Goal: Information Seeking & Learning: Learn about a topic

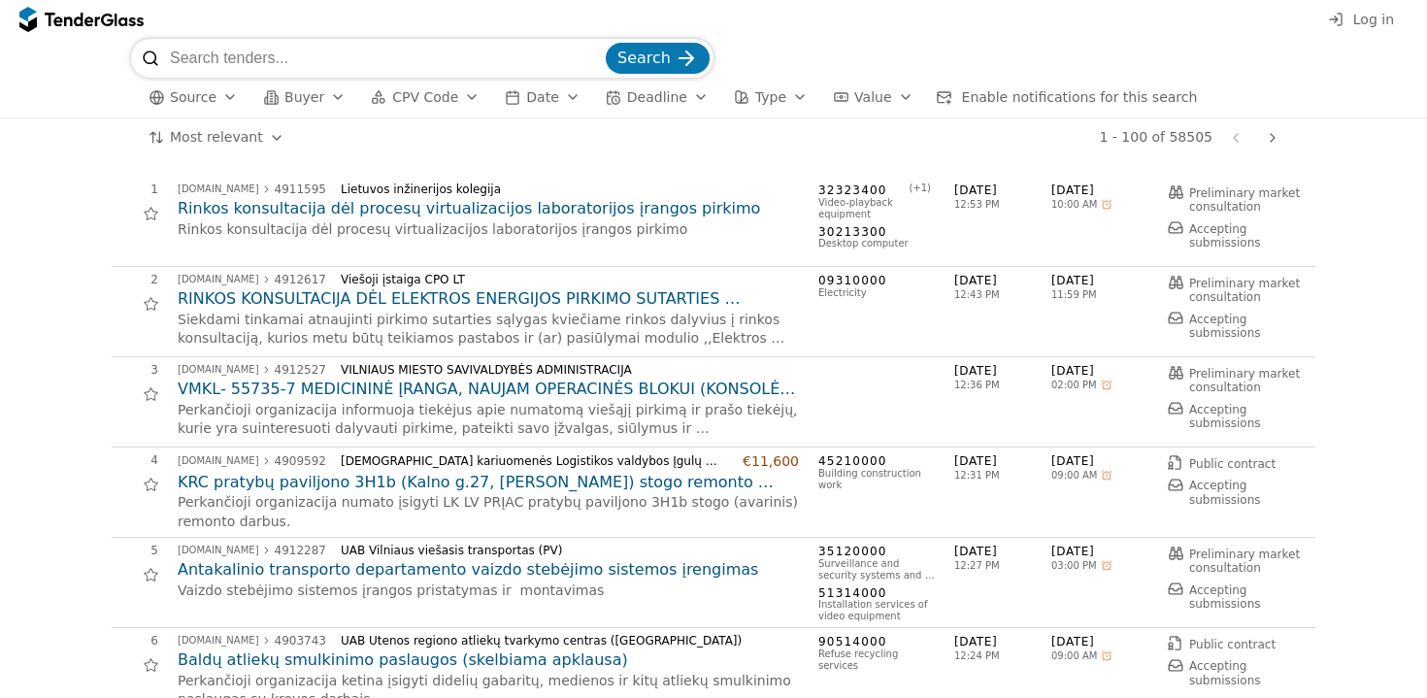
click at [1362, 20] on span "Log in" at bounding box center [1374, 20] width 41 height 16
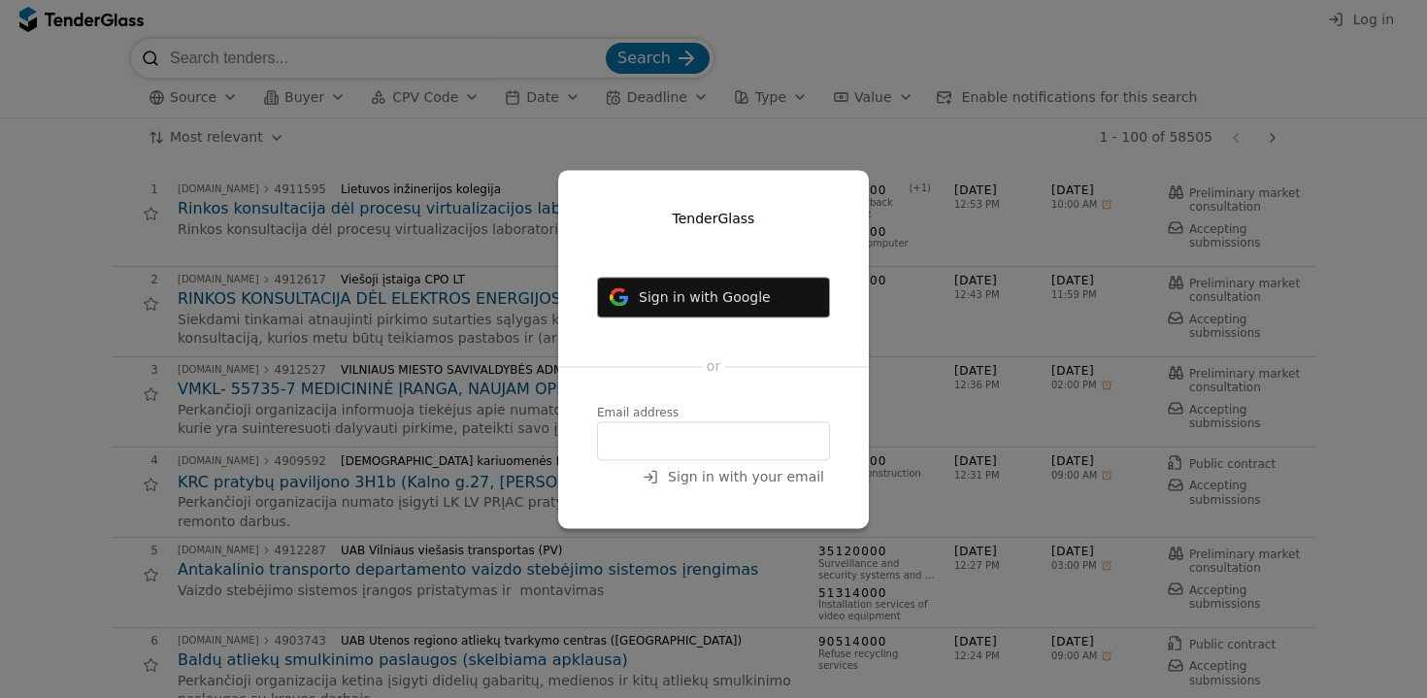
click at [682, 442] on input "email" at bounding box center [713, 440] width 233 height 39
type input "[EMAIL_ADDRESS][DOMAIN_NAME]"
click at [746, 475] on span "Sign in with your email" at bounding box center [746, 477] width 156 height 16
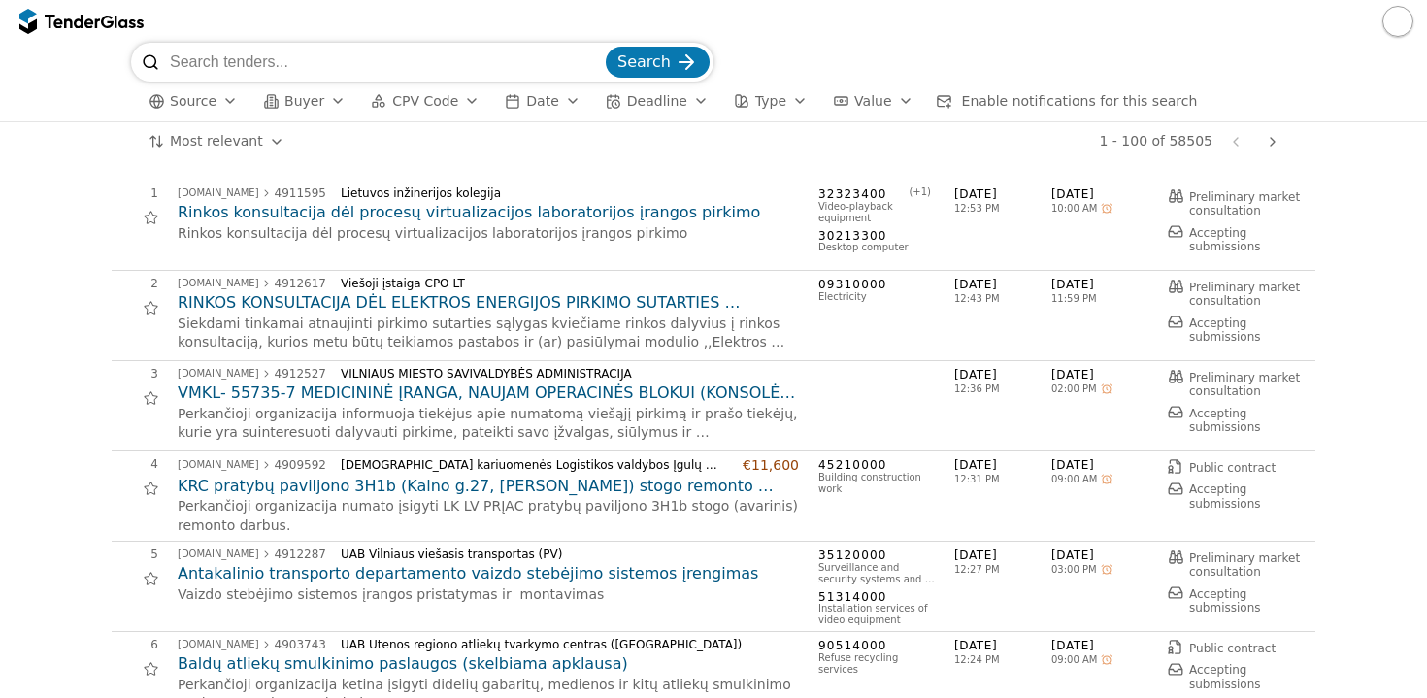
click at [1364, 49] on div "Search Source Buyer CPV Code Date Deadline Type Value Enable notifications for …" at bounding box center [714, 82] width 1408 height 79
click at [1397, 19] on button "button" at bounding box center [1398, 21] width 31 height 31
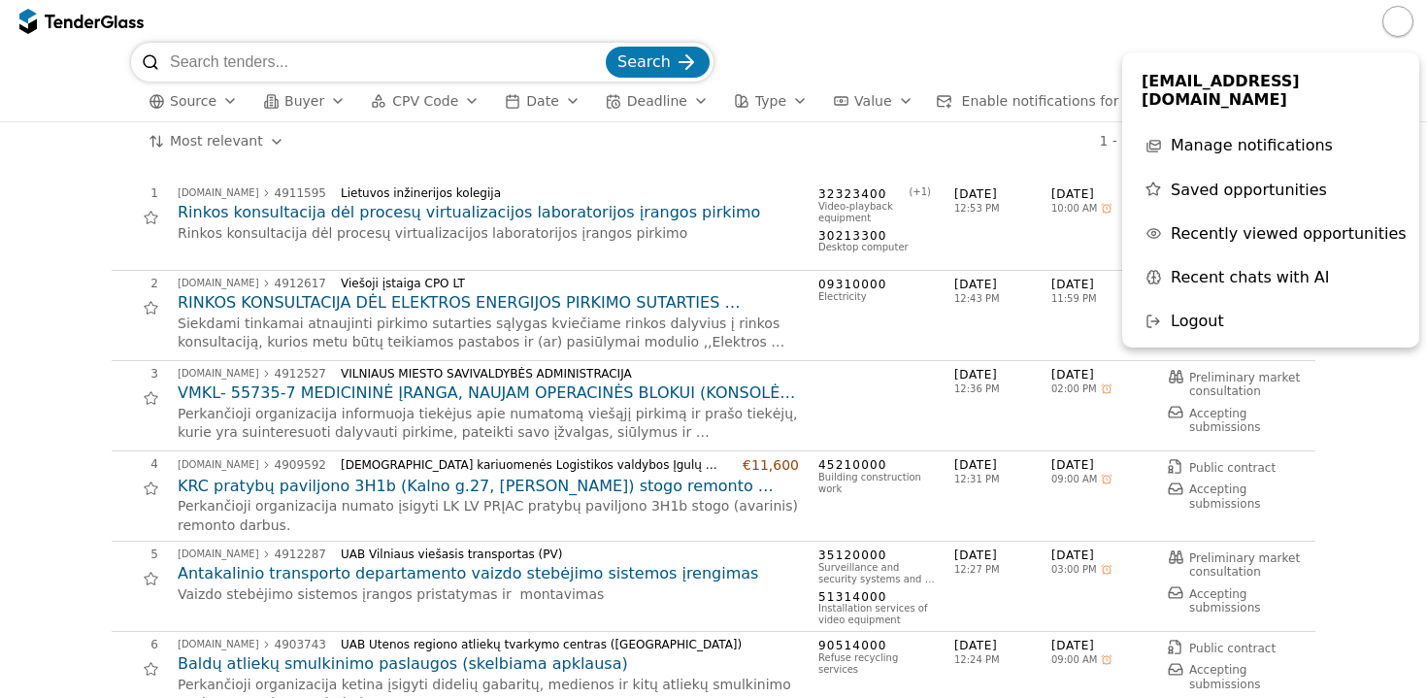
click at [1039, 36] on div at bounding box center [713, 21] width 1427 height 43
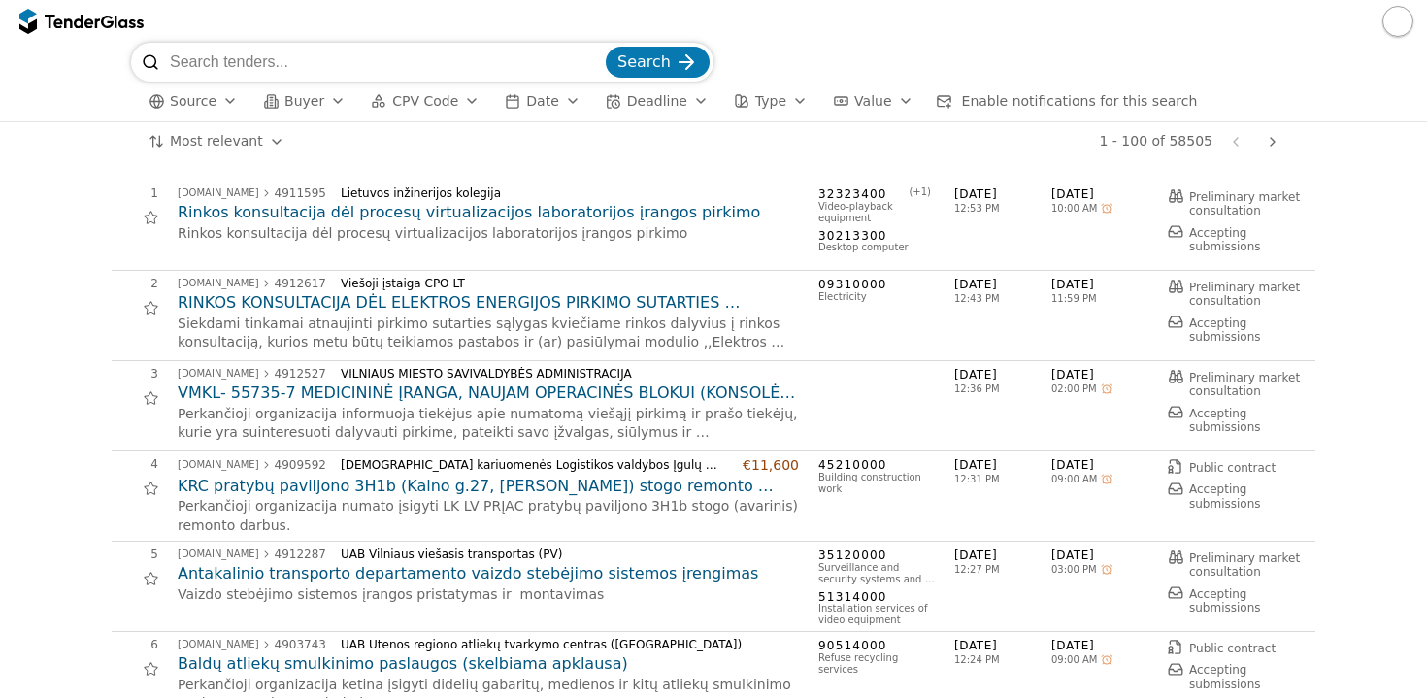
click at [330, 95] on div "button" at bounding box center [338, 101] width 54 height 50
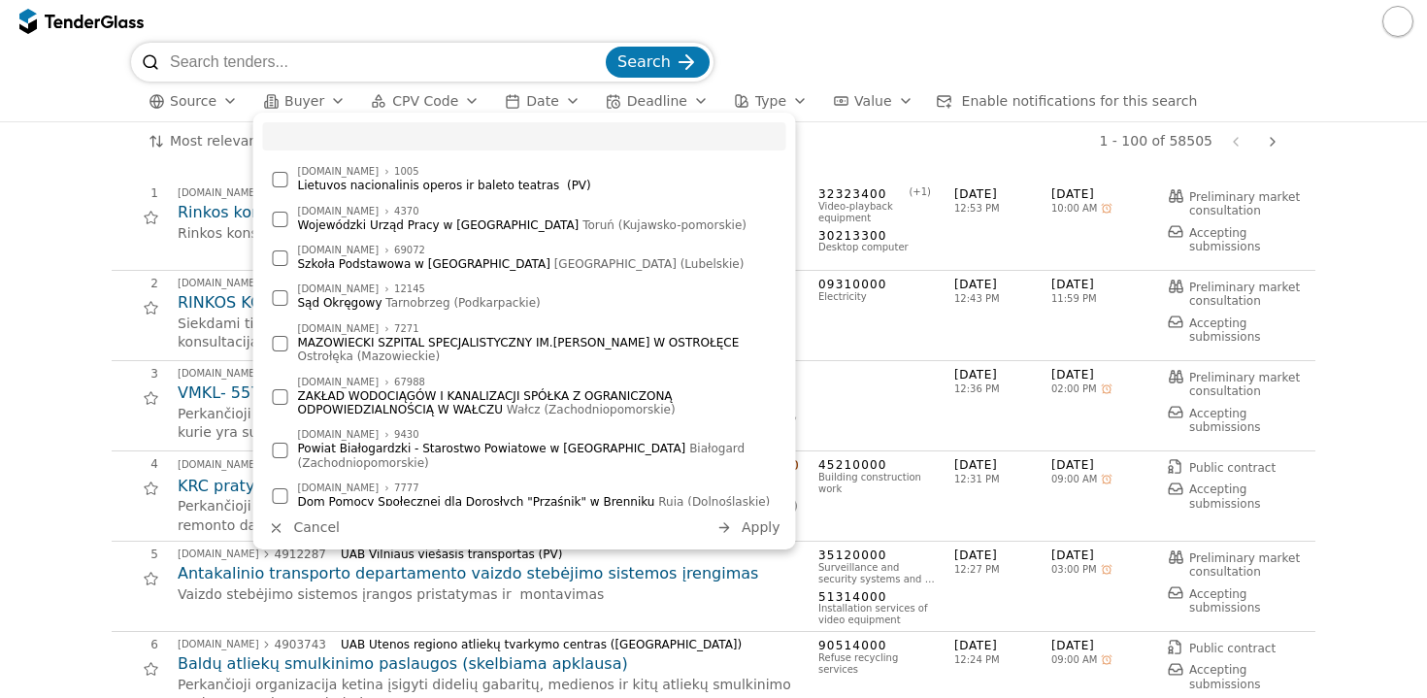
click at [327, 135] on input "search" at bounding box center [524, 136] width 523 height 28
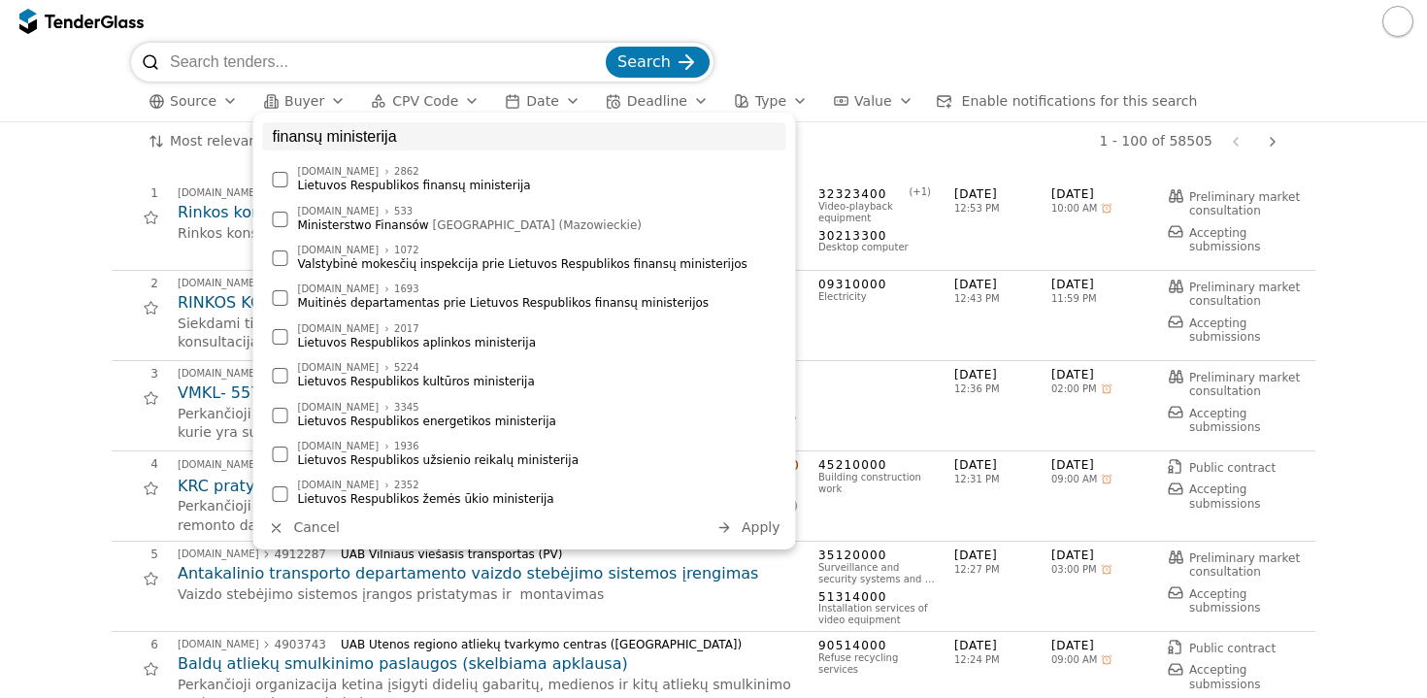
type input "finansų ministerija"
click at [344, 180] on div "Lietuvos Respublikos finansų ministerija" at bounding box center [537, 186] width 479 height 14
click at [760, 521] on span "Apply" at bounding box center [761, 528] width 39 height 16
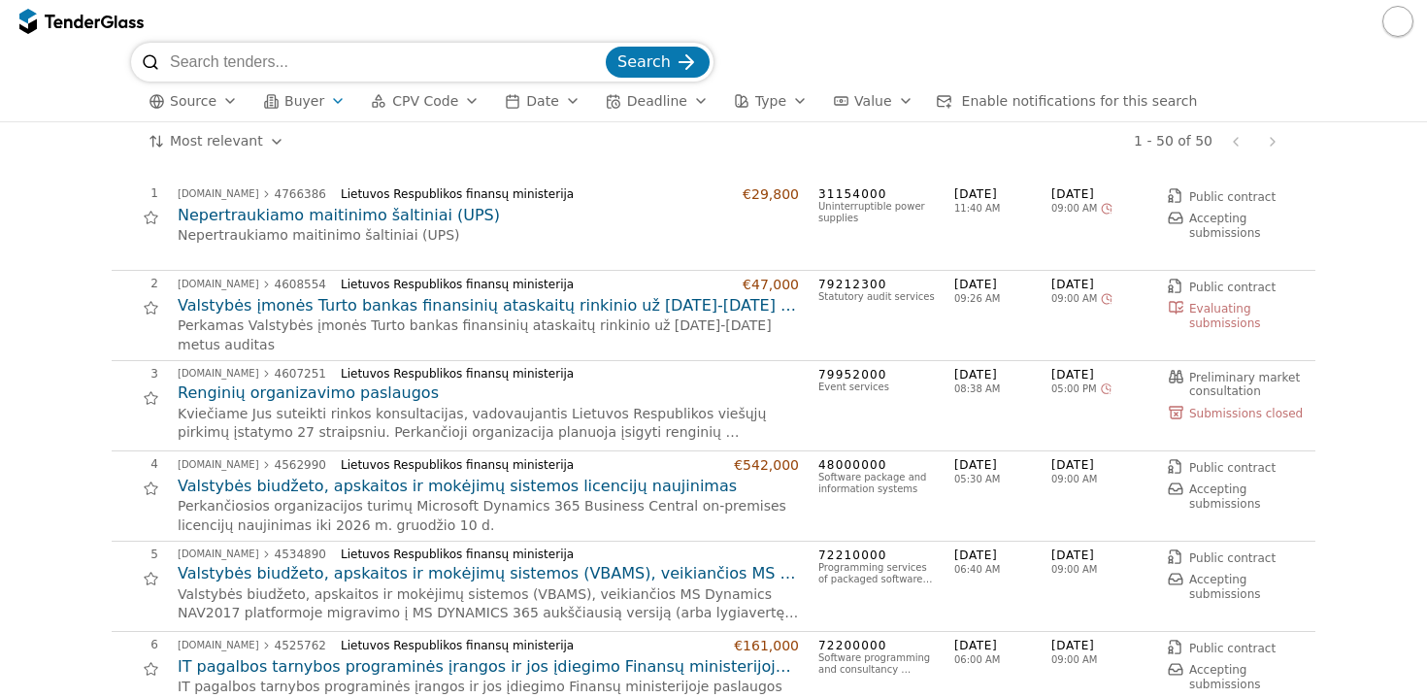
click at [305, 61] on input "search" at bounding box center [386, 62] width 432 height 39
type input "tinklo komutatoriai"
click at [659, 62] on button "Search" at bounding box center [658, 62] width 104 height 31
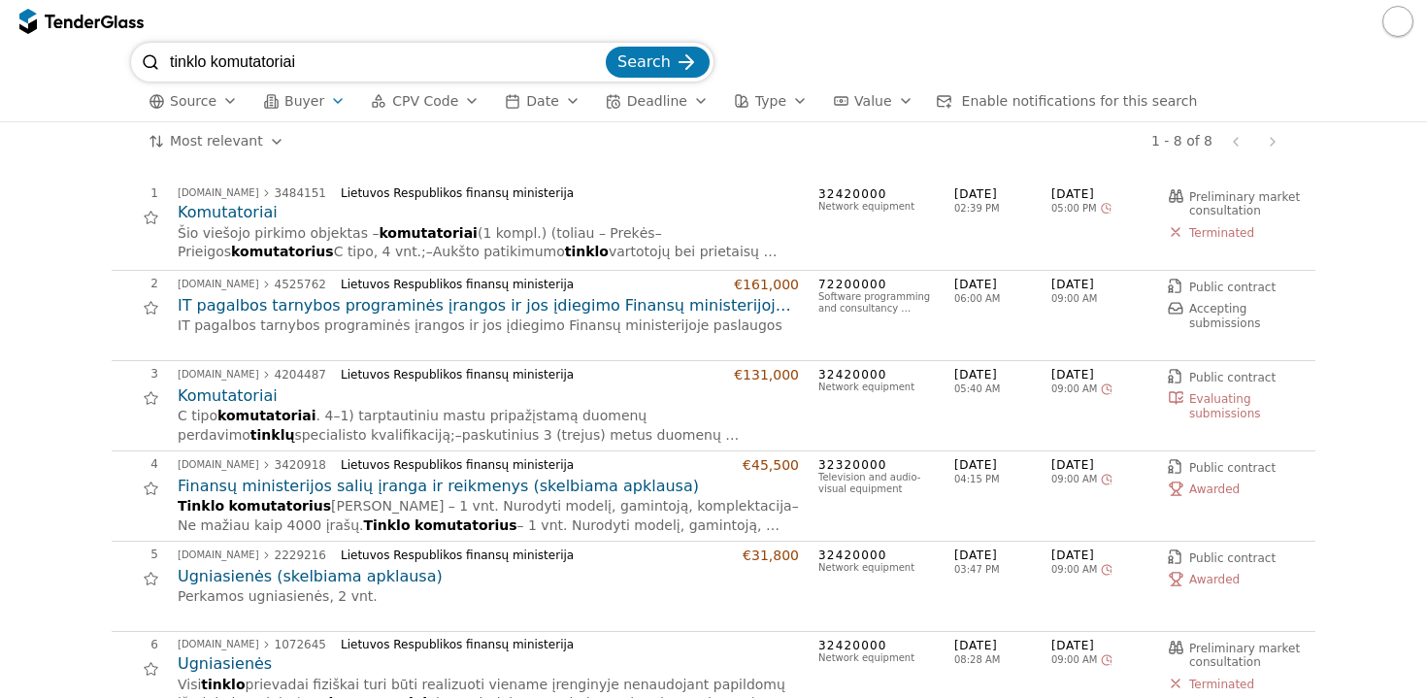
click at [214, 214] on h2 "Komutatoriai" at bounding box center [488, 212] width 621 height 21
click at [244, 391] on h2 "Komutatoriai" at bounding box center [488, 396] width 621 height 21
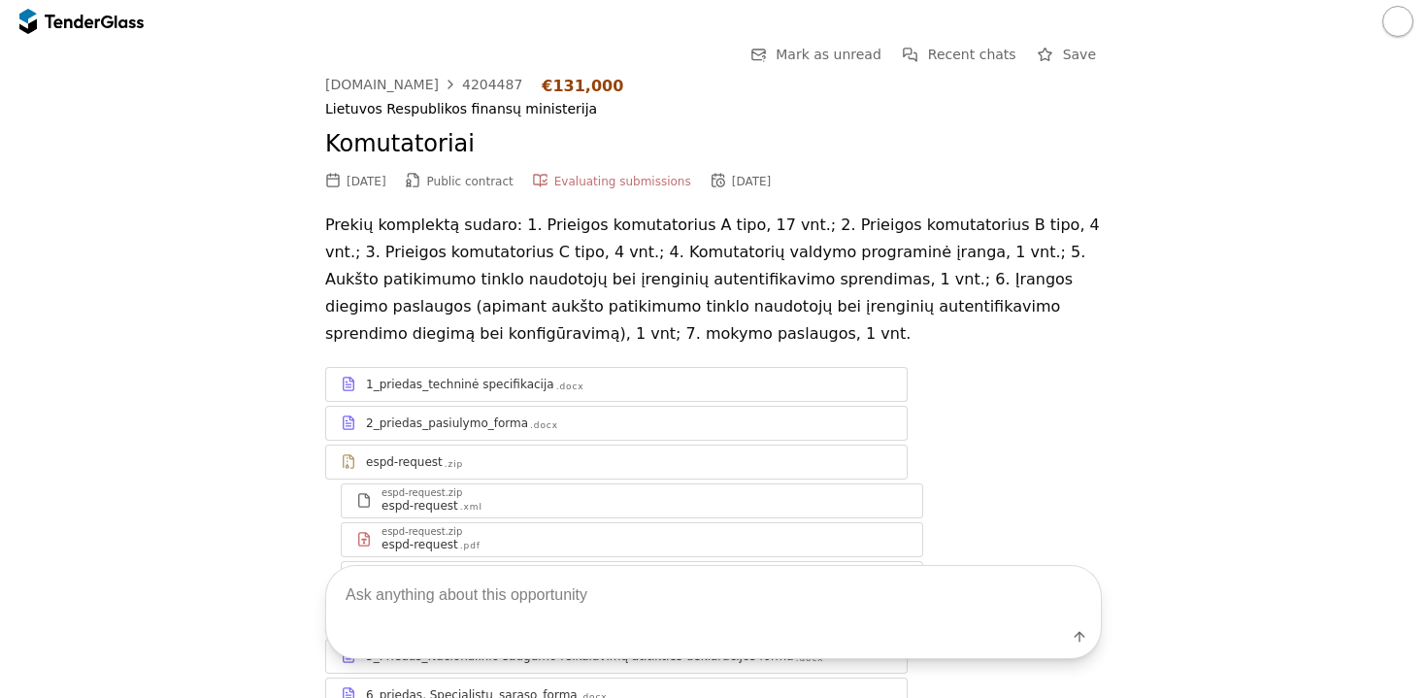
click at [460, 593] on textarea at bounding box center [713, 594] width 775 height 57
type textarea "kokia yra šio pirkimo vertė?"
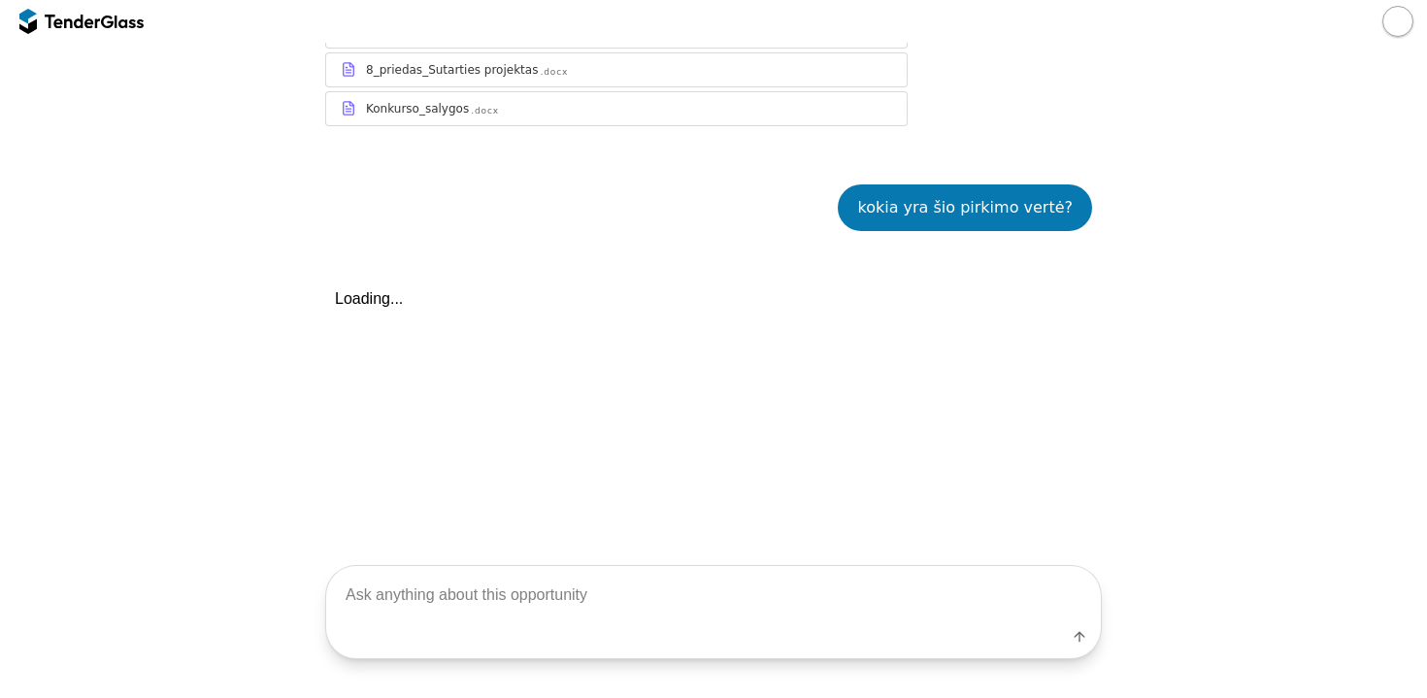
scroll to position [814, 0]
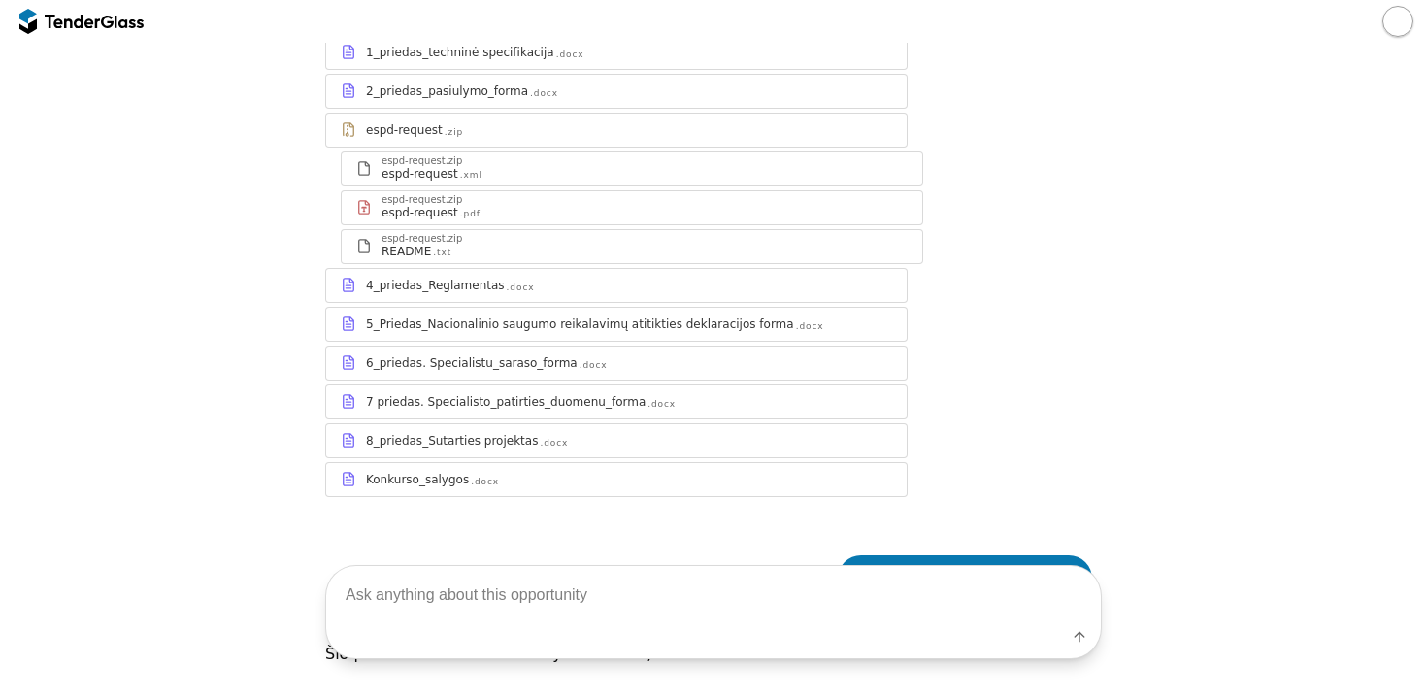
scroll to position [397, 0]
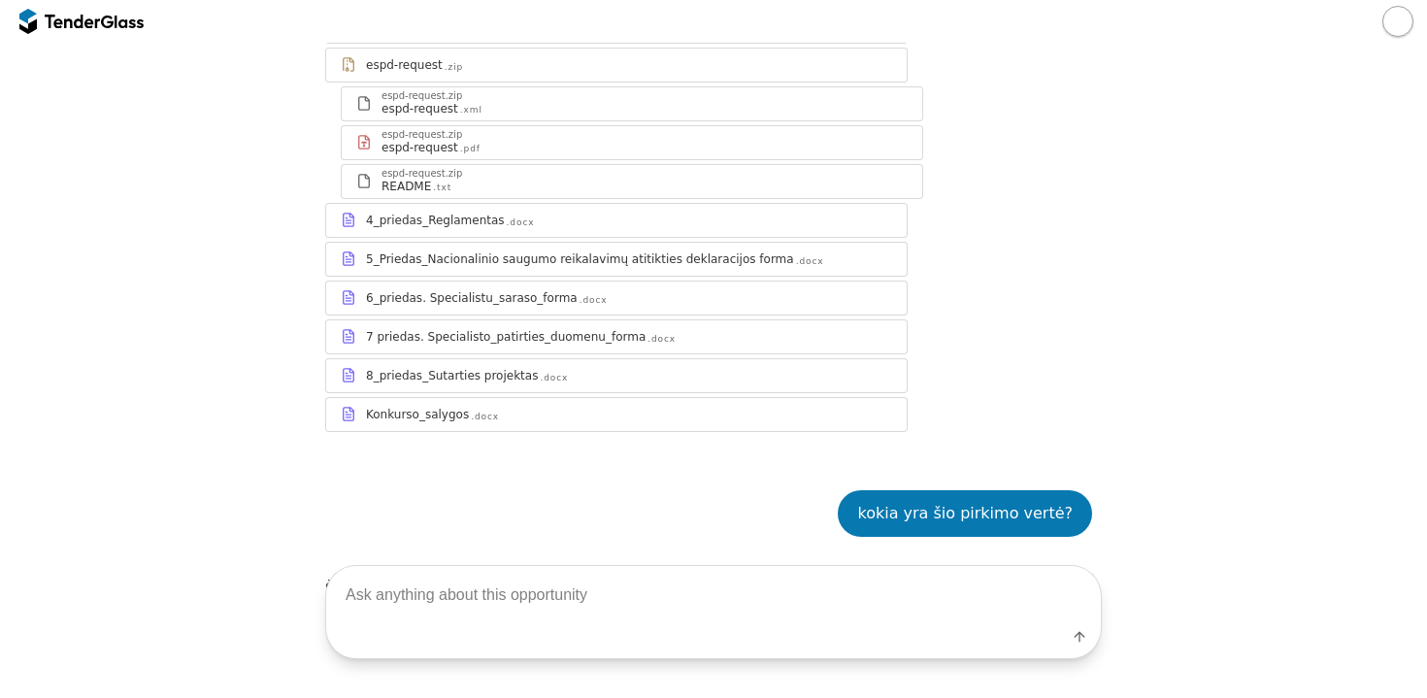
click at [452, 575] on textarea at bounding box center [713, 594] width 775 height 57
type textarea "per kiek turi būti pristatytos prekės?"
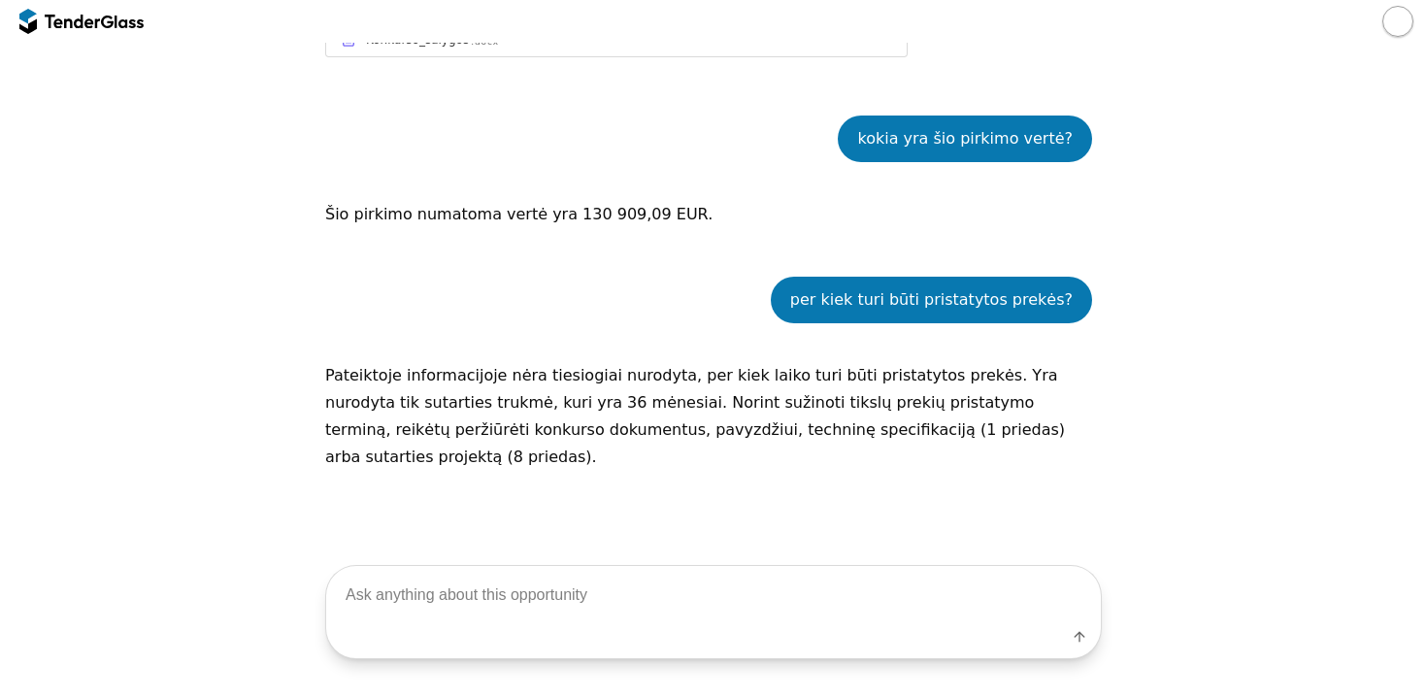
scroll to position [782, 0]
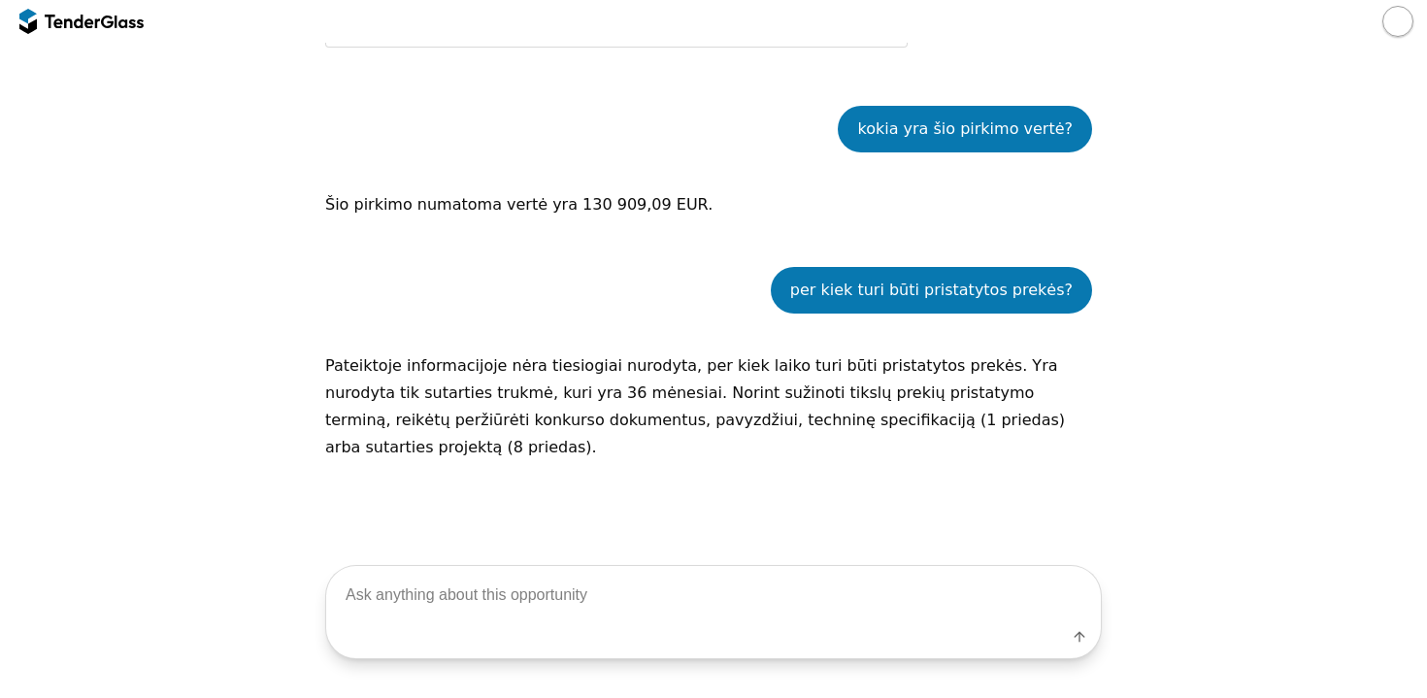
click at [440, 584] on textarea at bounding box center [713, 594] width 775 height 57
type textarea "prašau remikis savo nurodytais dokumentais ir atsakyk"
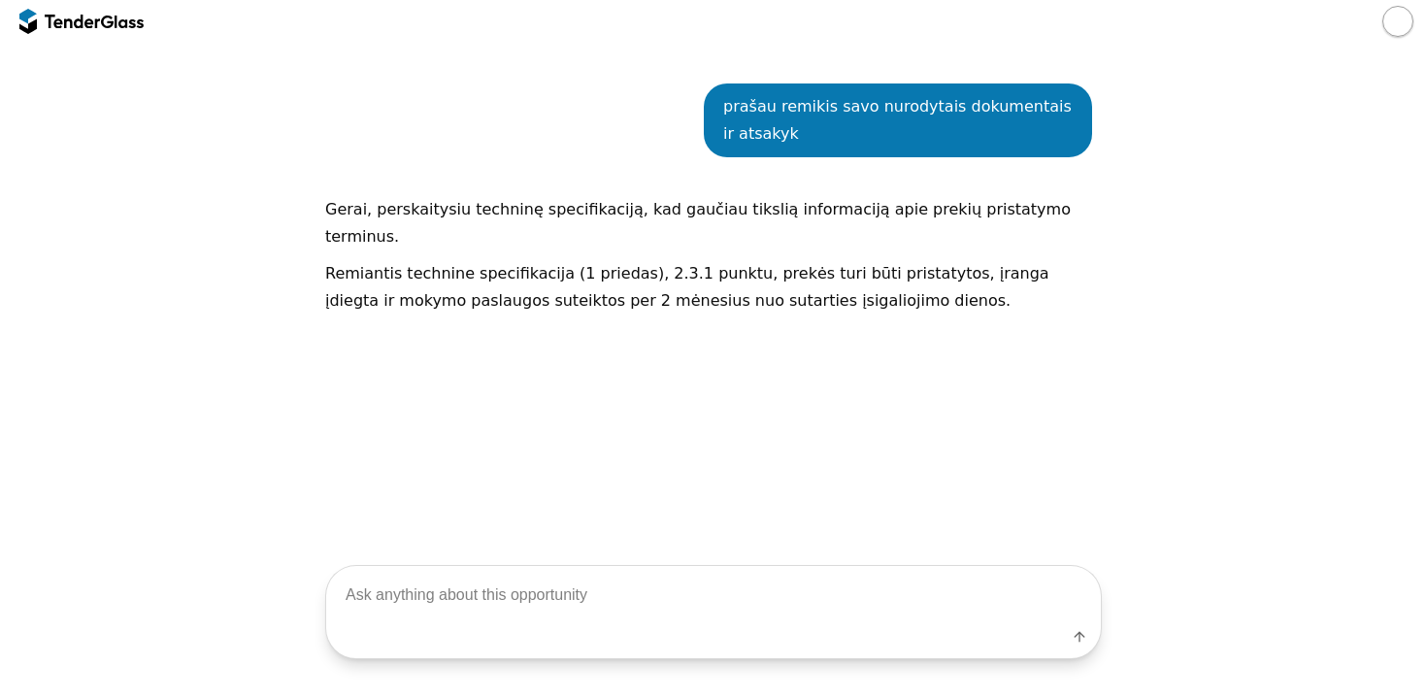
scroll to position [1206, 0]
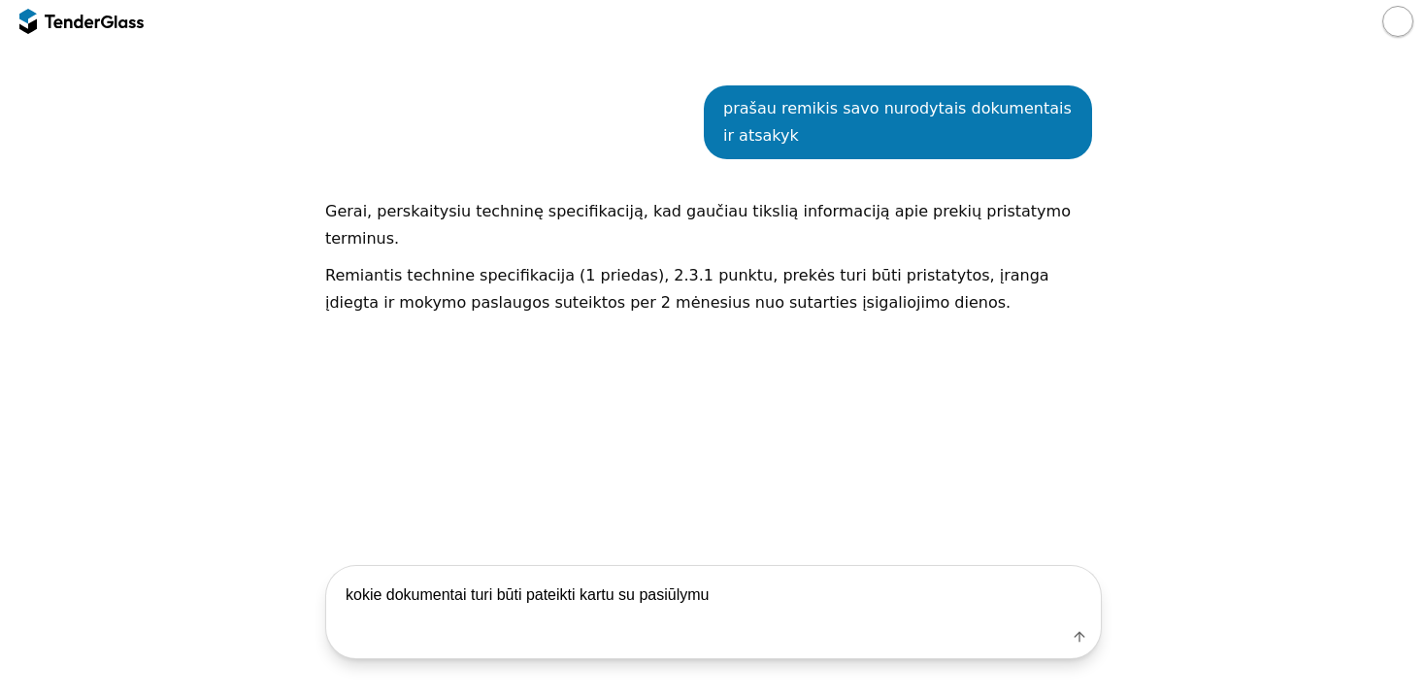
type textarea "kokie dokumentai turi būti pateikti kartu su pasiūlymu?"
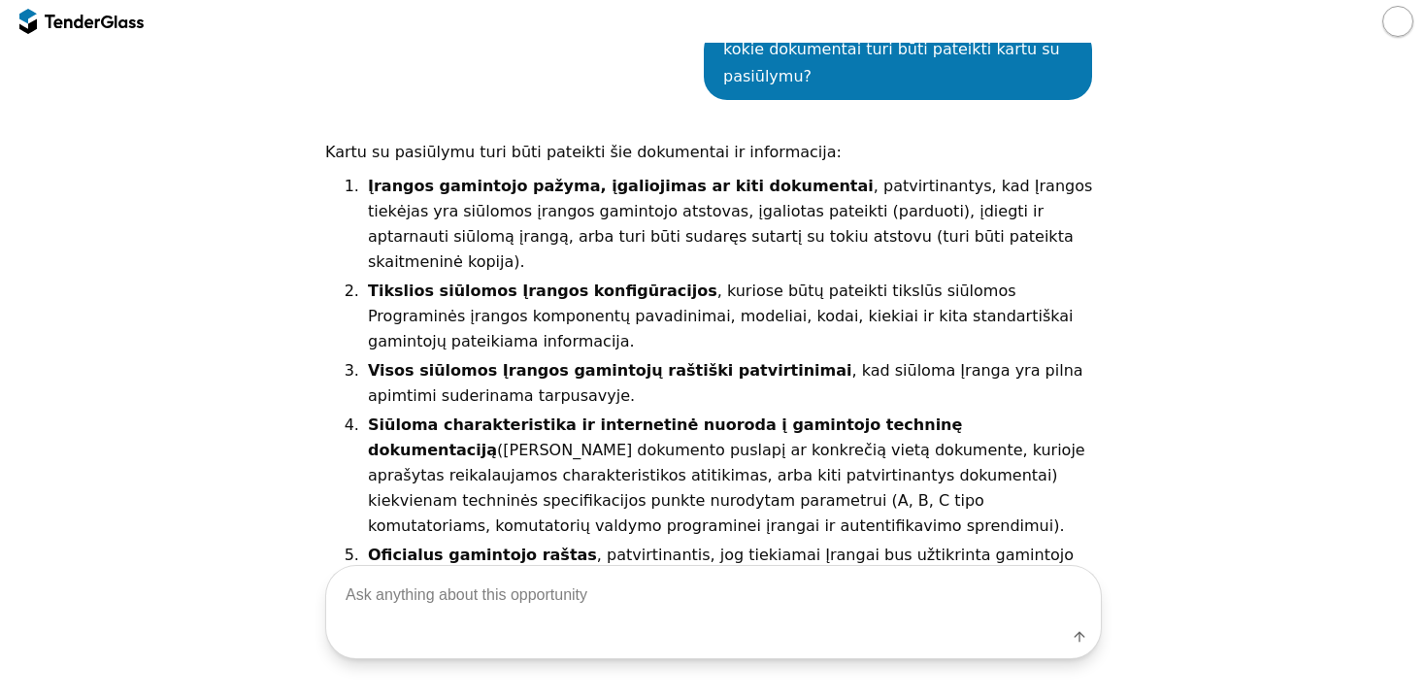
scroll to position [0, 0]
click at [474, 587] on textarea at bounding box center [713, 594] width 775 height 57
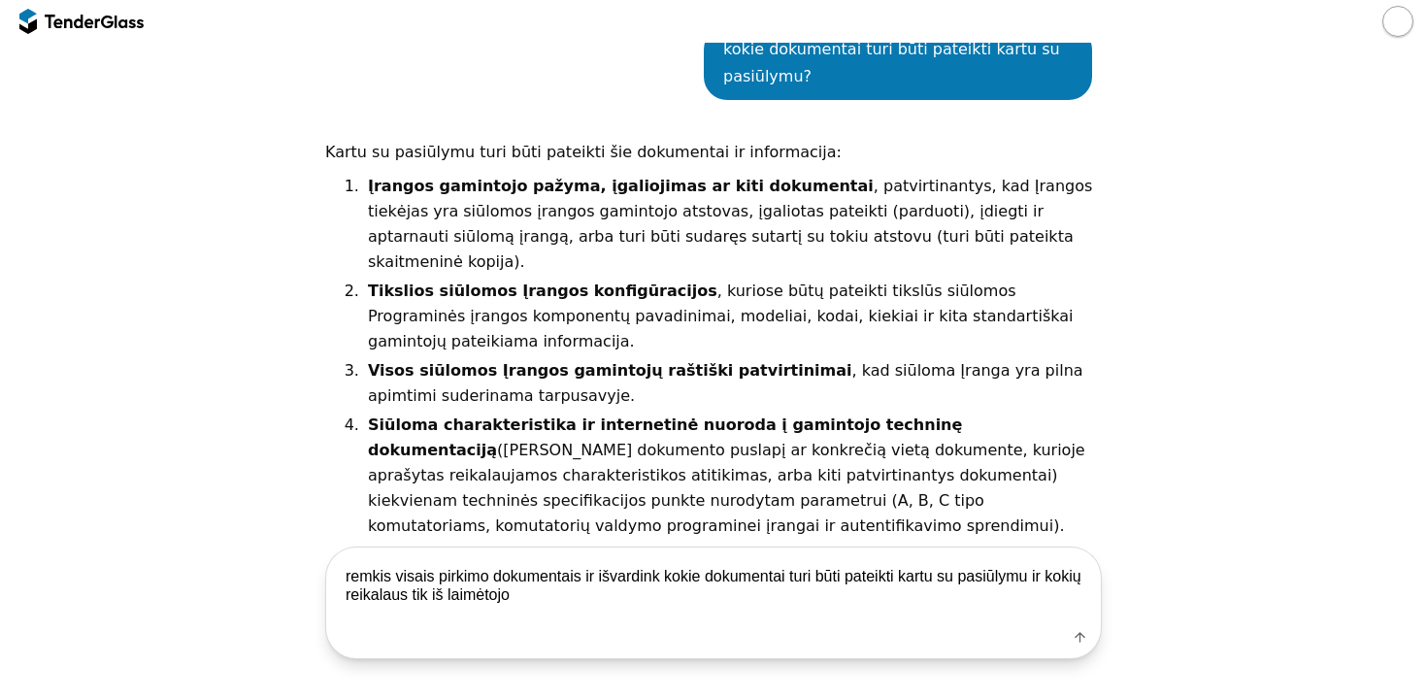
type textarea "remkis visais pirkimo dokumentais ir išvardink kokie dokumentai turi būti patei…"
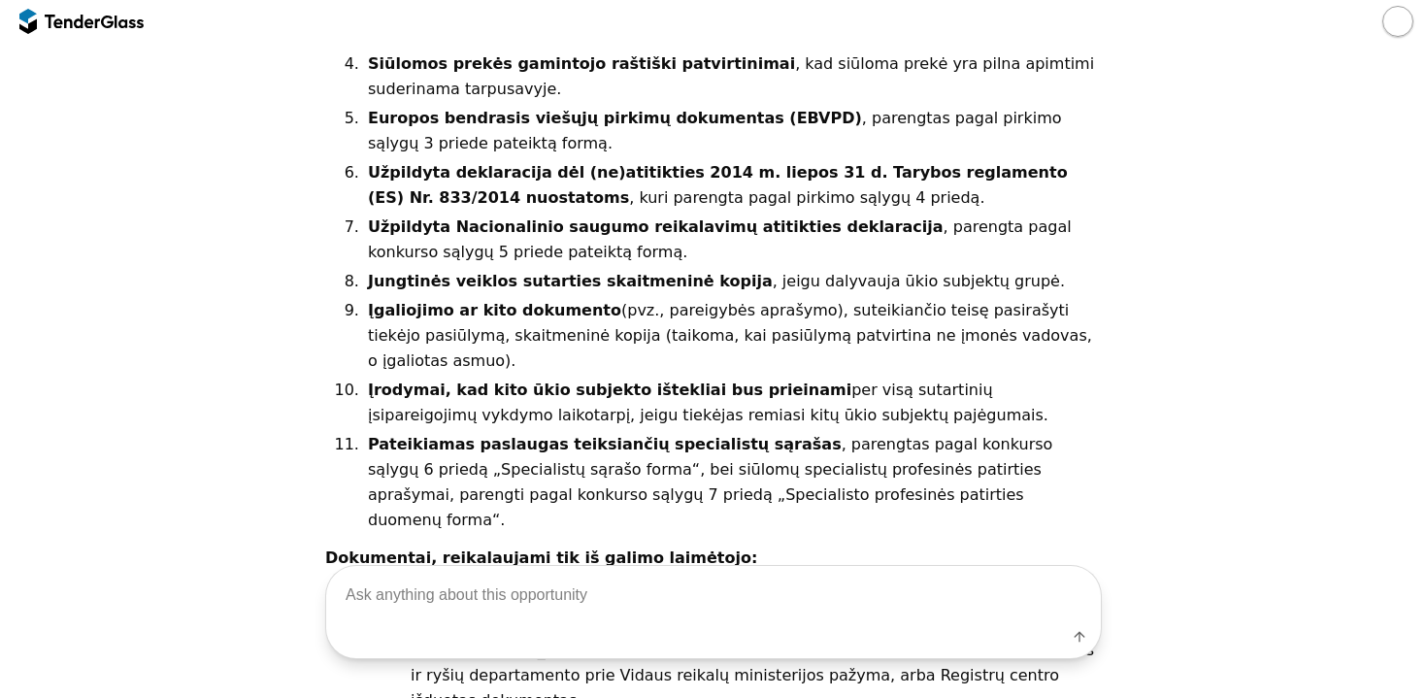
scroll to position [2660, 0]
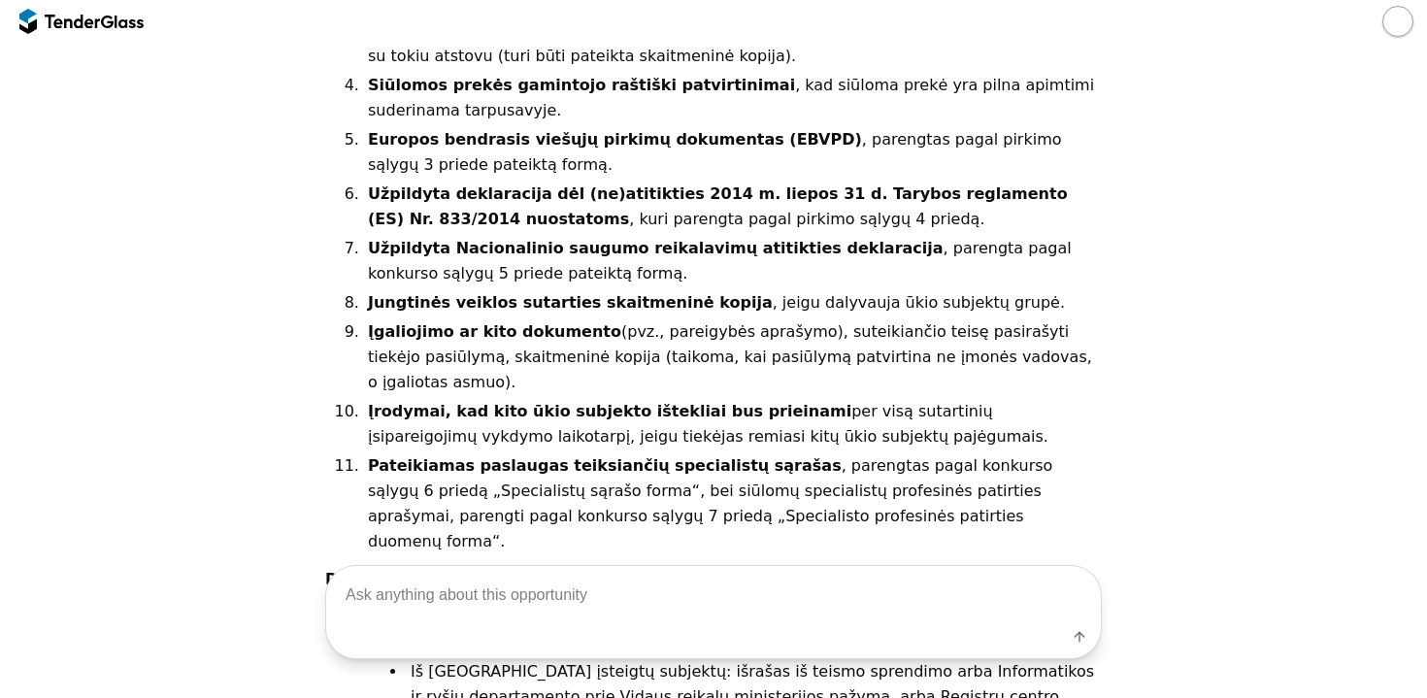
click at [371, 588] on textarea at bounding box center [713, 594] width 775 height 57
type textarea "o"
type textarea "d"
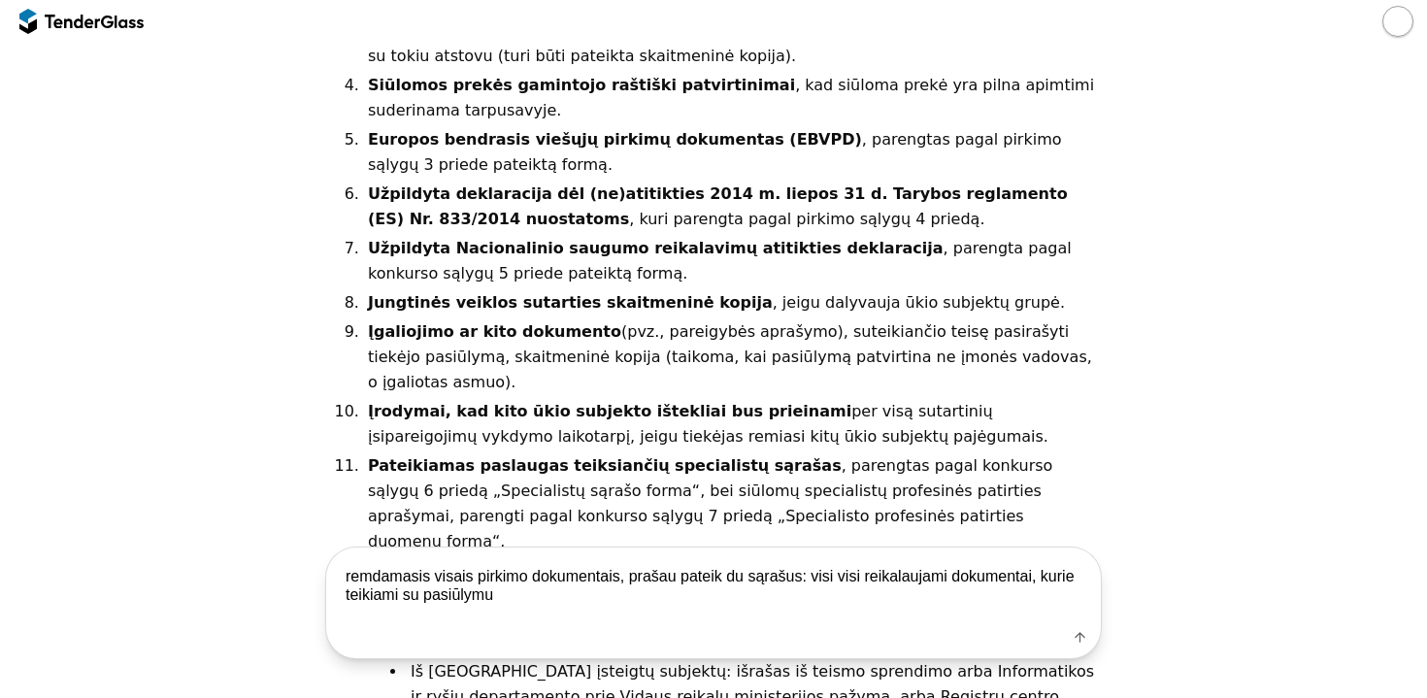
click at [811, 580] on textarea "remdamasis visais pirkimo dokumentais, prašau pateik du sąrašus: visi visi reik…" at bounding box center [713, 586] width 775 height 76
click at [883, 576] on textarea "remdamasis visais pirkimo dokumentais, prašau pateik du sąrašus: 1. visi visi r…" at bounding box center [713, 586] width 775 height 76
click at [1024, 572] on textarea "remdamasis visais pirkimo dokumentais, prašau pateik du sąrašus: 1. nurodyk VIS…" at bounding box center [713, 586] width 775 height 76
click at [426, 591] on textarea "remdamasis visais pirkimo dokumentais, prašau pateik du sąrašus: 1. nurodyk VIS…" at bounding box center [713, 586] width 775 height 76
click at [636, 597] on textarea "remdamasis visais pirkimo dokumentais, prašau pateik du sąrašus: 1. nurodyk VIS…" at bounding box center [713, 586] width 775 height 76
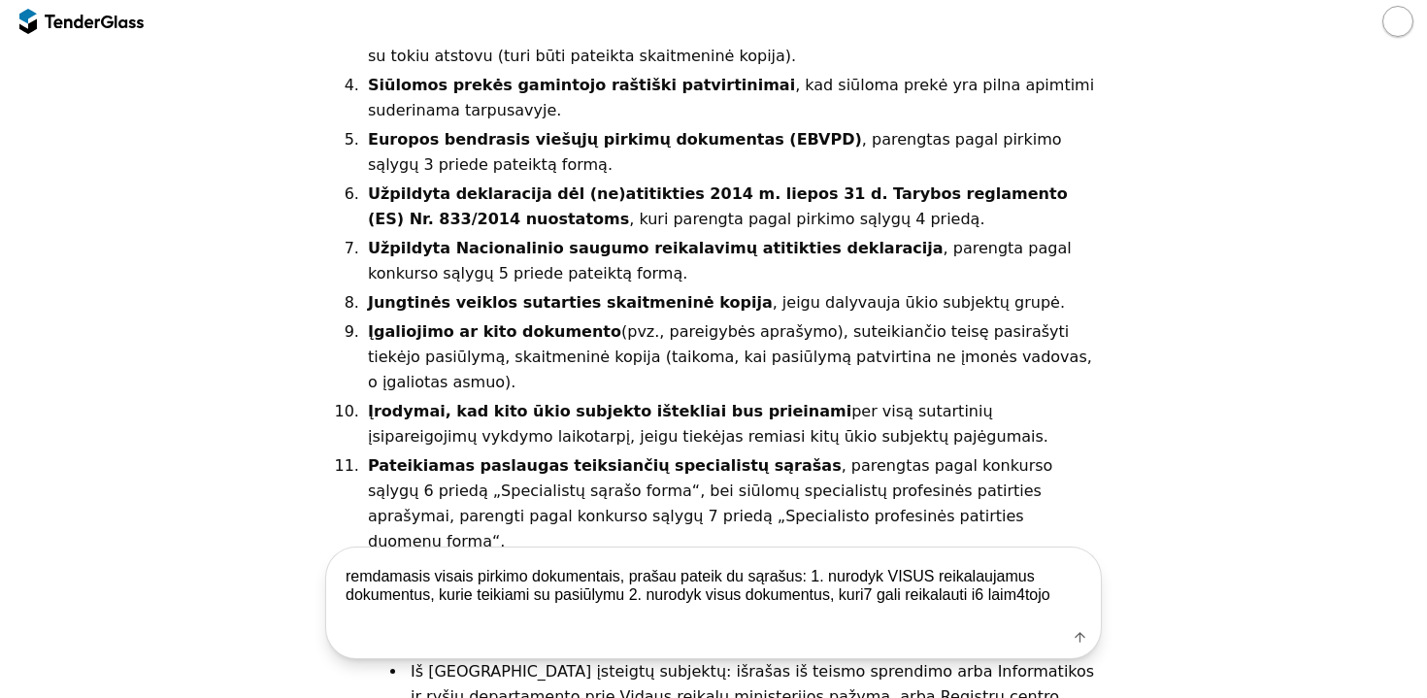
click at [870, 595] on textarea "remdamasis visais pirkimo dokumentais, prašau pateik du sąrašus: 1. nurodyk VIS…" at bounding box center [713, 586] width 775 height 76
click at [984, 590] on textarea "remdamasis visais pirkimo dokumentais, prašau pateik du sąrašus: 1. nurodyk VIS…" at bounding box center [713, 586] width 775 height 76
click at [1024, 591] on textarea "remdamasis visais pirkimo dokumentais, prašau pateik du sąrašus: 1. nurodyk VIS…" at bounding box center [713, 586] width 775 height 76
type textarea "remdamasis visais pirkimo dokumentais, prašau pateik du sąrašus: 1. nurodyk VIS…"
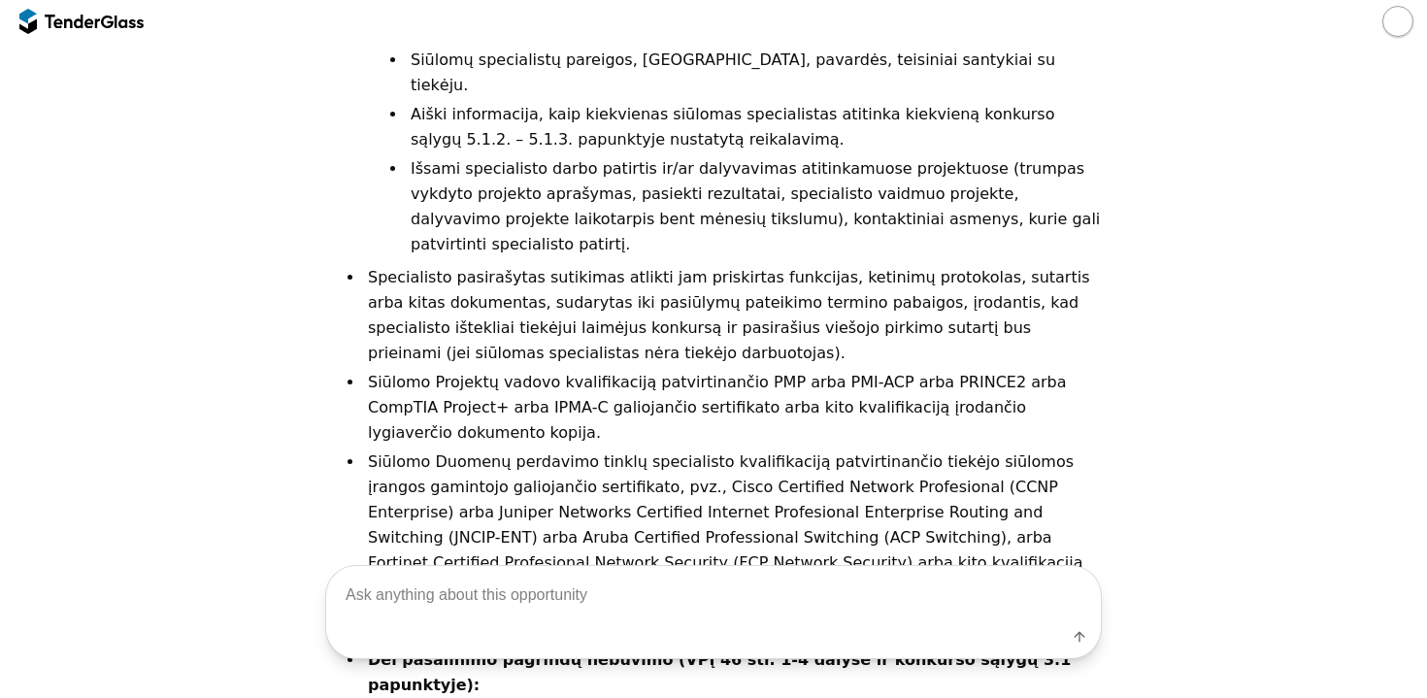
scroll to position [5105, 0]
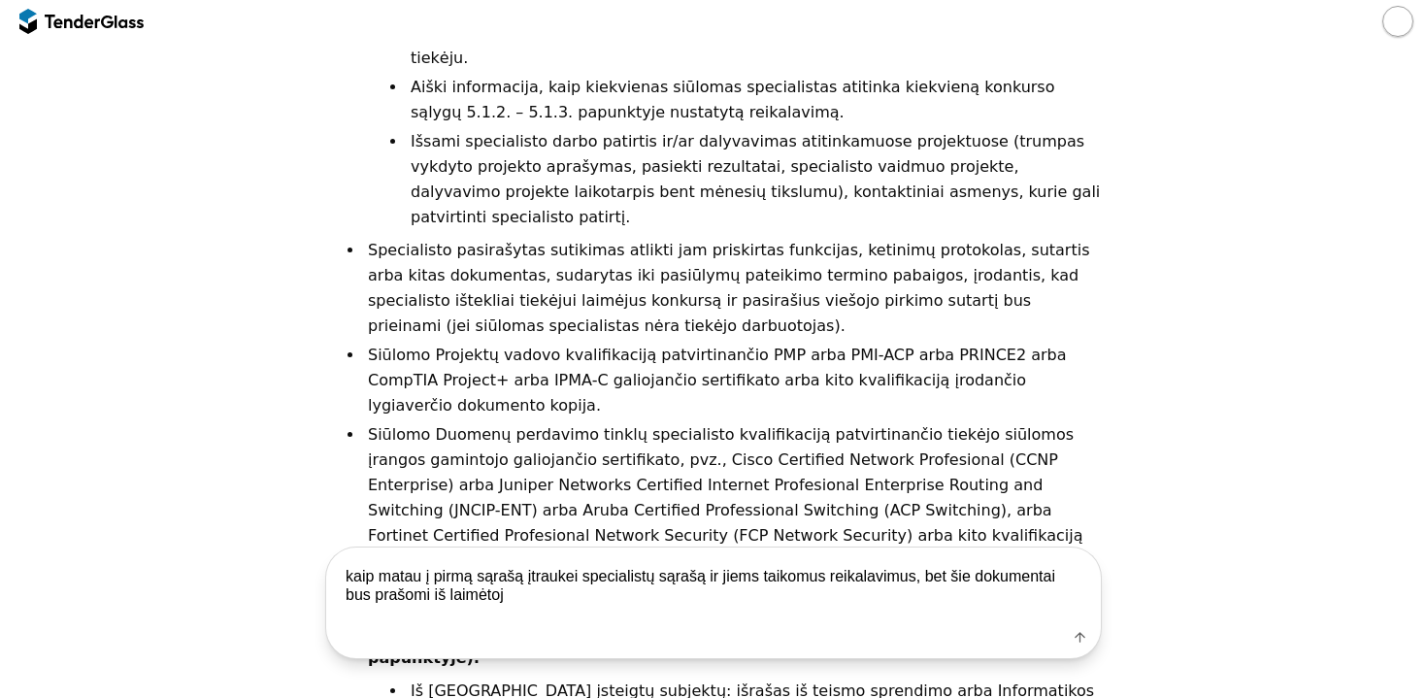
type textarea "kaip matau į pirmą sąrašą įtraukei specialistų sąrašą ir jiems taikomus reikala…"
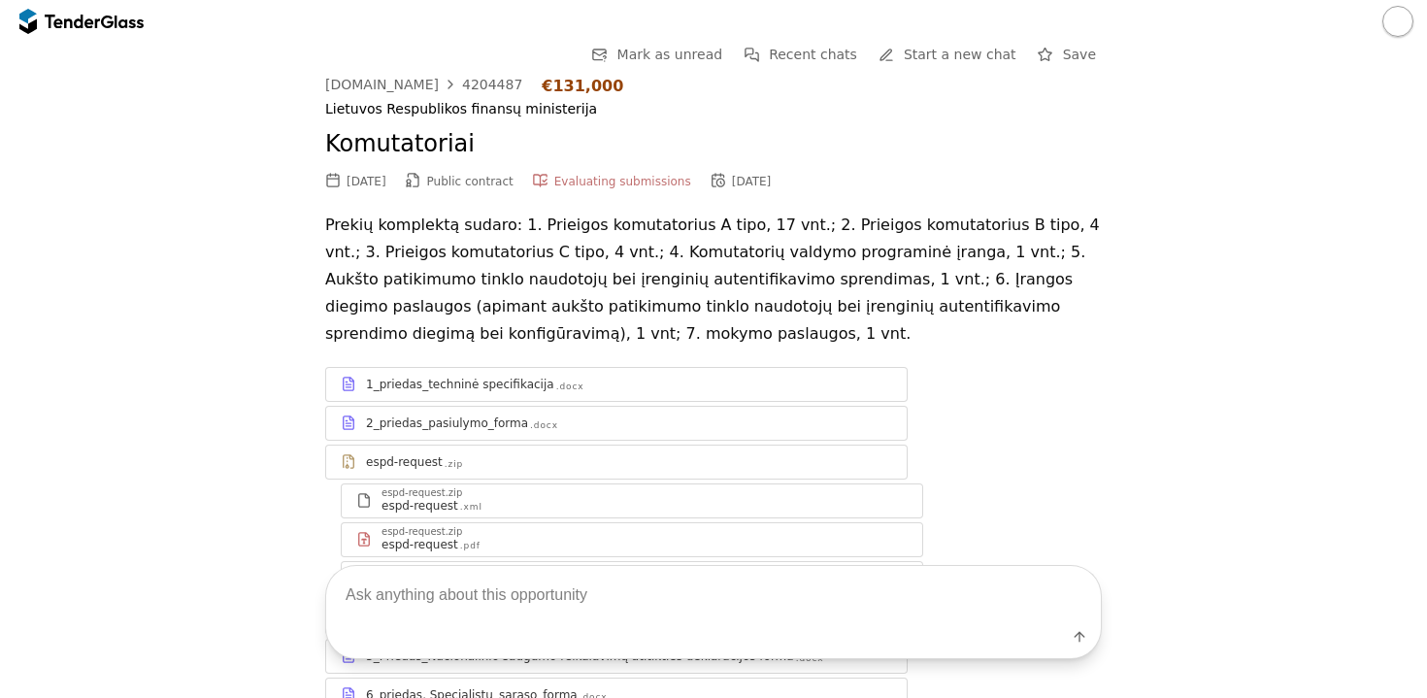
scroll to position [0, 0]
click at [479, 185] on span "Public contract" at bounding box center [470, 182] width 86 height 14
click at [439, 178] on div at bounding box center [413, 179] width 54 height 55
click at [652, 173] on div "Evaluating submissions" at bounding box center [622, 181] width 137 height 17
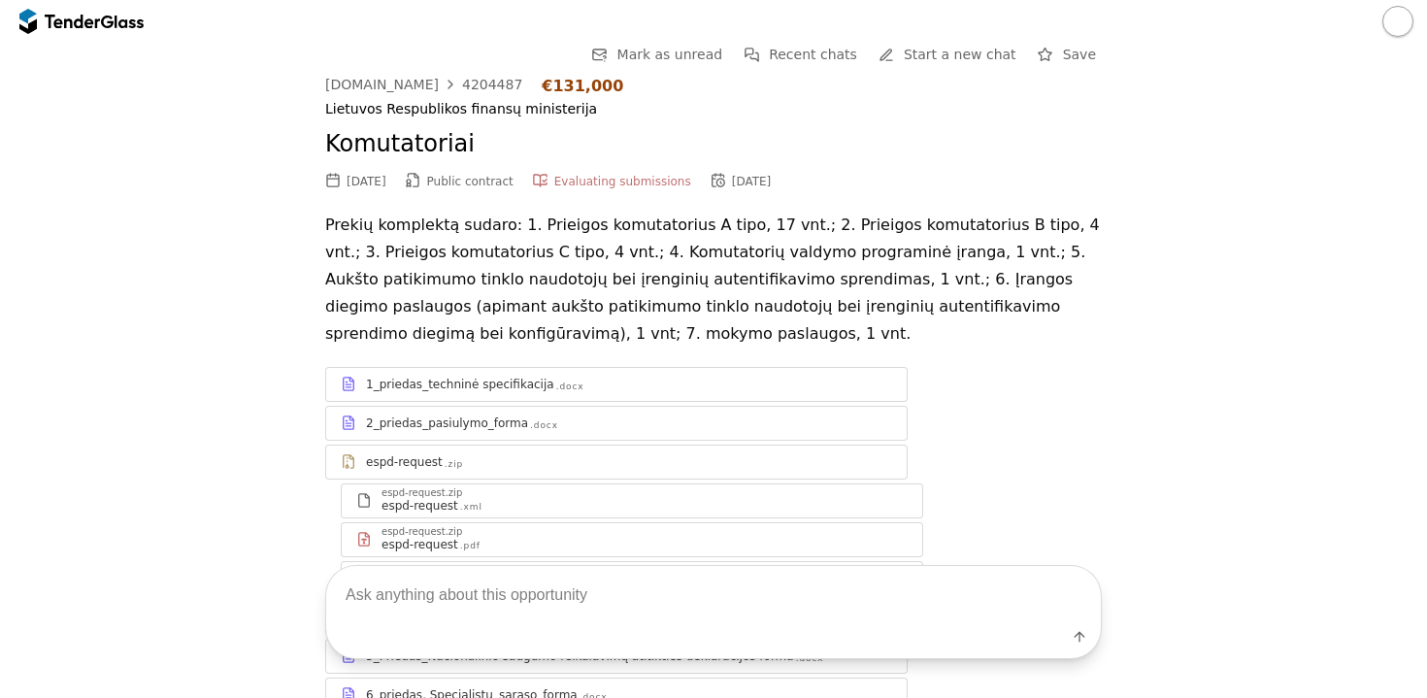
click at [750, 178] on div "[DATE]" at bounding box center [752, 182] width 40 height 14
click at [371, 183] on div "[DATE]" at bounding box center [367, 182] width 40 height 14
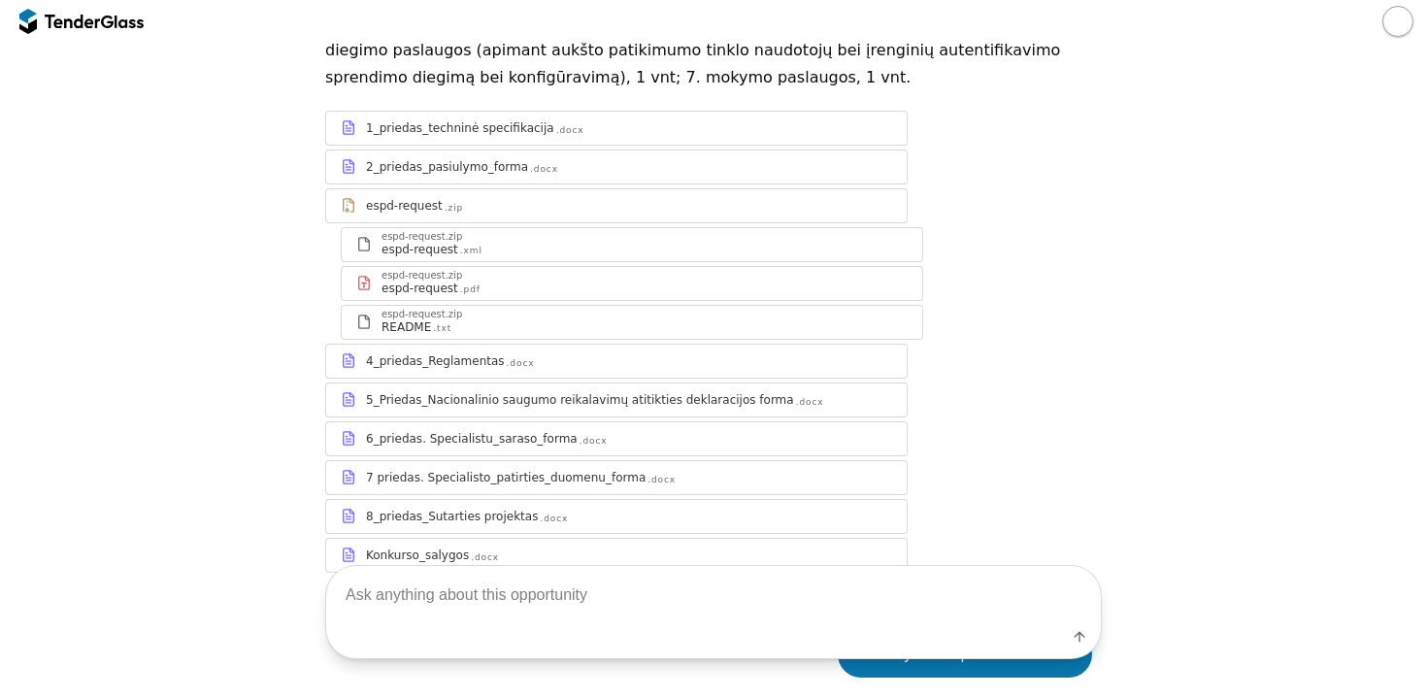
scroll to position [268, 0]
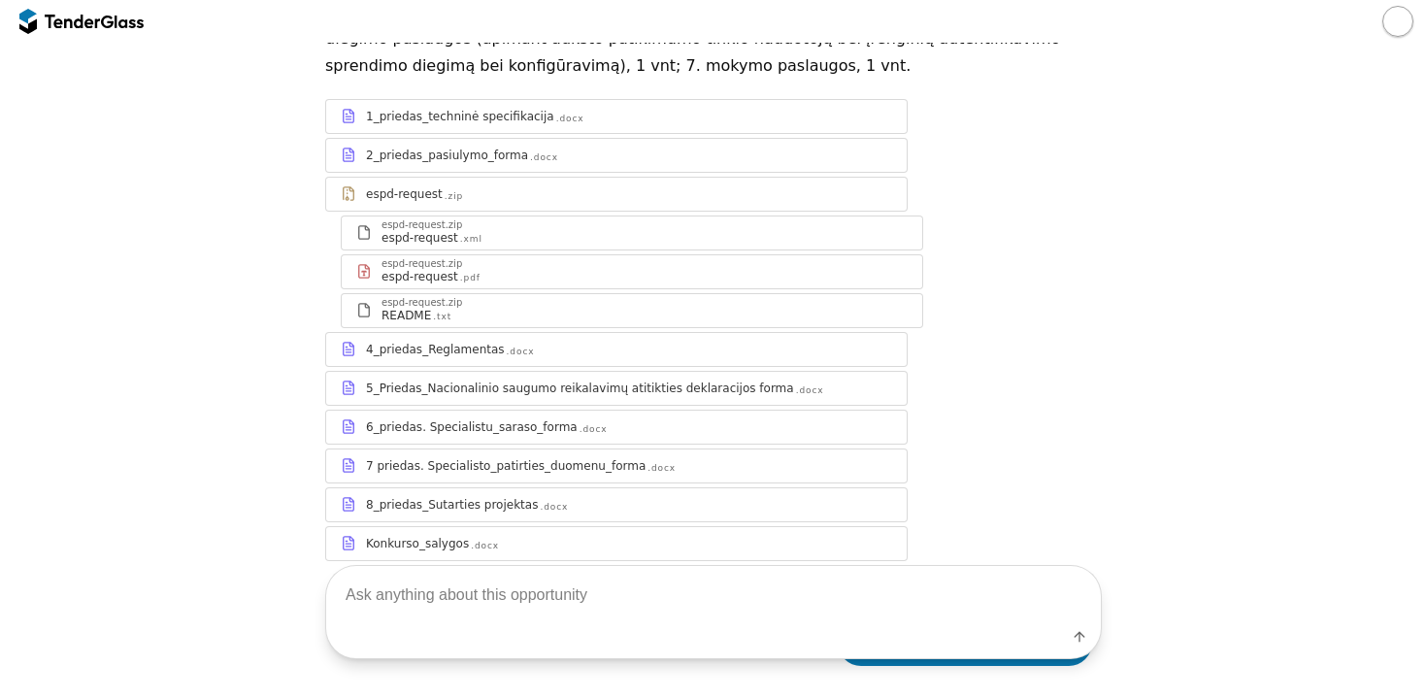
click at [494, 342] on div "4_priedas_Reglamentas" at bounding box center [435, 350] width 139 height 16
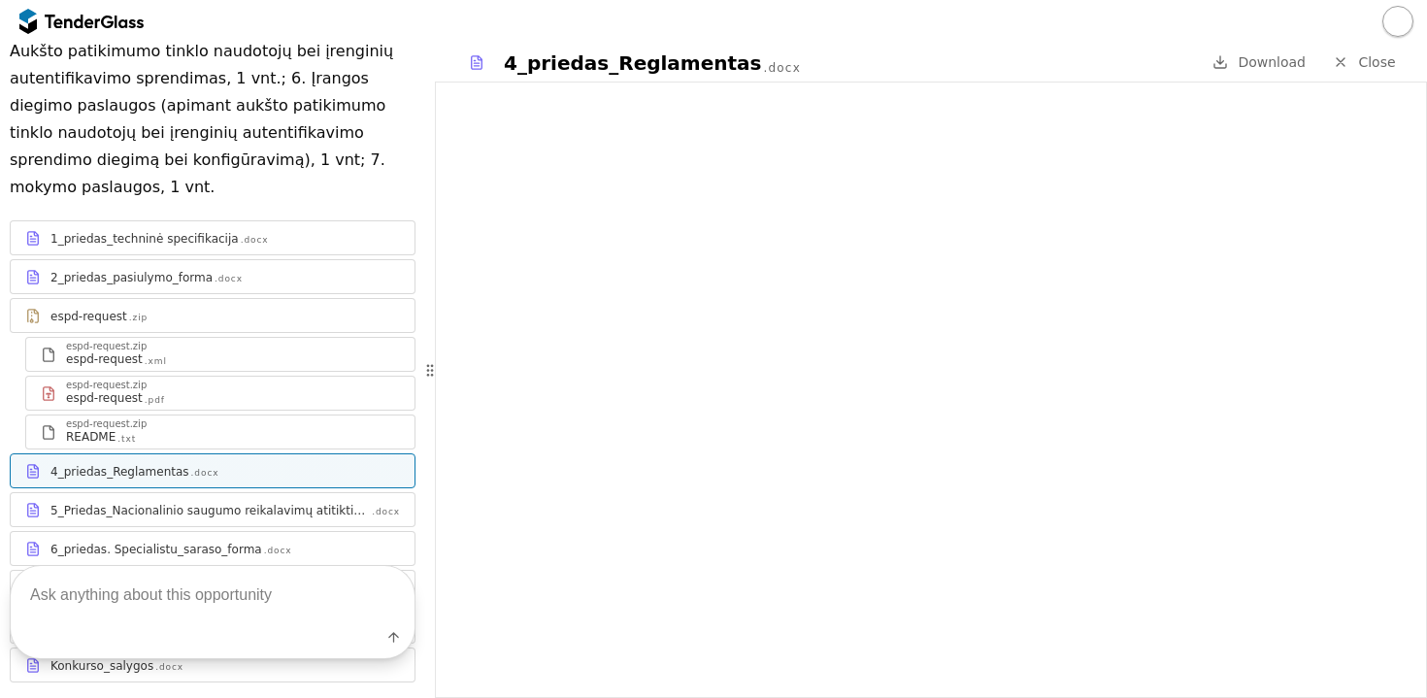
scroll to position [336, 0]
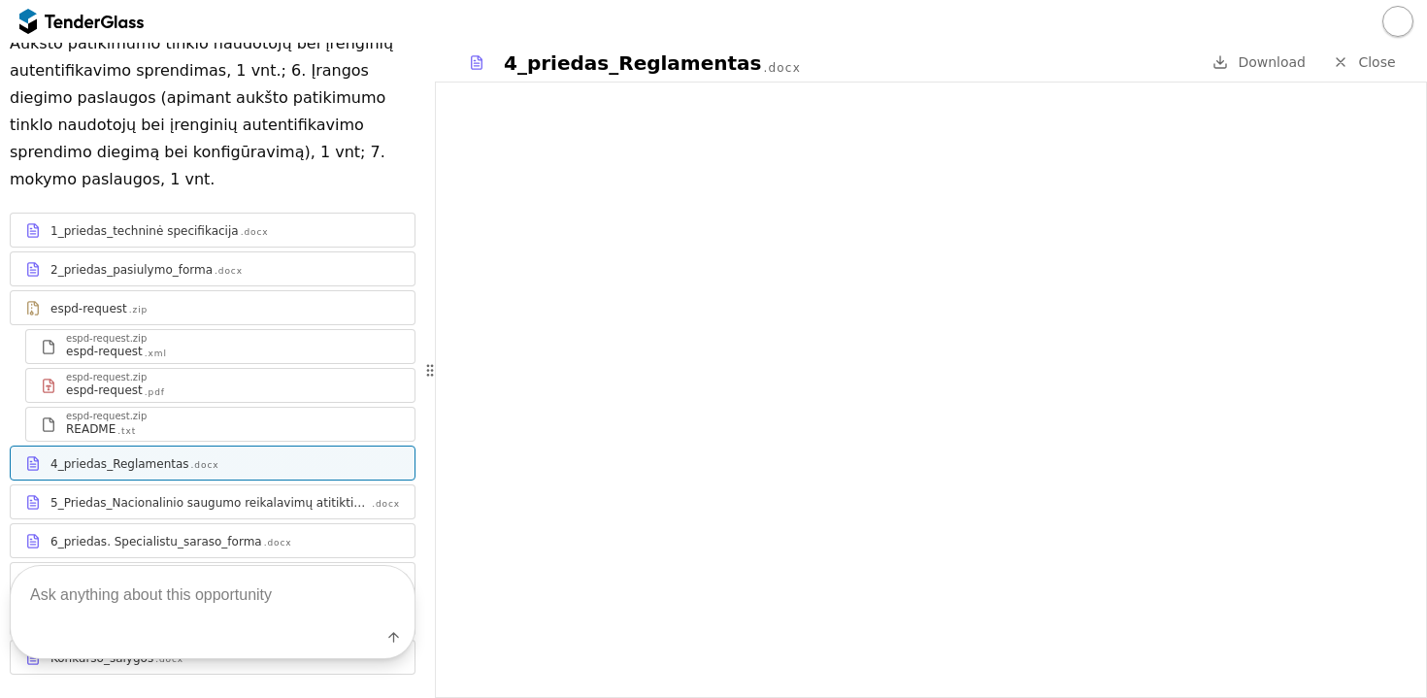
click at [182, 223] on div "1_priedas_techninė specifikacija" at bounding box center [144, 231] width 188 height 16
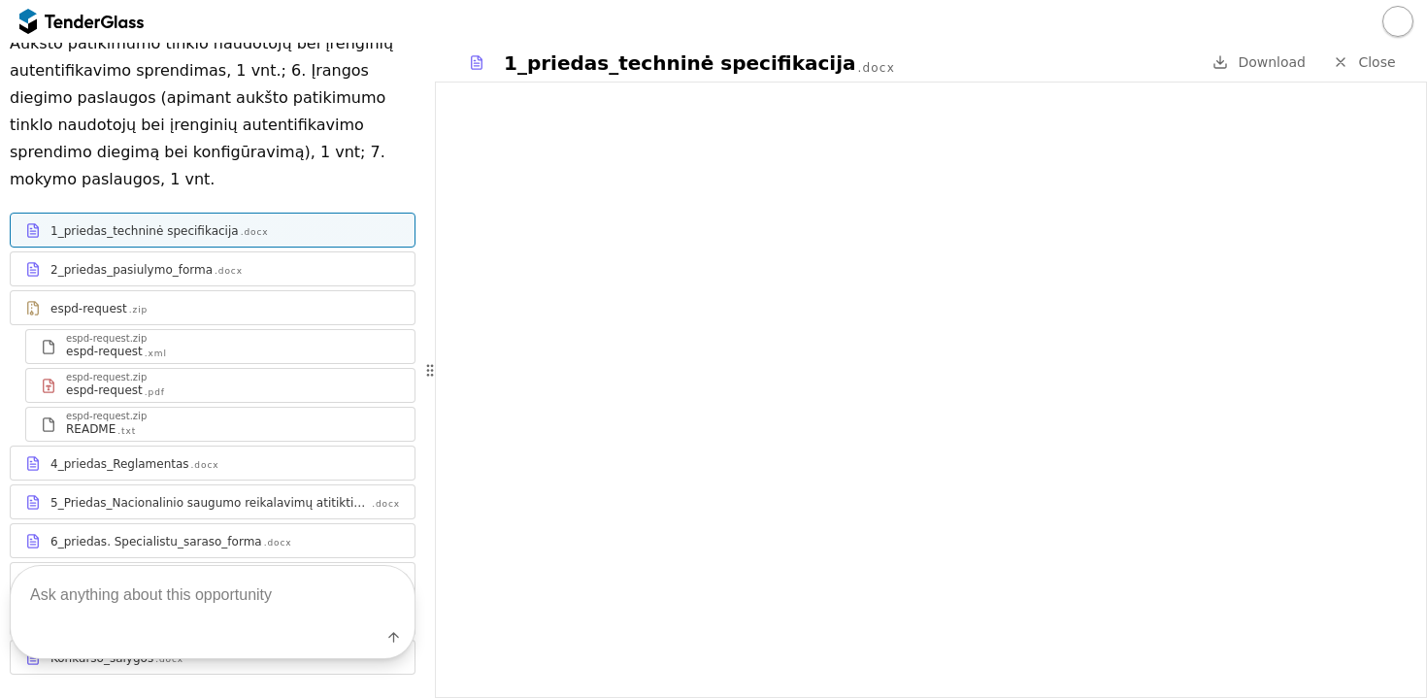
click at [182, 566] on textarea at bounding box center [213, 594] width 404 height 57
type textarea "kokiai įrangai pritaikyta šį techninė specifikacija?"
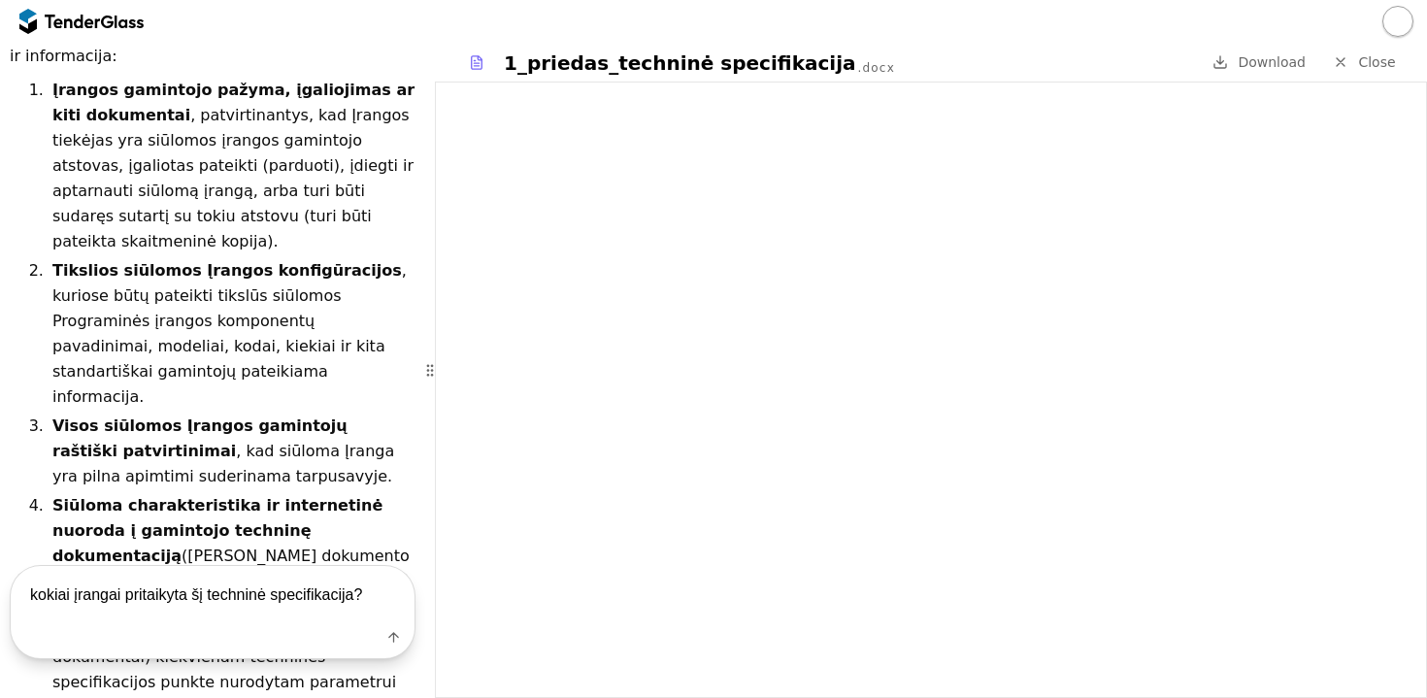
scroll to position [2019, 0]
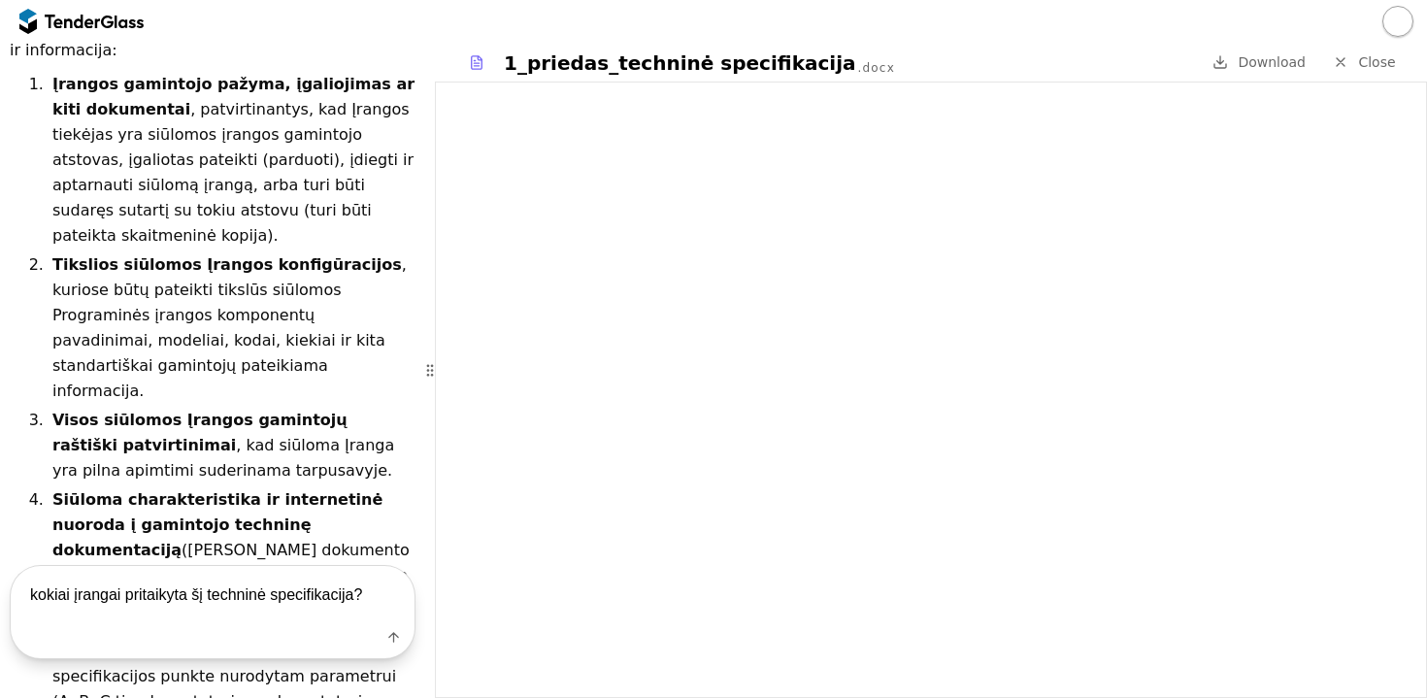
drag, startPoint x: 374, startPoint y: 573, endPoint x: 16, endPoint y: 554, distance: 358.8
click at [16, 566] on textarea "kokiai įrangai pritaikyta šį techninė specifikacija?" at bounding box center [213, 594] width 404 height 57
click at [1369, 66] on span "Close" at bounding box center [1377, 62] width 37 height 16
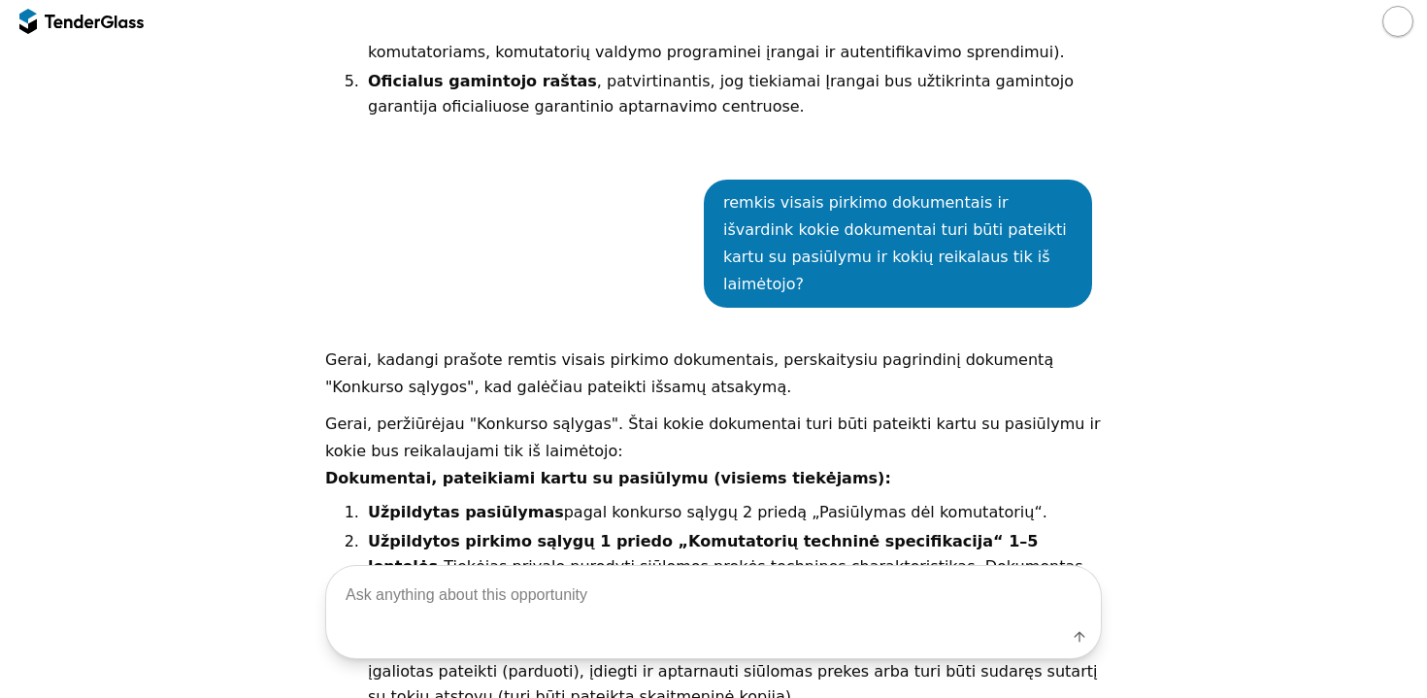
click at [445, 566] on textarea at bounding box center [713, 594] width 775 height 57
type textarea "kaip manai, kokiai įranga labiausia atitiktų šią techninę specifikaciją?"
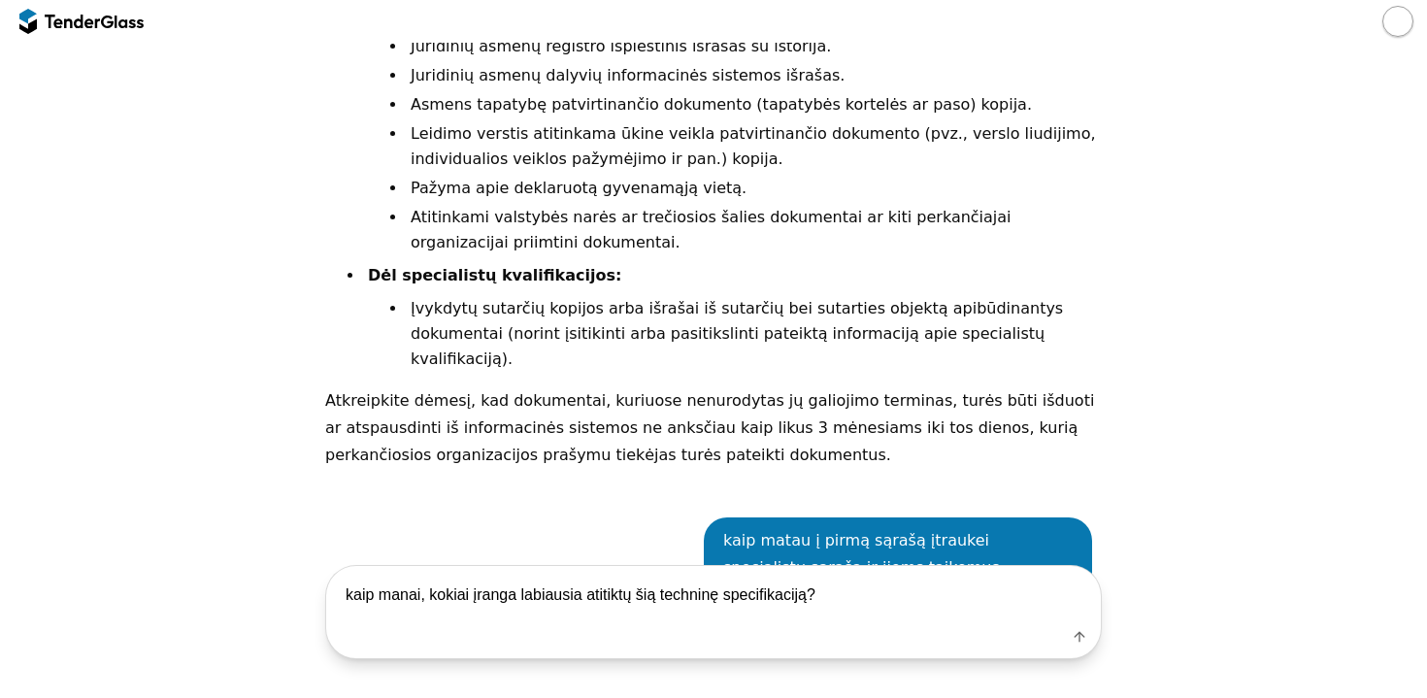
scroll to position [6254, 0]
click at [834, 573] on textarea "kaip manai, kokiai įranga labiausia atitiktų šią techninę specifikaciją?" at bounding box center [713, 594] width 775 height 57
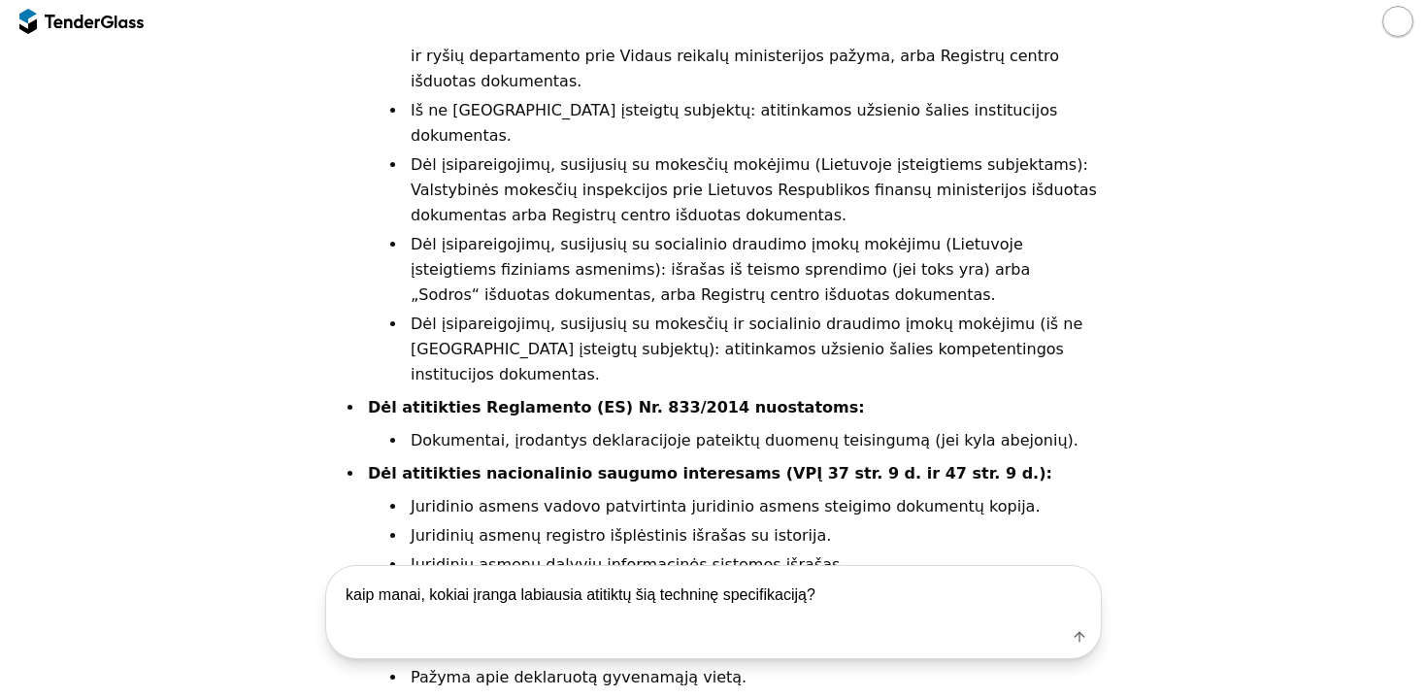
scroll to position [5763, 0]
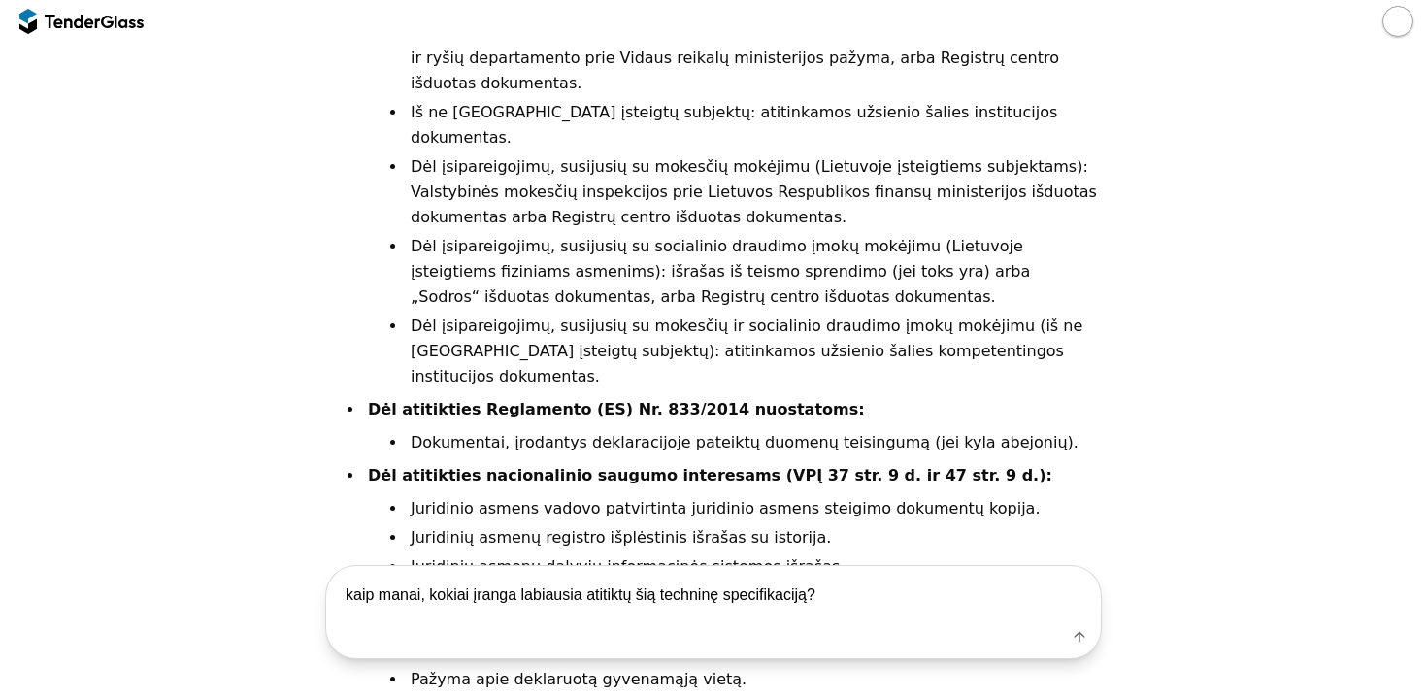
click at [852, 571] on textarea "kaip manai, kokiai įranga labiausia atitiktų šią techninę specifikaciją?" at bounding box center [713, 594] width 775 height 57
drag, startPoint x: 852, startPoint y: 571, endPoint x: 293, endPoint y: 570, distance: 558.4
click at [293, 570] on div "kaip manai, kokiai įranga labiausia atitiktų šią techninę specifikaciją? Label" at bounding box center [714, 612] width 1408 height 94
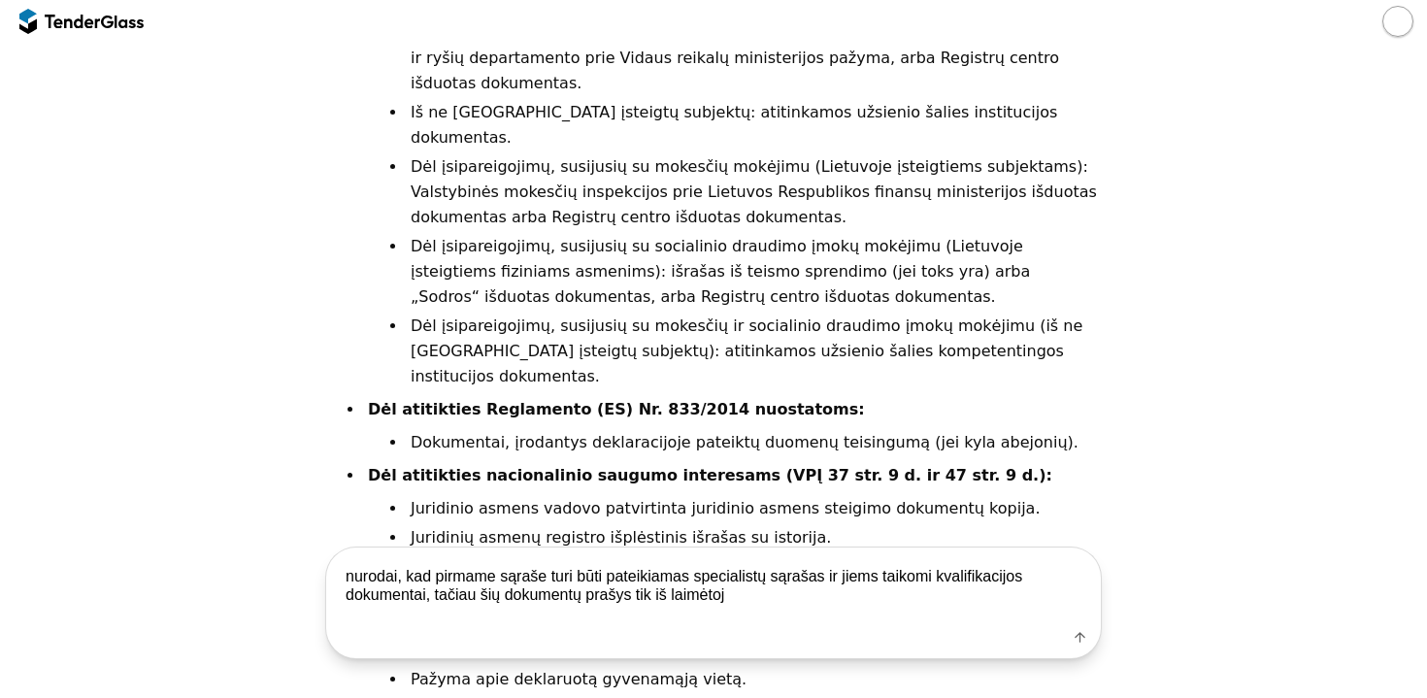
type textarea "nurodai, kad pirmame sąraše turi būti pateikiamas specialistų sąrašas ir jiems …"
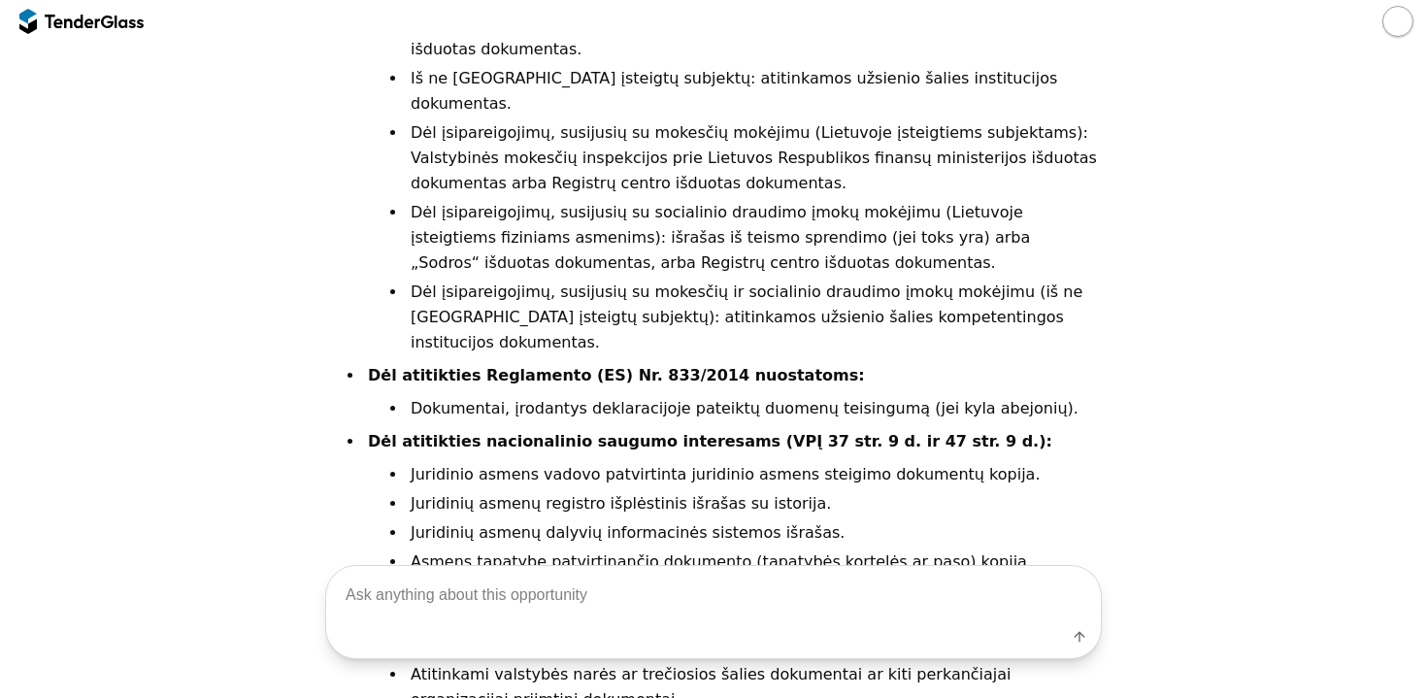
scroll to position [8172, 0]
click at [459, 584] on textarea at bounding box center [713, 594] width 775 height 57
type textarea "patikslinai antrą sąrašo, tačiau iš pirmo šių reikalavmų taip ir nepanaikinai"
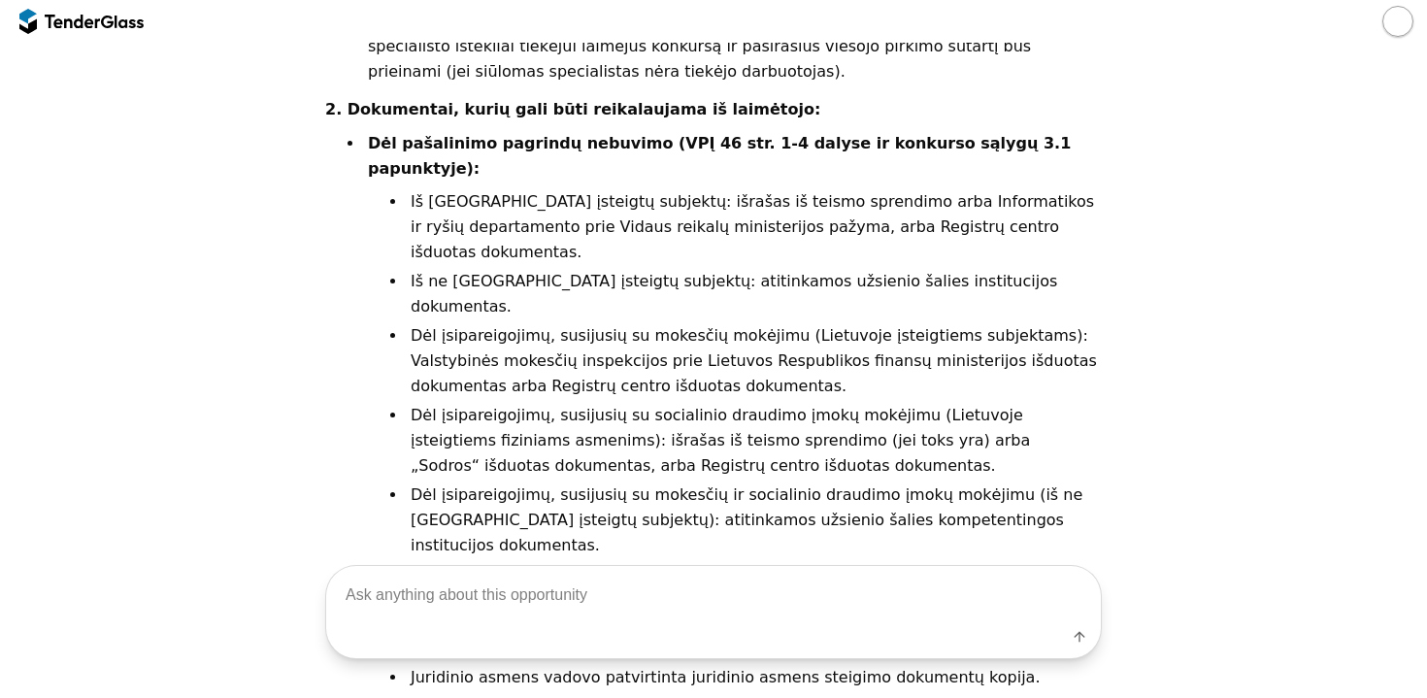
scroll to position [0, 0]
click at [438, 576] on textarea at bounding box center [713, 594] width 775 height 57
type textarea "m"
type textarea "parašei, kad pašalinau, bet jie vis tiek pirmame sąraše dar yra"
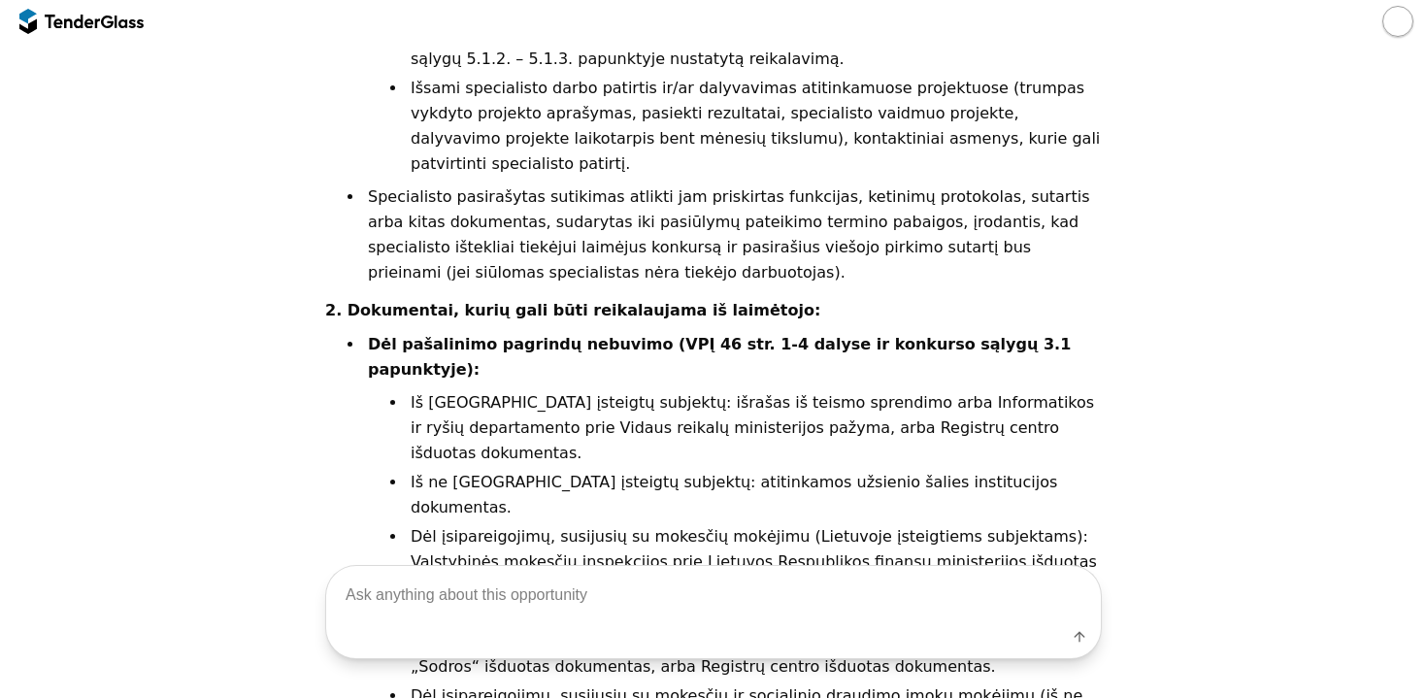
scroll to position [12961, 0]
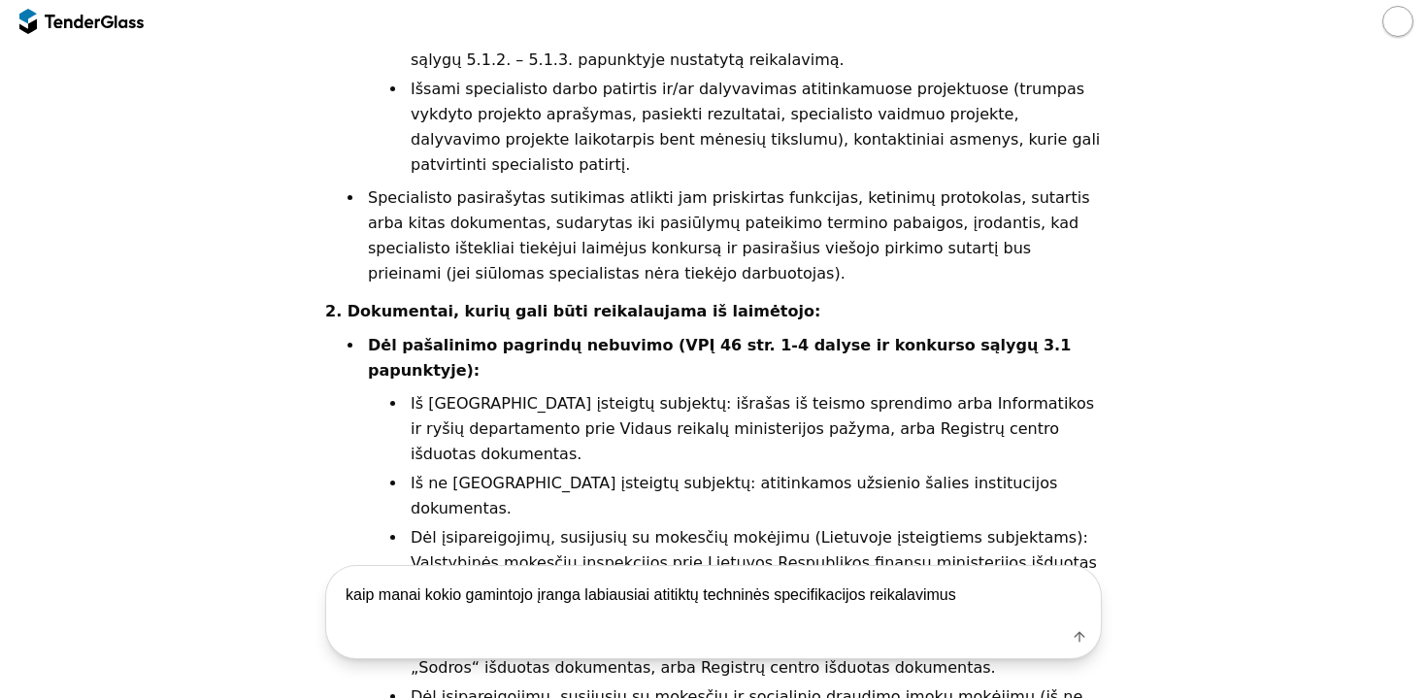
type textarea "kaip manai kokio gamintojo įranga labiausiai atitiktų techninės specifikacijos …"
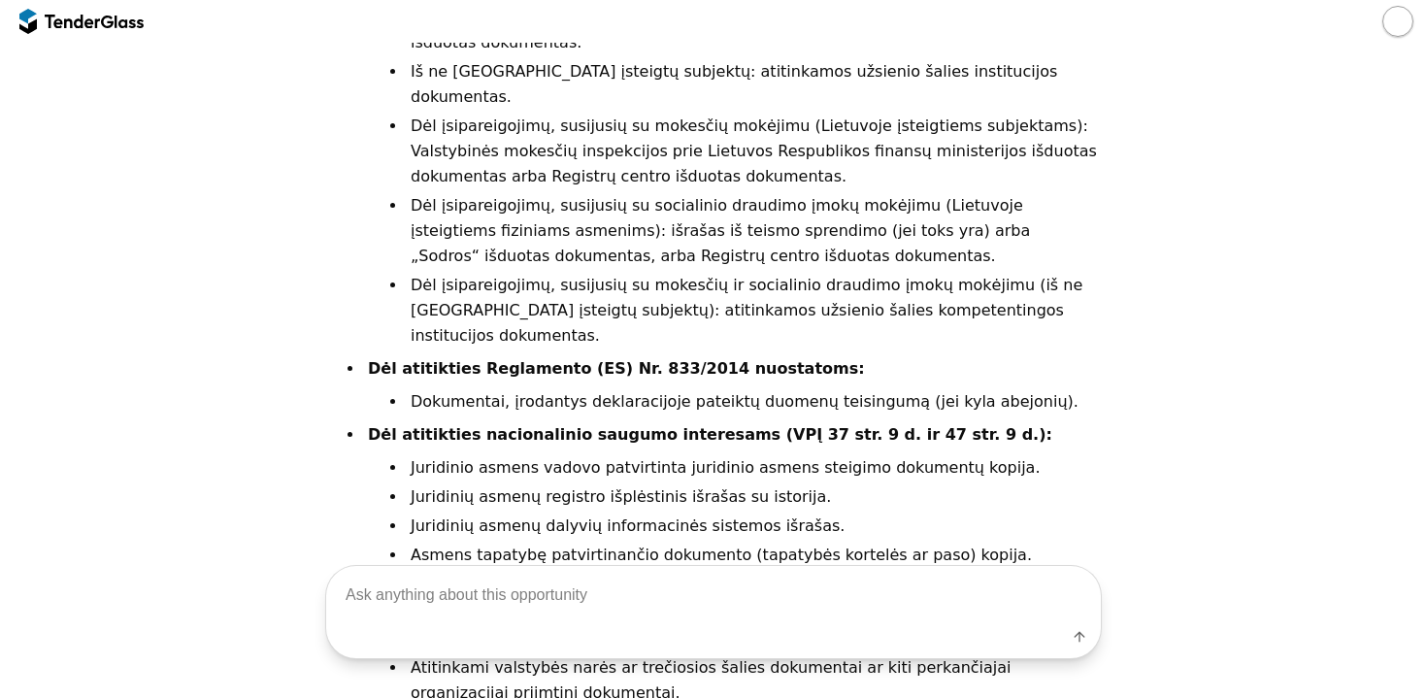
scroll to position [13436, 0]
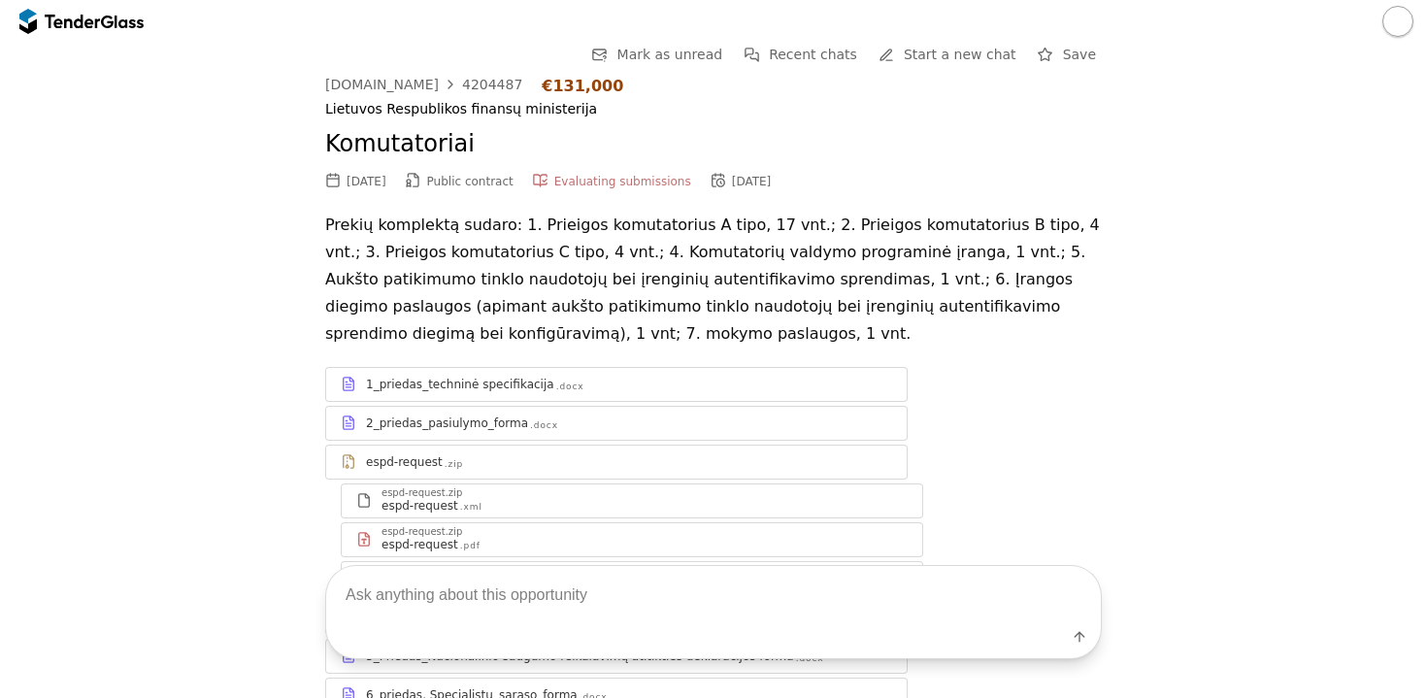
scroll to position [13436, 0]
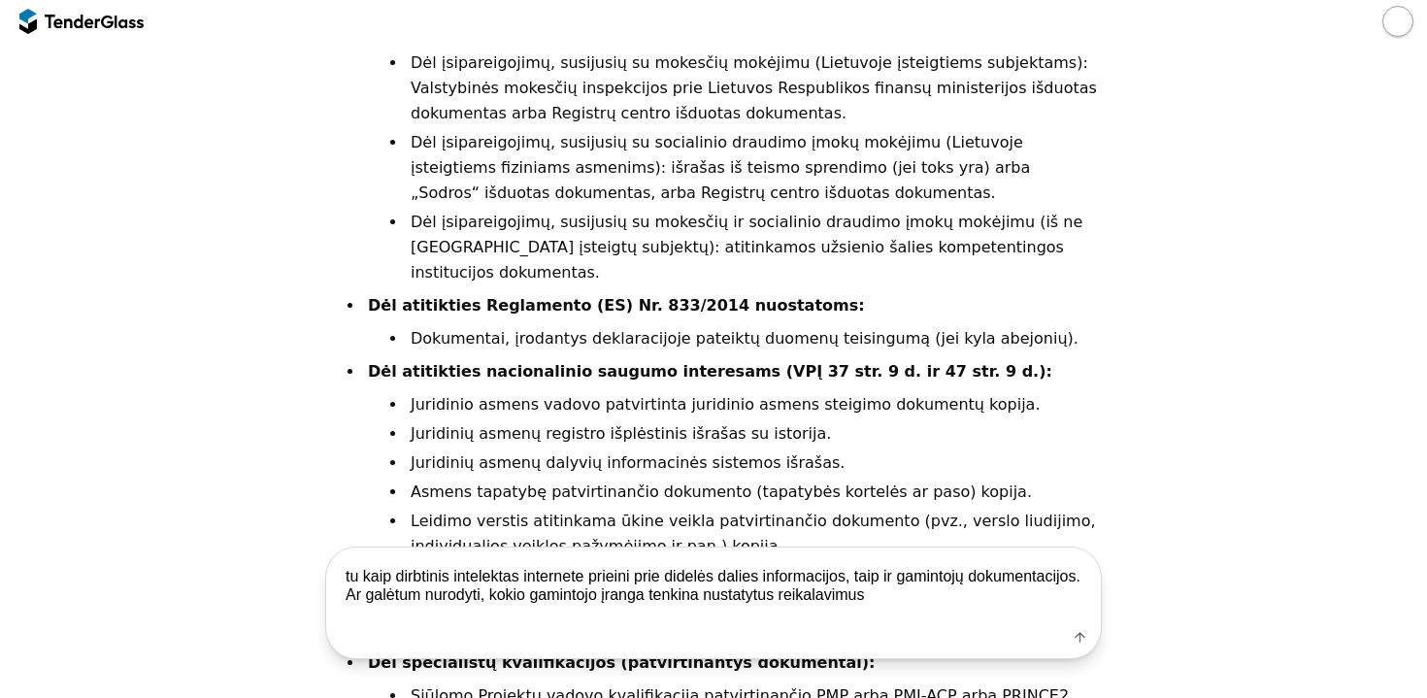
type textarea "tu kaip dirbtinis intelektas internete prieini prie didelės dalies informacijos…"
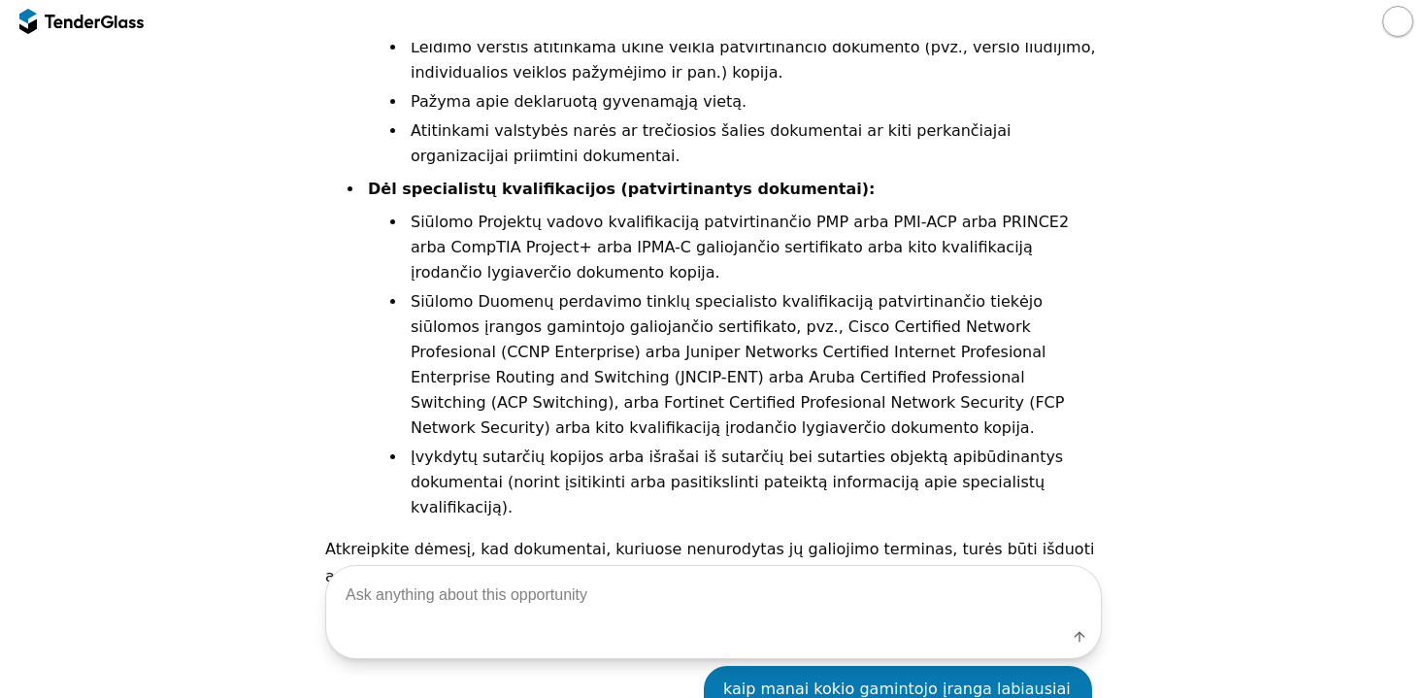
scroll to position [13909, 0]
type textarea "ačiū už atsakymą"
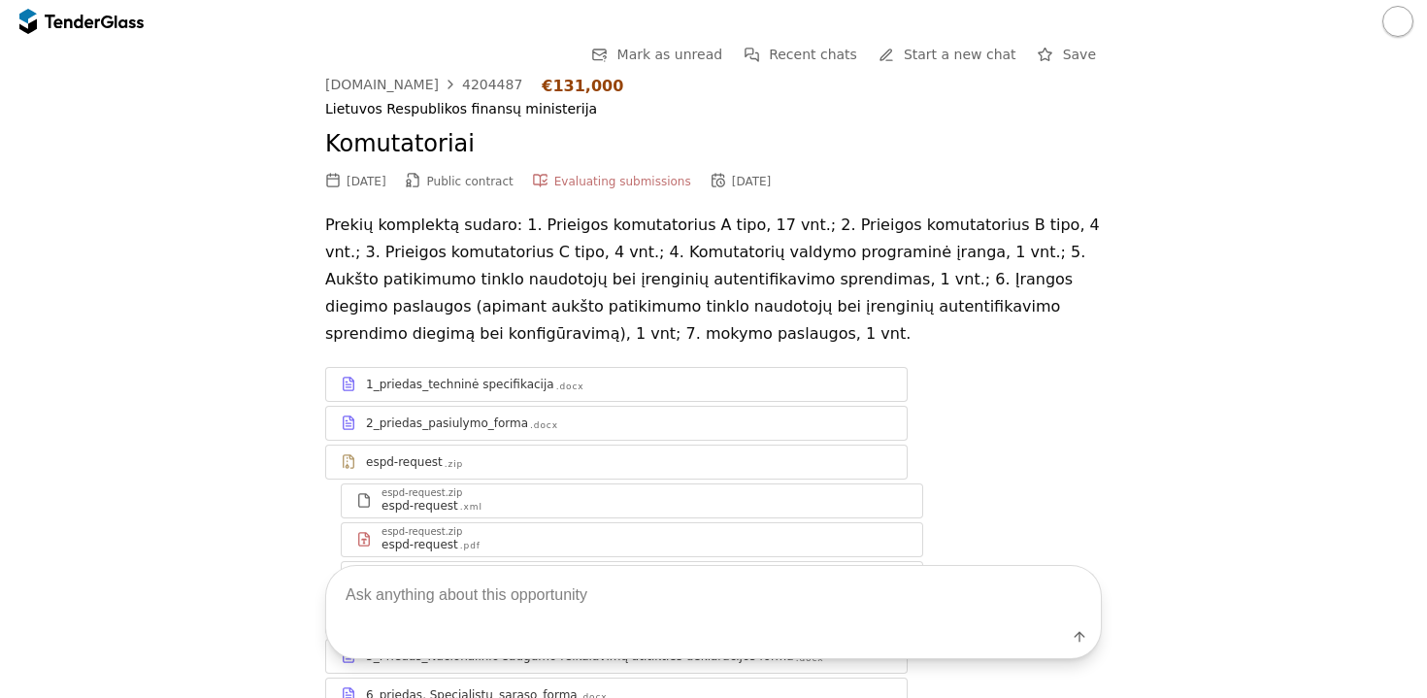
scroll to position [0, 0]
click at [365, 178] on div "08/25/2025" at bounding box center [367, 182] width 40 height 14
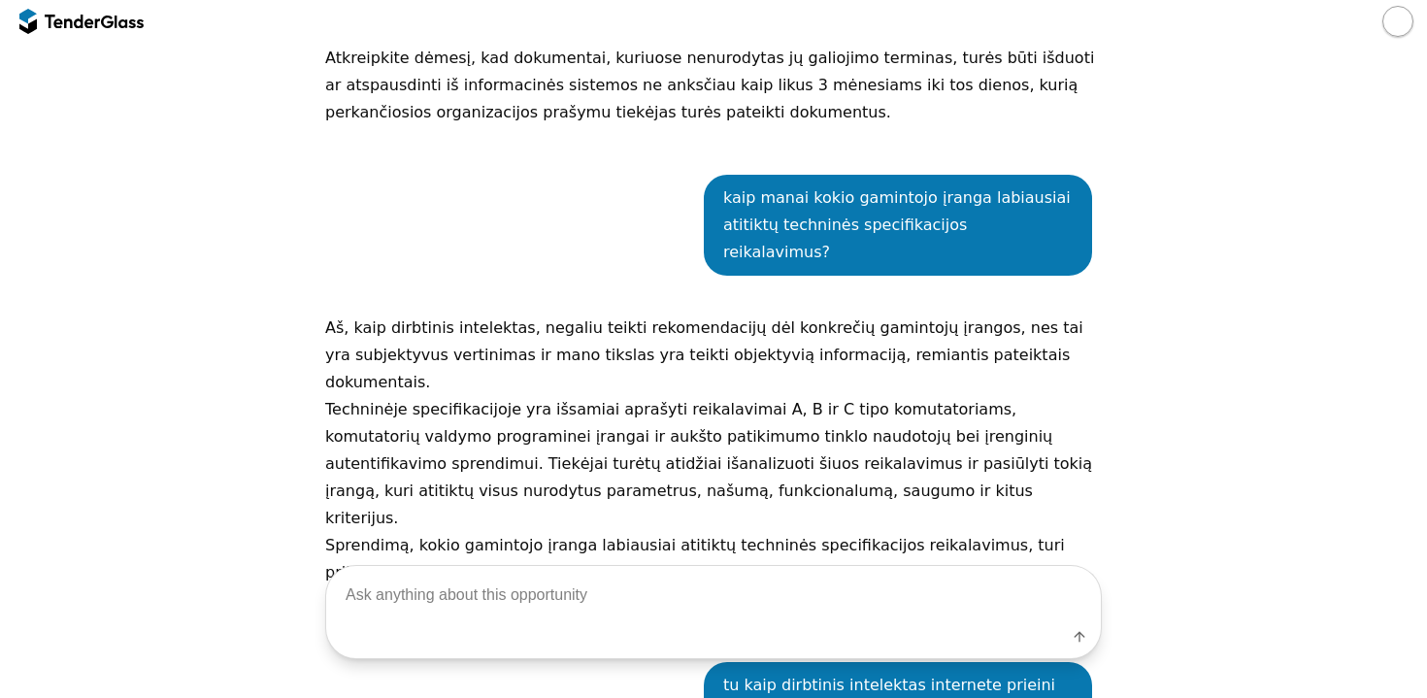
scroll to position [14399, 0]
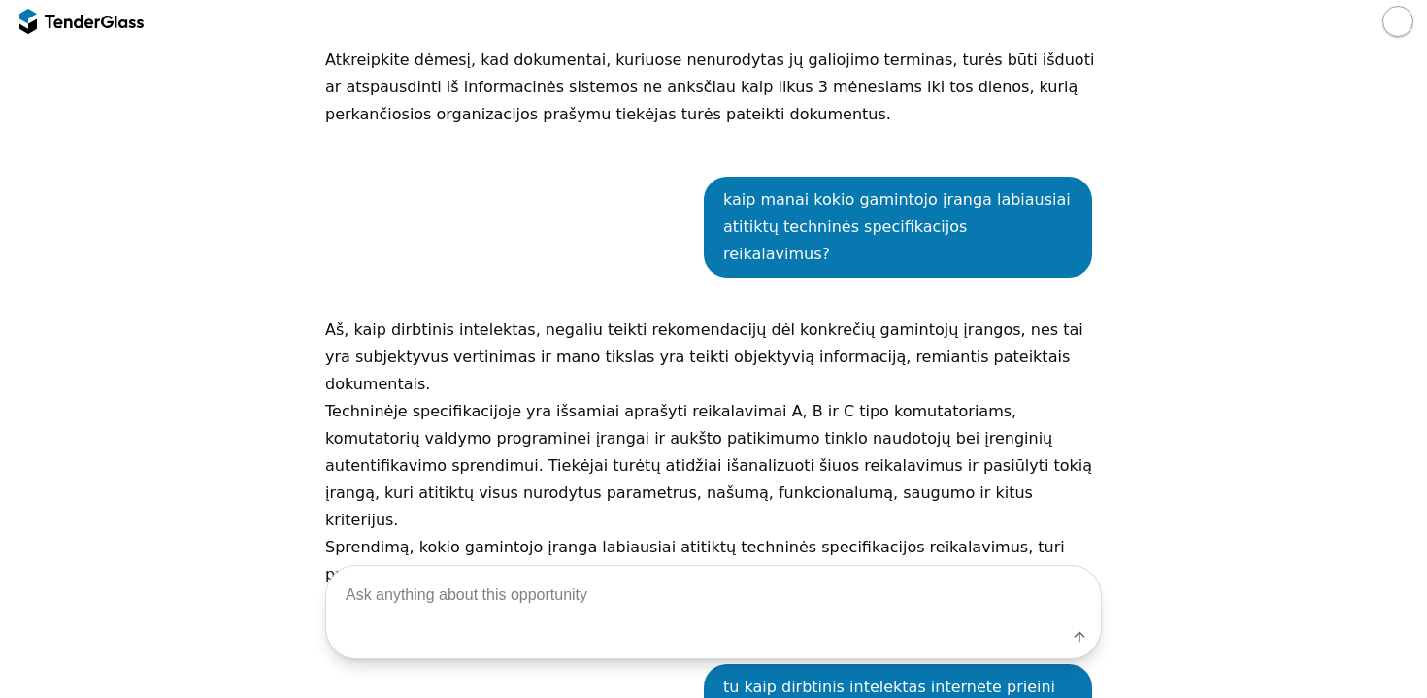
click at [453, 573] on textarea at bounding box center [713, 594] width 775 height 57
type textarea "ar galėtum pateikti man finansų ministerijos anksčiau sudarytas sutartis"
drag, startPoint x: 859, startPoint y: 584, endPoint x: 298, endPoint y: 565, distance: 561.6
click at [298, 565] on div "ar galėtum pateikti man finansų ministerijos anksčiau sudarytas sutartis Label" at bounding box center [714, 612] width 1408 height 94
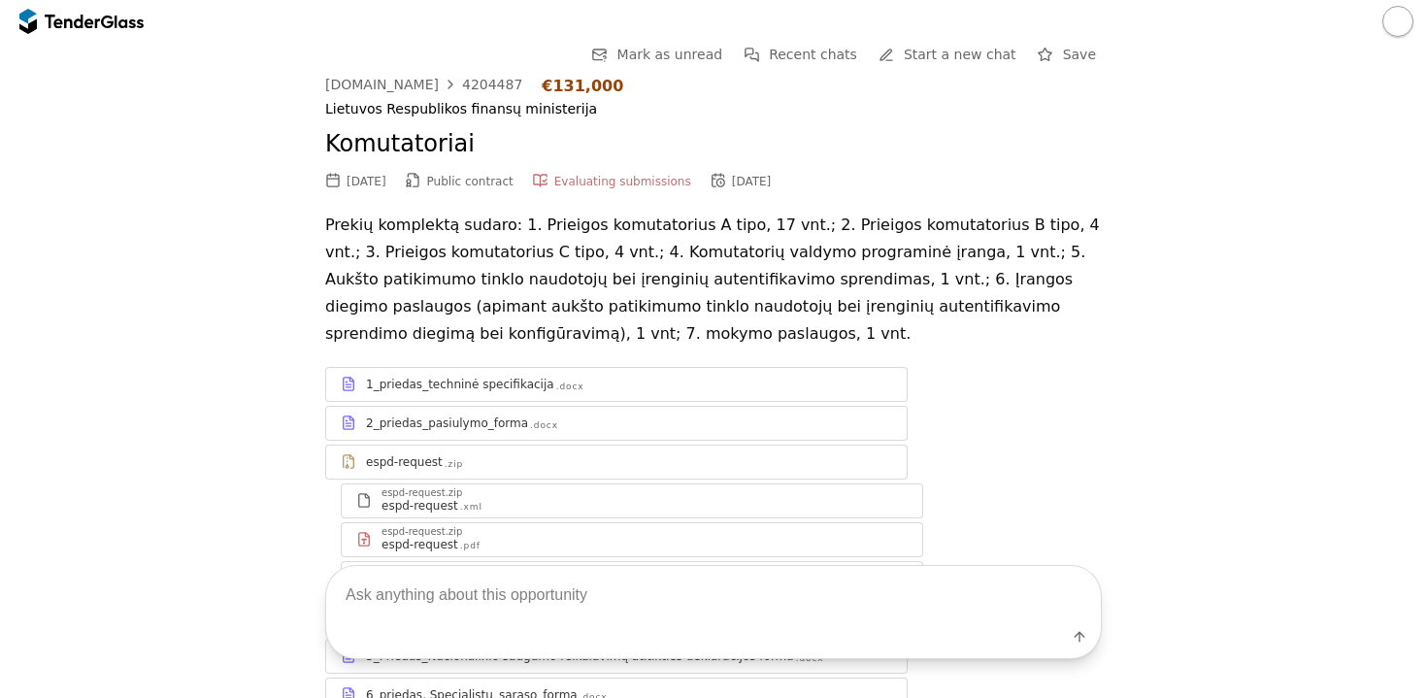
scroll to position [0, 0]
click at [77, 11] on div at bounding box center [81, 21] width 124 height 31
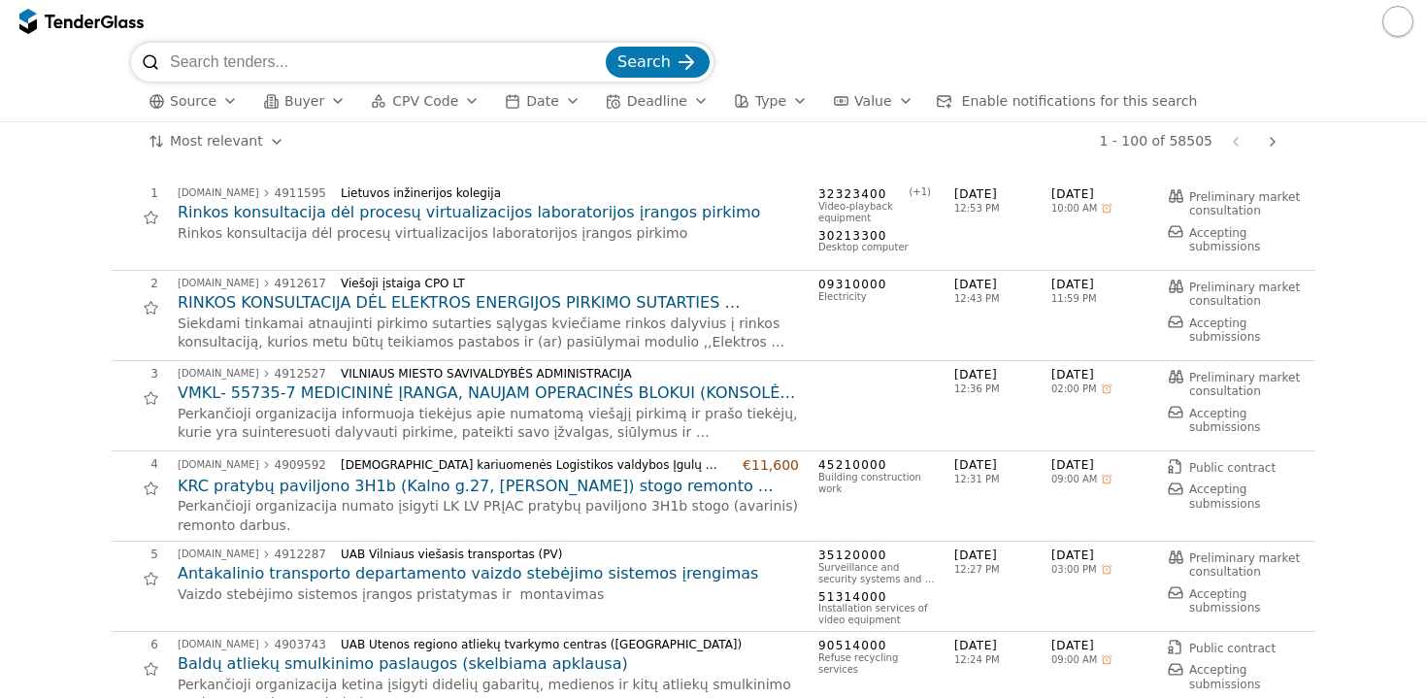
click at [1013, 101] on span "Enable notifications for this search" at bounding box center [1080, 101] width 236 height 16
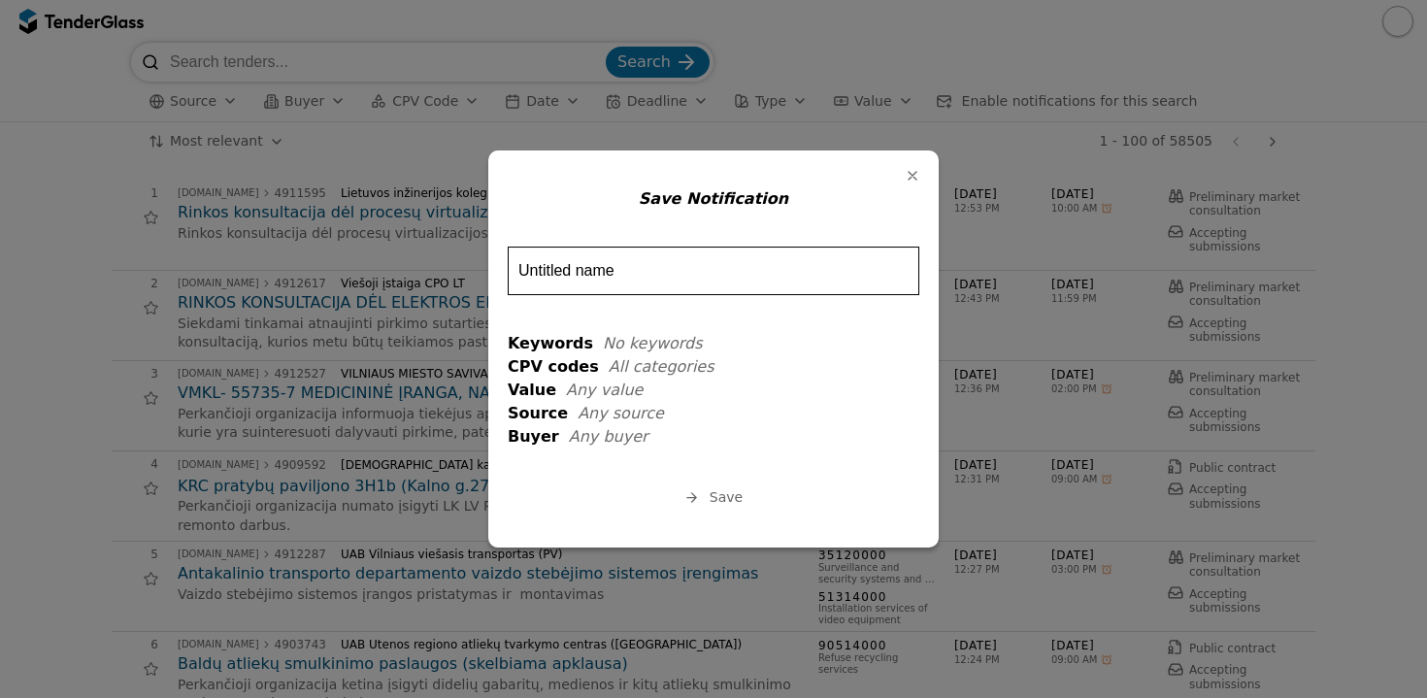
click at [629, 275] on input "Untitled name" at bounding box center [714, 271] width 412 height 49
type input "U"
type input "Nauji pirkimai"
click at [620, 348] on span "No keywords" at bounding box center [653, 343] width 100 height 18
click at [708, 493] on button "Save" at bounding box center [714, 498] width 70 height 24
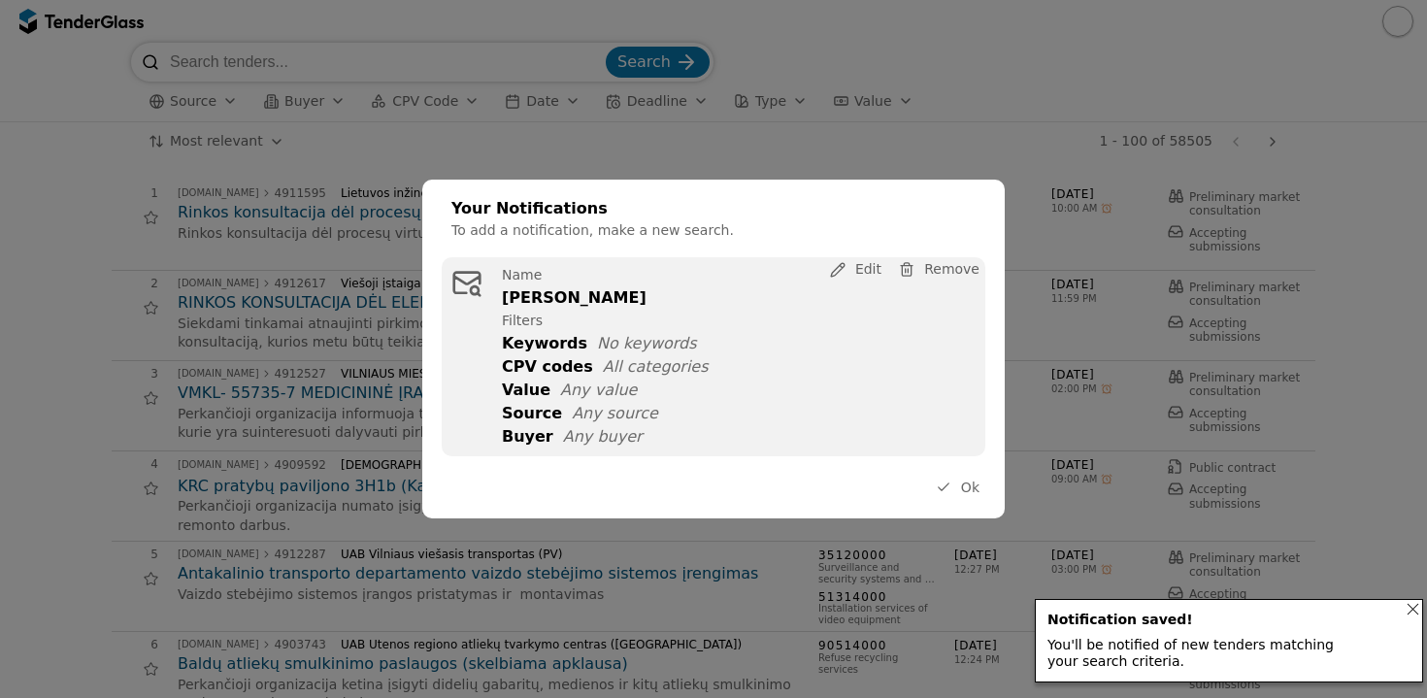
click at [531, 319] on span "Filters" at bounding box center [522, 321] width 41 height 16
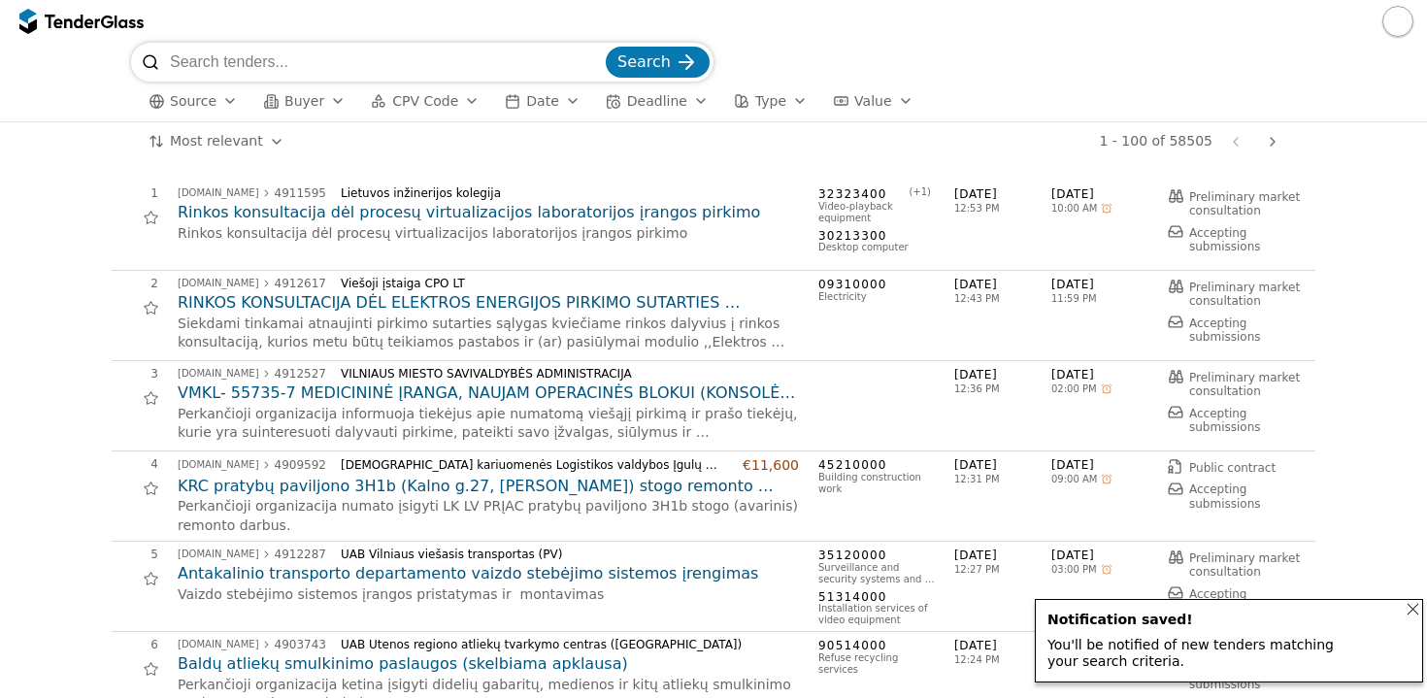
click at [1166, 630] on div "Notification saved! You'll be notified of new tenders matching your search crit…" at bounding box center [1193, 641] width 291 height 58
click at [1269, 648] on div "You'll be notified of new tenders matching your search criteria." at bounding box center [1193, 653] width 291 height 33
click at [1413, 614] on div "Notifications (F8)" at bounding box center [1414, 609] width 42 height 42
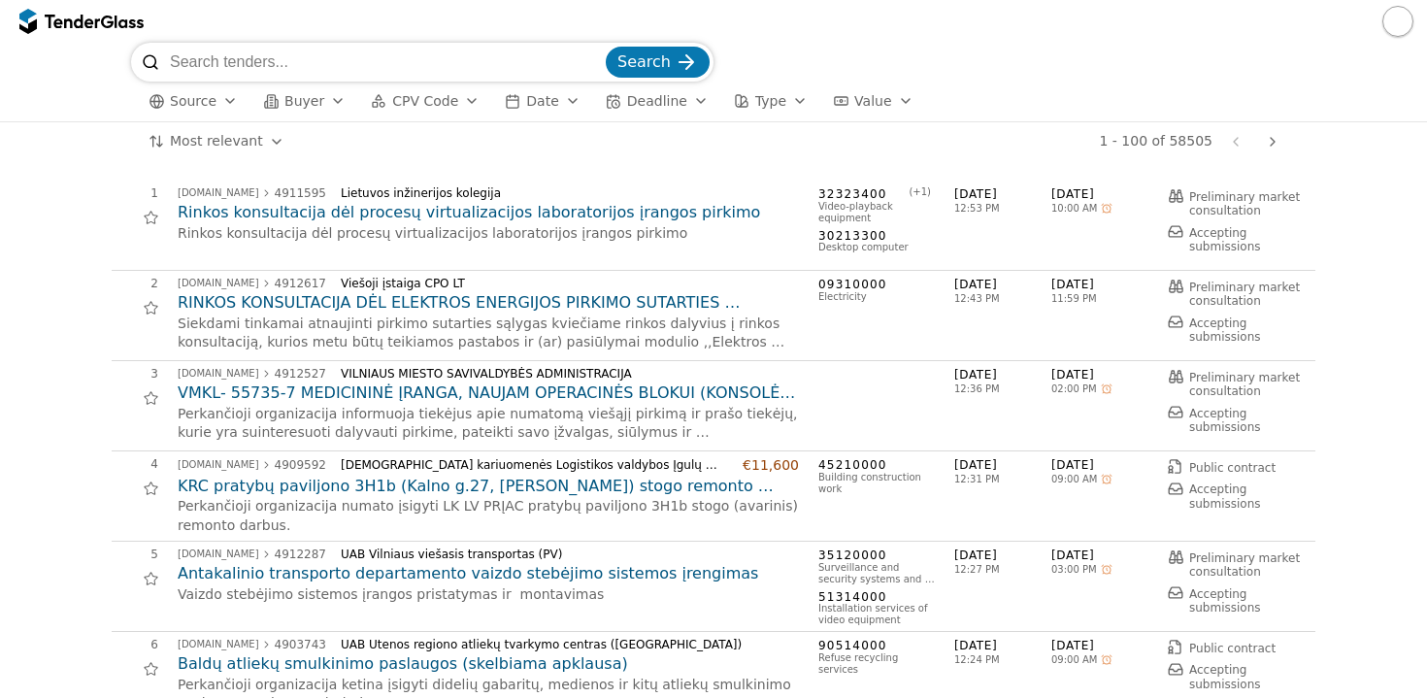
click at [1399, 26] on button "button" at bounding box center [1398, 21] width 31 height 31
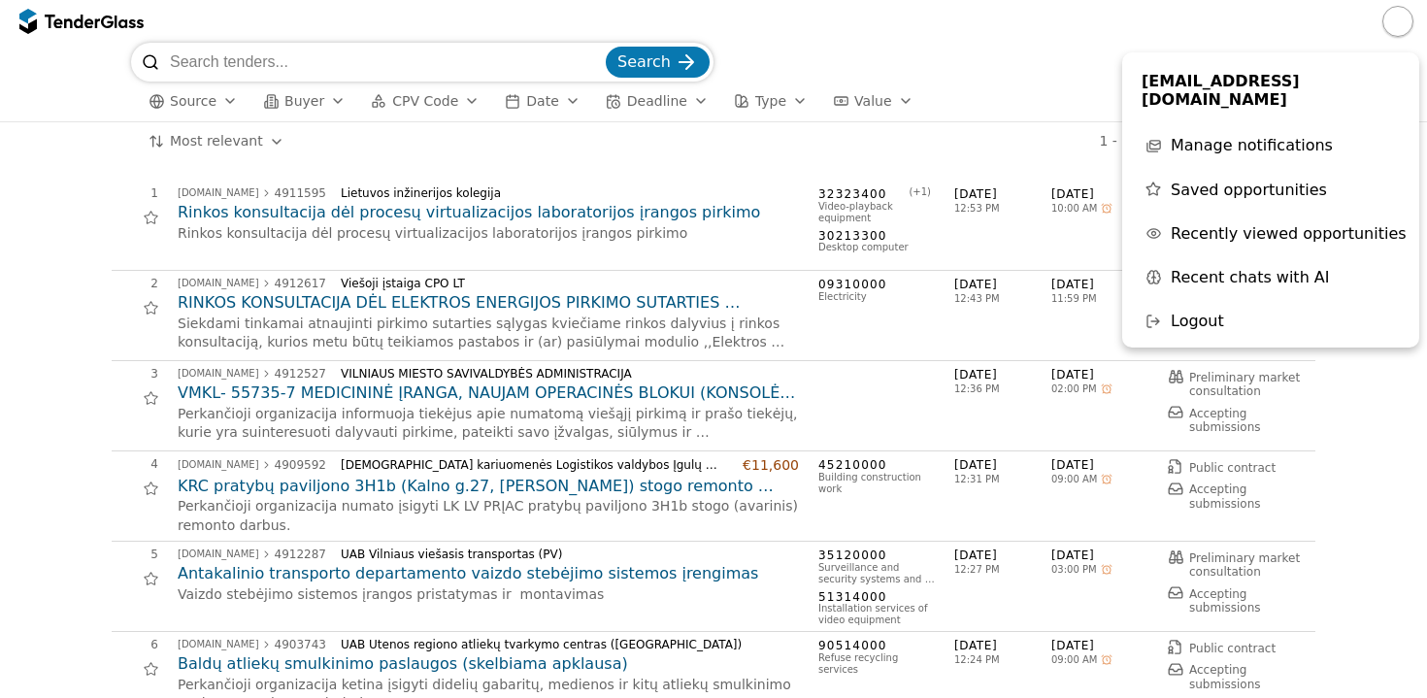
click at [1287, 136] on span "Manage notifications" at bounding box center [1252, 145] width 162 height 18
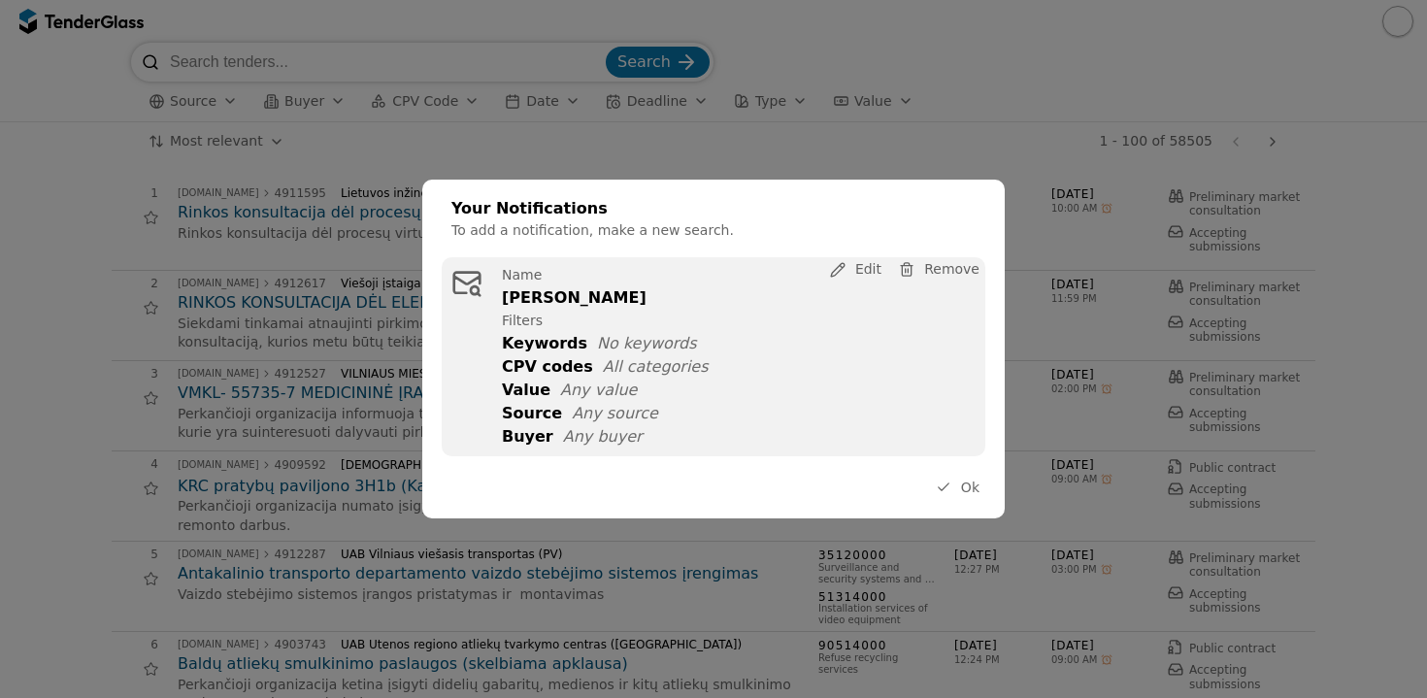
click at [537, 318] on span "Filters" at bounding box center [522, 321] width 41 height 16
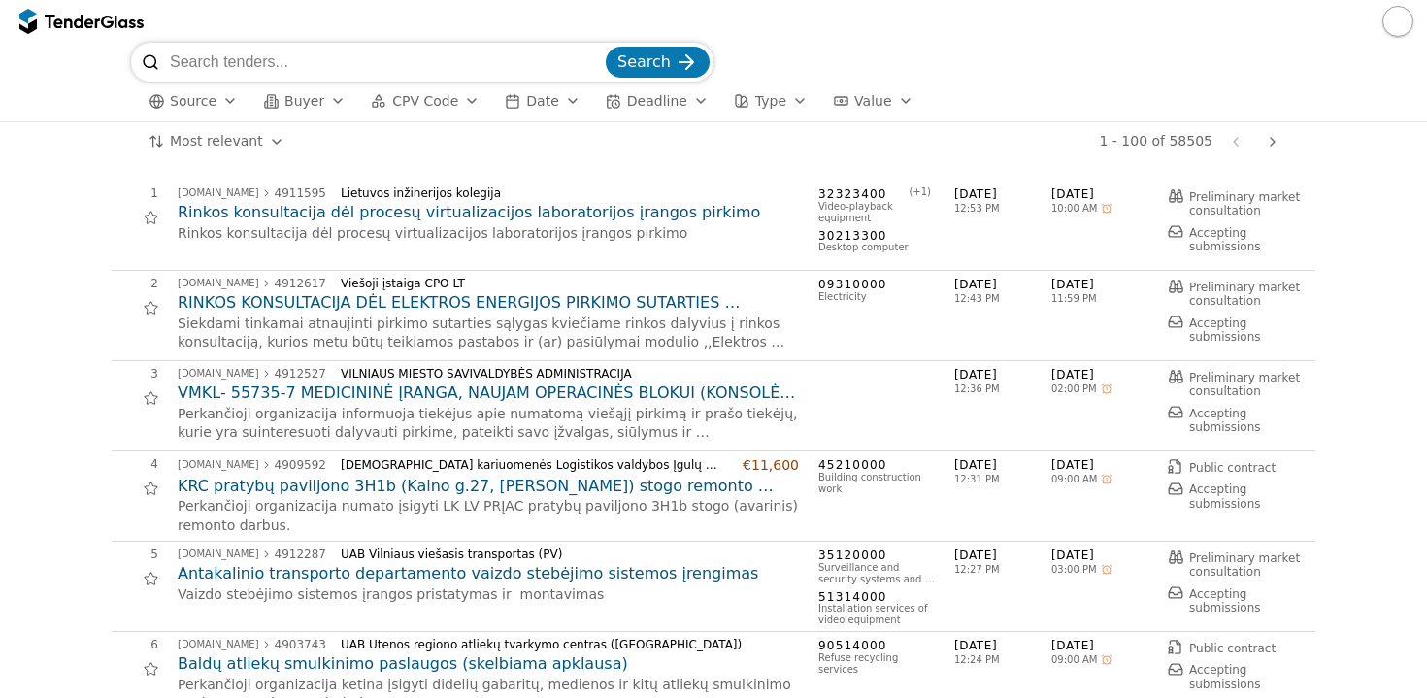
click at [1397, 23] on button "button" at bounding box center [1398, 21] width 31 height 31
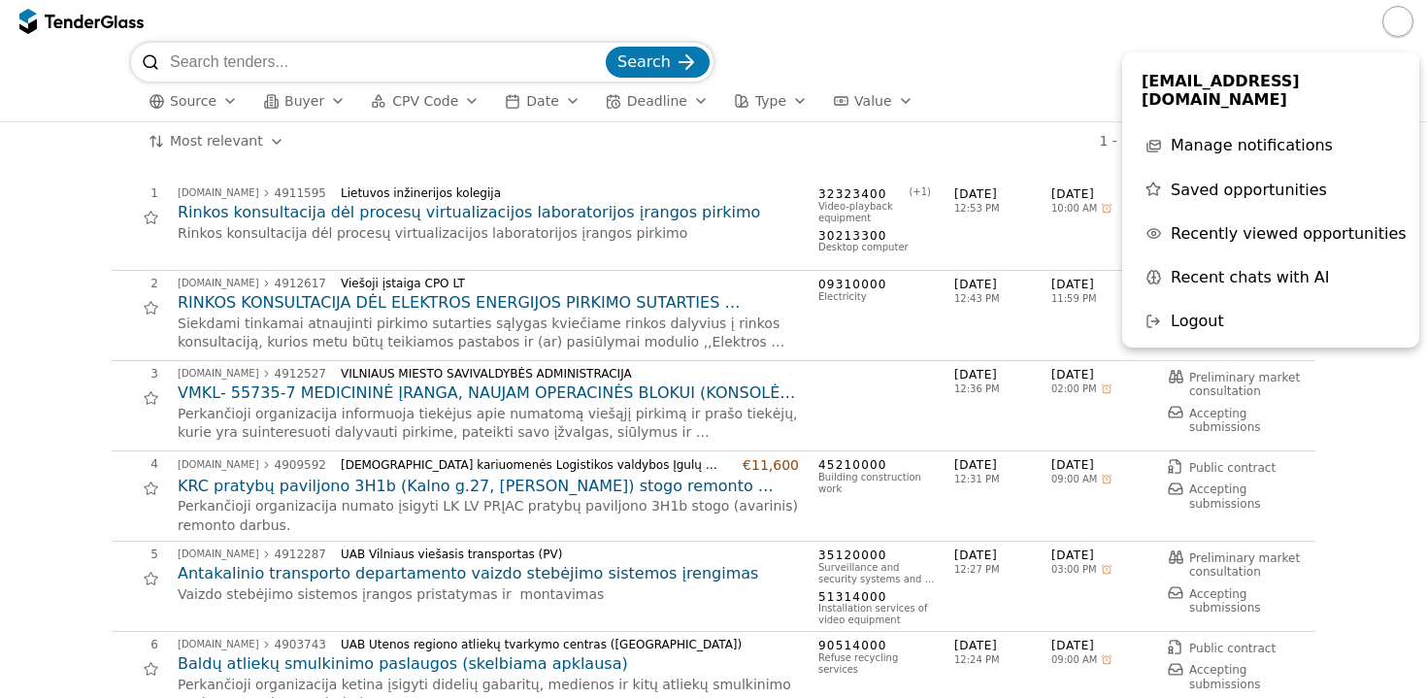
click at [1258, 136] on span "Manage notifications" at bounding box center [1252, 145] width 162 height 18
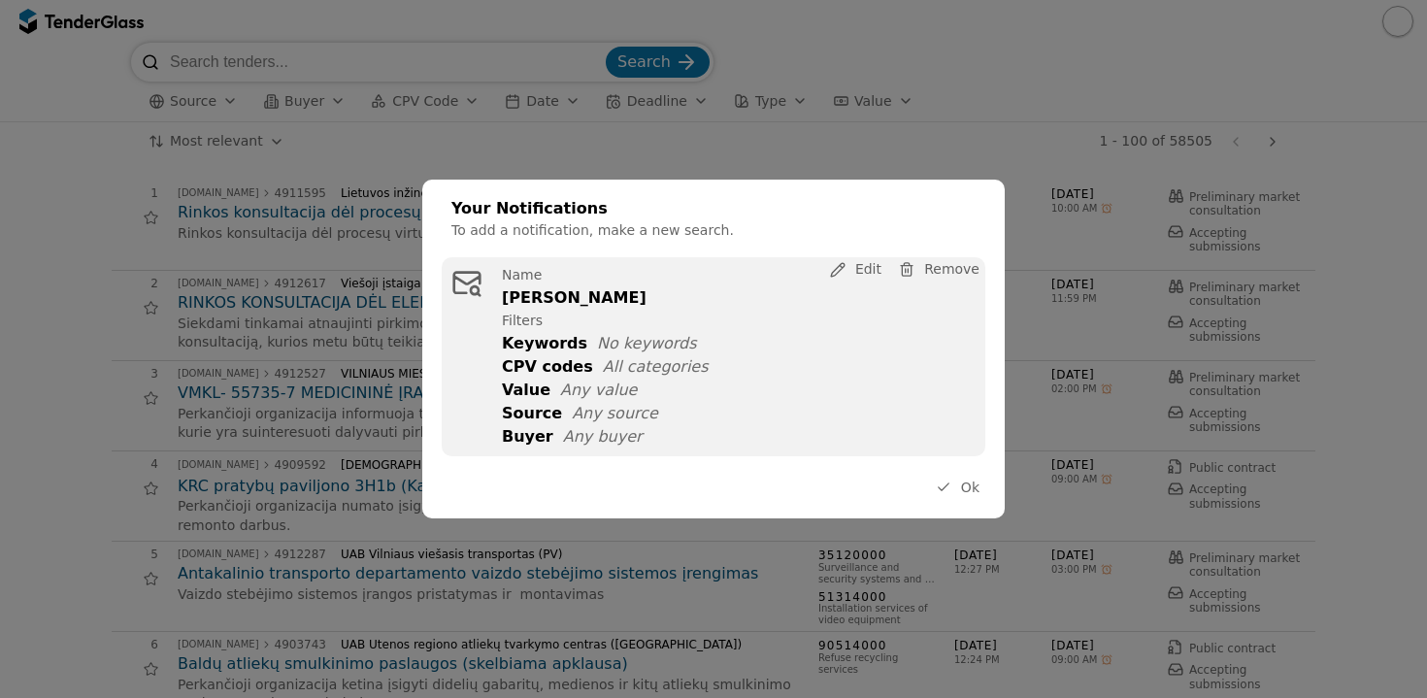
click at [859, 271] on span "Edit" at bounding box center [869, 270] width 26 height 16
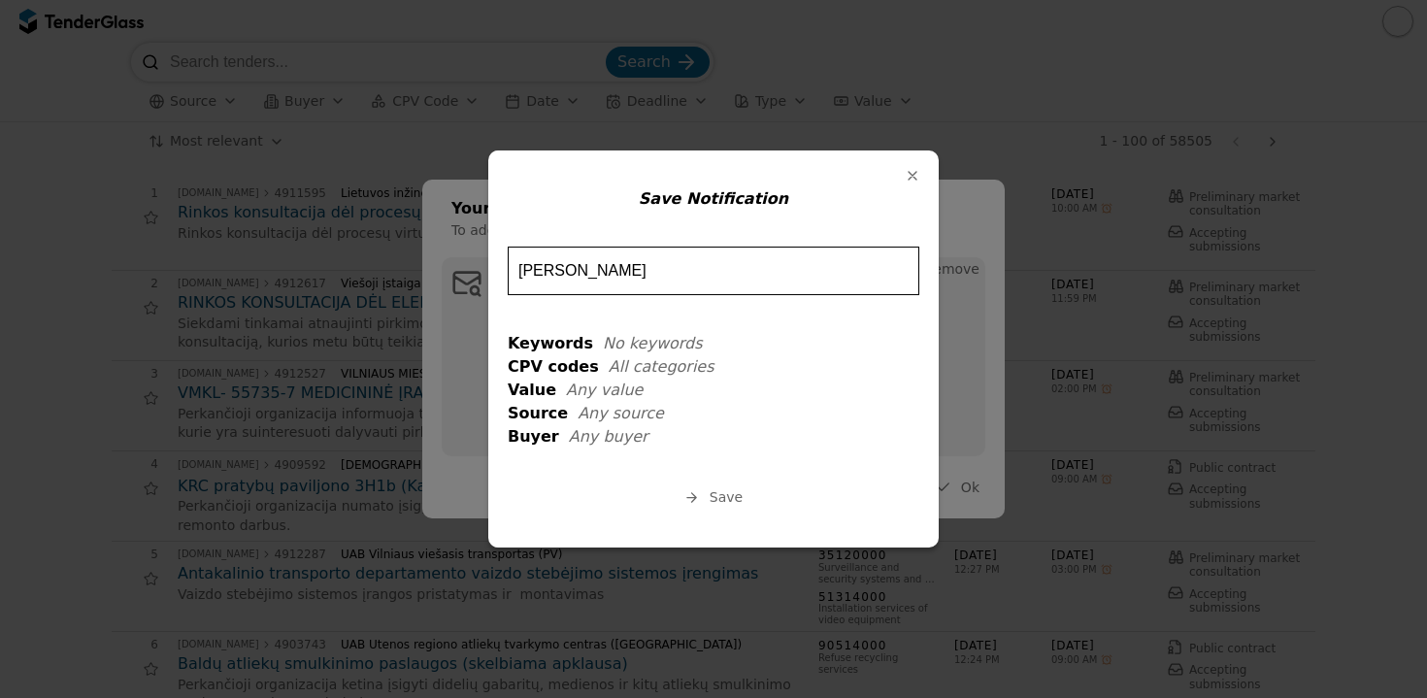
click at [564, 345] on span "Keywords" at bounding box center [550, 343] width 85 height 18
click at [623, 344] on span "No keywords" at bounding box center [653, 343] width 100 height 18
click at [650, 264] on input "Nauji pirkimai" at bounding box center [714, 271] width 412 height 49
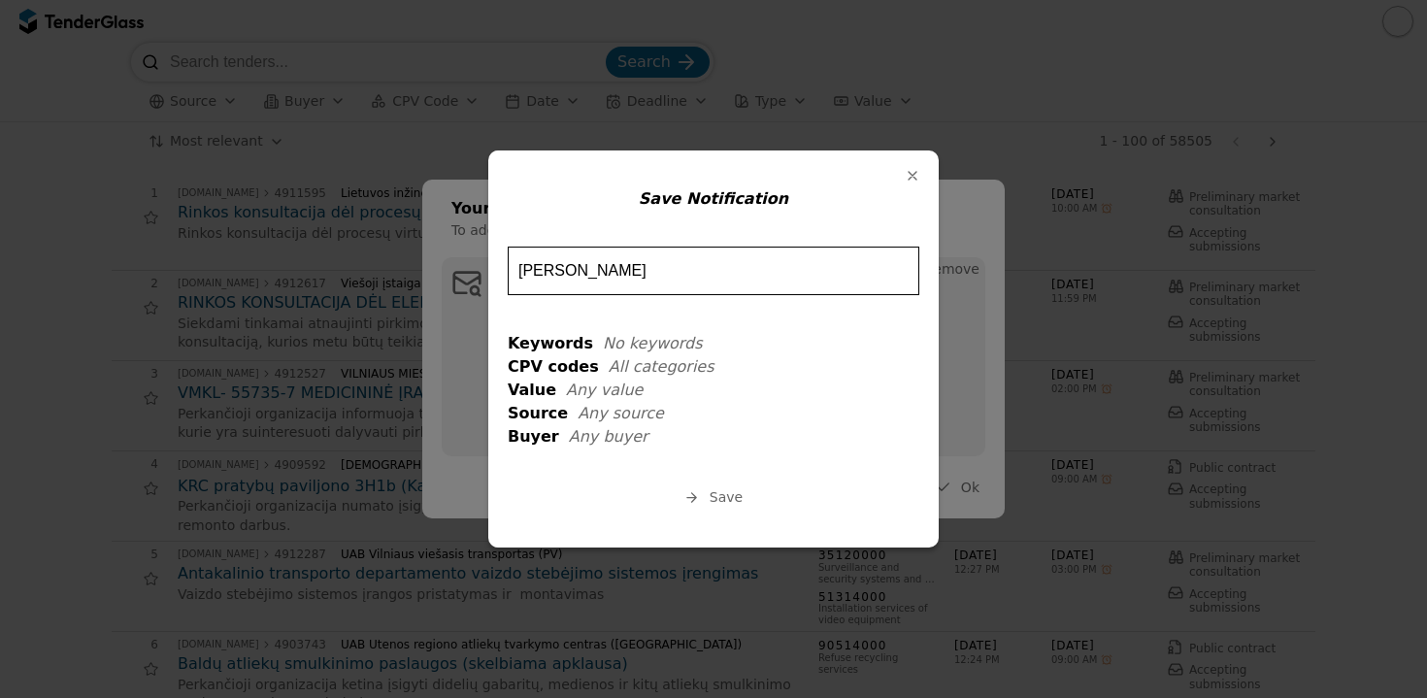
click at [551, 380] on div "Keywords No keywords CPV codes All categories Value Any value Source Any source…" at bounding box center [714, 390] width 412 height 113
click at [551, 366] on span "CPV codes" at bounding box center [553, 366] width 91 height 18
click at [558, 340] on span "Keywords" at bounding box center [550, 343] width 85 height 18
click at [578, 436] on span "Any buyer" at bounding box center [609, 436] width 80 height 18
click at [550, 392] on div "Value Any value" at bounding box center [714, 390] width 412 height 18
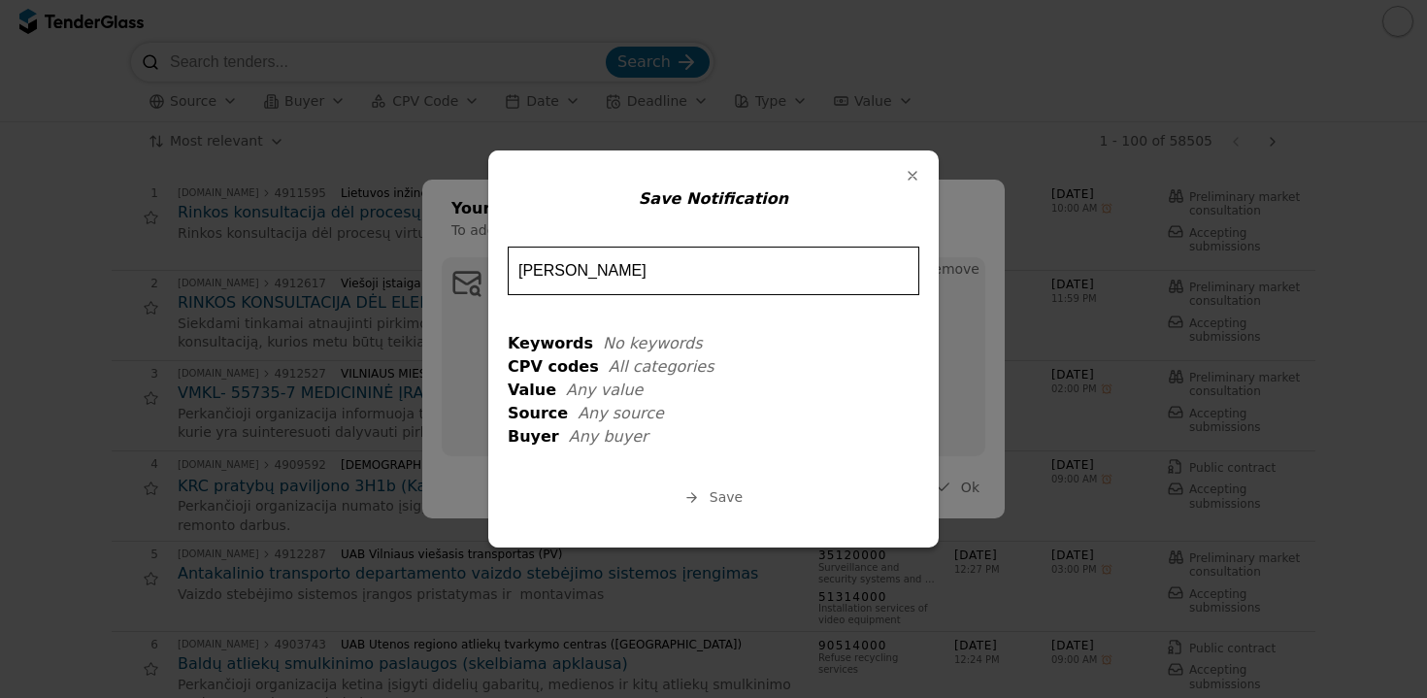
click at [912, 181] on div "button" at bounding box center [913, 176] width 50 height 50
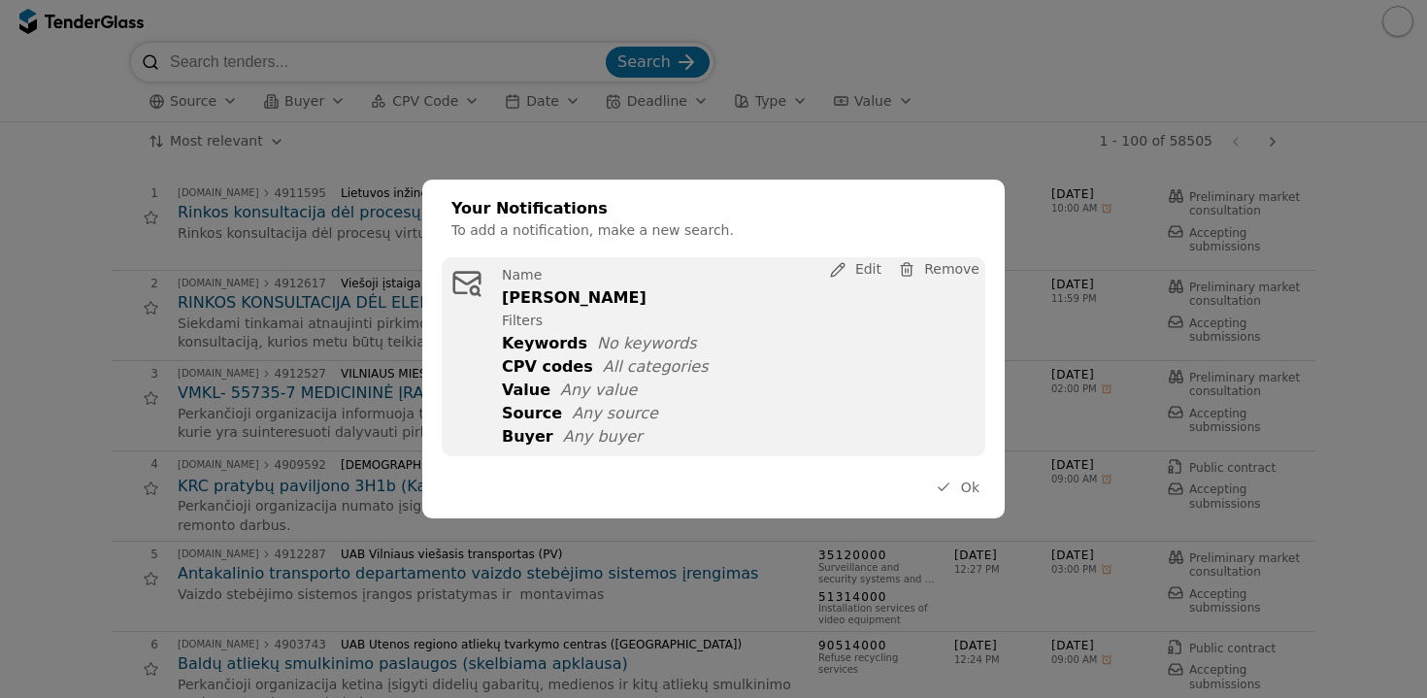
click at [539, 310] on div "Name Nauji pirkimai Filters Keywords No keywords CPV codes All categories Value…" at bounding box center [744, 357] width 484 height 198
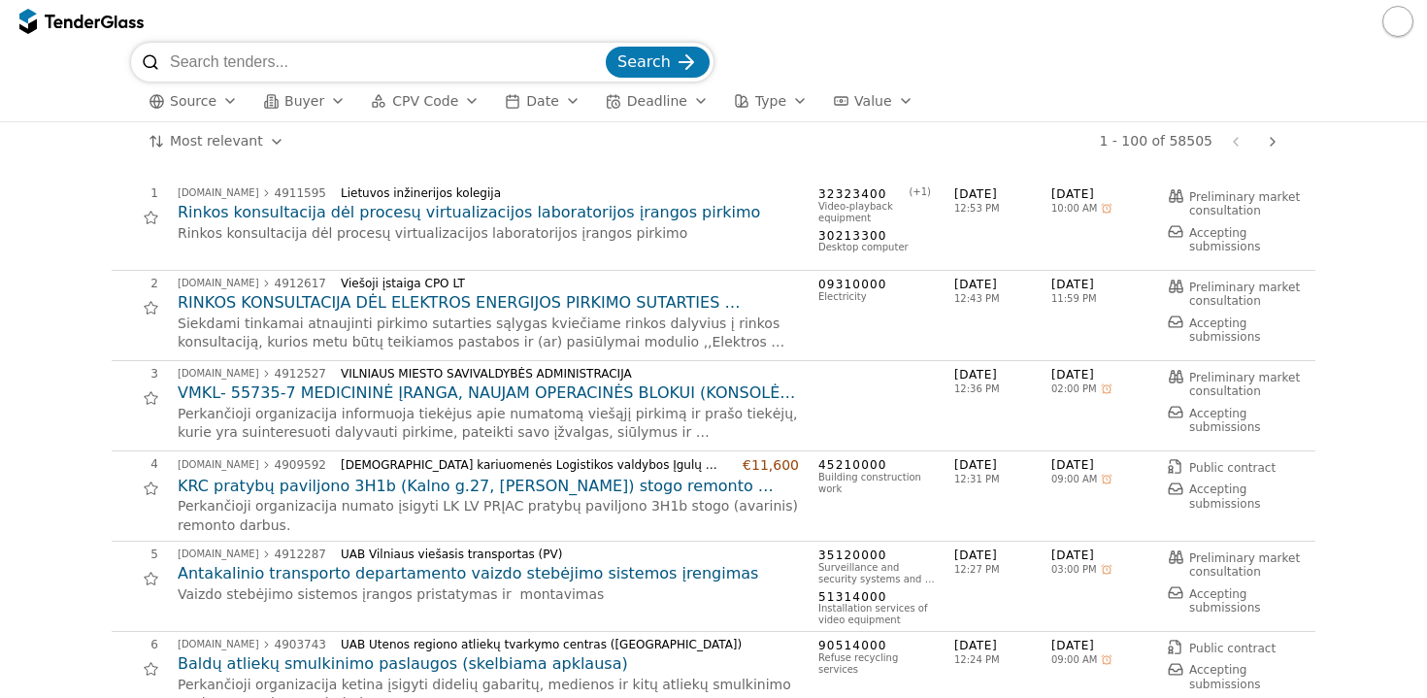
click at [1404, 23] on button "button" at bounding box center [1398, 21] width 31 height 31
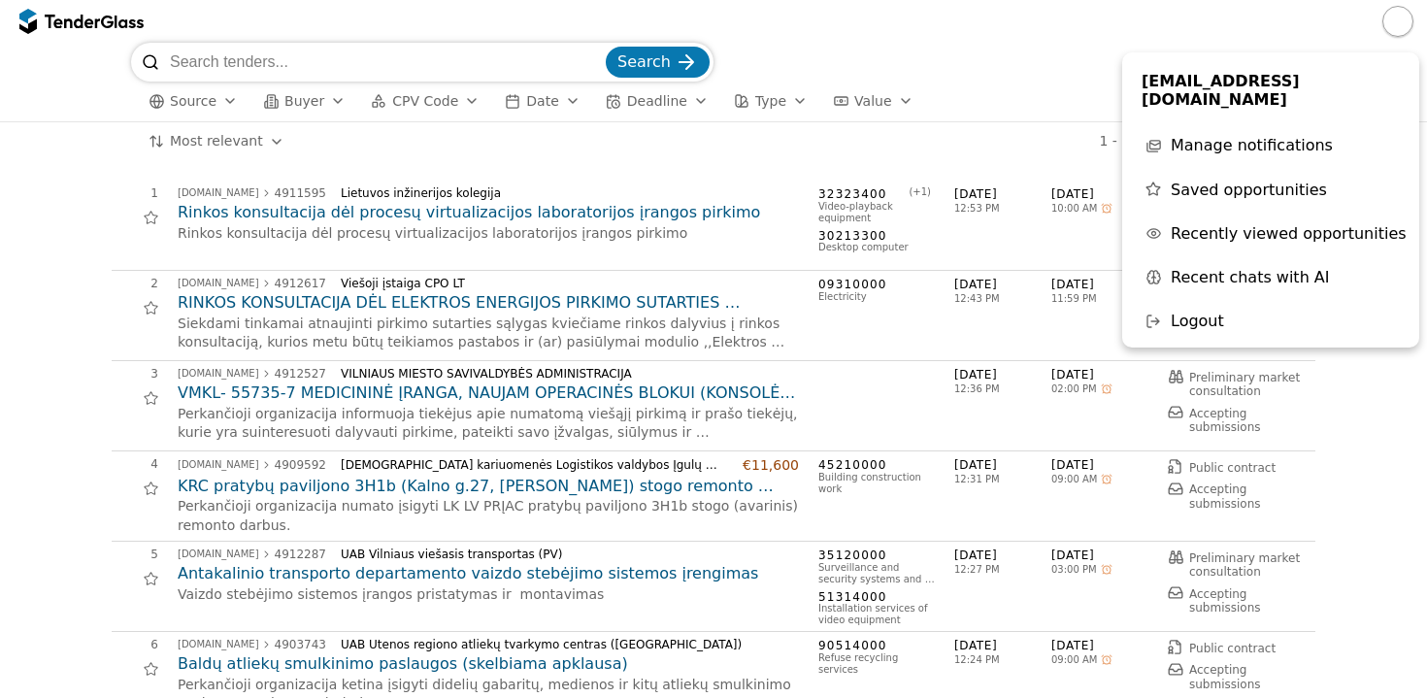
click at [1265, 224] on span "Recently viewed opportunities" at bounding box center [1289, 233] width 236 height 18
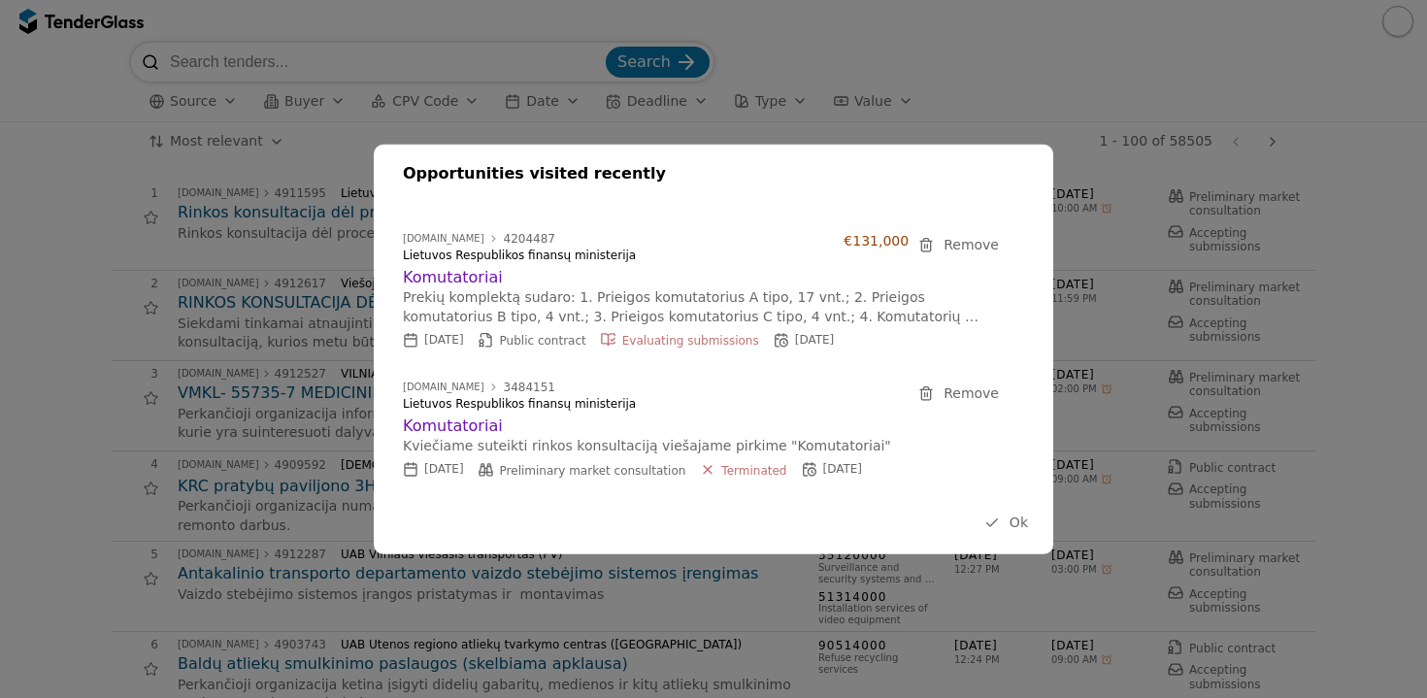
click at [1018, 521] on span "Ok" at bounding box center [1019, 523] width 18 height 16
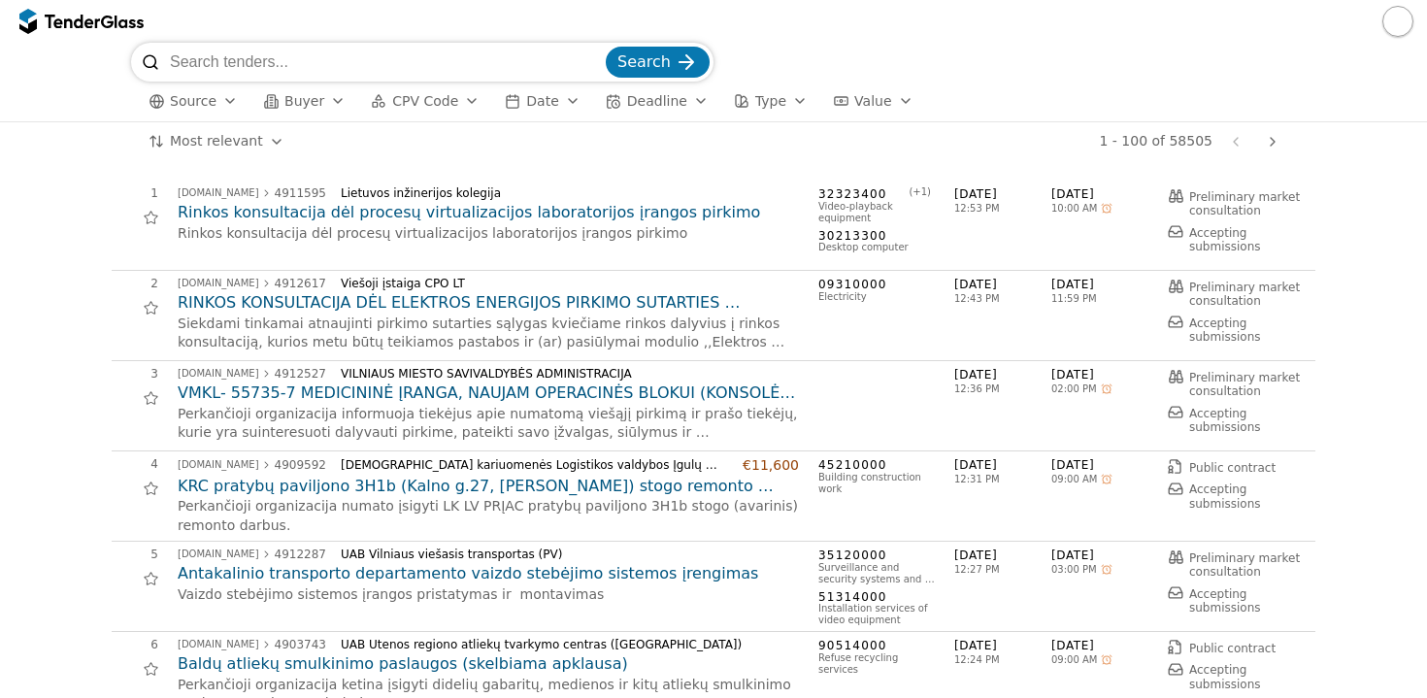
click at [1404, 17] on button "button" at bounding box center [1398, 21] width 31 height 31
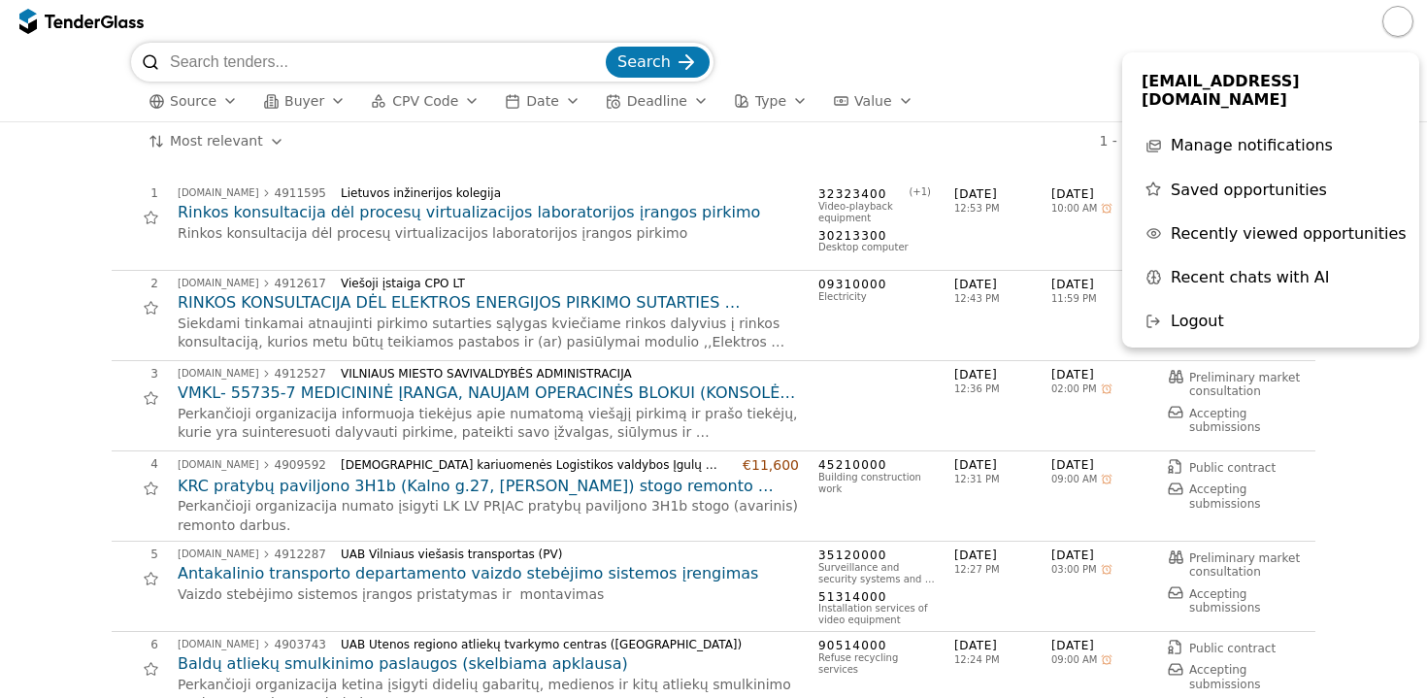
click at [1256, 268] on span "Recent chats with AI" at bounding box center [1250, 277] width 159 height 18
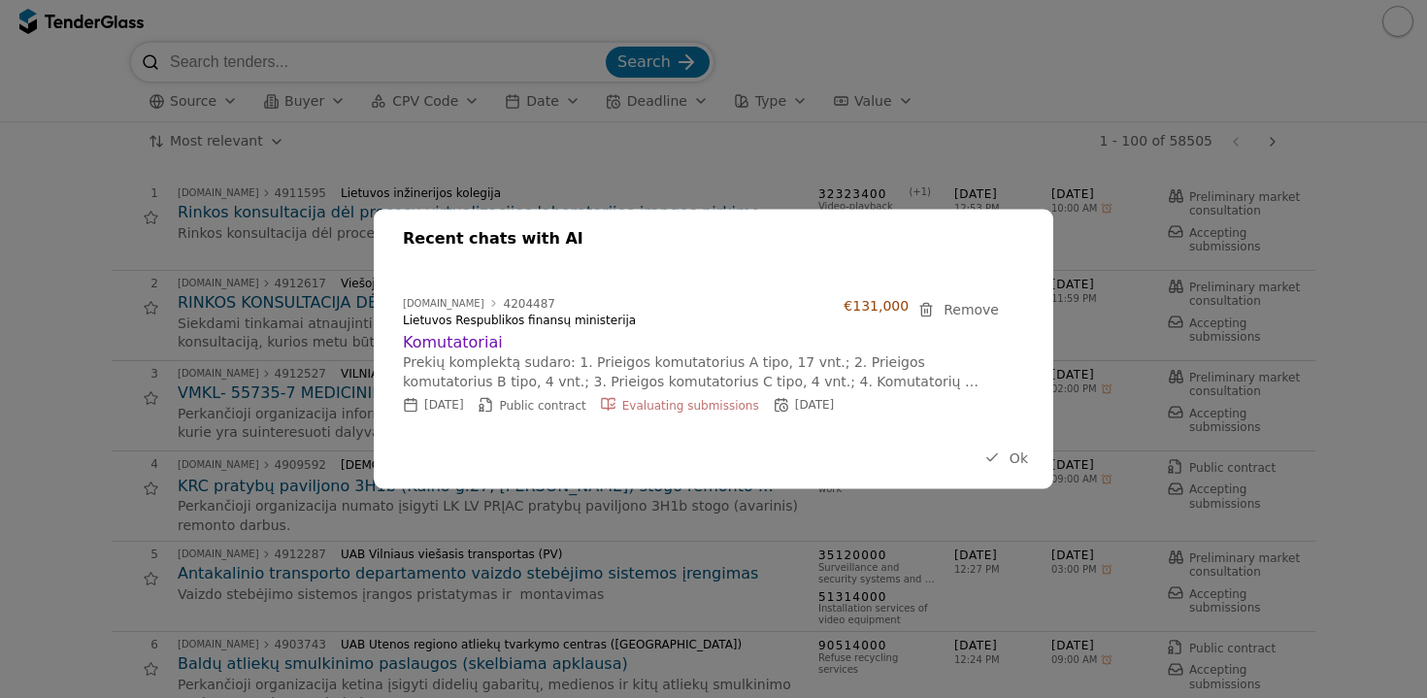
click at [983, 311] on span "Remove" at bounding box center [971, 309] width 55 height 16
click at [958, 306] on span "Remove" at bounding box center [971, 309] width 55 height 16
click at [1013, 459] on span "Ok" at bounding box center [1019, 458] width 18 height 16
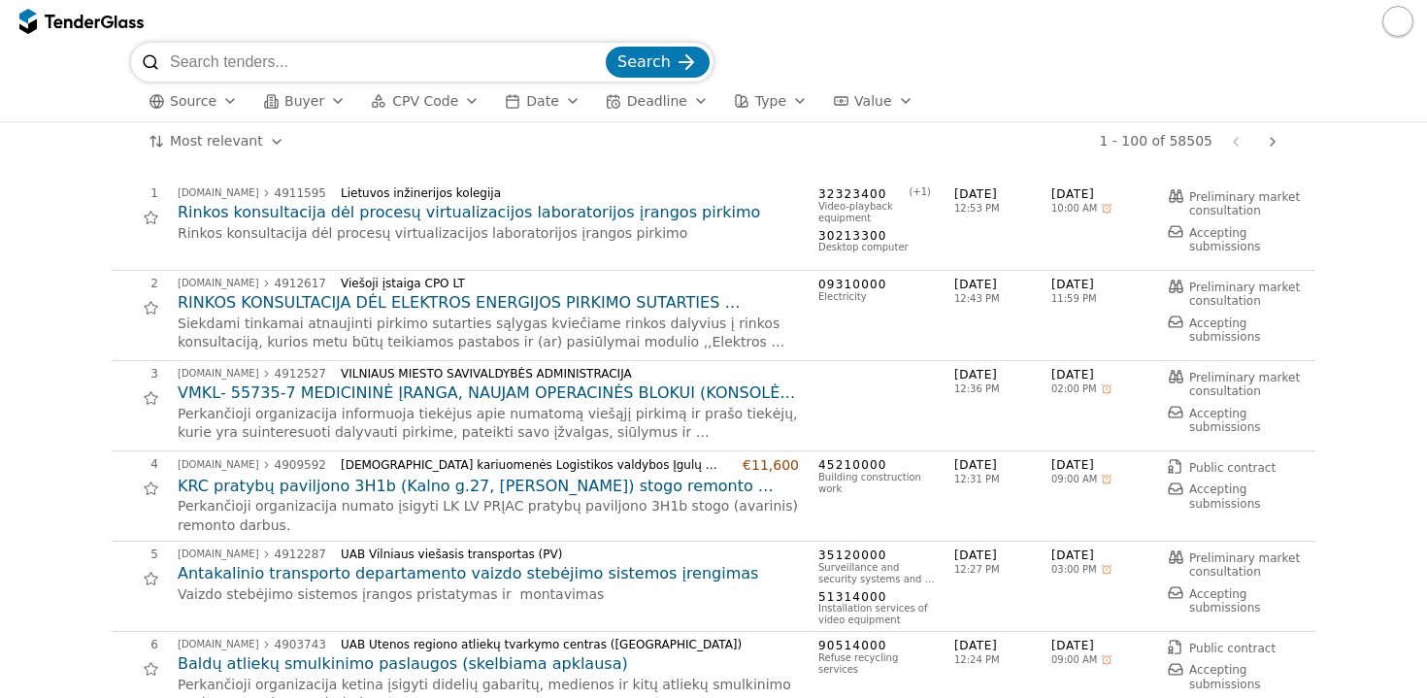
click at [1402, 19] on button "button" at bounding box center [1398, 21] width 31 height 31
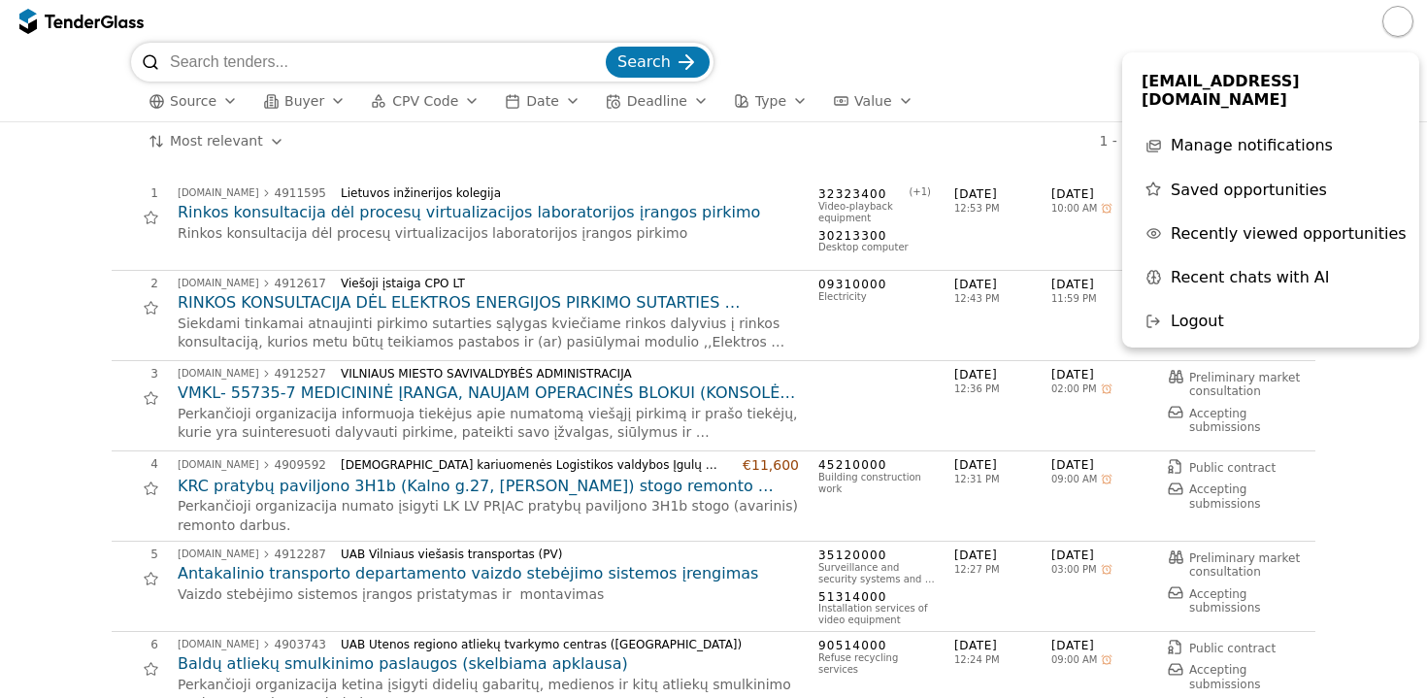
click at [1241, 224] on span "Recently viewed opportunities" at bounding box center [1289, 233] width 236 height 18
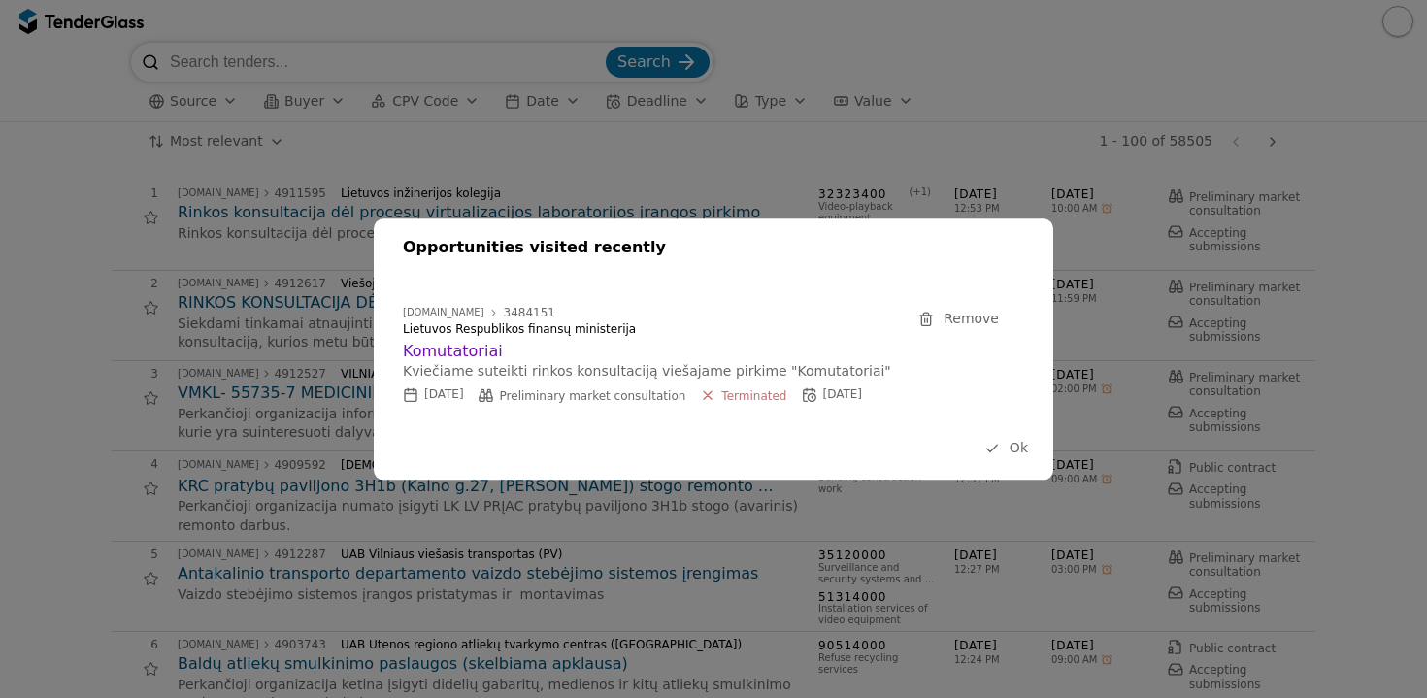
click at [1014, 446] on span "Ok" at bounding box center [1019, 448] width 18 height 16
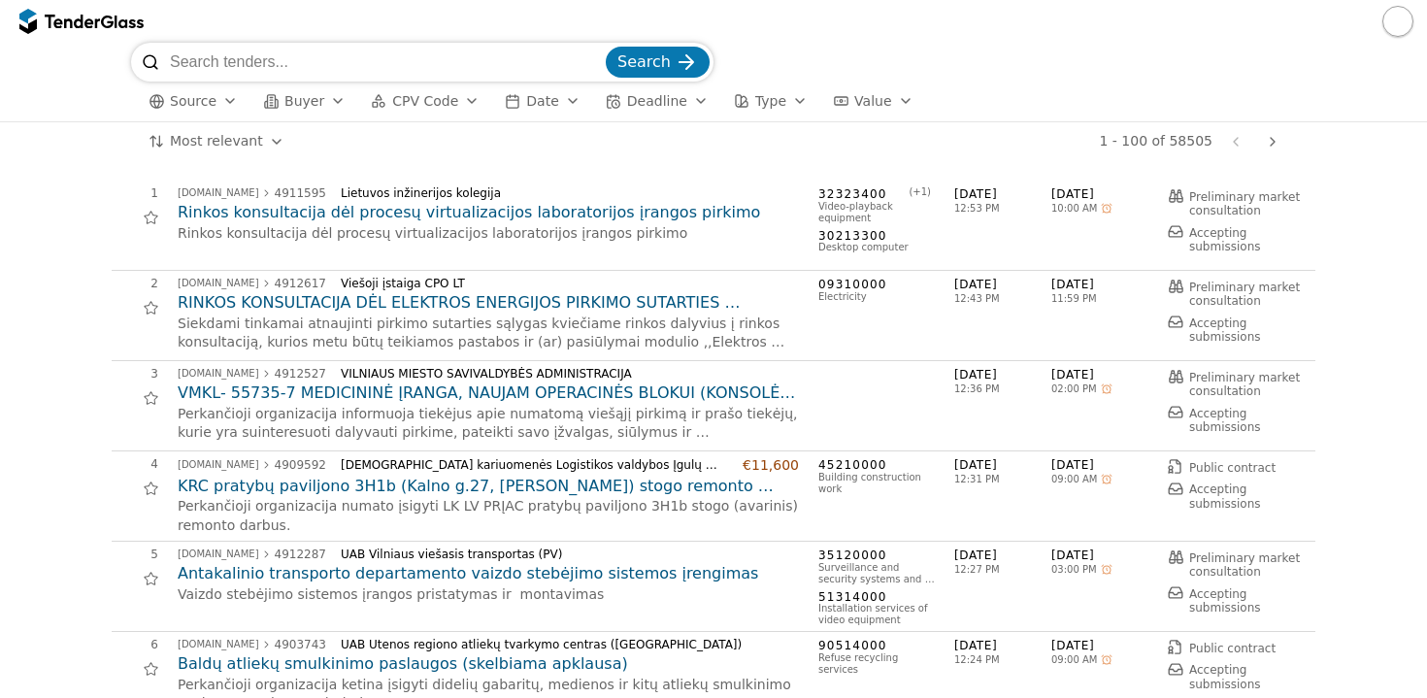
click at [1394, 33] on button "button" at bounding box center [1398, 21] width 31 height 31
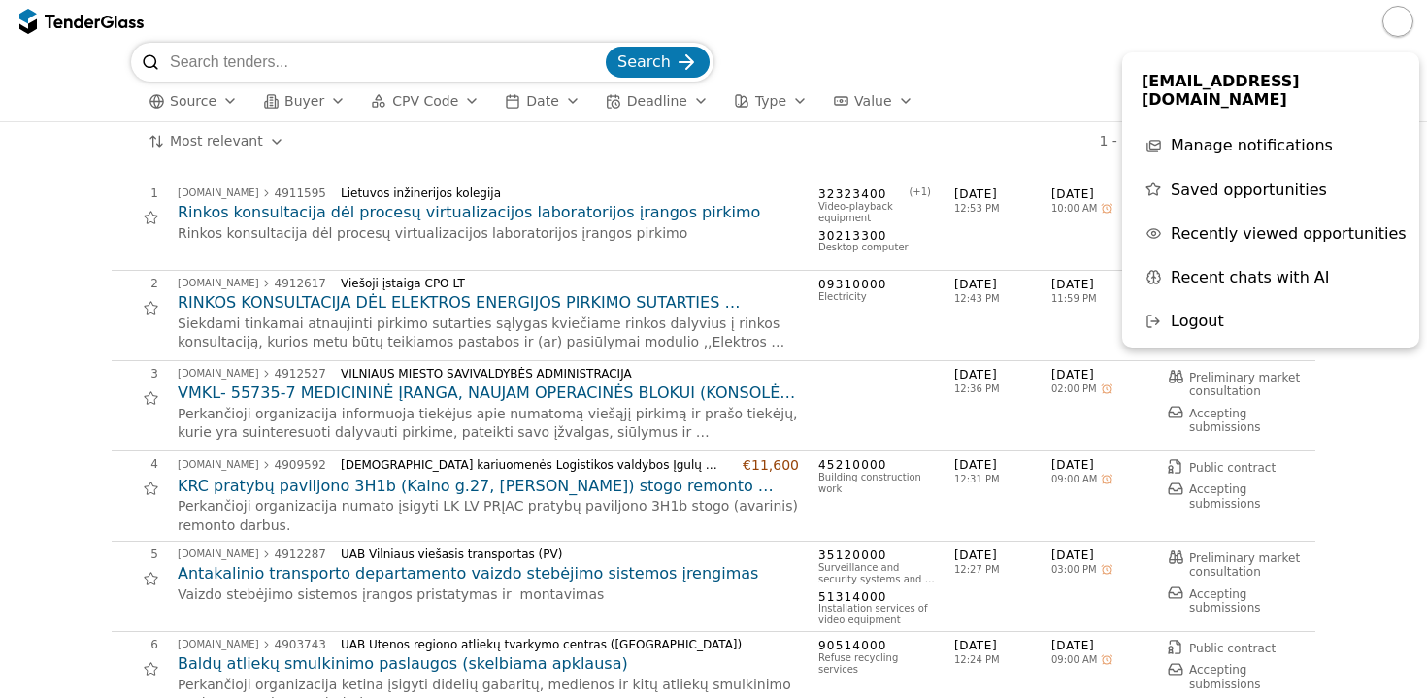
click at [1243, 268] on span "Recent chats with AI" at bounding box center [1250, 277] width 159 height 18
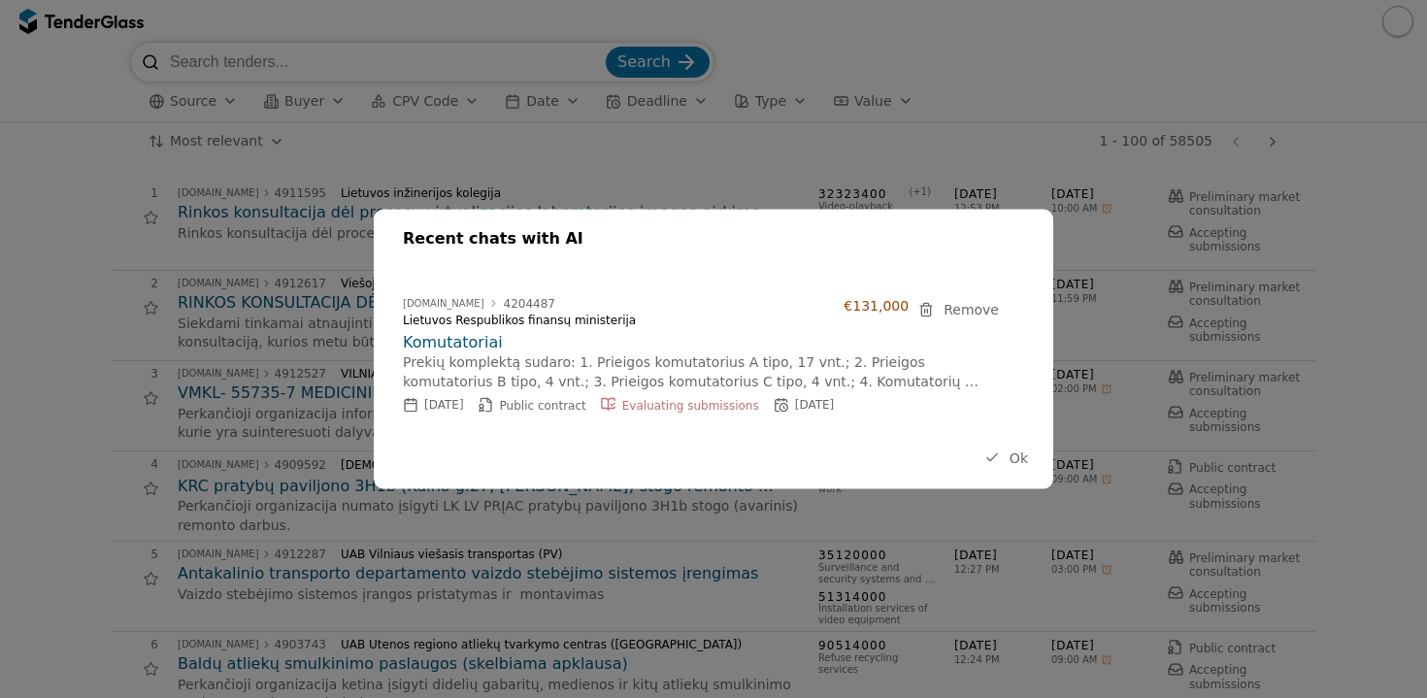
click at [558, 320] on div "Lietuvos Respublikos finansų ministerija" at bounding box center [613, 321] width 421 height 14
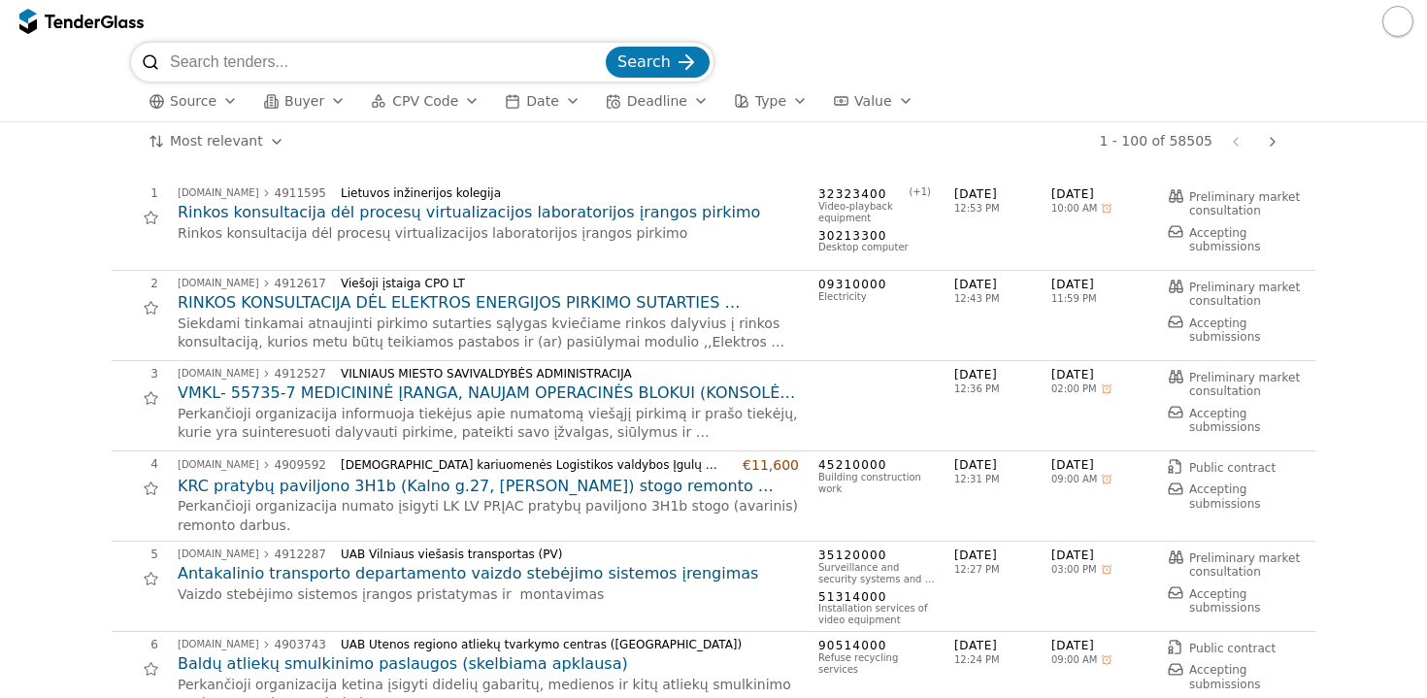
click at [1402, 31] on button "button" at bounding box center [1398, 21] width 31 height 31
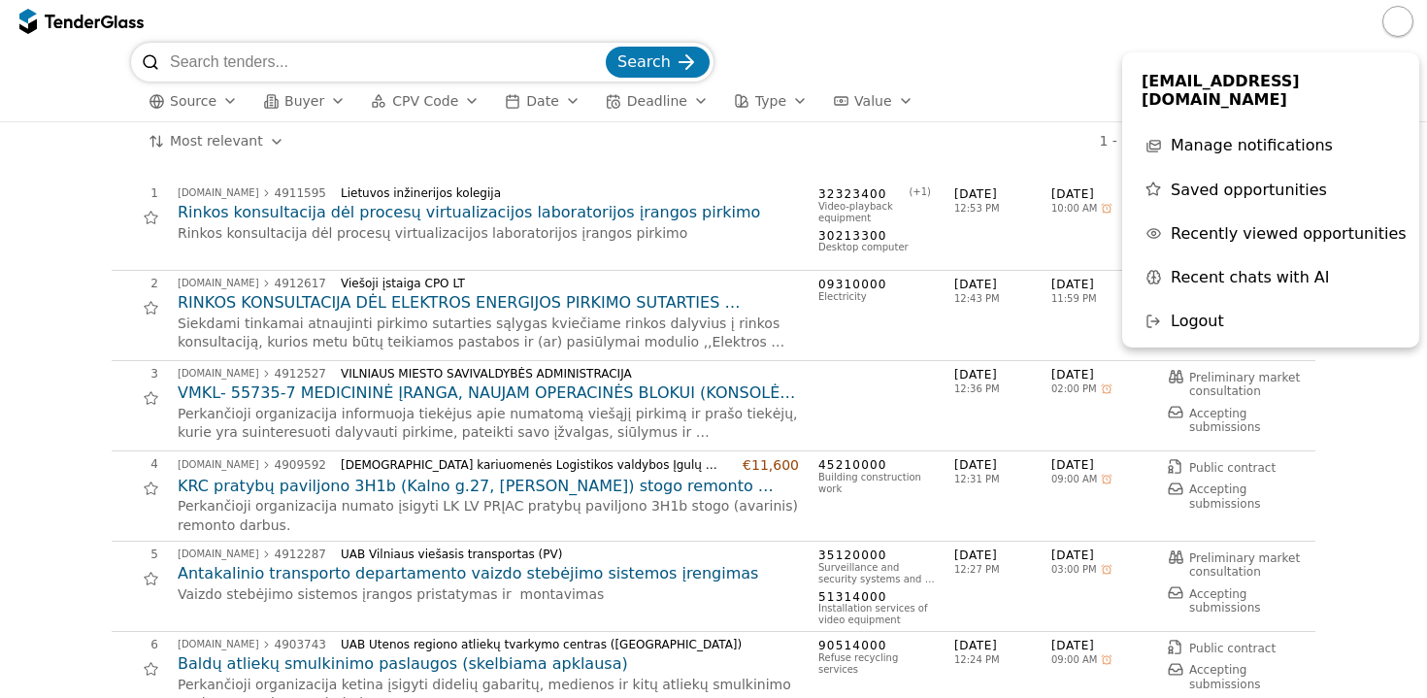
click at [1276, 268] on span "Recent chats with AI" at bounding box center [1250, 277] width 159 height 18
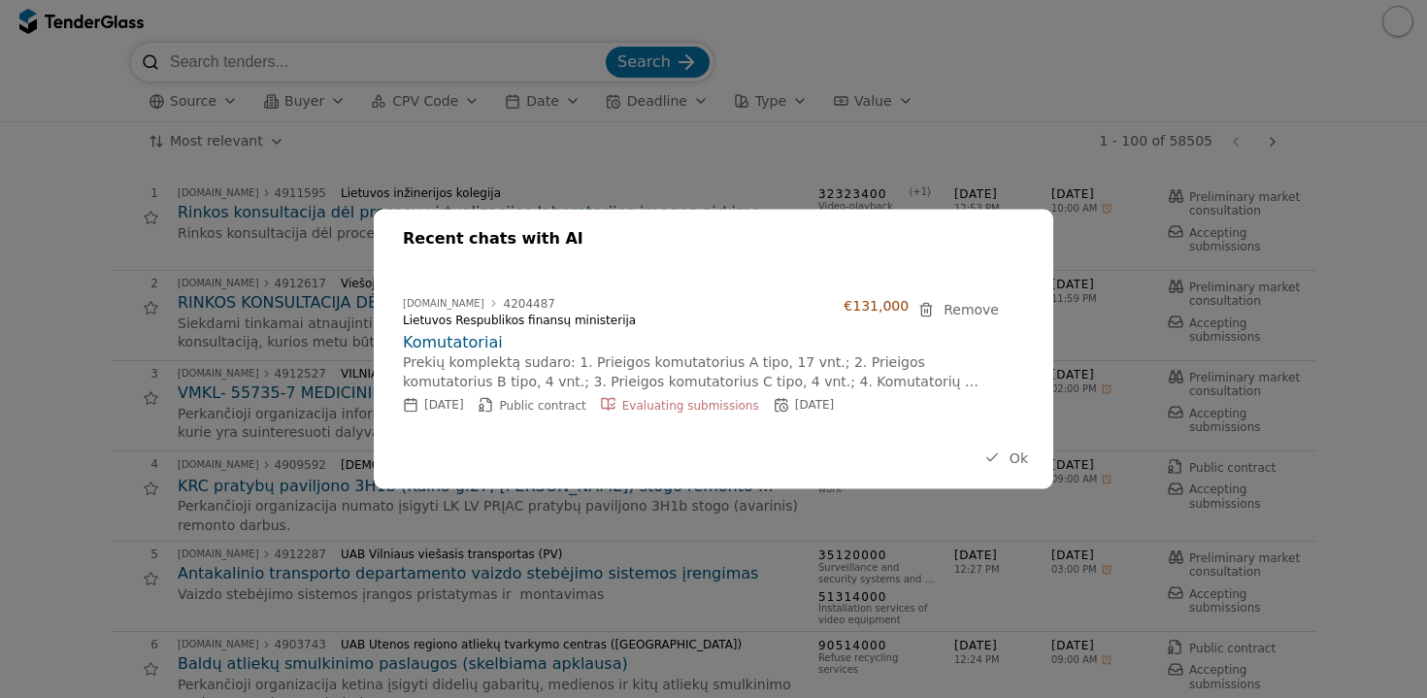
click at [942, 308] on button "Remove" at bounding box center [959, 309] width 92 height 24
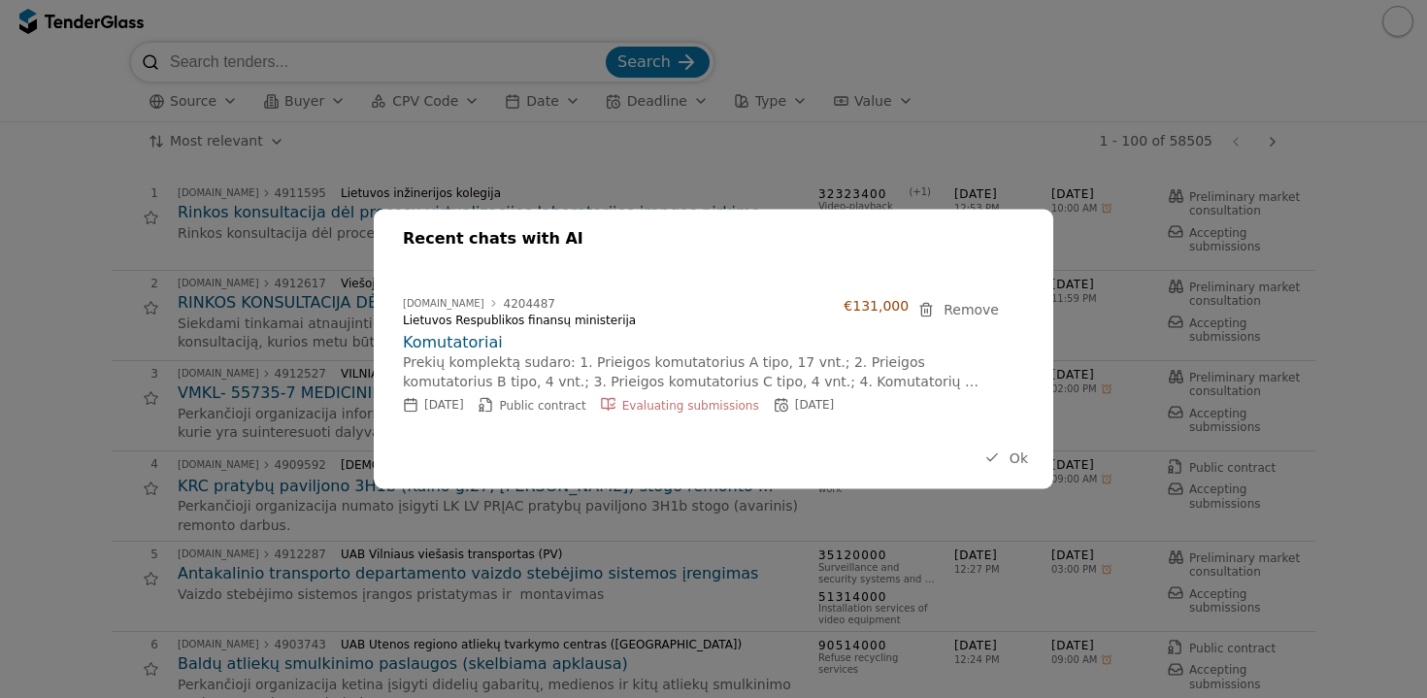
click at [942, 308] on button "Remove" at bounding box center [959, 309] width 92 height 24
click at [1013, 458] on span "Ok" at bounding box center [1019, 458] width 18 height 16
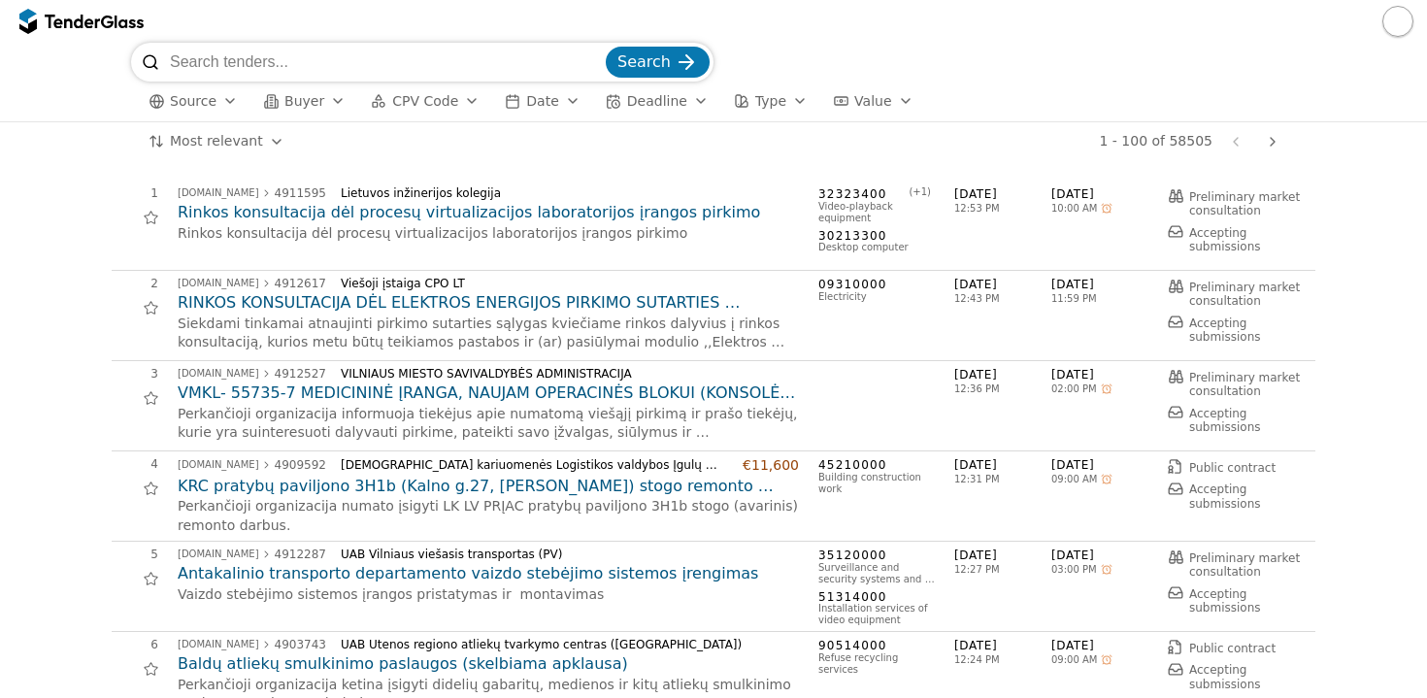
click at [991, 100] on div "Source Buyer CPV Code Date Deadline Type Value All filters" at bounding box center [713, 102] width 1165 height 40
click at [1393, 18] on button "button" at bounding box center [1398, 21] width 31 height 31
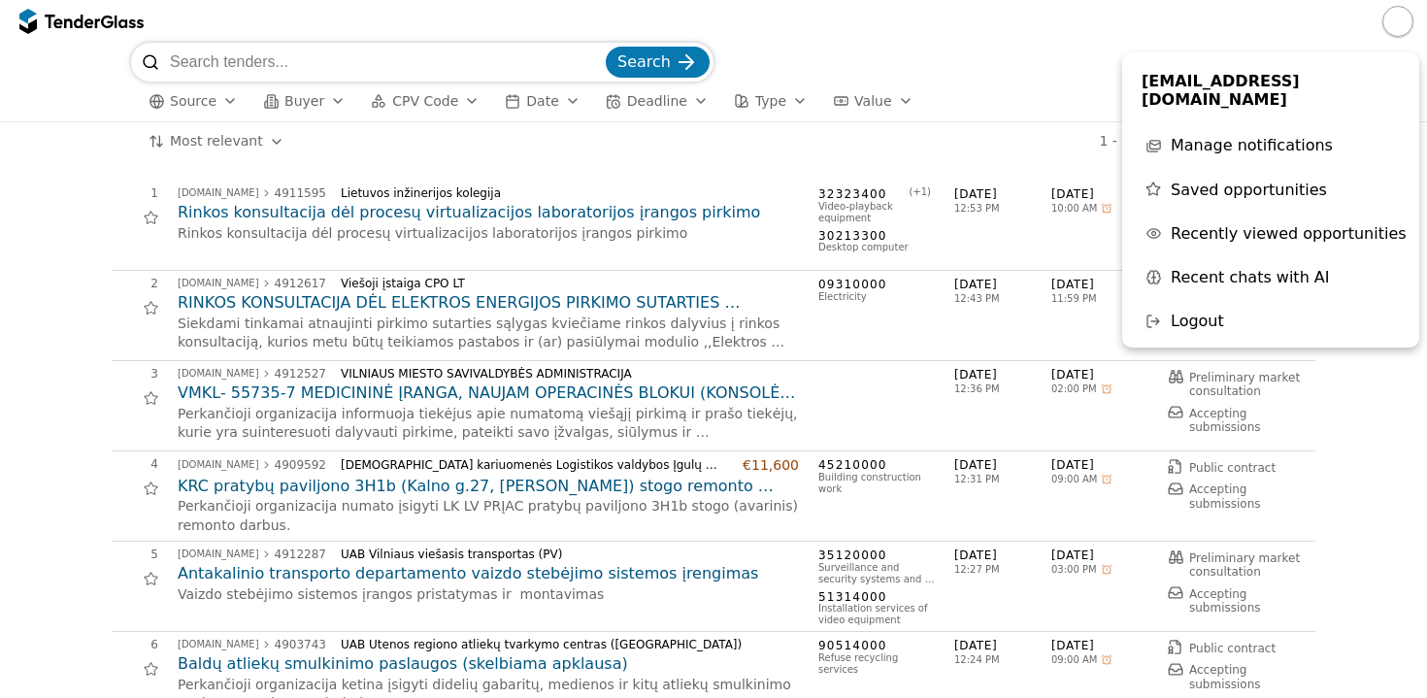
click at [1242, 136] on span "Manage notifications" at bounding box center [1252, 145] width 162 height 18
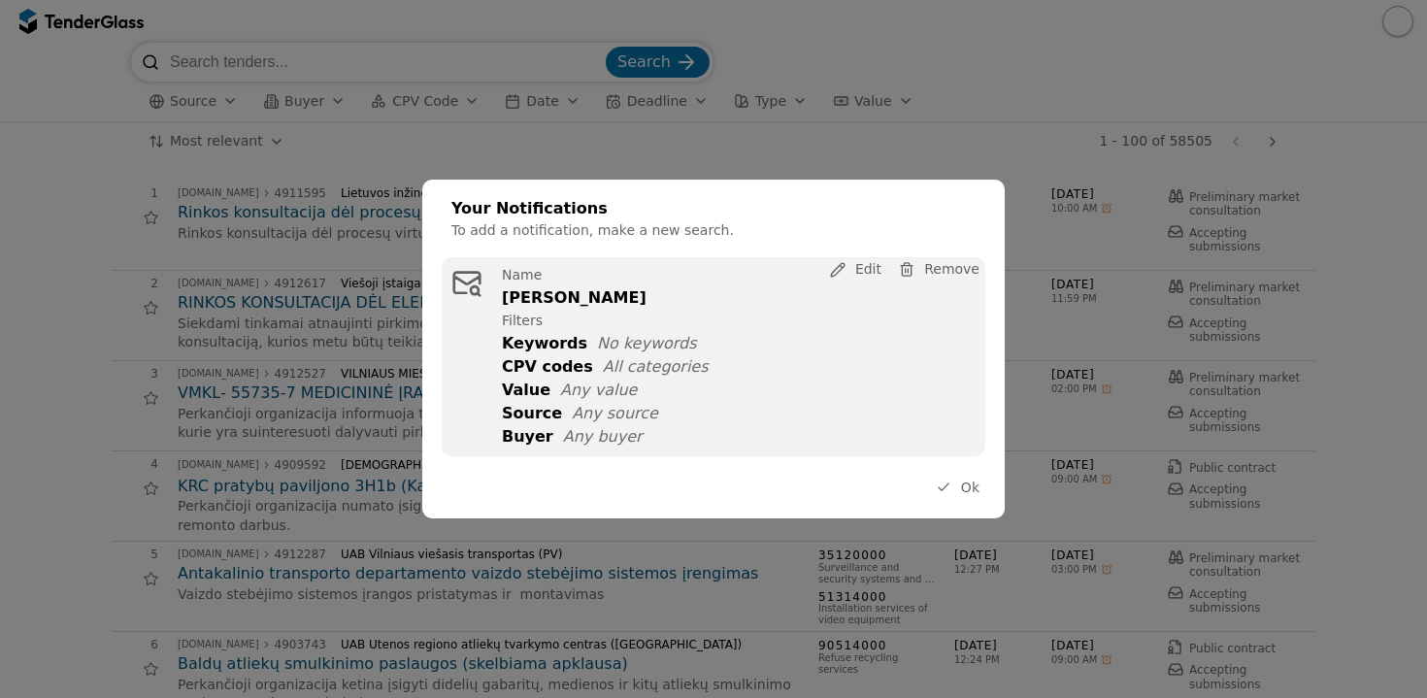
click at [869, 271] on span "Edit" at bounding box center [869, 270] width 26 height 16
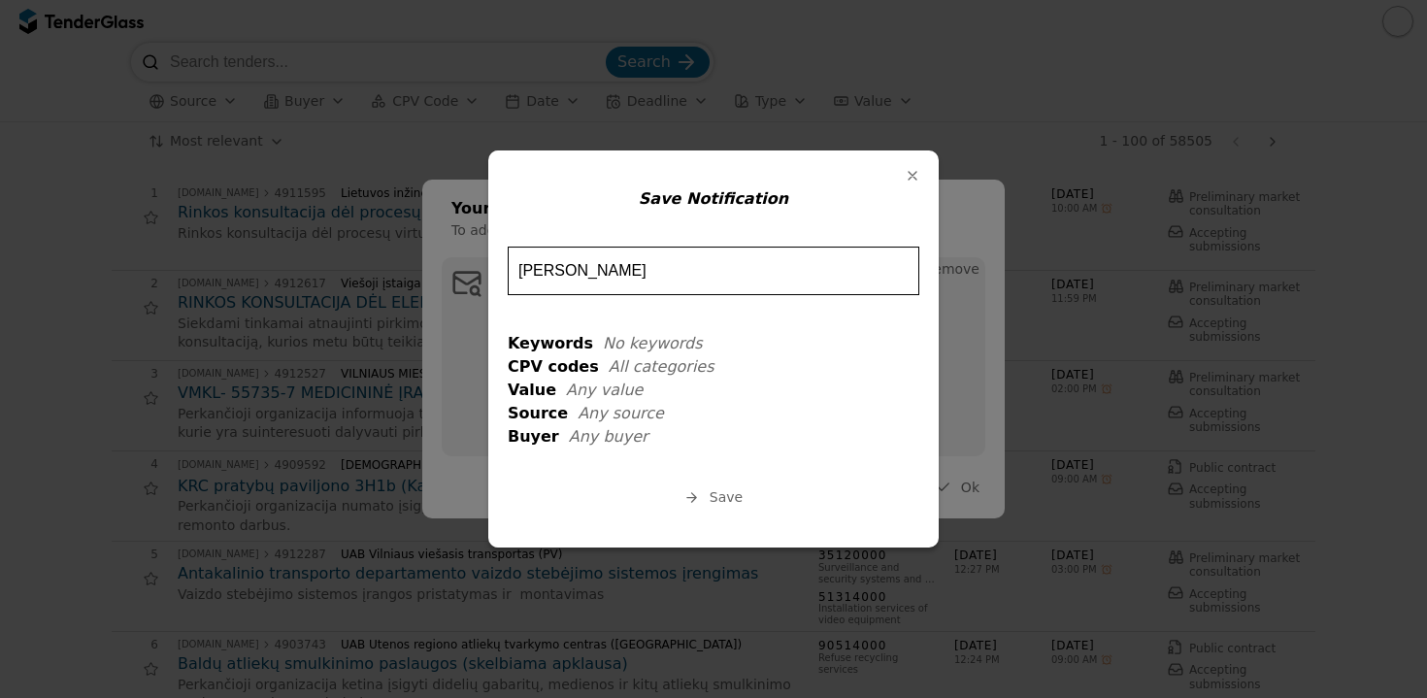
click at [625, 334] on span "No keywords" at bounding box center [653, 343] width 100 height 18
click at [628, 269] on input "Nauji pirkimai" at bounding box center [714, 271] width 412 height 49
click at [559, 345] on span "Keywords" at bounding box center [550, 343] width 85 height 18
click at [559, 400] on div "Keywords No keywords CPV codes All categories Value Any value Source Any source…" at bounding box center [714, 390] width 412 height 113
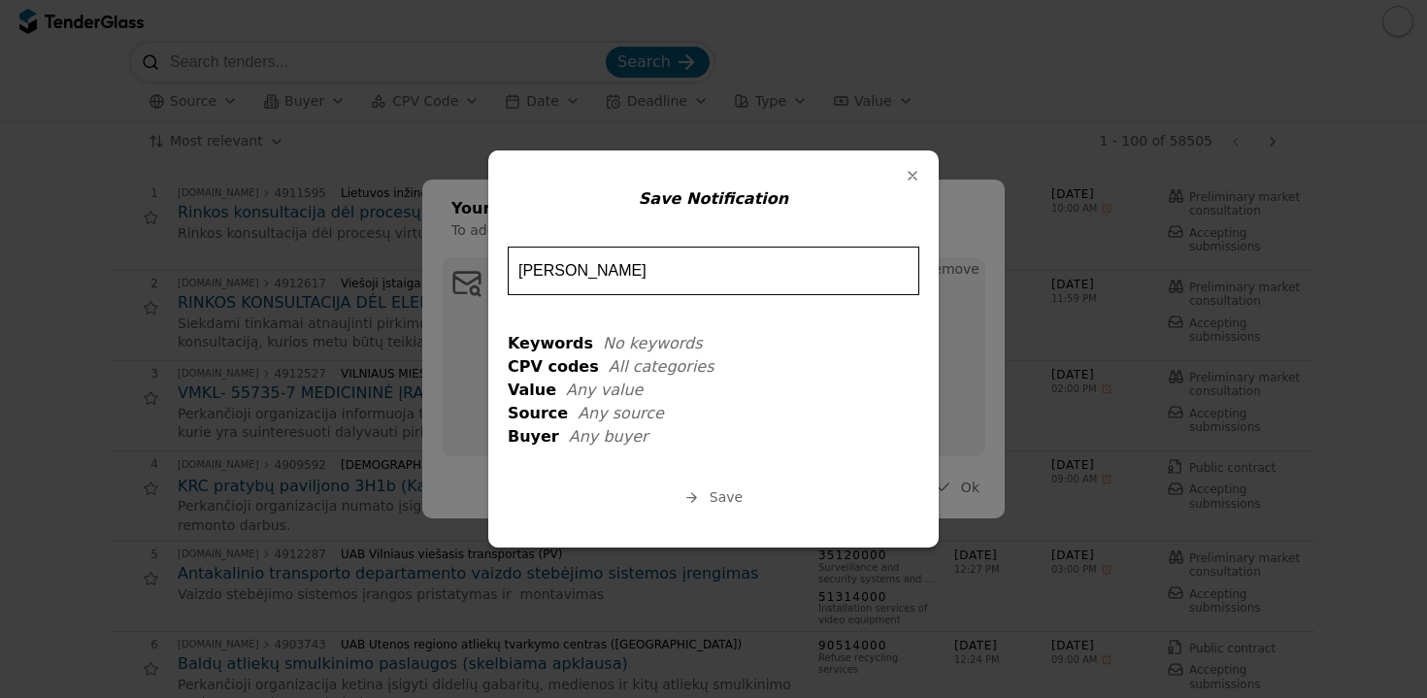
click at [721, 496] on span "Save" at bounding box center [726, 497] width 33 height 16
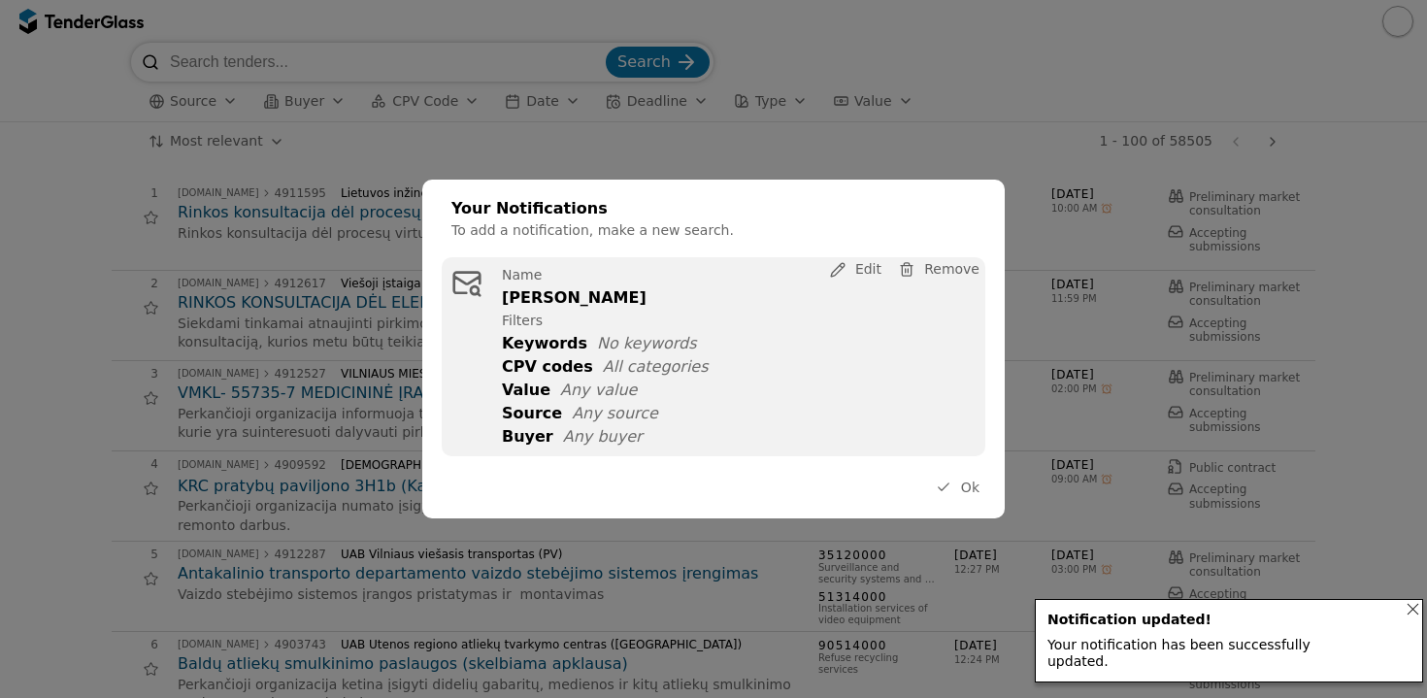
click at [586, 359] on div "CPV codes All categories" at bounding box center [744, 366] width 484 height 18
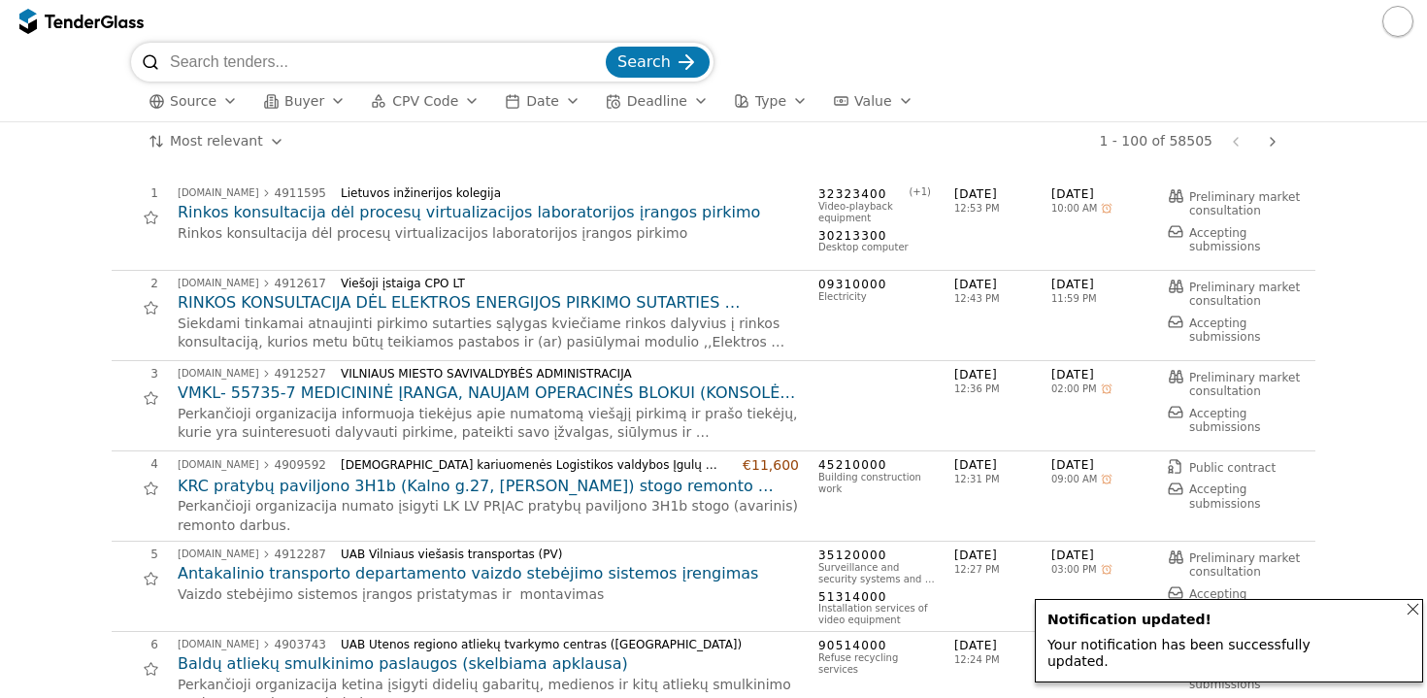
click at [1394, 27] on button "button" at bounding box center [1398, 21] width 31 height 31
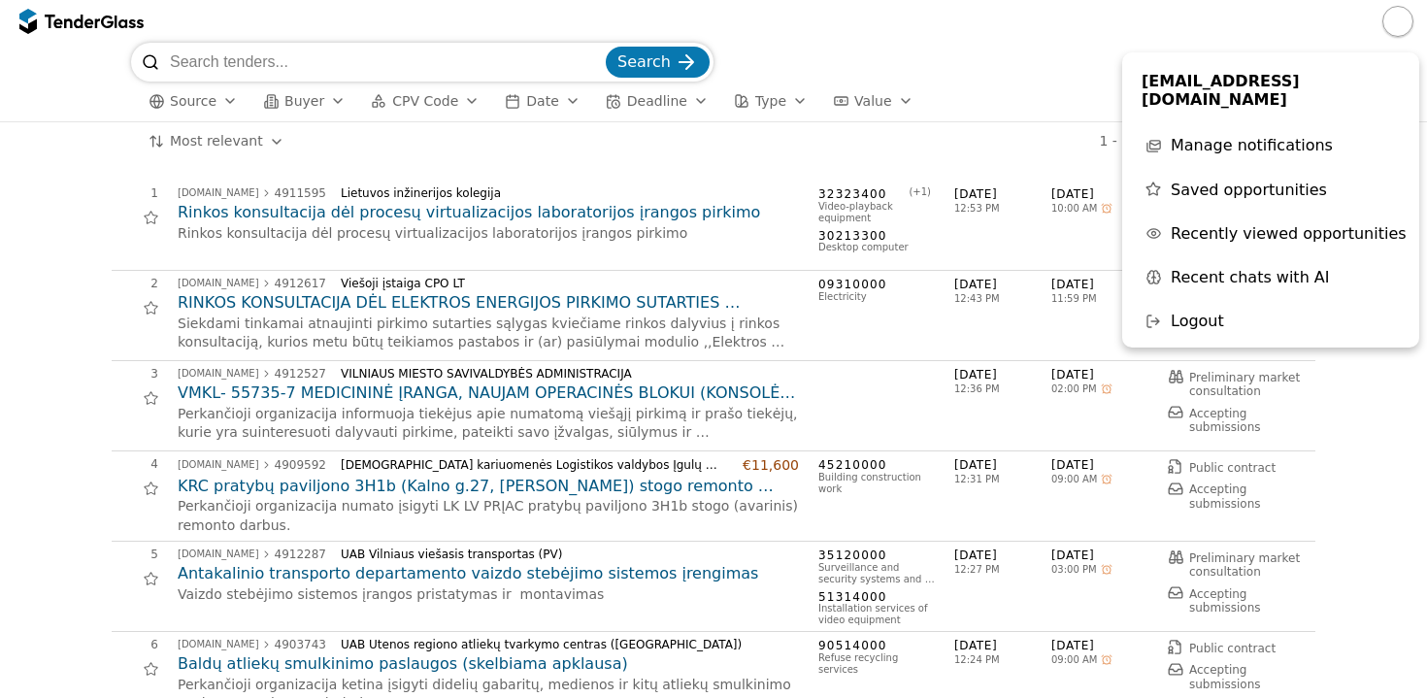
click at [1271, 136] on div "Manage notifications" at bounding box center [1252, 145] width 162 height 18
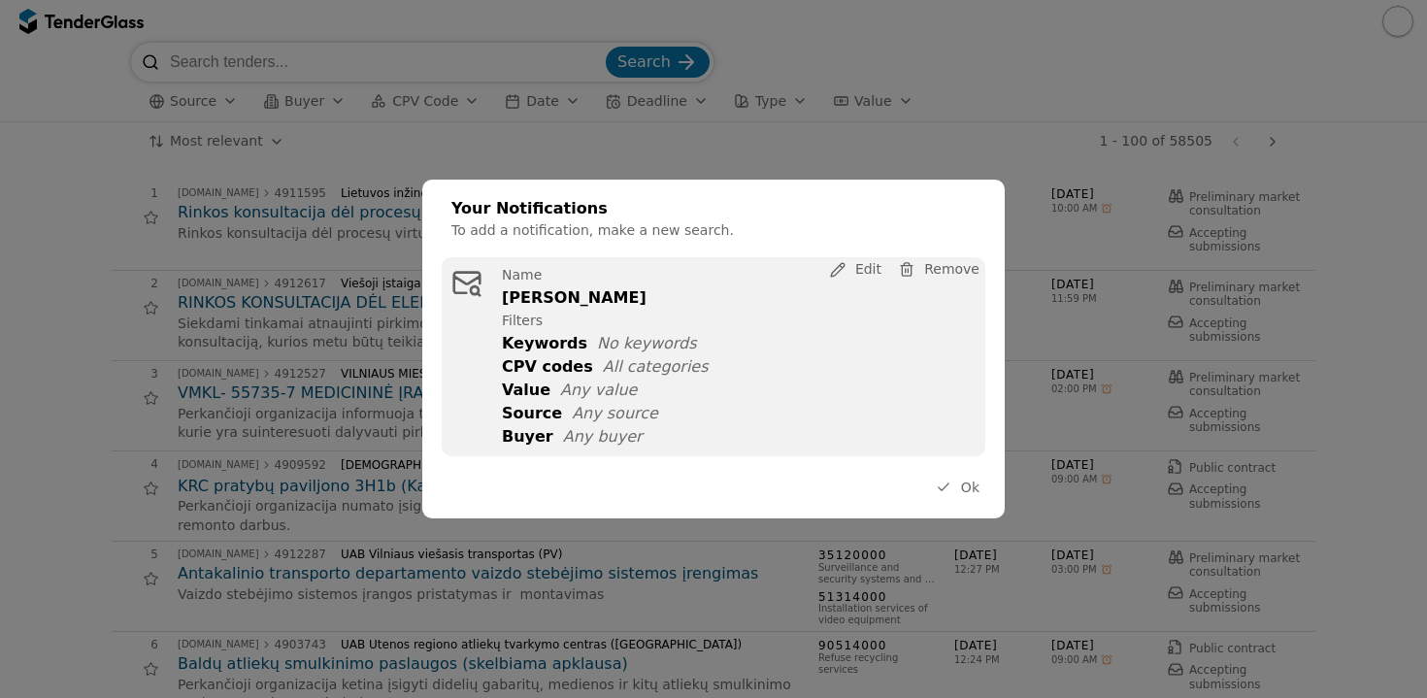
click at [593, 427] on span "Any buyer" at bounding box center [603, 436] width 80 height 18
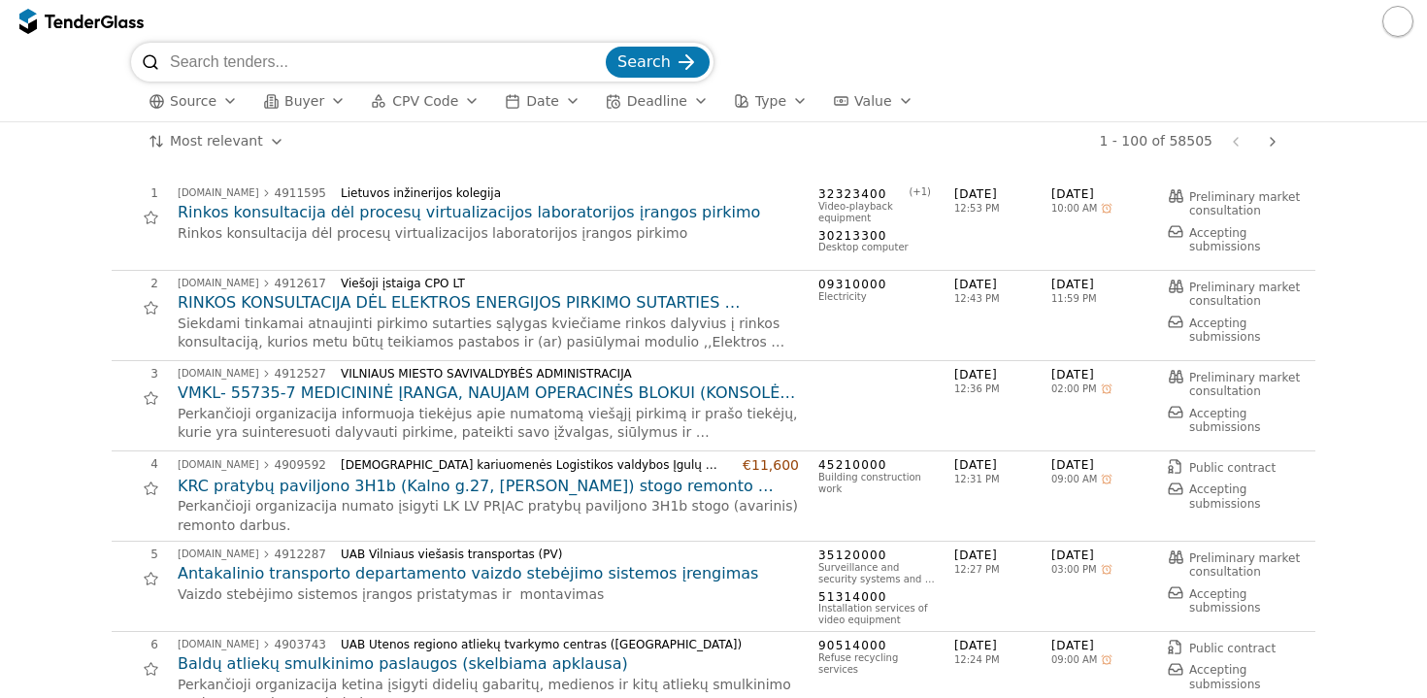
click at [228, 99] on div "button" at bounding box center [230, 101] width 54 height 50
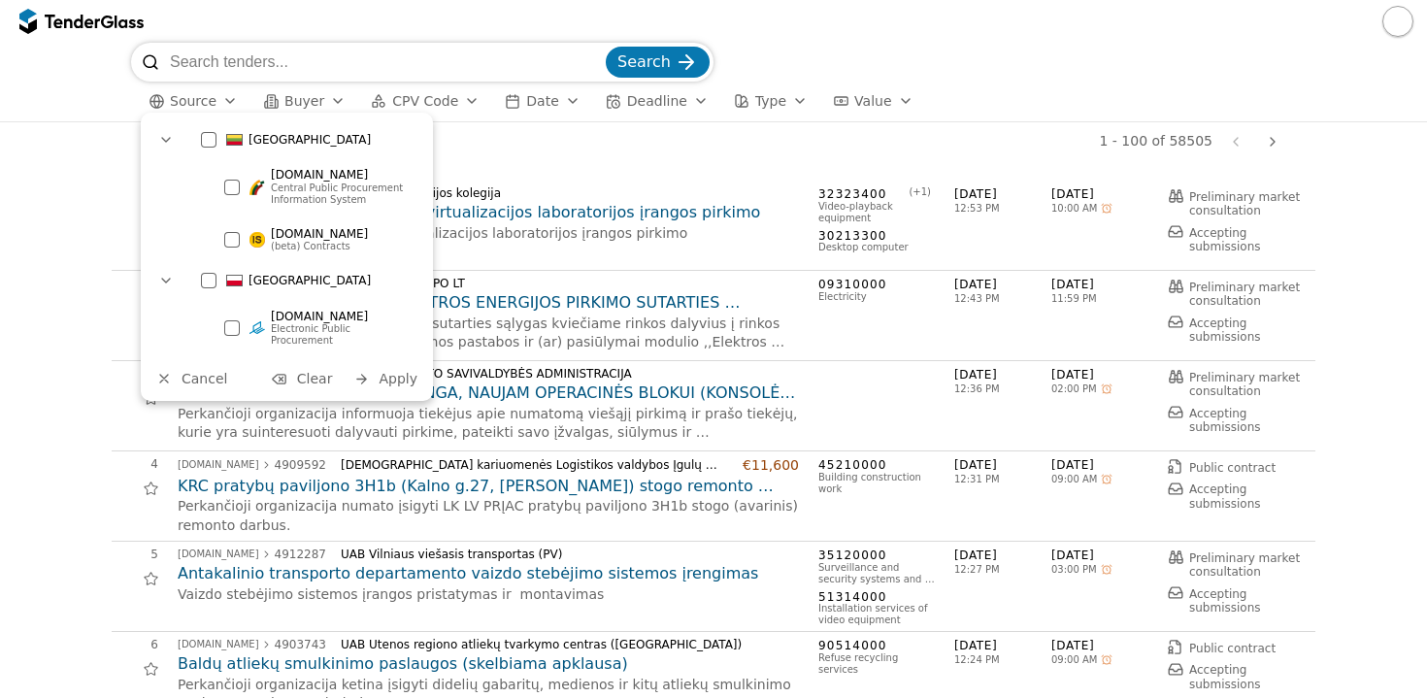
click at [233, 185] on div at bounding box center [232, 188] width 16 height 16
click at [394, 371] on span "Apply" at bounding box center [398, 379] width 39 height 16
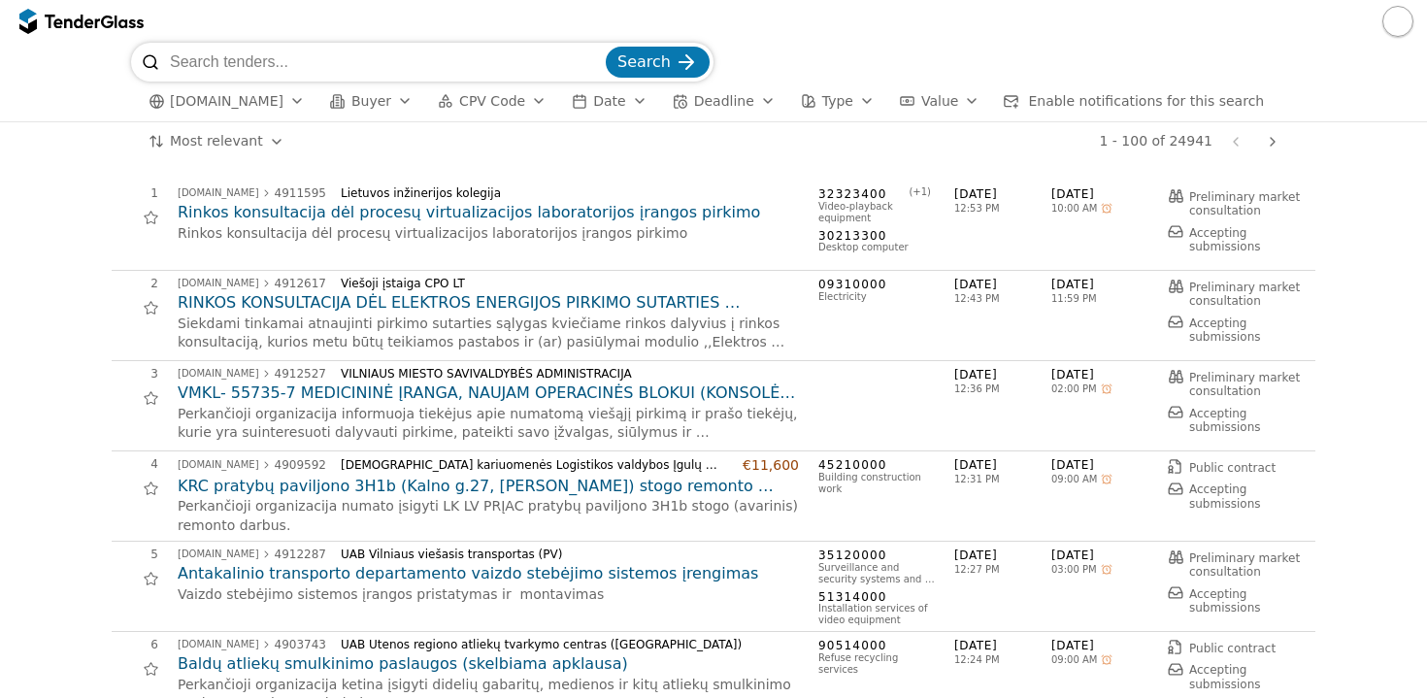
click at [389, 101] on div "button" at bounding box center [405, 101] width 54 height 50
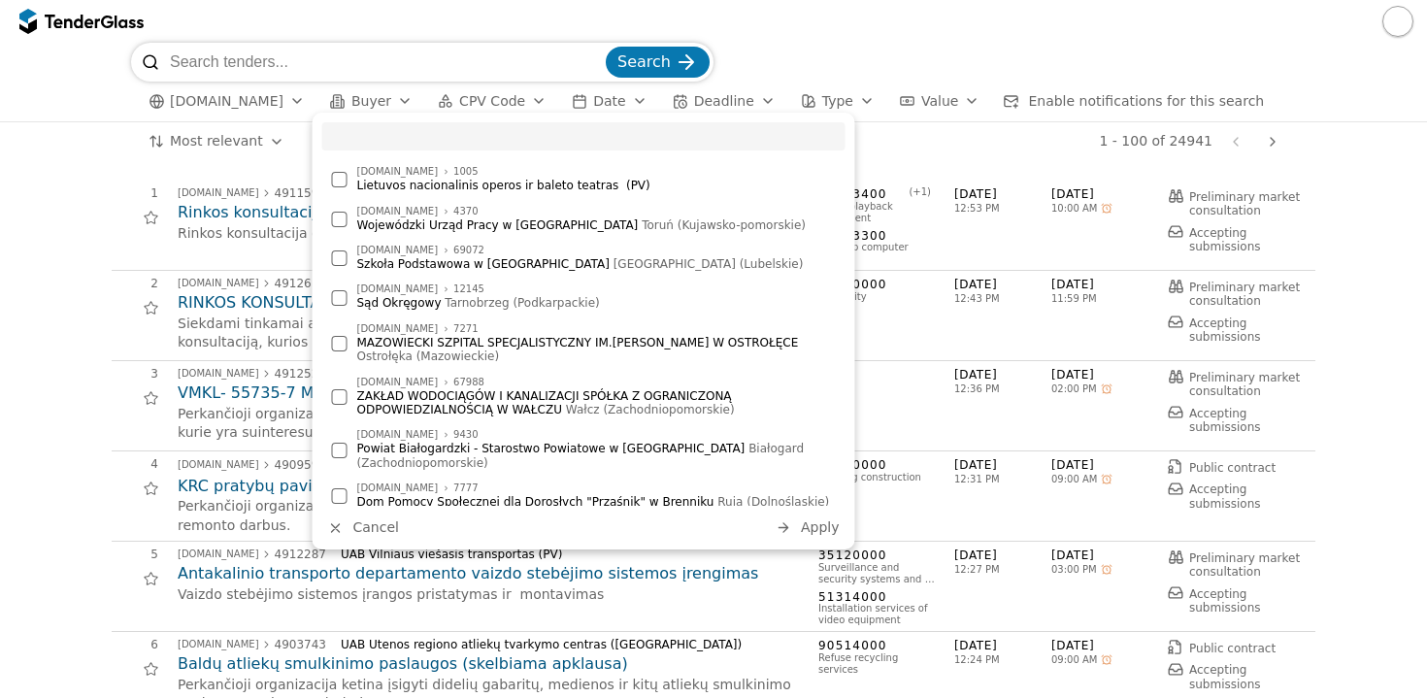
click at [970, 150] on div "1 - 100 of 24941 Previous page Next page" at bounding box center [794, 141] width 985 height 39
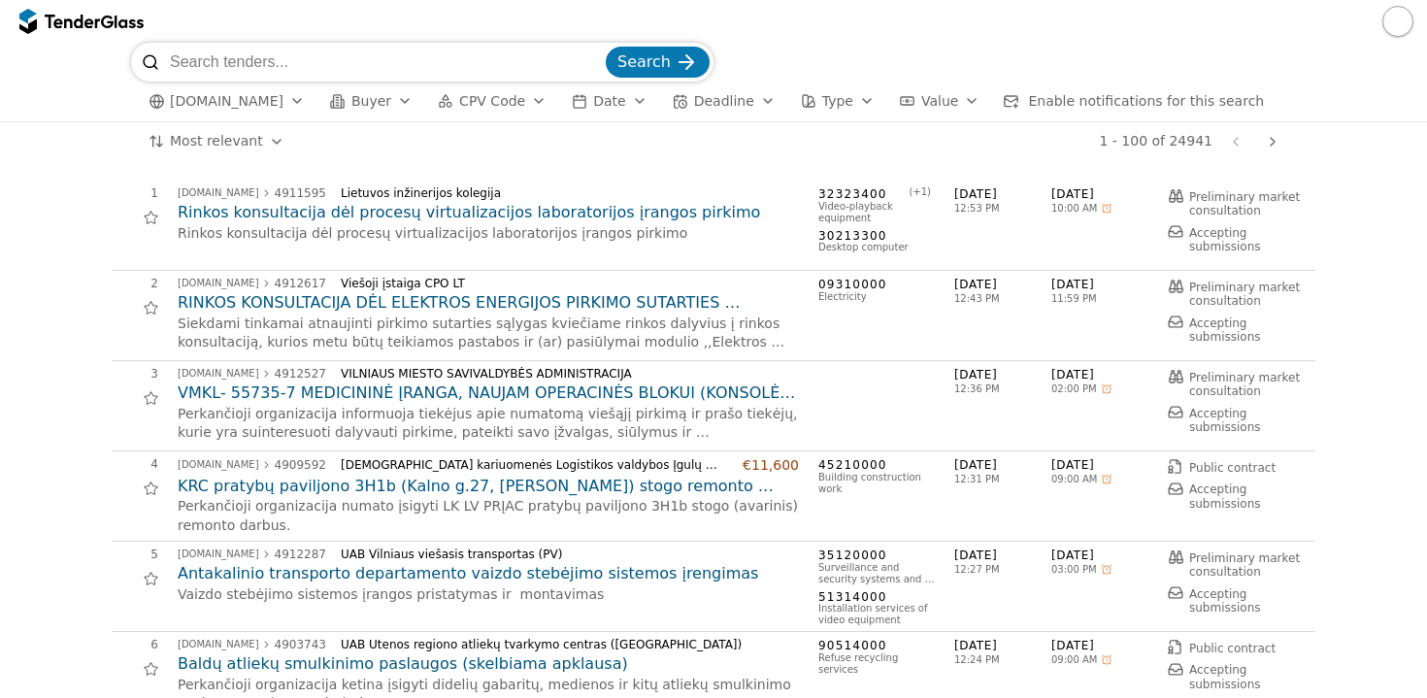
click at [522, 99] on div "button" at bounding box center [539, 101] width 54 height 50
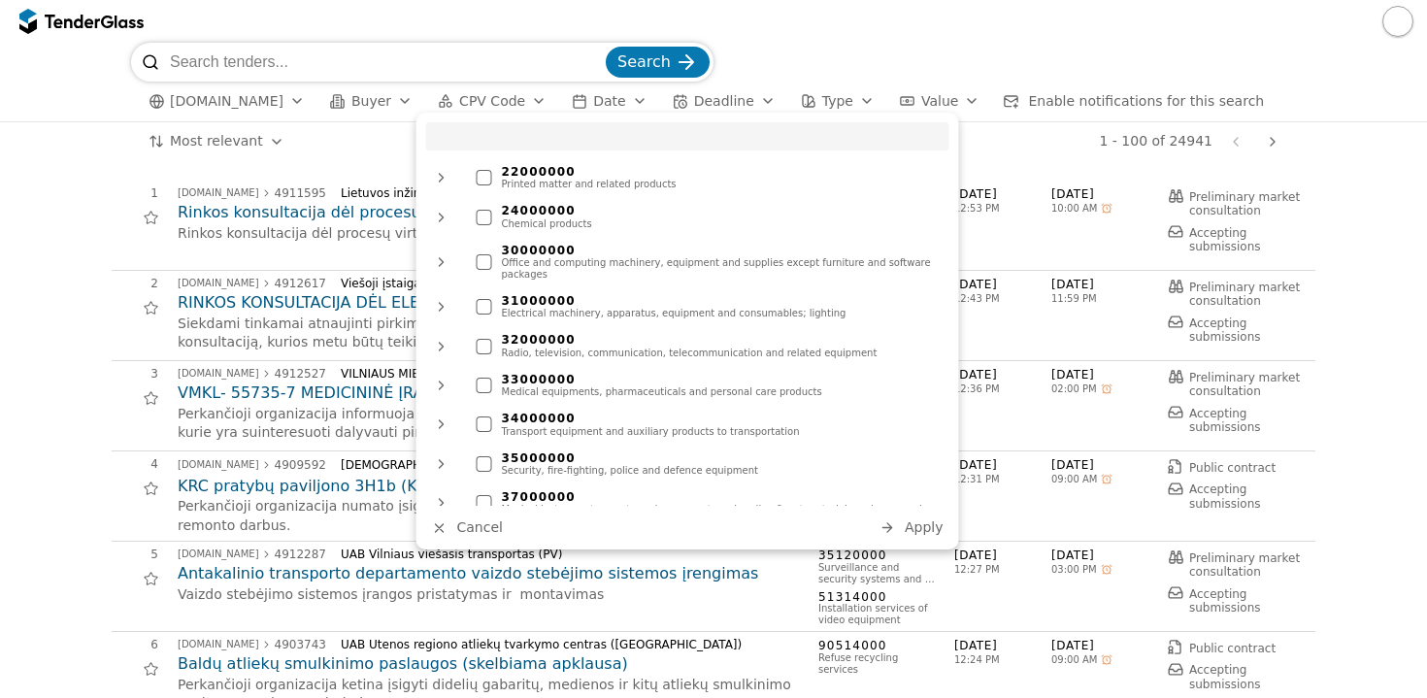
scroll to position [302, 0]
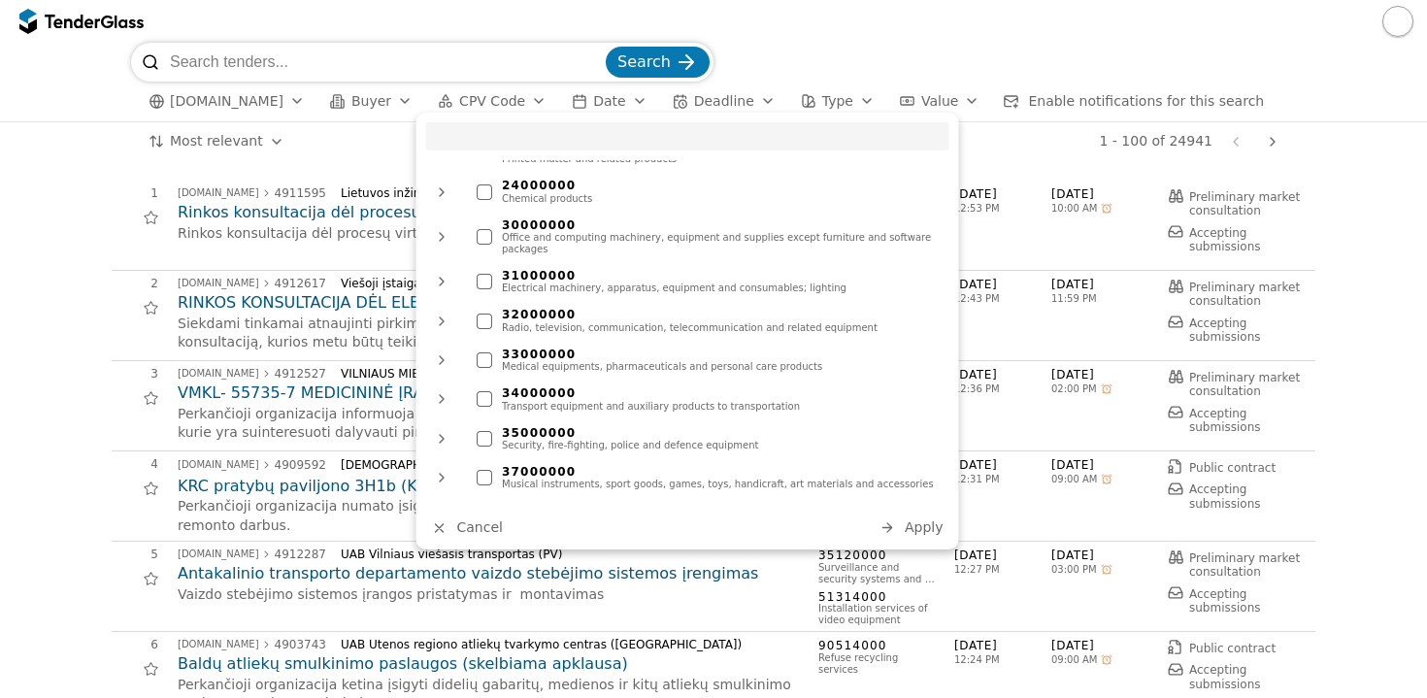
click at [487, 232] on div at bounding box center [485, 237] width 16 height 16
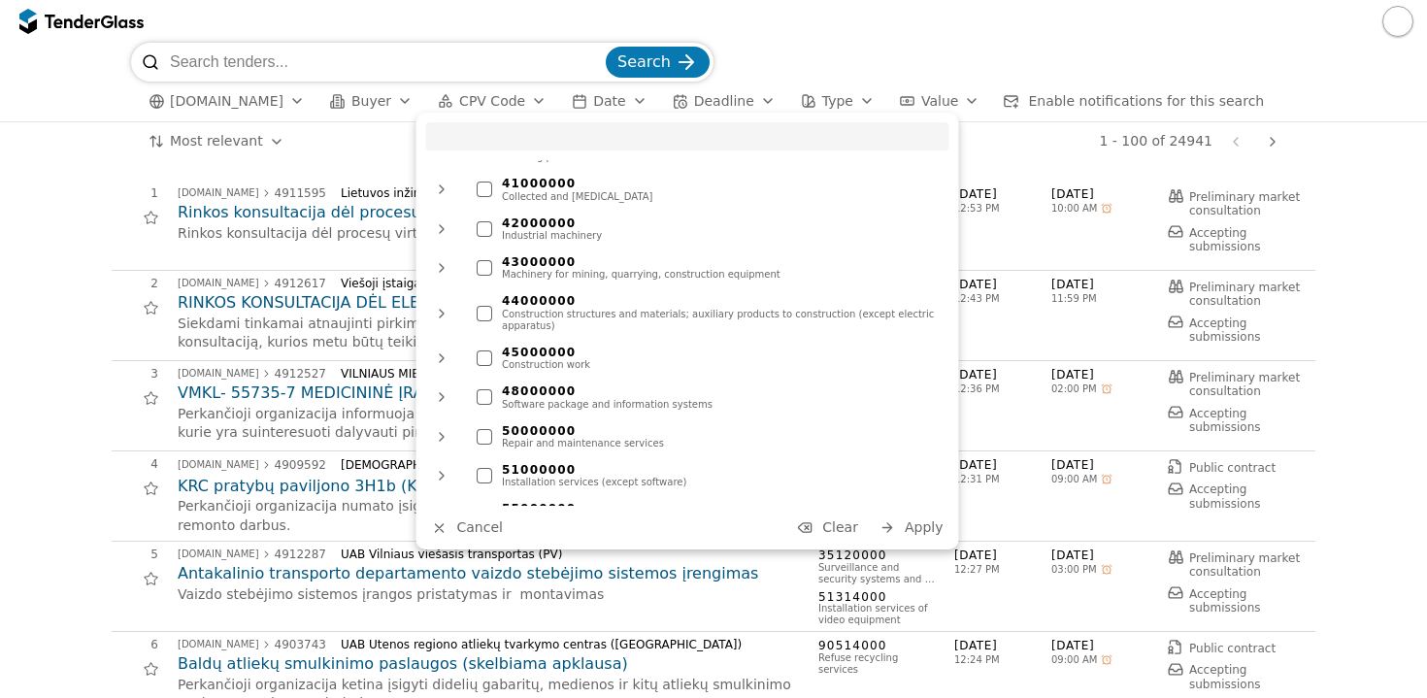
scroll to position [725, 0]
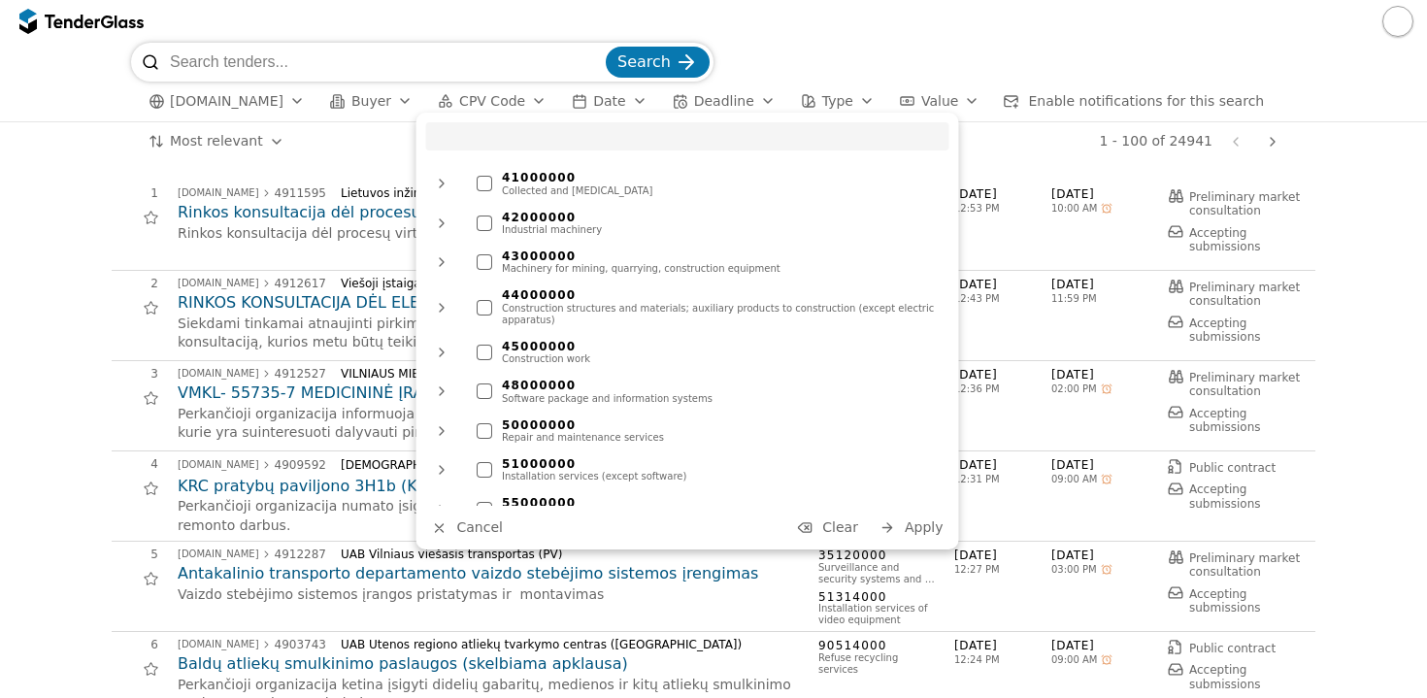
click at [490, 384] on div at bounding box center [485, 392] width 16 height 16
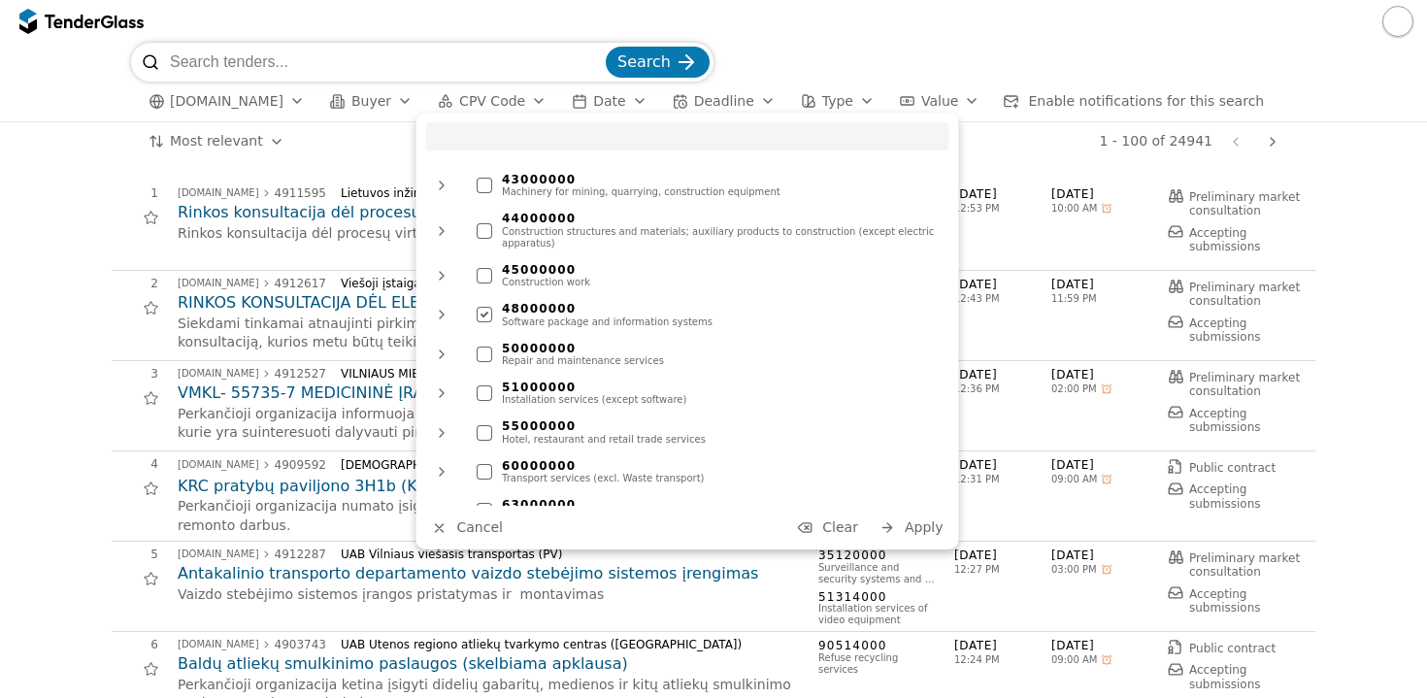
scroll to position [818, 0]
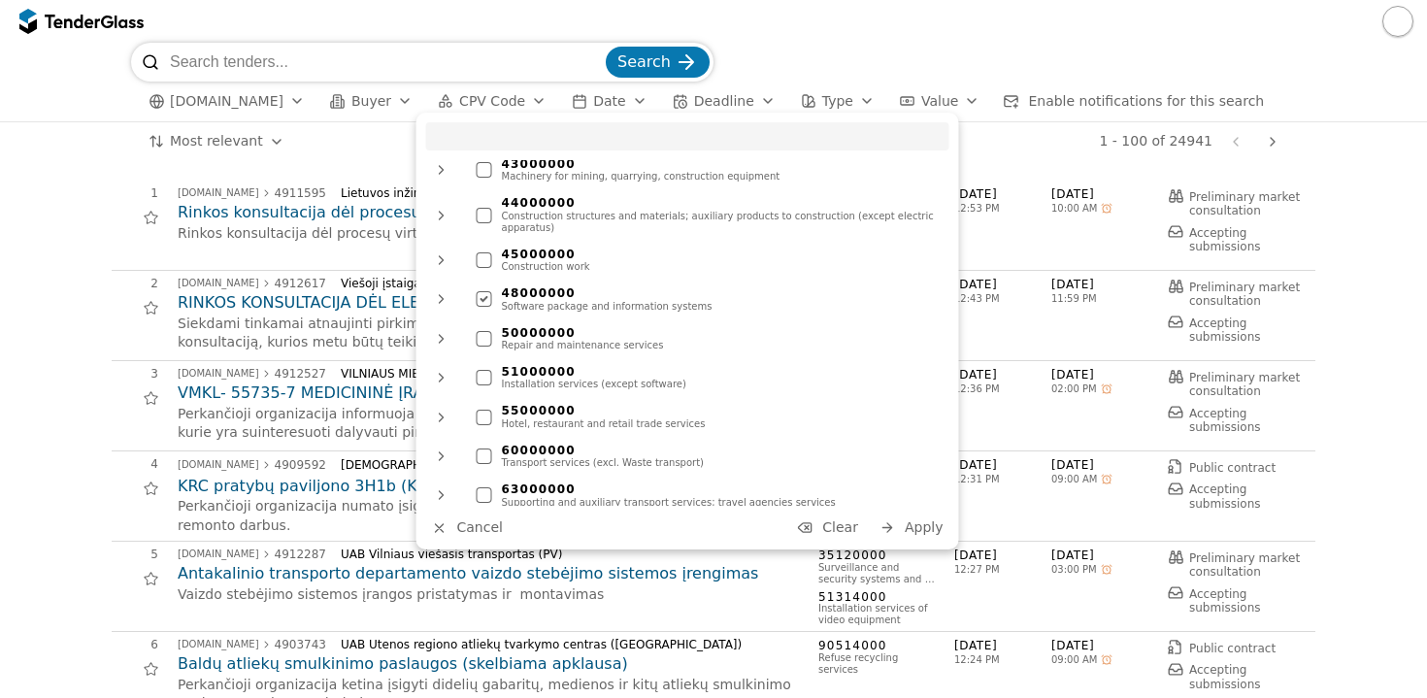
click at [441, 325] on div at bounding box center [442, 339] width 47 height 50
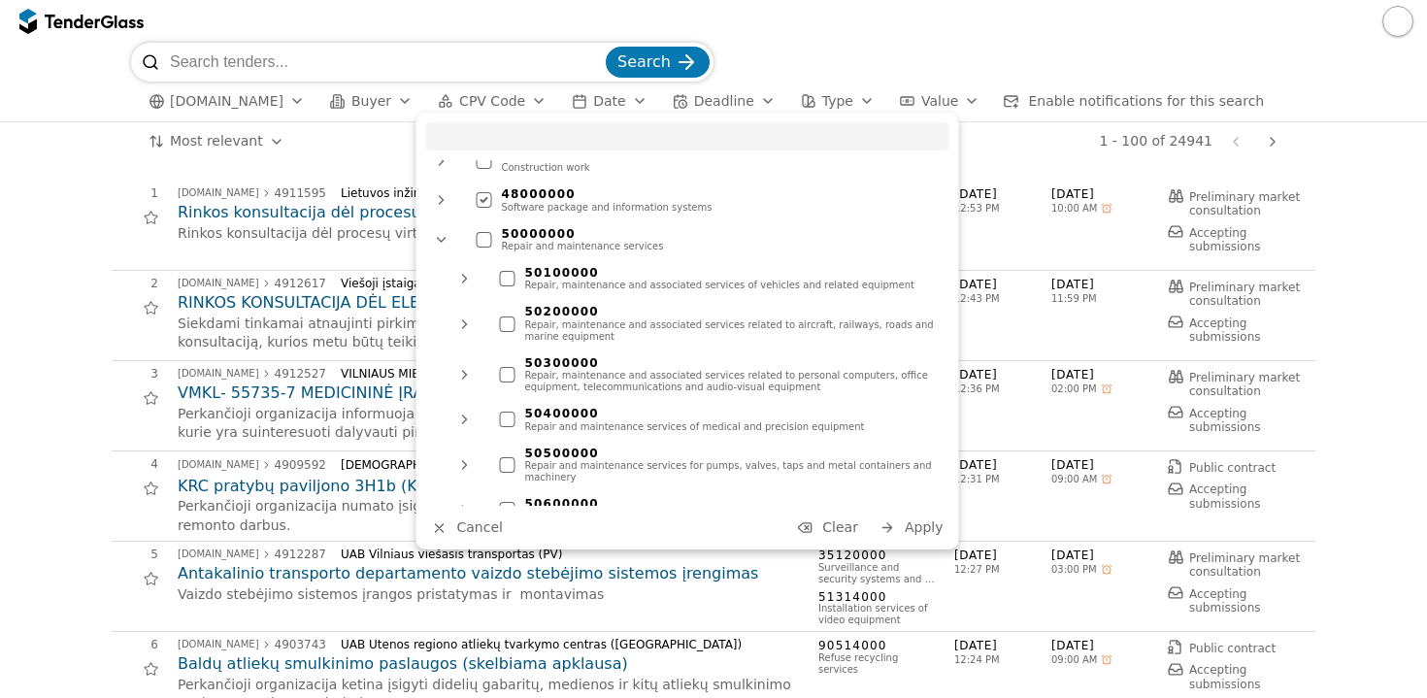
scroll to position [922, 0]
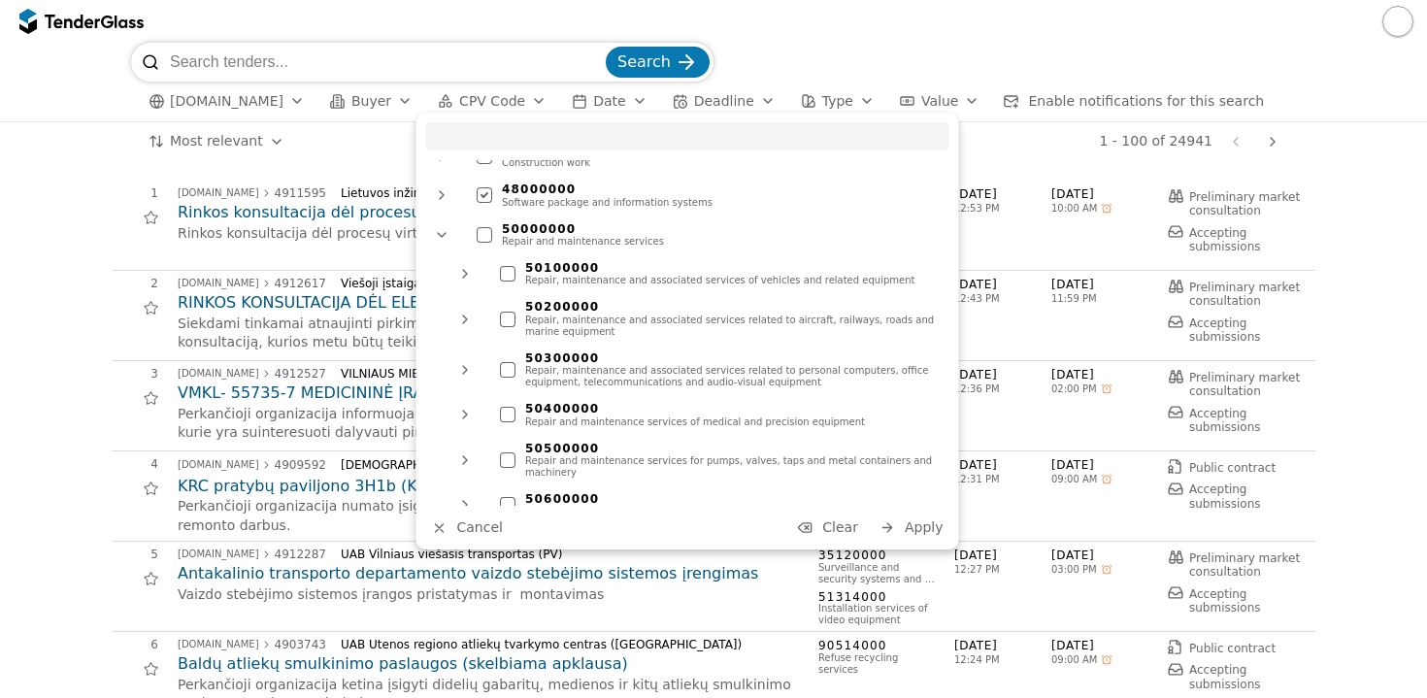
click at [461, 356] on div at bounding box center [465, 370] width 47 height 50
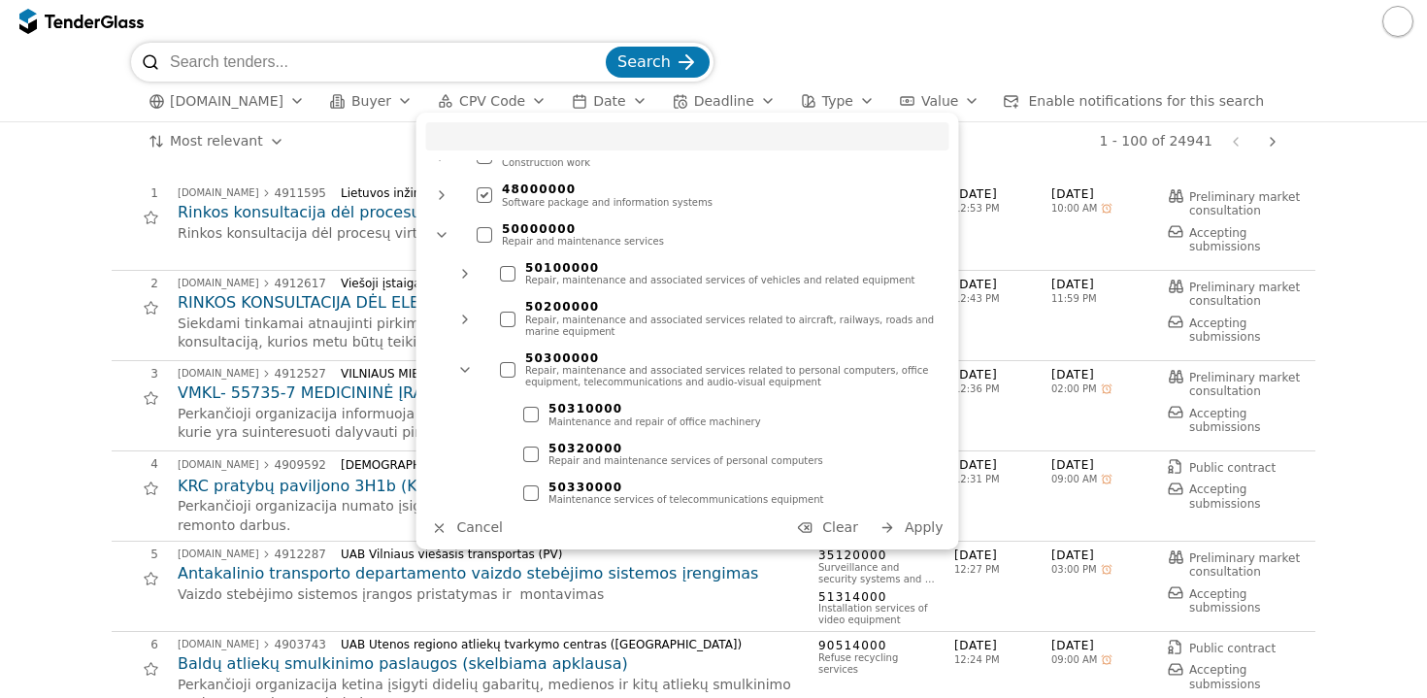
scroll to position [932, 0]
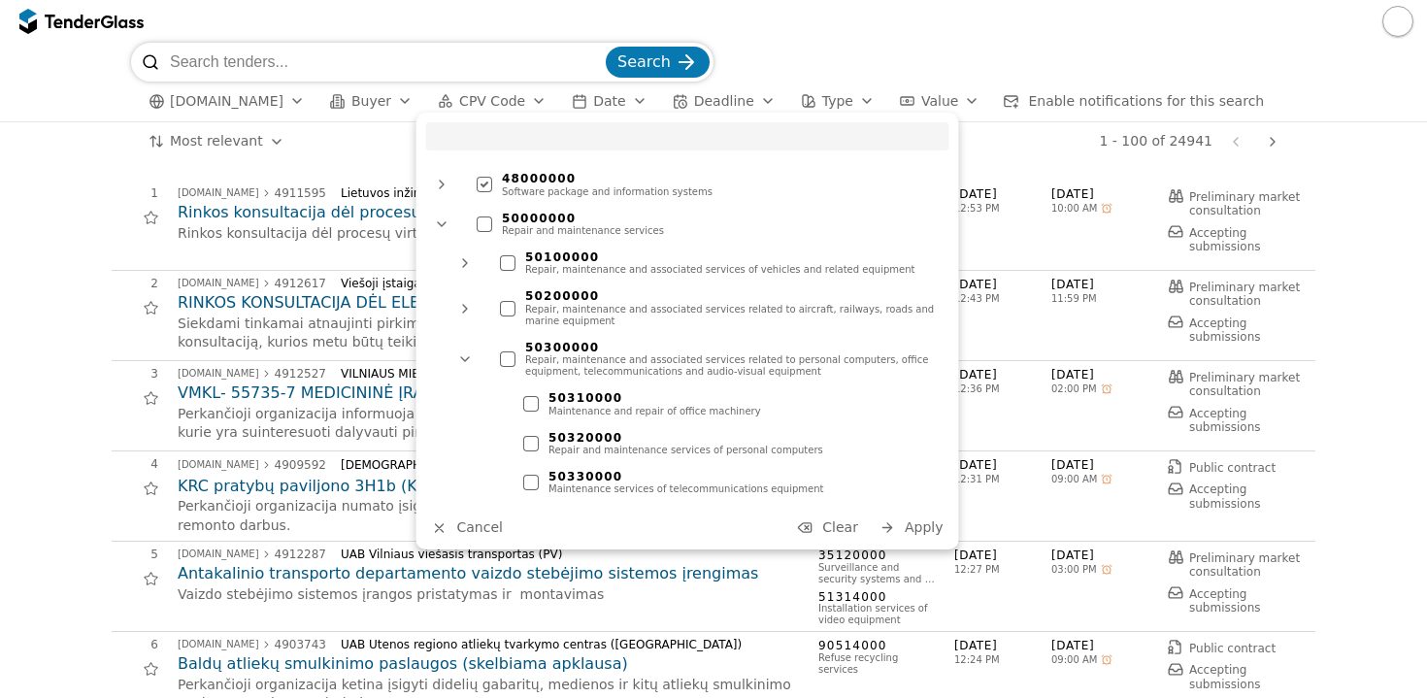
click at [528, 475] on div at bounding box center [531, 483] width 16 height 16
click at [506, 347] on div at bounding box center [508, 358] width 68 height 63
click at [516, 346] on div "50300000 Repair, maintenance and associated services related to personal comput…" at bounding box center [719, 359] width 459 height 47
click at [536, 475] on div at bounding box center [531, 483] width 16 height 16
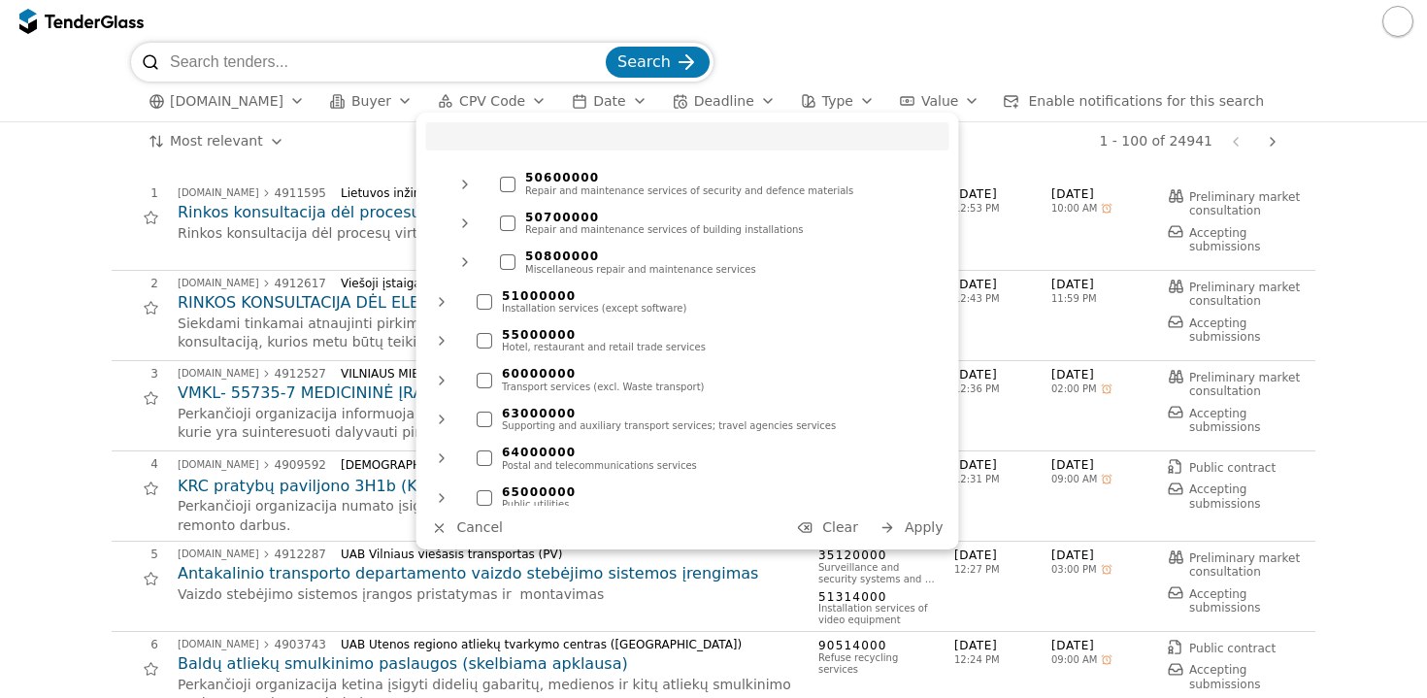
scroll to position [1400, 0]
click at [447, 287] on div at bounding box center [442, 301] width 47 height 50
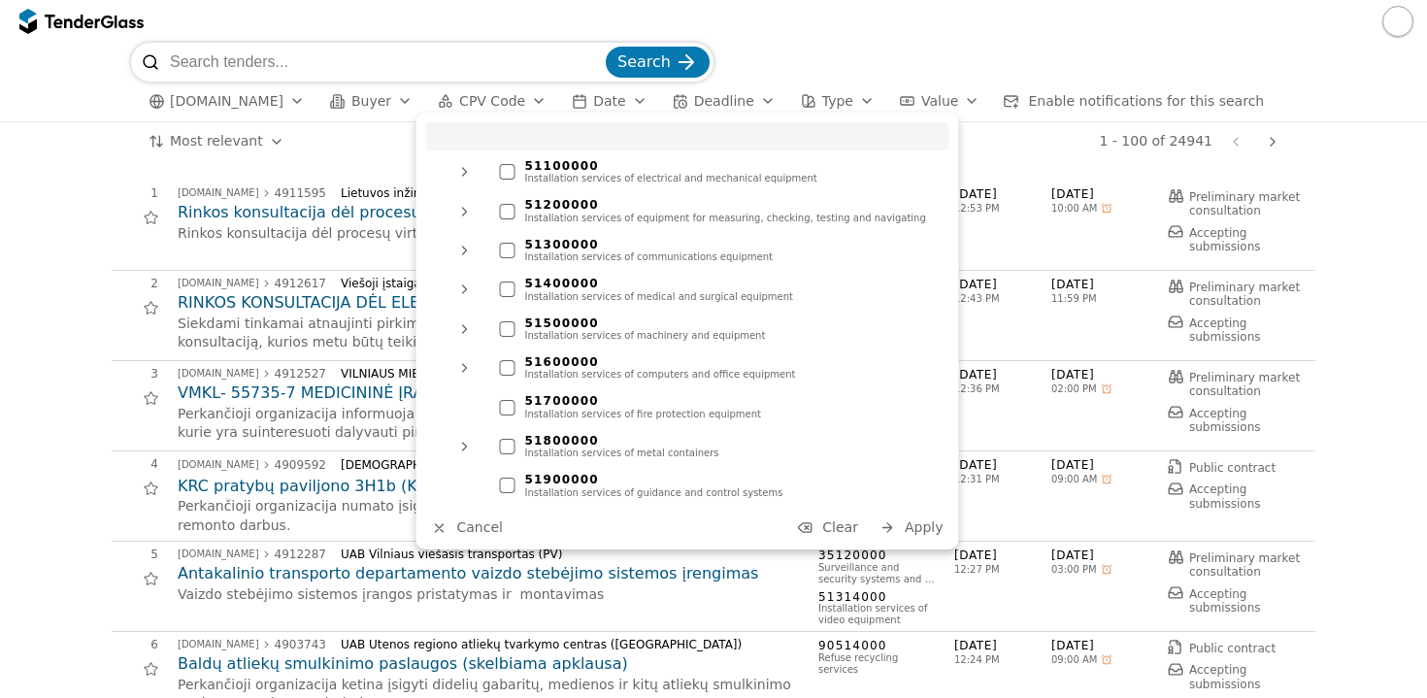
scroll to position [1570, 0]
click at [510, 358] on div at bounding box center [508, 366] width 16 height 16
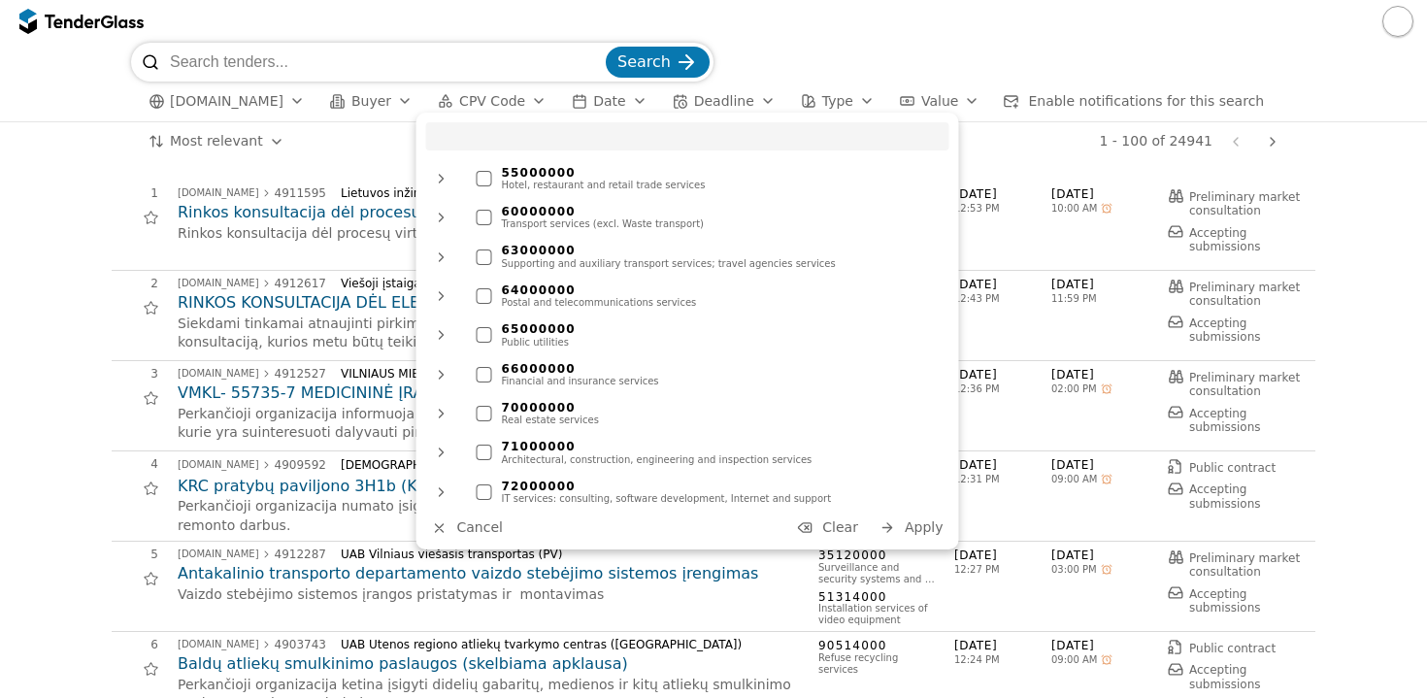
scroll to position [1950, 0]
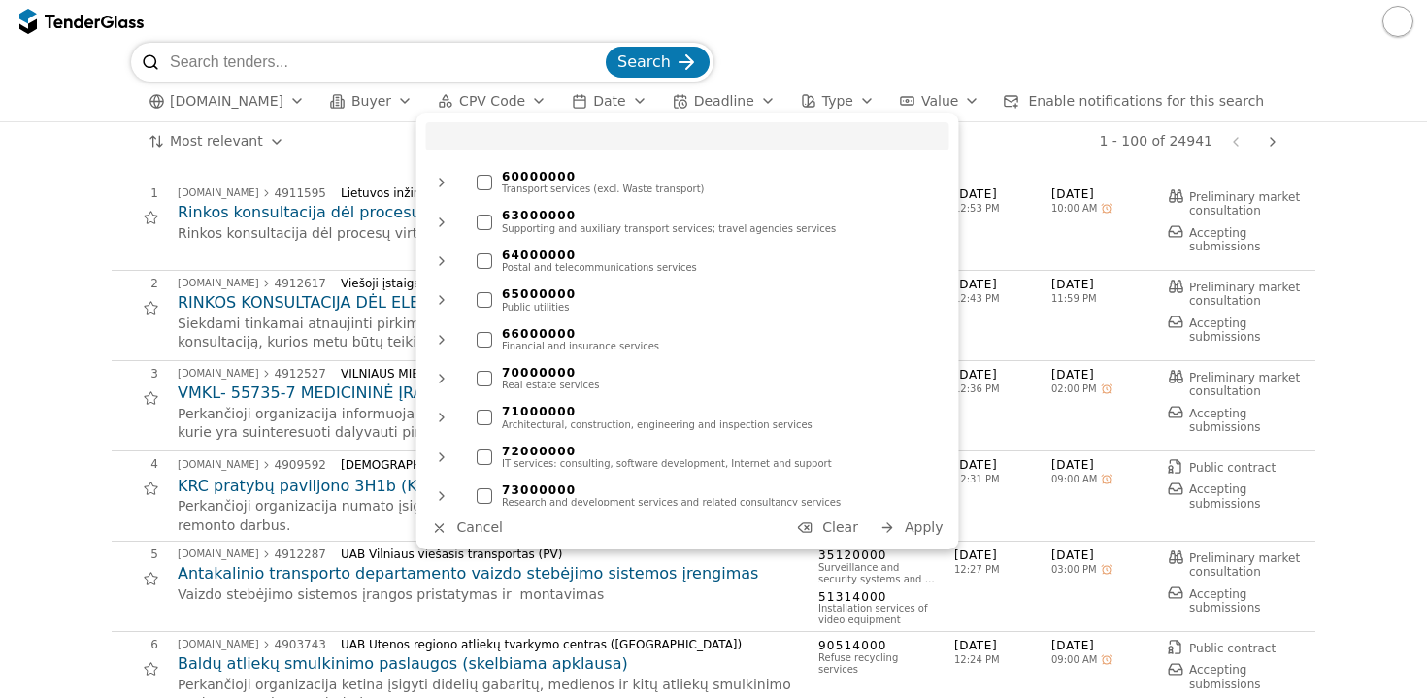
click at [486, 450] on div at bounding box center [485, 458] width 16 height 16
click at [912, 530] on span "Apply" at bounding box center [924, 528] width 39 height 16
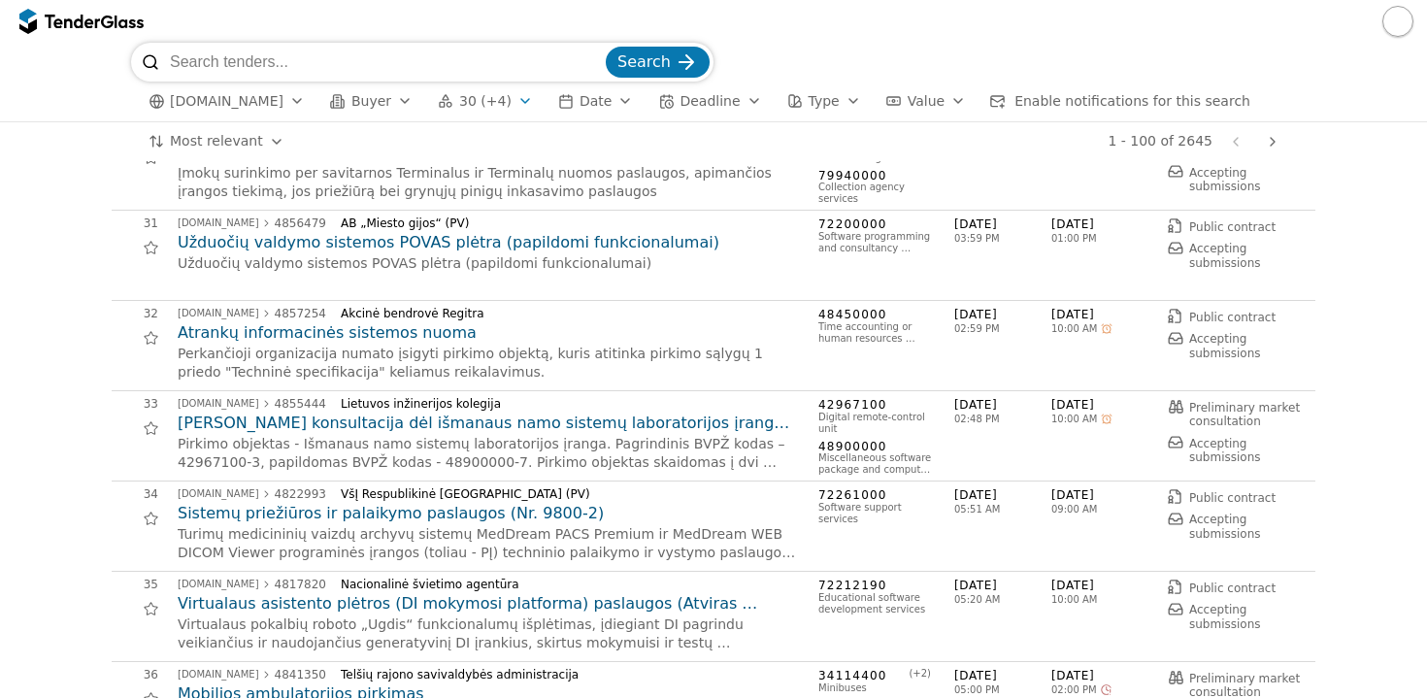
scroll to position [2847, 0]
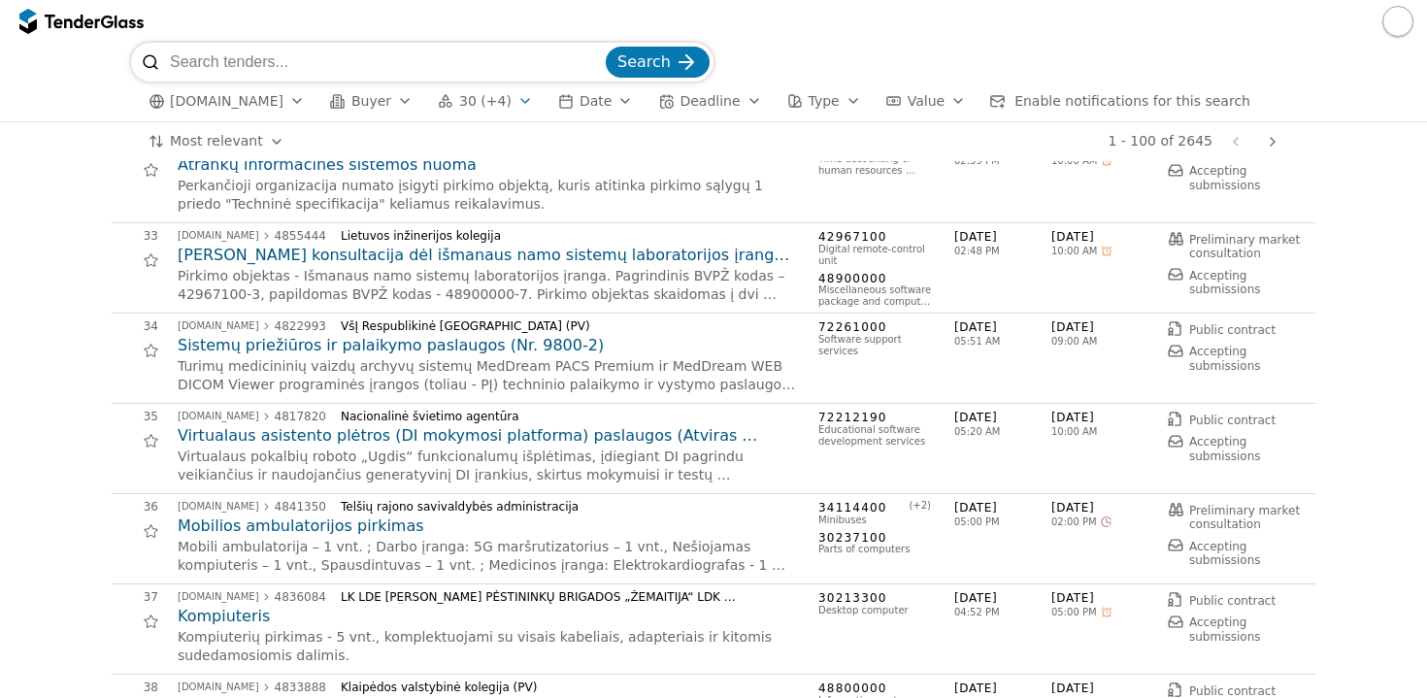
click at [512, 102] on div "button" at bounding box center [525, 101] width 54 height 50
click at [538, 24] on div at bounding box center [713, 21] width 1427 height 43
click at [608, 99] on div "button" at bounding box center [625, 101] width 54 height 50
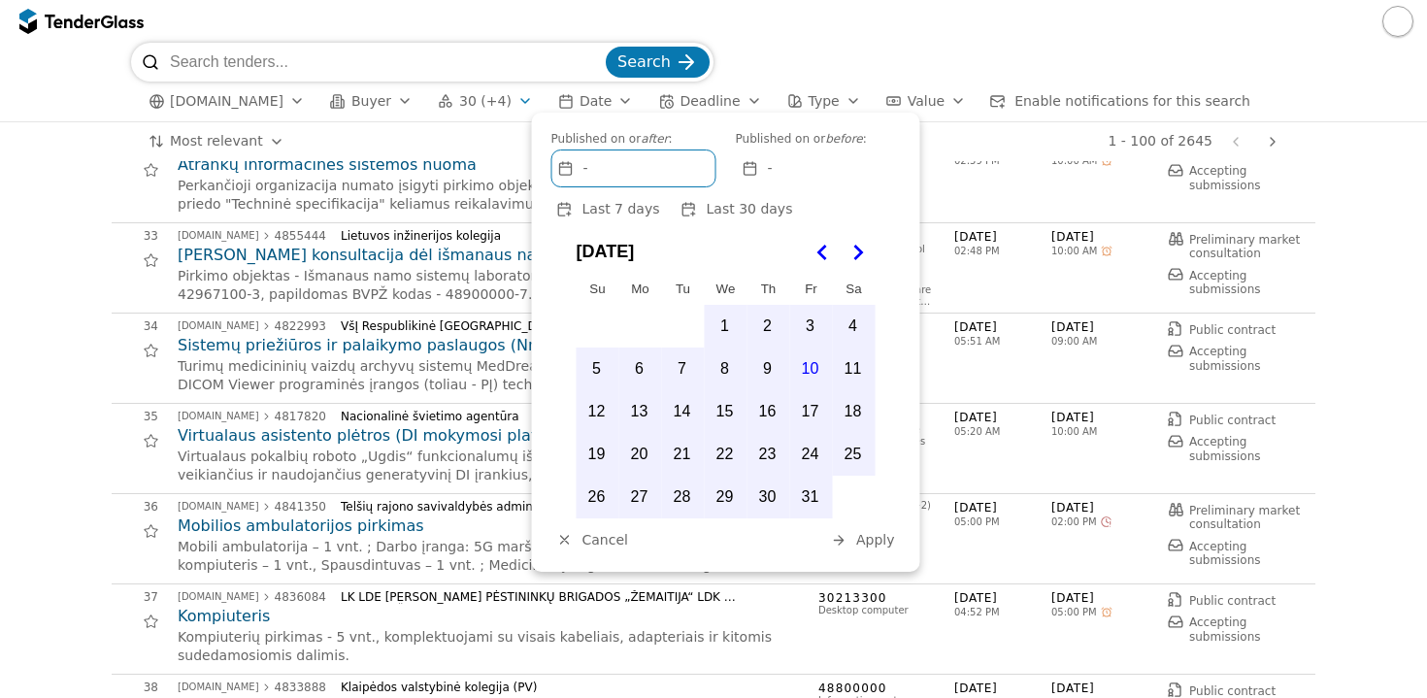
click at [813, 413] on button "17" at bounding box center [810, 411] width 41 height 41
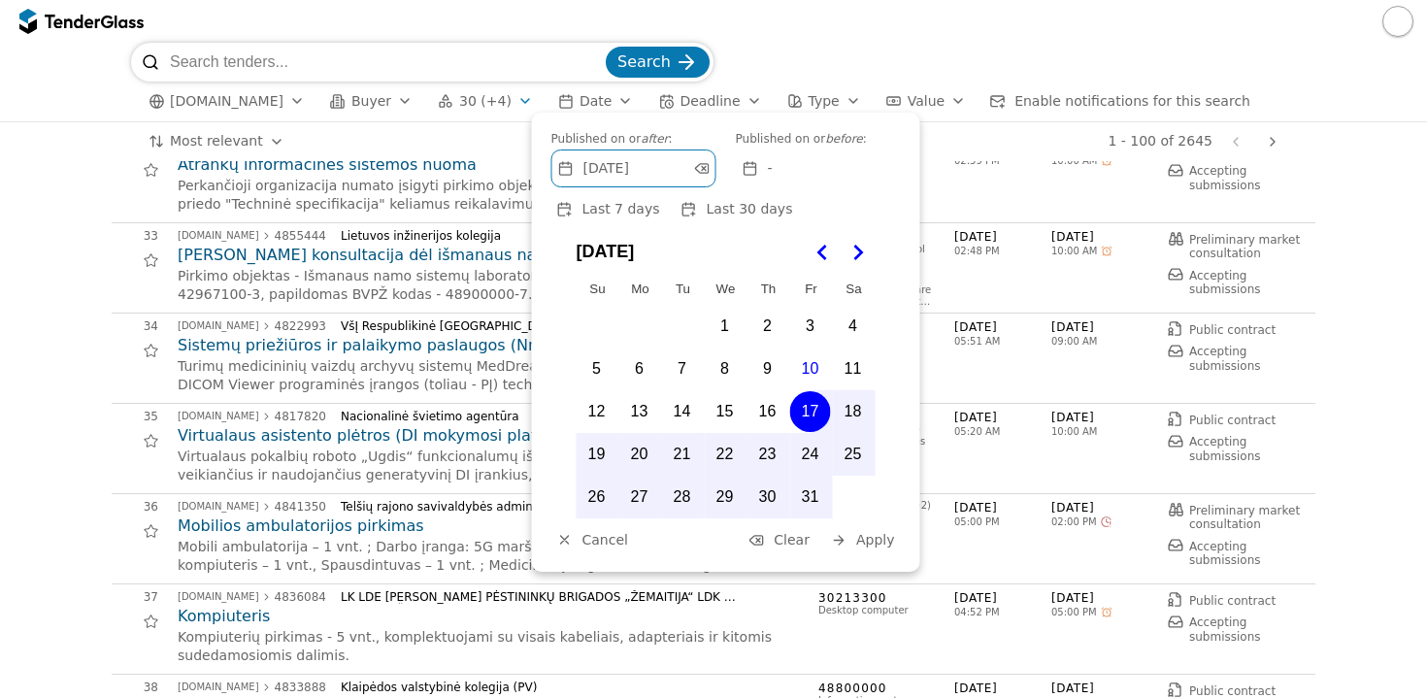
click at [883, 540] on span "Apply" at bounding box center [875, 540] width 39 height 16
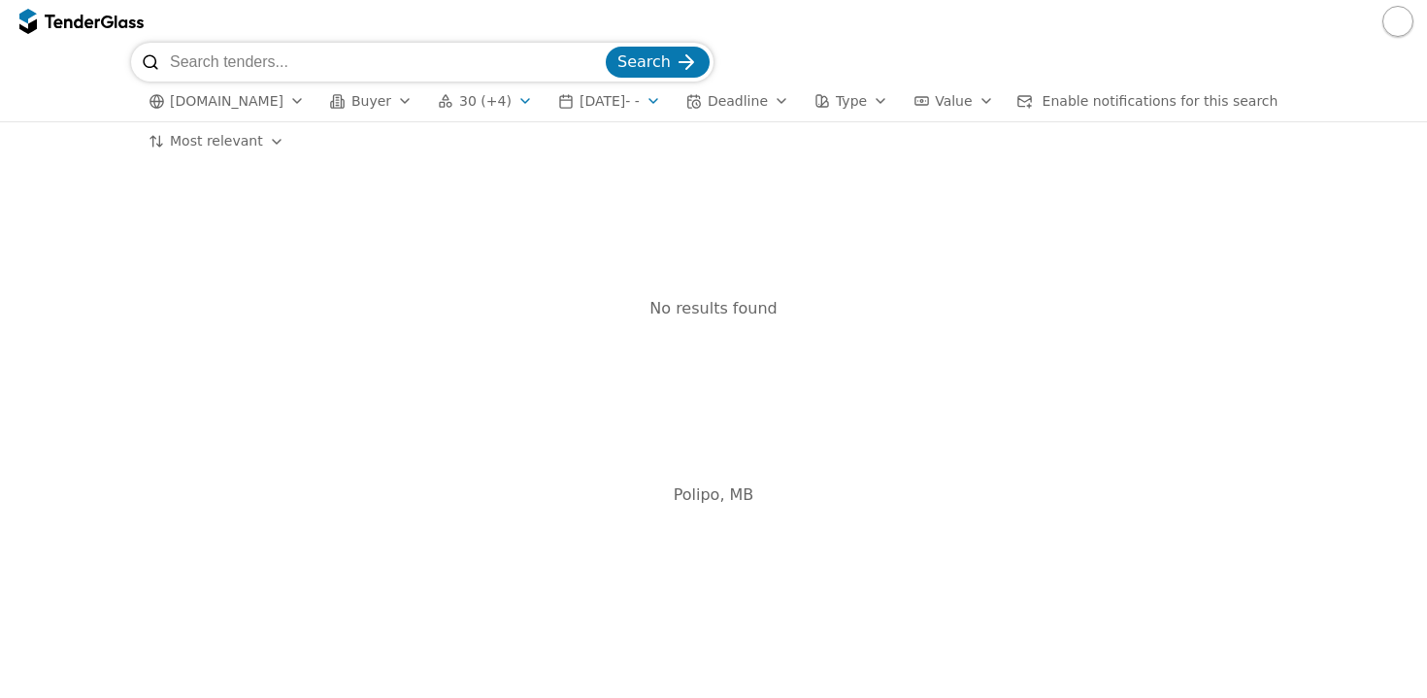
click at [661, 106] on div "button" at bounding box center [653, 101] width 54 height 50
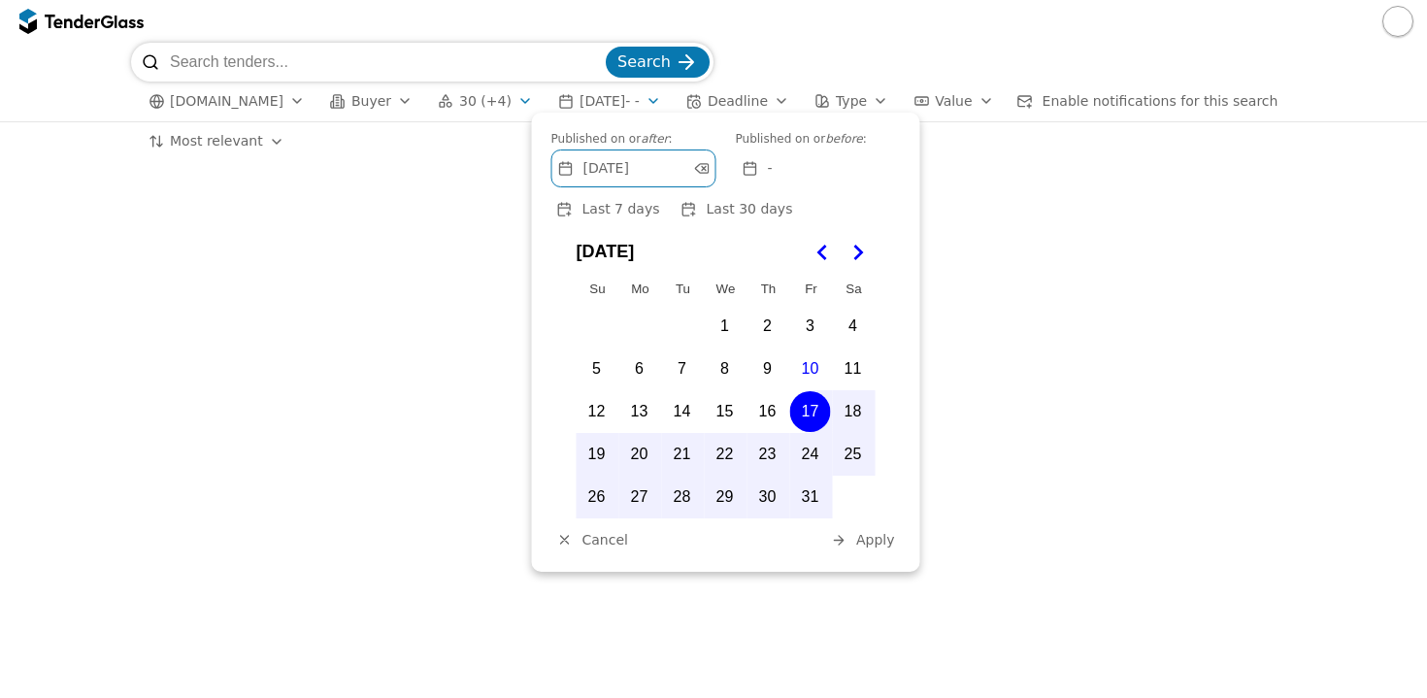
click at [806, 366] on button "10" at bounding box center [810, 369] width 41 height 41
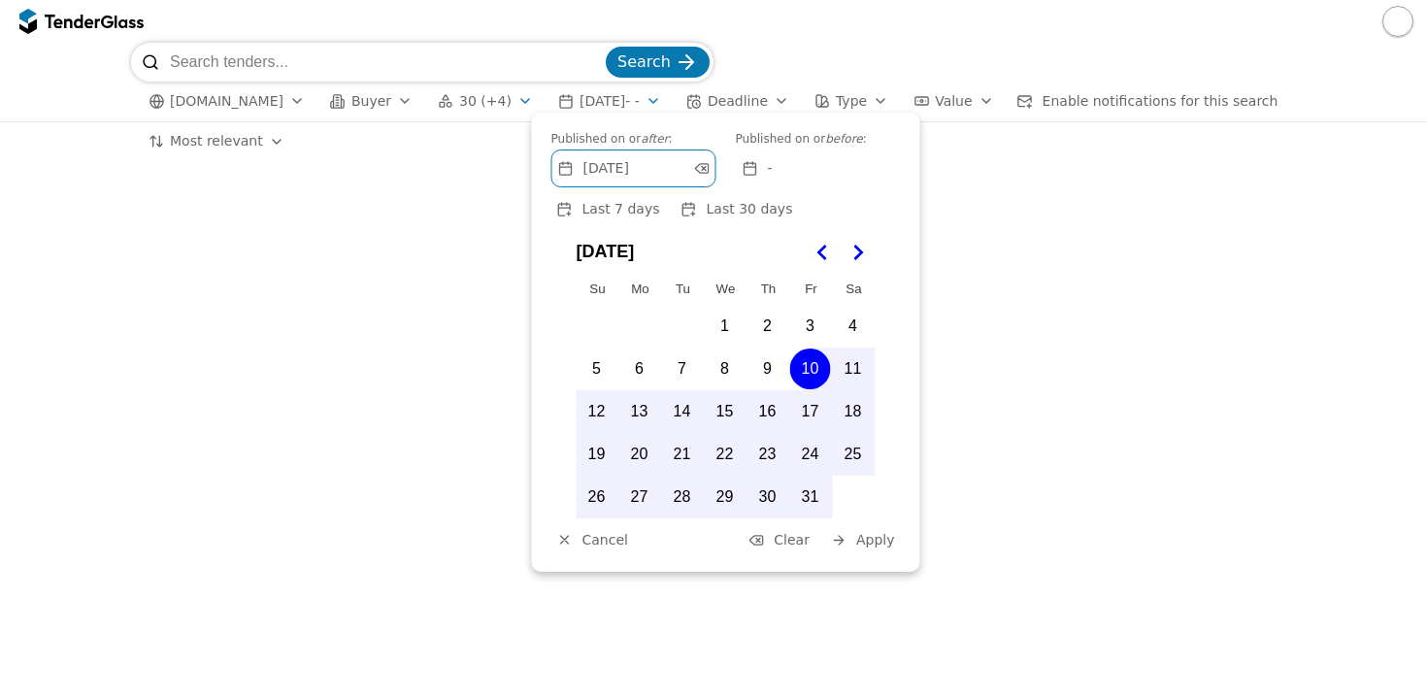
click at [863, 536] on span "Apply" at bounding box center [875, 540] width 39 height 16
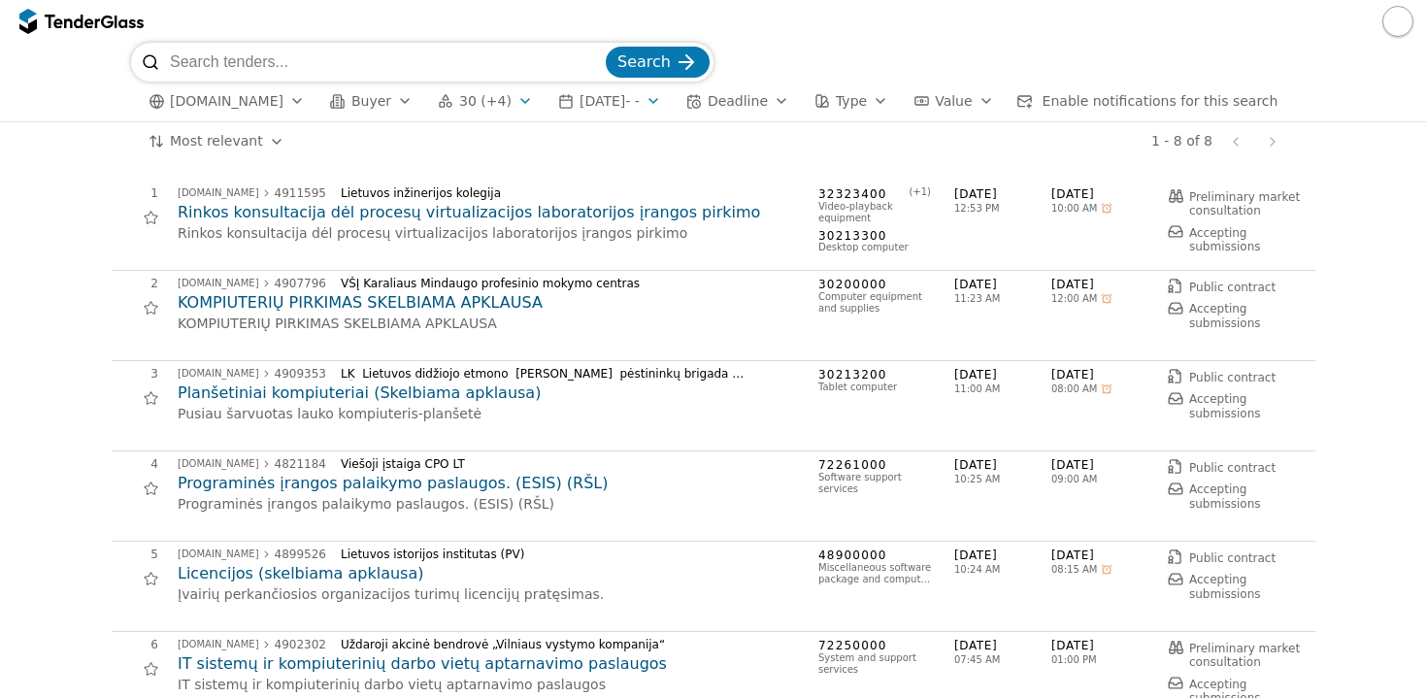
click at [794, 98] on div "button" at bounding box center [782, 101] width 54 height 50
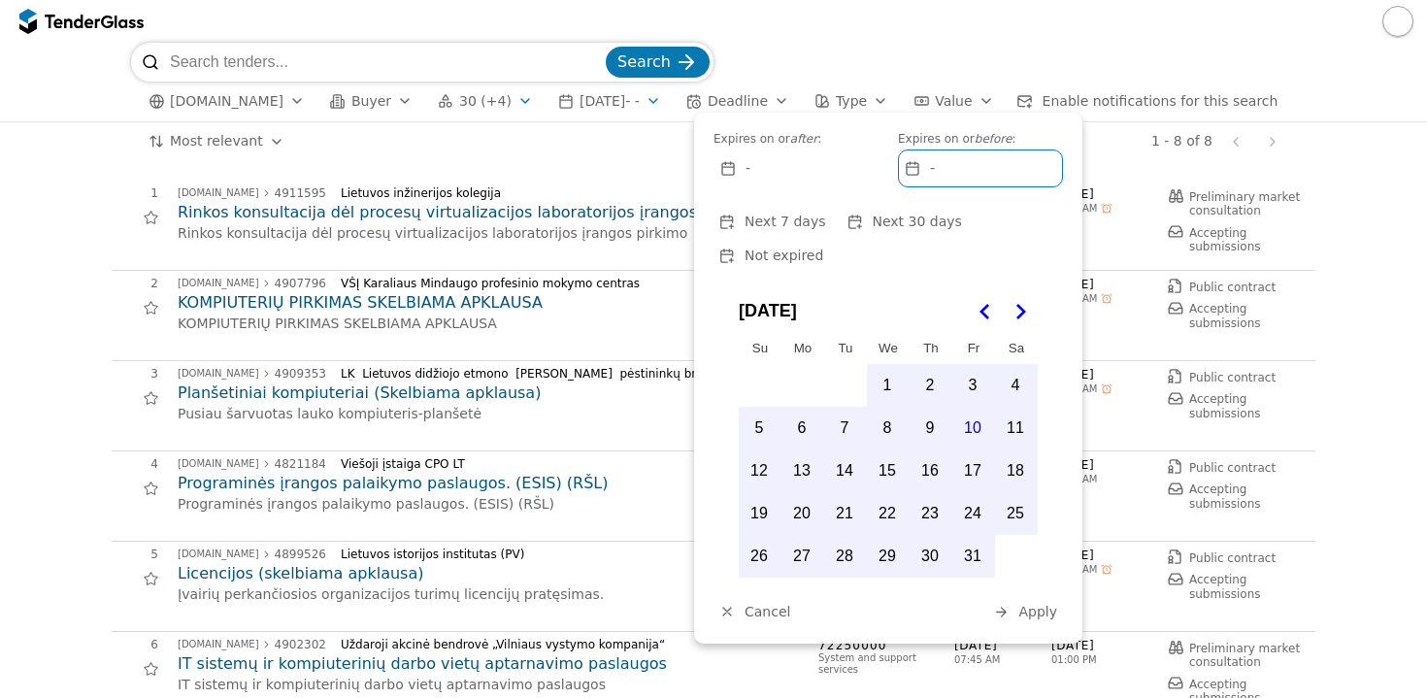
click at [748, 600] on button "Cancel" at bounding box center [755, 612] width 83 height 24
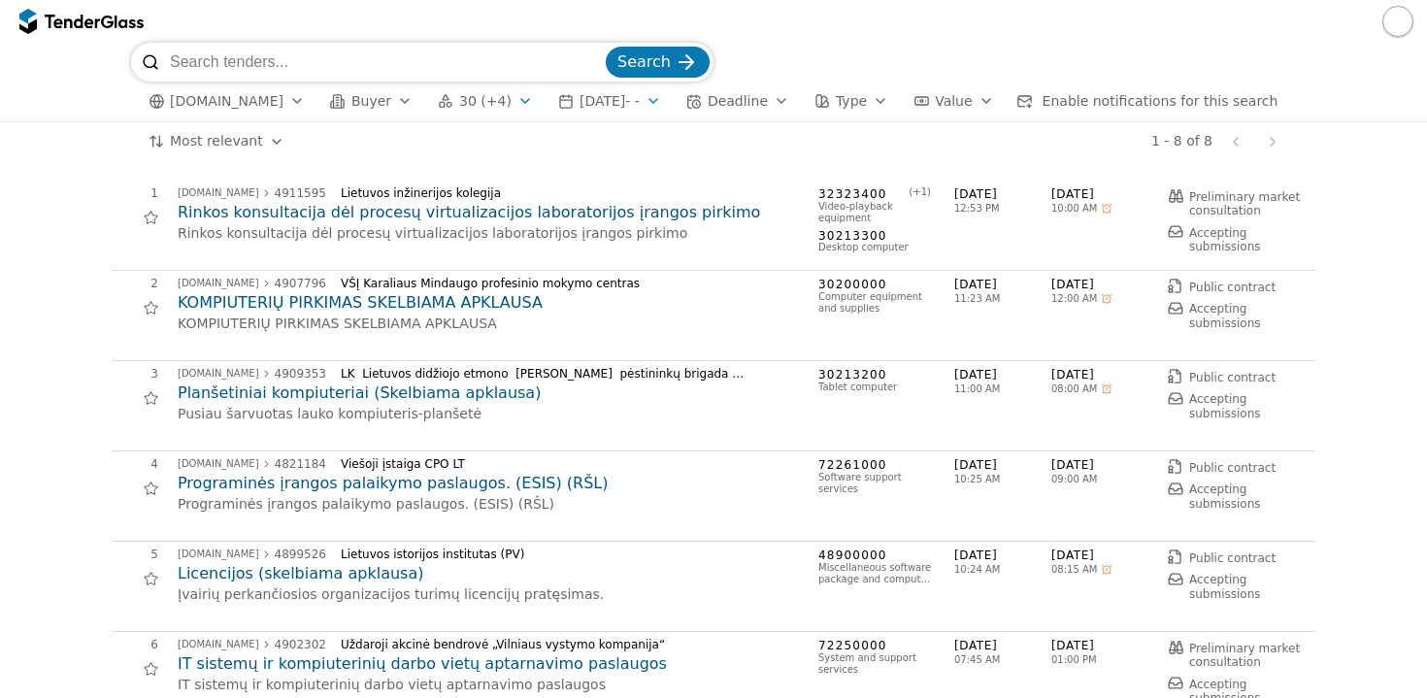
click at [798, 105] on div "button" at bounding box center [782, 101] width 54 height 50
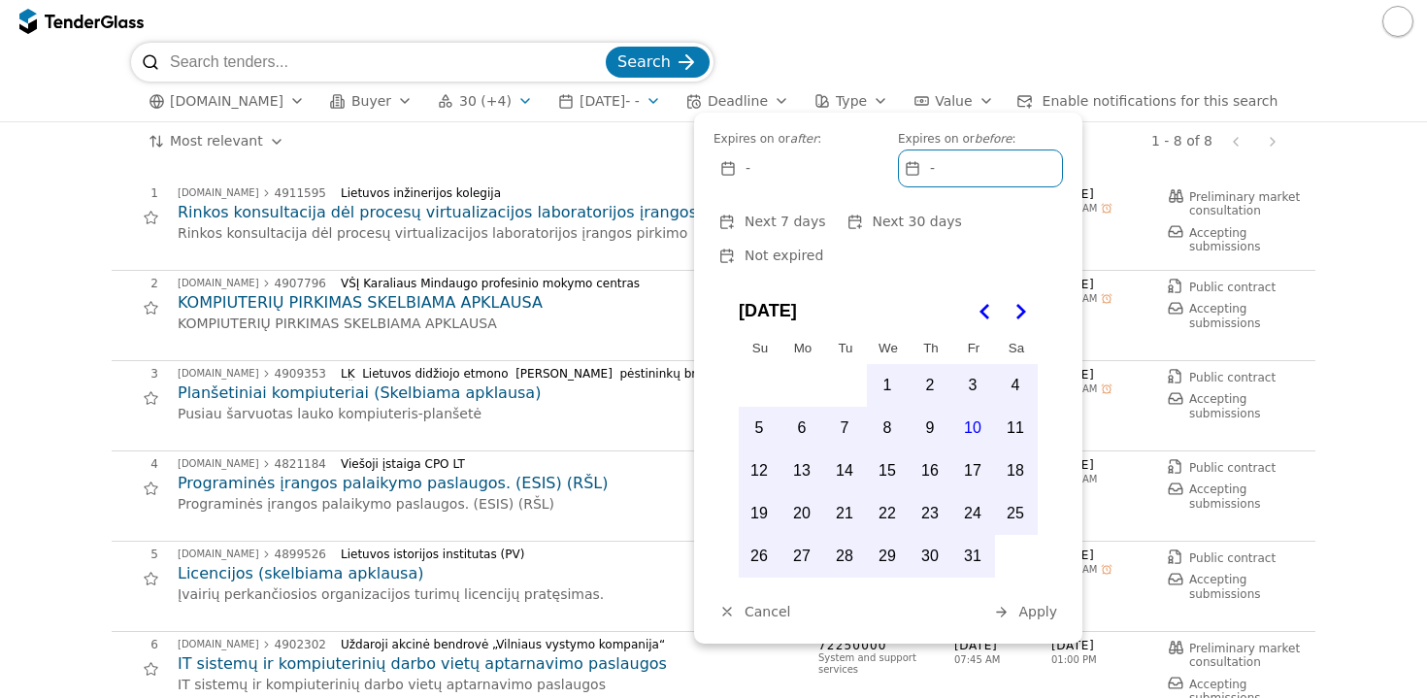
click at [804, 39] on div at bounding box center [713, 21] width 1427 height 43
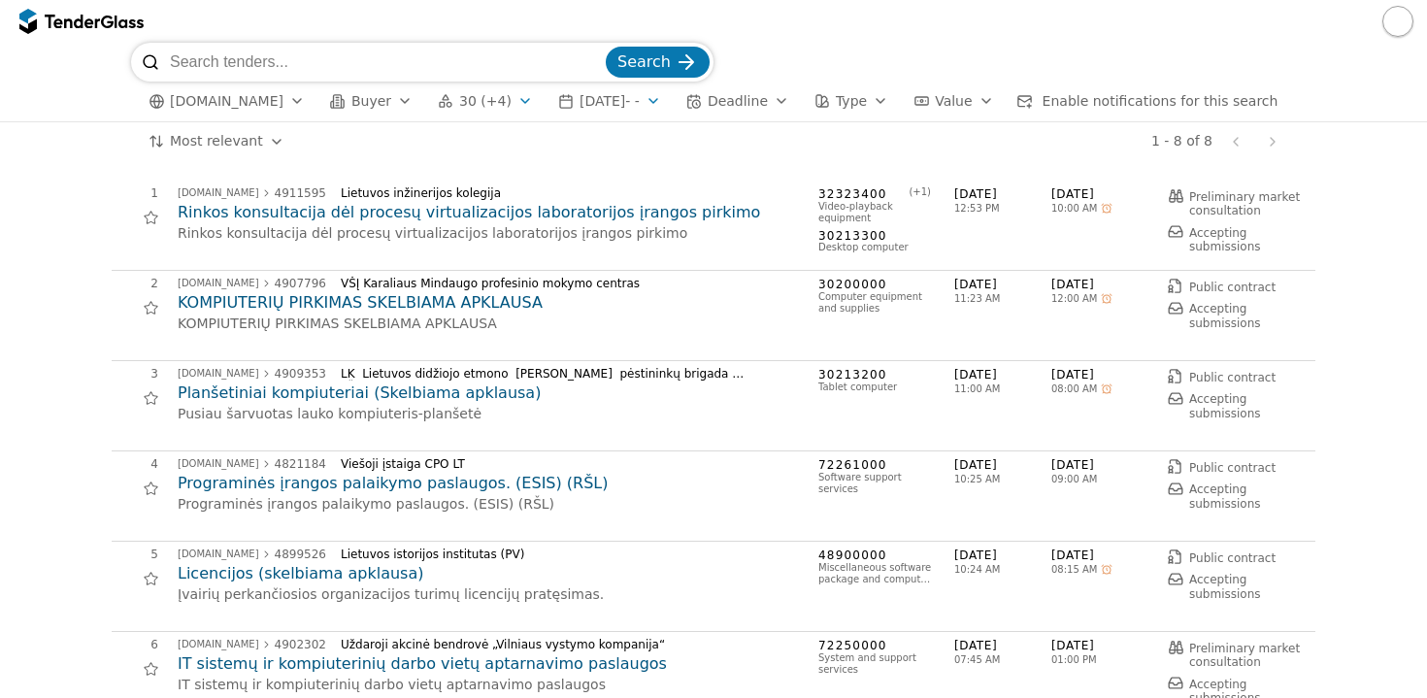
click at [659, 105] on button "2025-10-10 - -" at bounding box center [610, 101] width 118 height 24
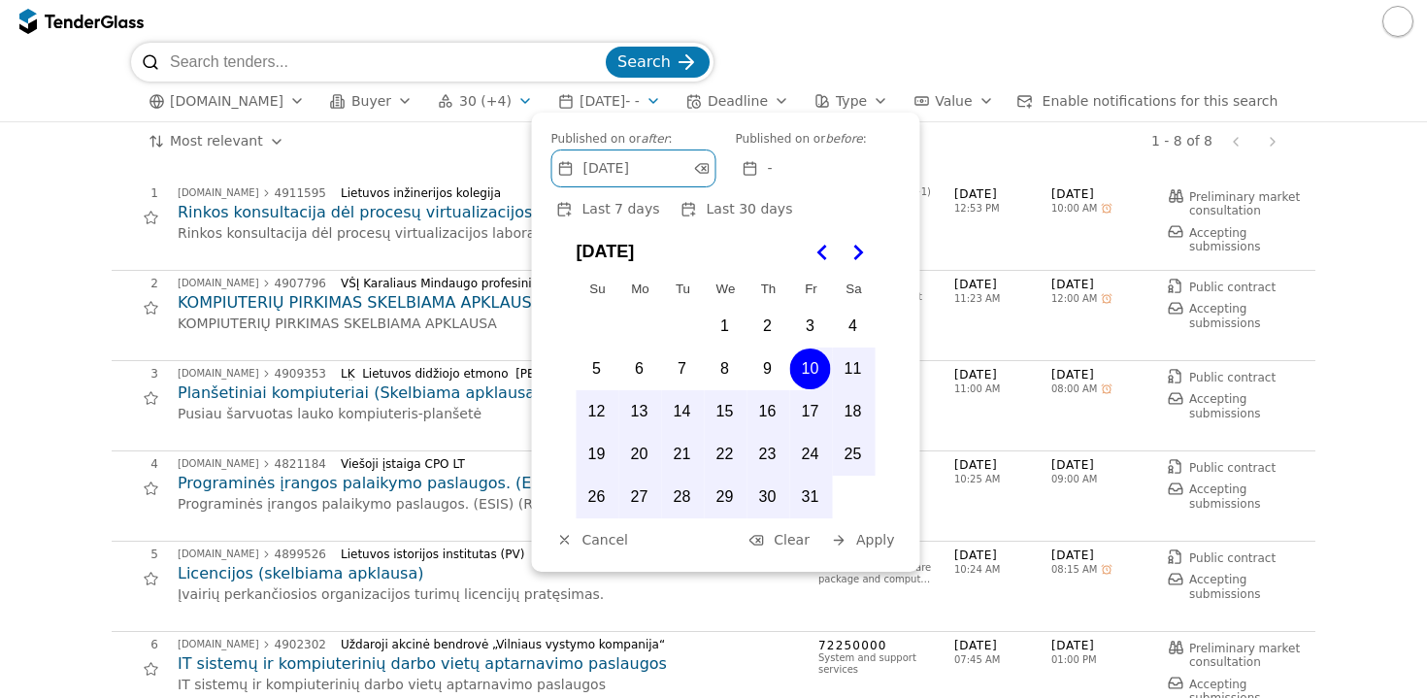
click at [778, 528] on button "Clear" at bounding box center [779, 540] width 73 height 24
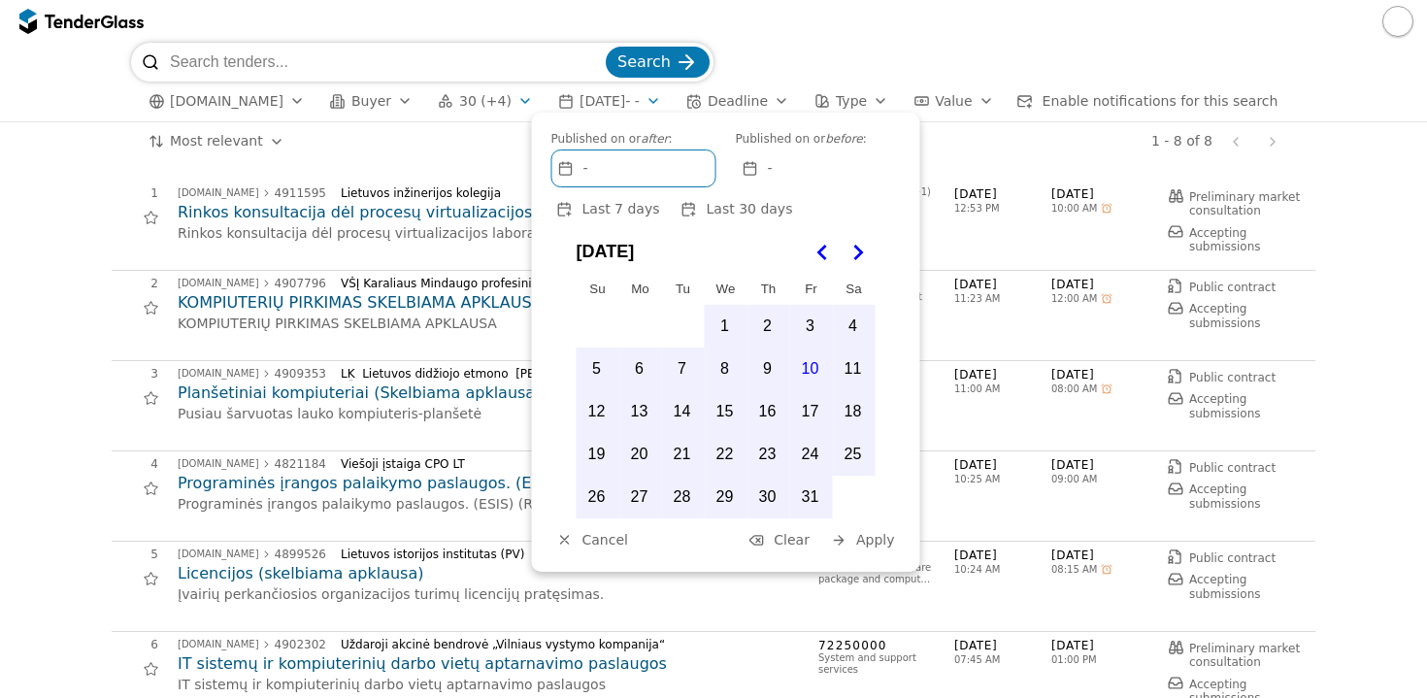
click at [786, 35] on div at bounding box center [713, 21] width 1427 height 43
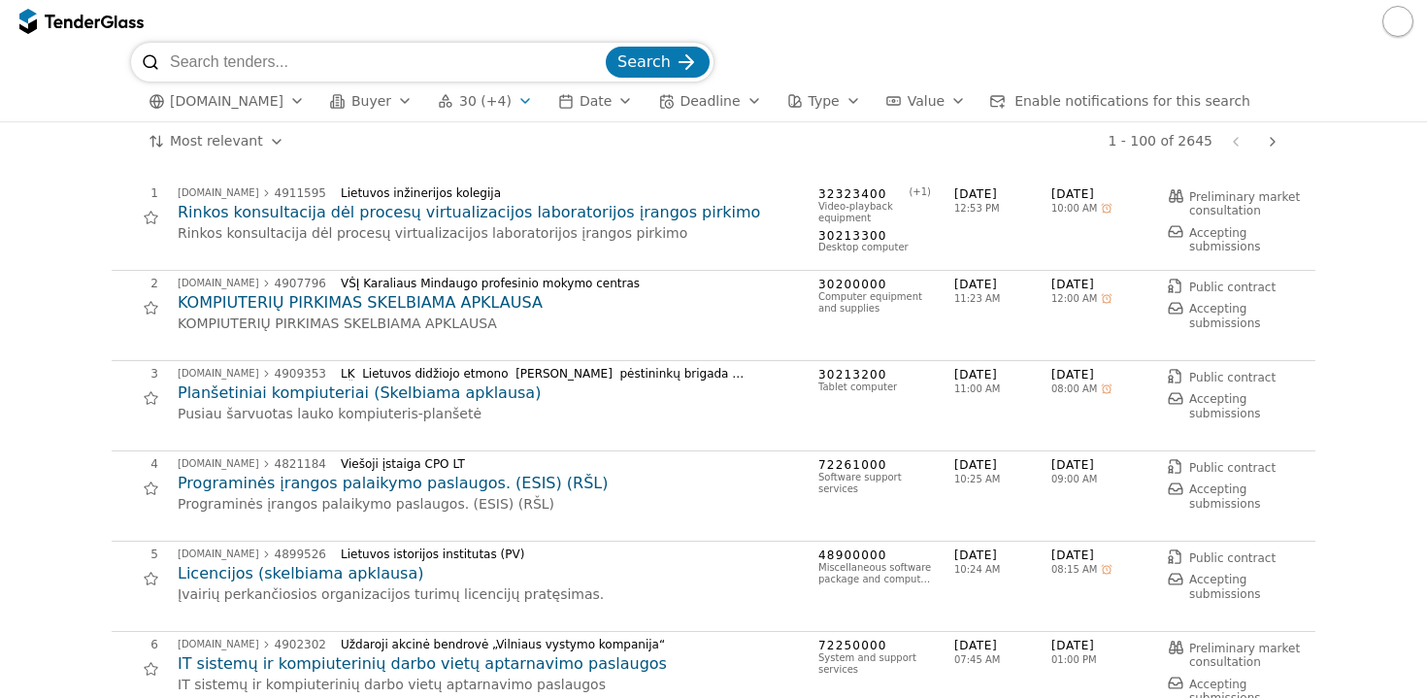
click at [826, 103] on div "button" at bounding box center [853, 101] width 54 height 50
click at [845, 27] on div at bounding box center [713, 21] width 1427 height 43
click at [1035, 104] on span "Enable notifications for this search" at bounding box center [1133, 101] width 236 height 16
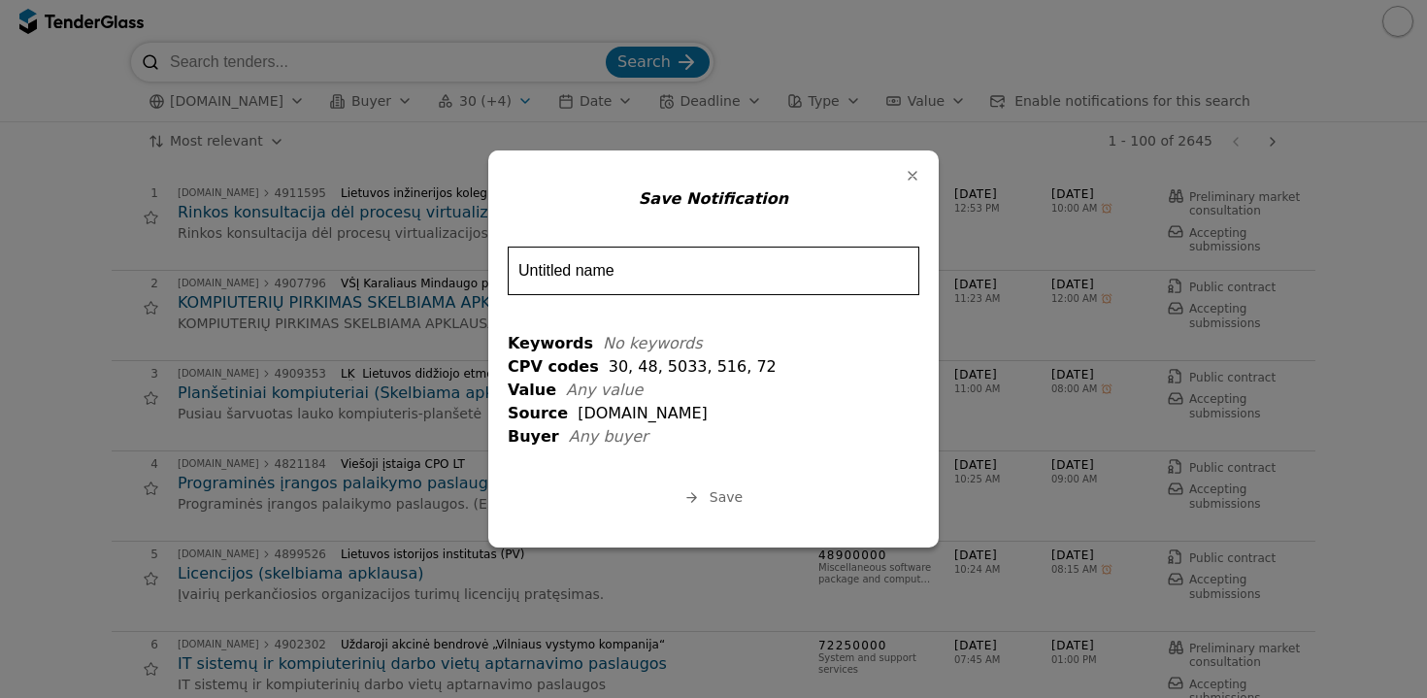
click at [601, 391] on span "Any value" at bounding box center [604, 390] width 77 height 18
click at [911, 175] on div "button" at bounding box center [913, 176] width 50 height 50
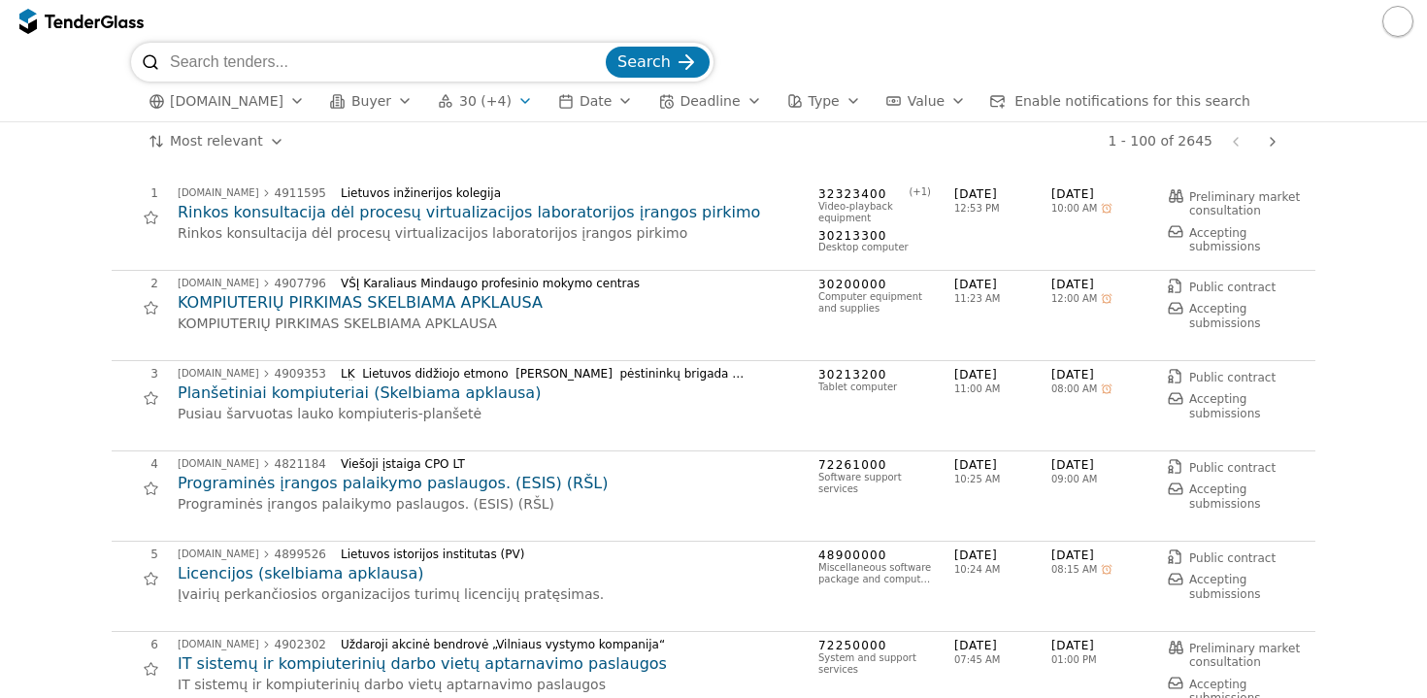
click at [208, 63] on input "search" at bounding box center [386, 62] width 432 height 39
type input "komutatoriai, tinklo įranga, maršrutizatoriai, virtualūs resursai, duomenų anal…"
click at [657, 58] on span "Search" at bounding box center [644, 61] width 53 height 18
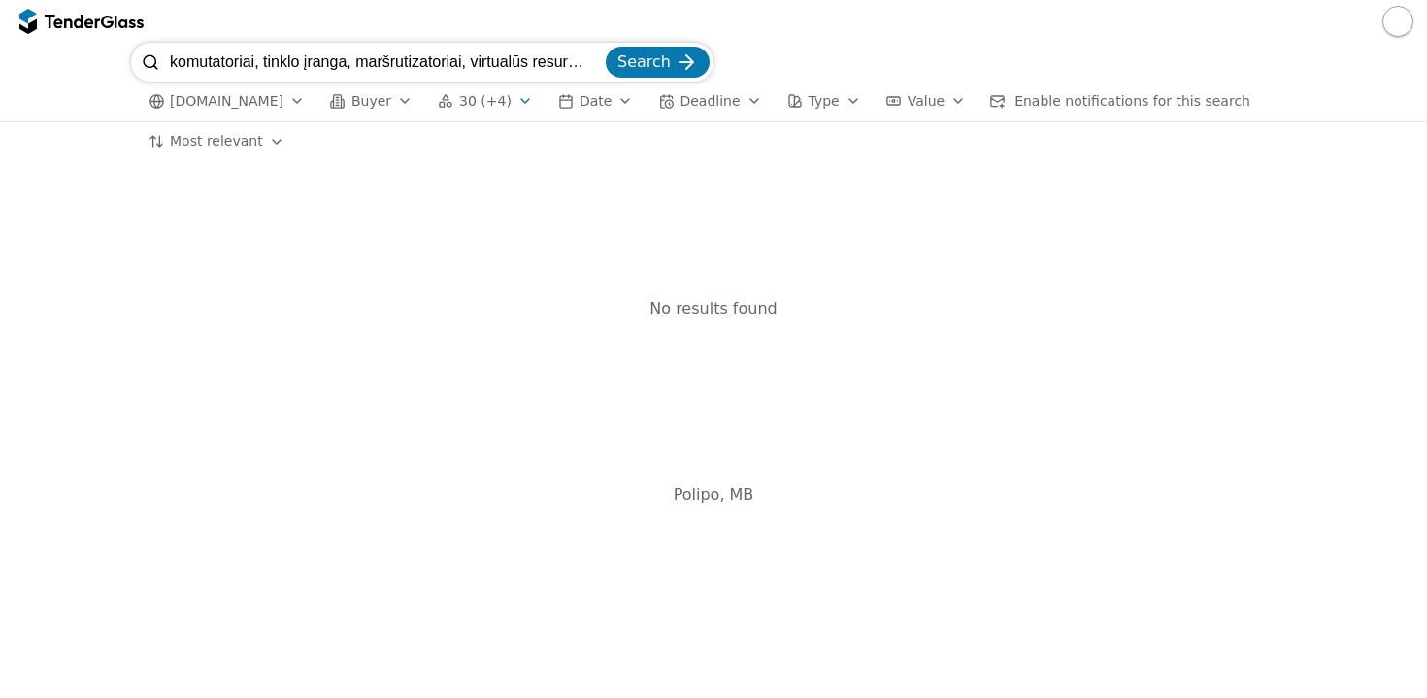
click at [471, 60] on input "komutatoriai, tinklo įranga, maršrutizatoriai, virtualūs resursai, duomenų anal…" at bounding box center [386, 62] width 432 height 39
drag, startPoint x: 472, startPoint y: 60, endPoint x: 615, endPoint y: 67, distance: 142.9
click at [615, 67] on div "komutatoriai, tinklo įranga, maršrutizatoriai, virtualūs resursai, duomenų anal…" at bounding box center [422, 62] width 583 height 39
drag, startPoint x: 341, startPoint y: 59, endPoint x: 644, endPoint y: 72, distance: 303.2
click at [644, 72] on div "komutatoriai, tinklo įranga, maršrutizatoriai, a, tarnybinės stotys, duomenų sa…" at bounding box center [422, 62] width 583 height 39
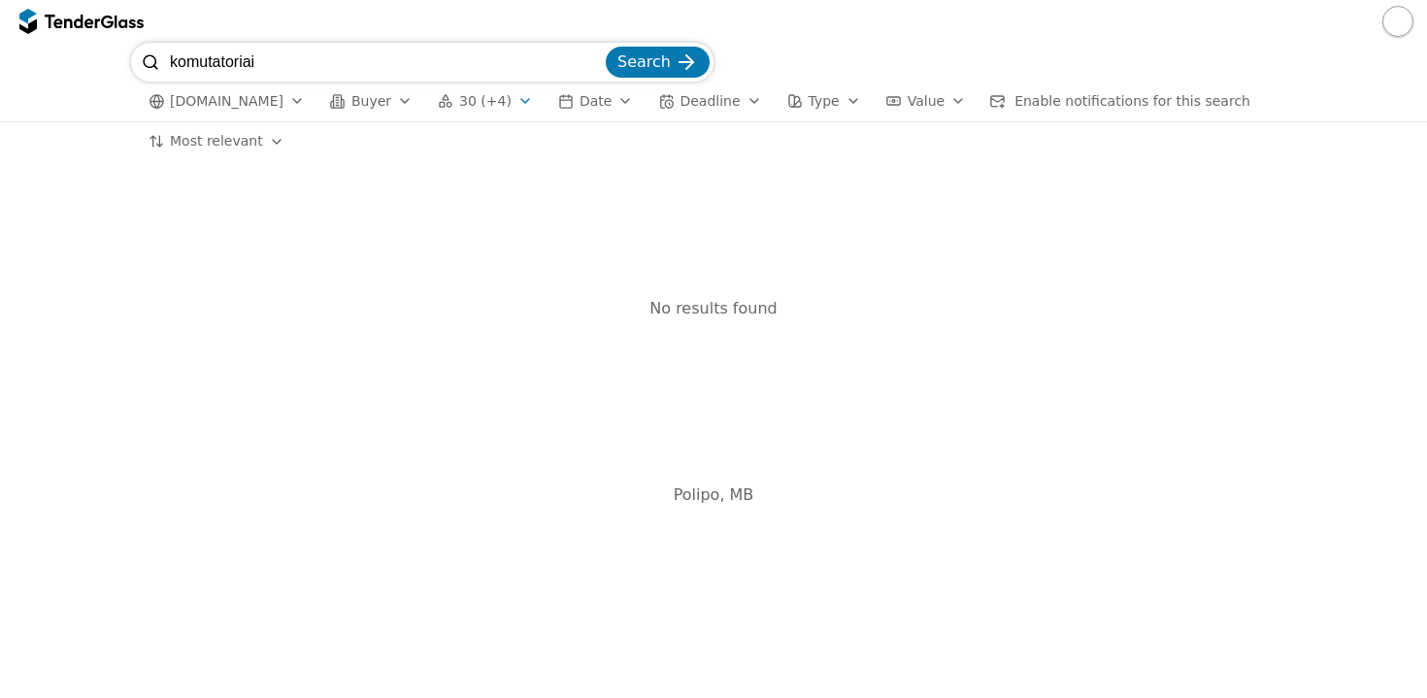
type input "komutatoriai"
click at [658, 65] on span "Search" at bounding box center [644, 61] width 53 height 18
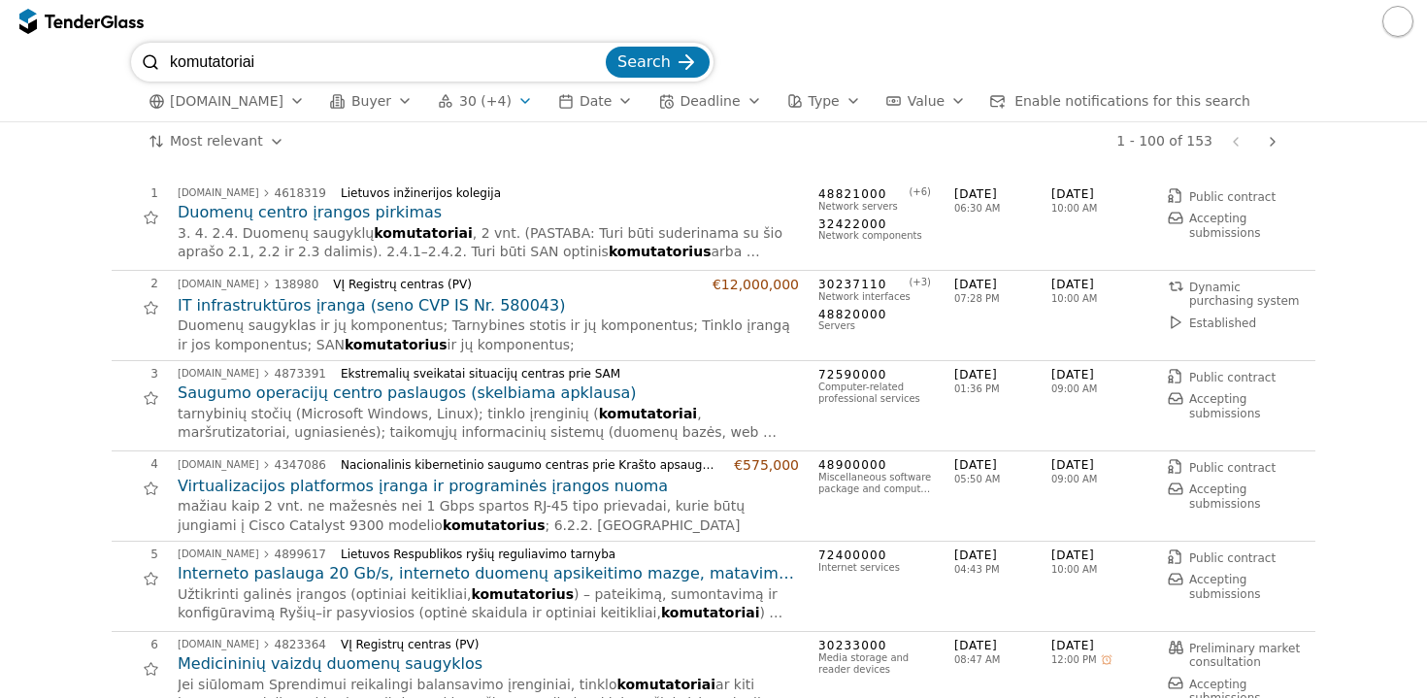
click at [829, 103] on div "button" at bounding box center [853, 101] width 54 height 50
click at [797, 19] on div at bounding box center [713, 21] width 1427 height 43
click at [1098, 105] on span "Enable notifications for this search" at bounding box center [1133, 101] width 236 height 16
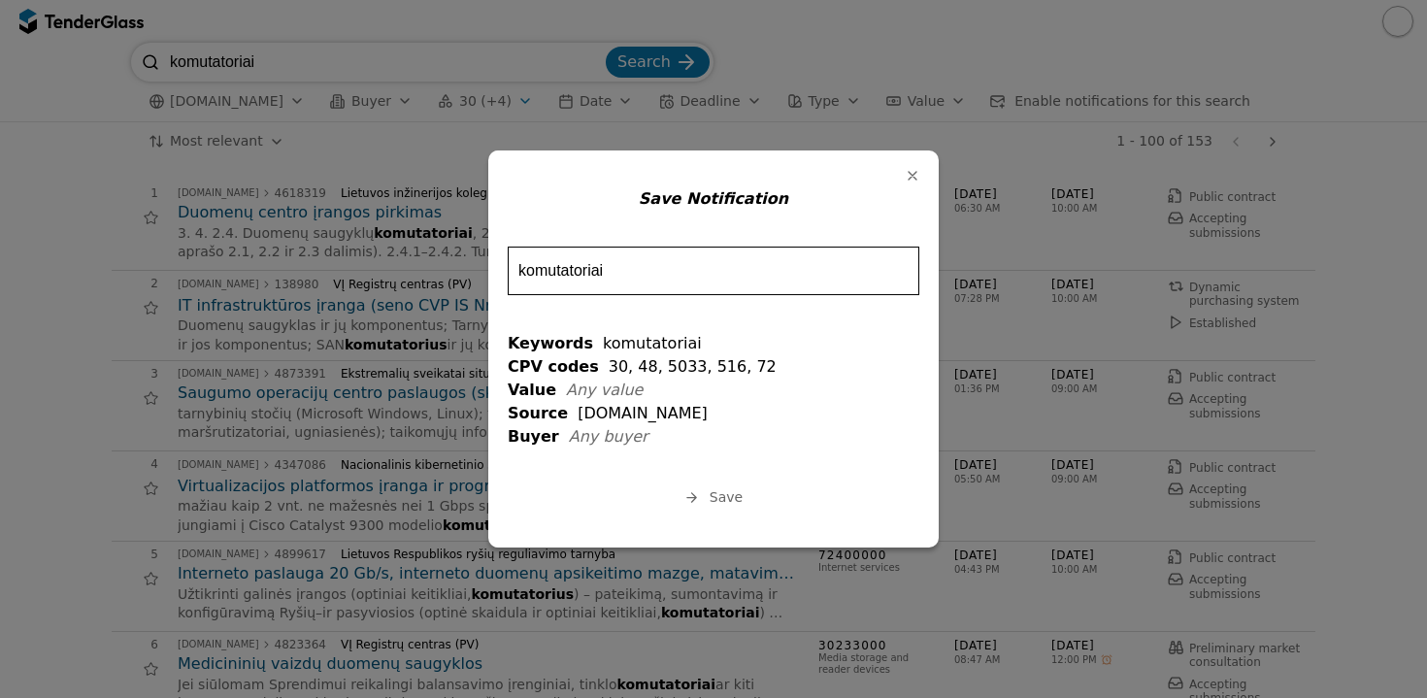
click at [718, 497] on span "Save" at bounding box center [726, 497] width 33 height 16
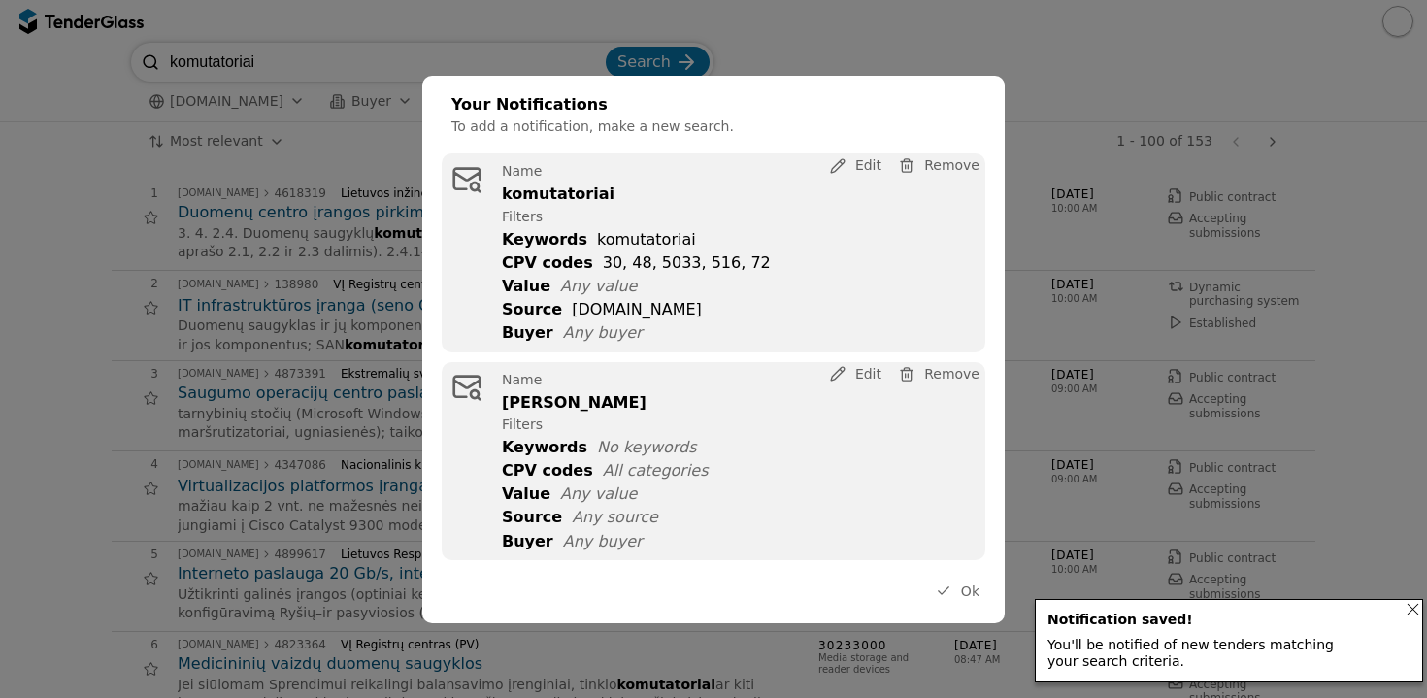
click at [953, 374] on span "Remove" at bounding box center [951, 374] width 55 height 16
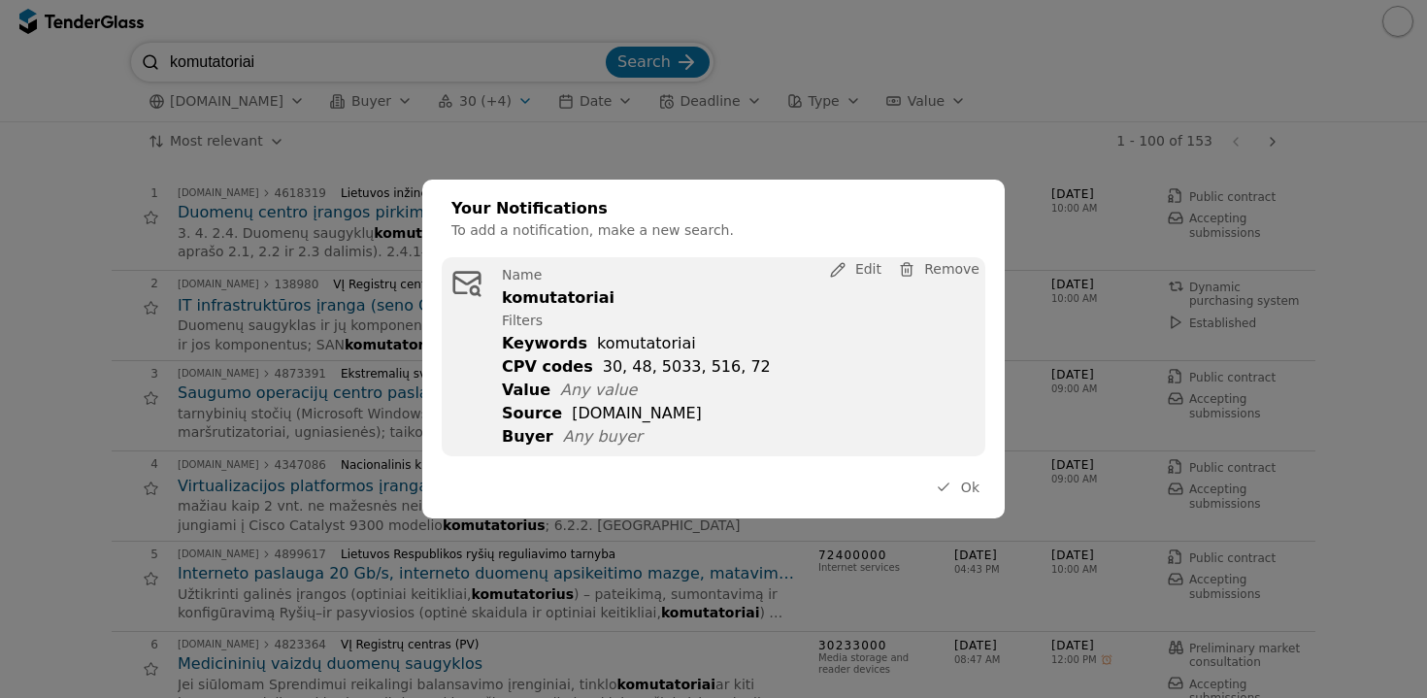
click at [966, 474] on div "Your Notifications To add a notification, make a new search. Name komutatoriai …" at bounding box center [713, 350] width 583 height 340
click at [968, 489] on span "Ok" at bounding box center [970, 488] width 18 height 16
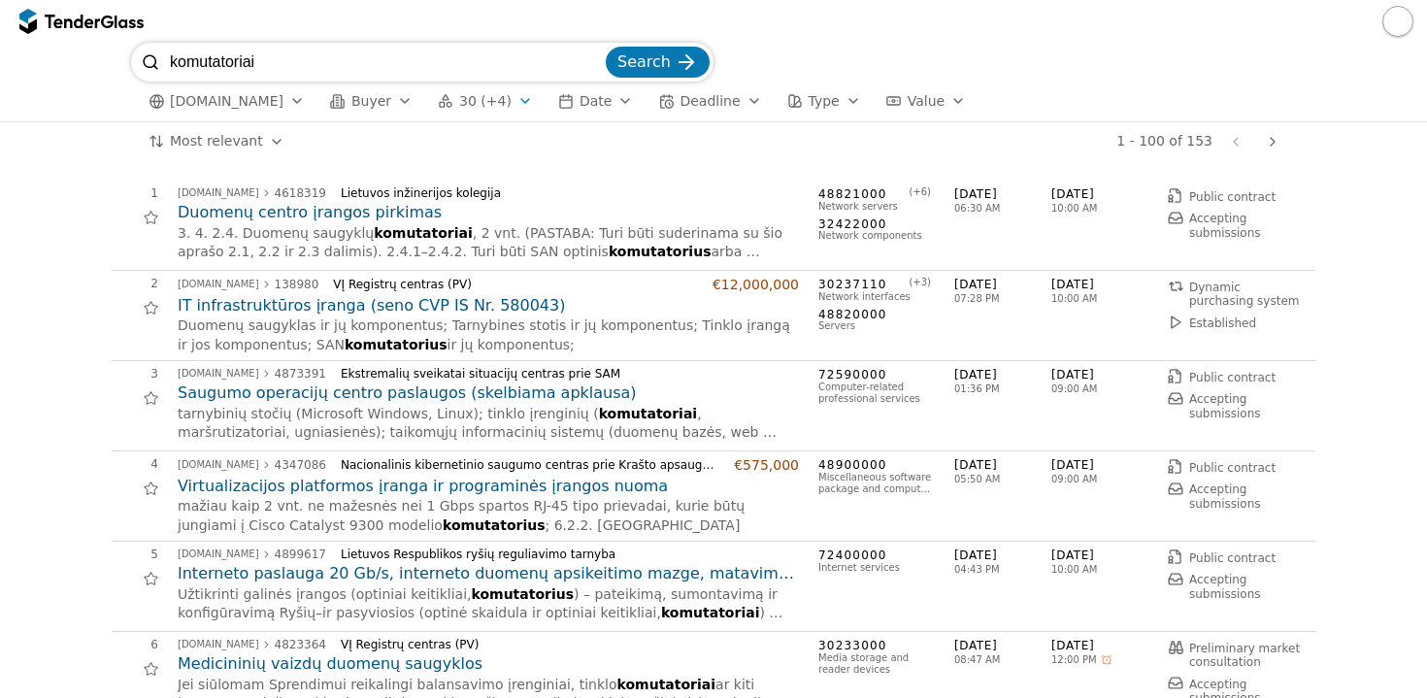
click at [1169, 193] on div at bounding box center [1175, 195] width 54 height 55
click at [287, 67] on input "komutatoriai" at bounding box center [386, 62] width 432 height 39
type input "k"
type input "duomenų centro paslaugos"
click at [656, 57] on span "Search" at bounding box center [644, 61] width 53 height 18
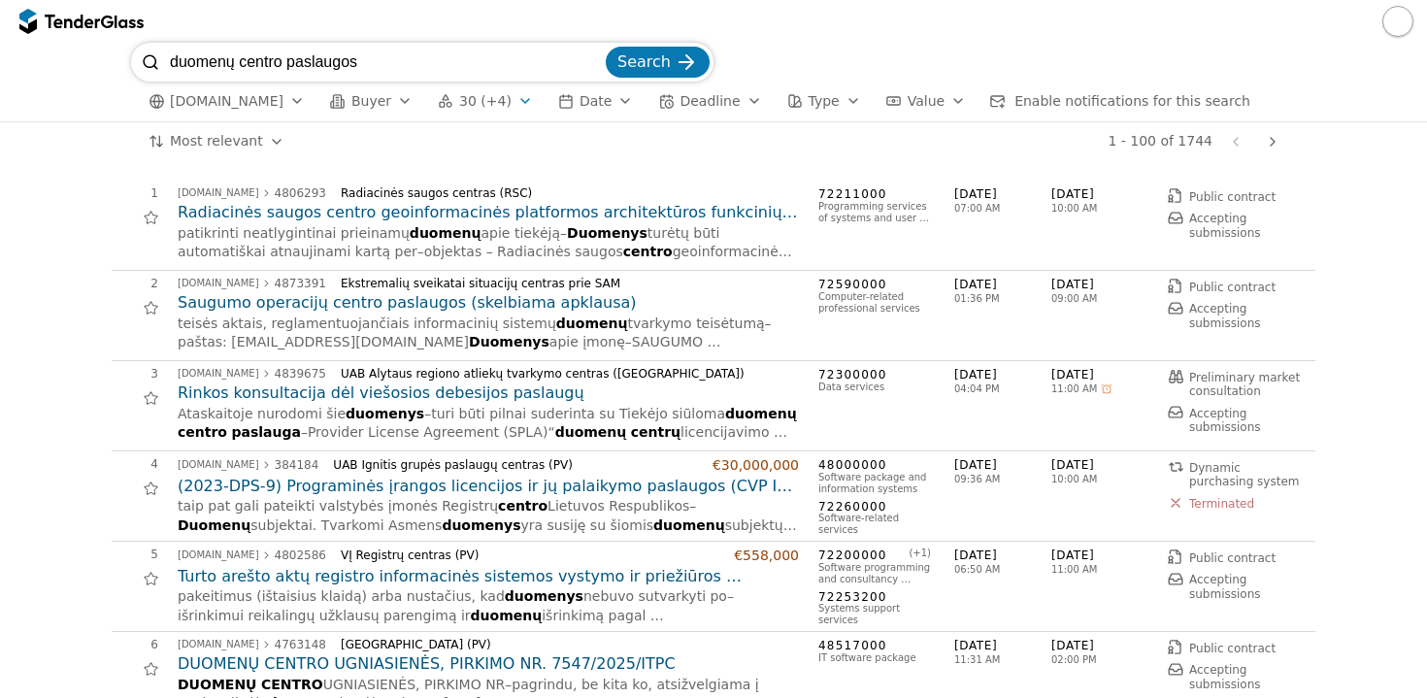
click at [1110, 99] on span "Enable notifications for this search" at bounding box center [1133, 101] width 236 height 16
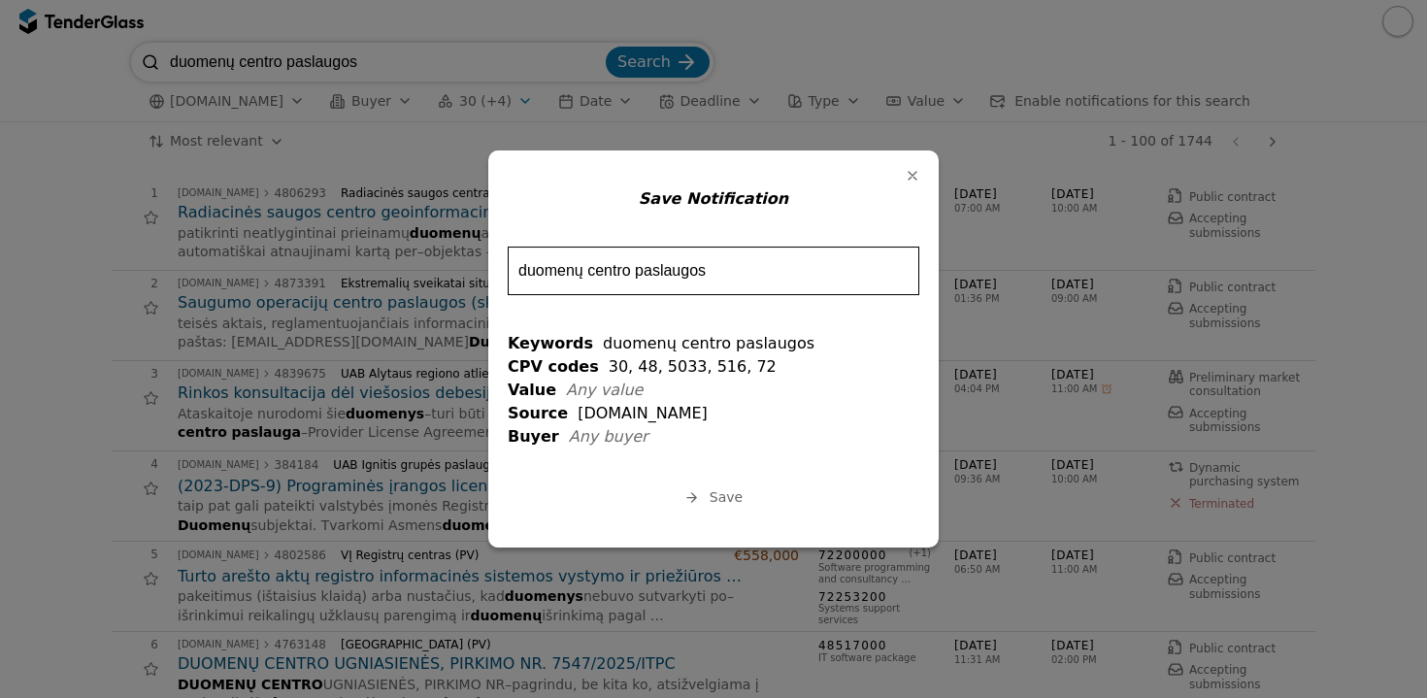
click at [730, 500] on span "Save" at bounding box center [726, 497] width 33 height 16
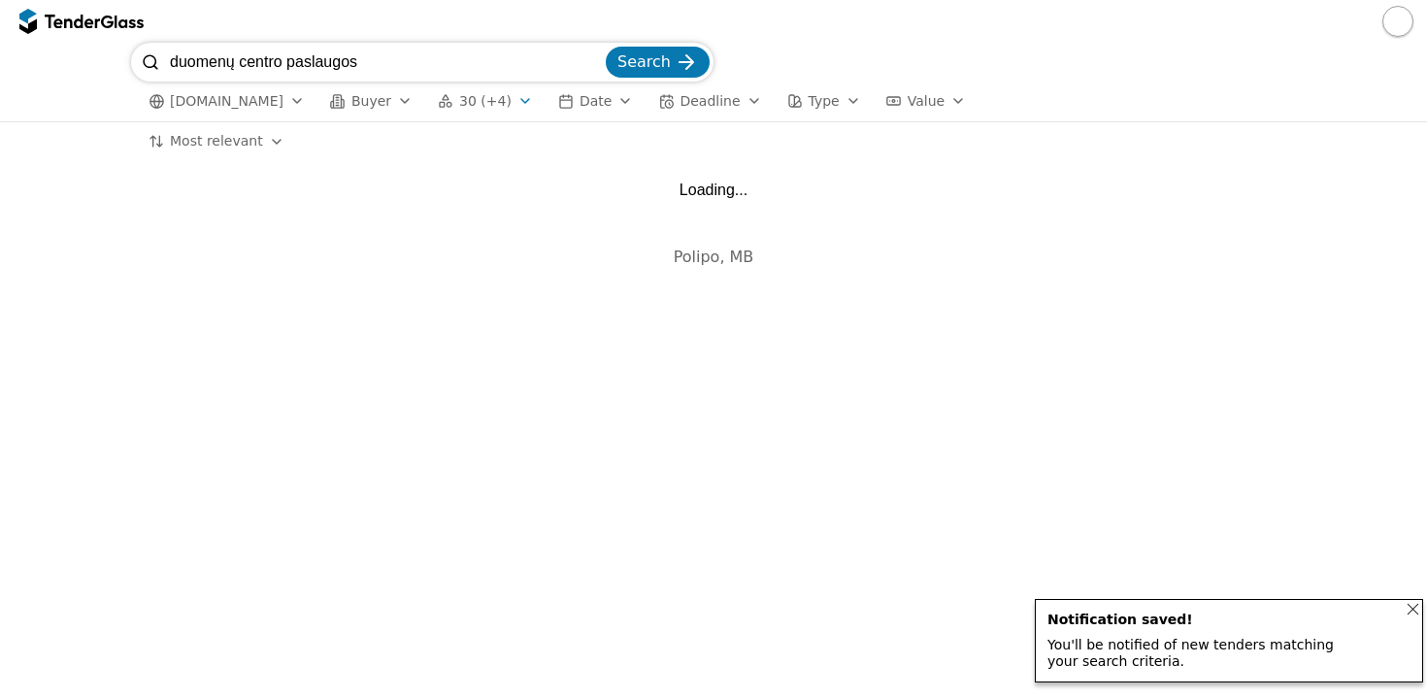
click at [1417, 613] on div "Notifications (F8)" at bounding box center [1414, 609] width 42 height 42
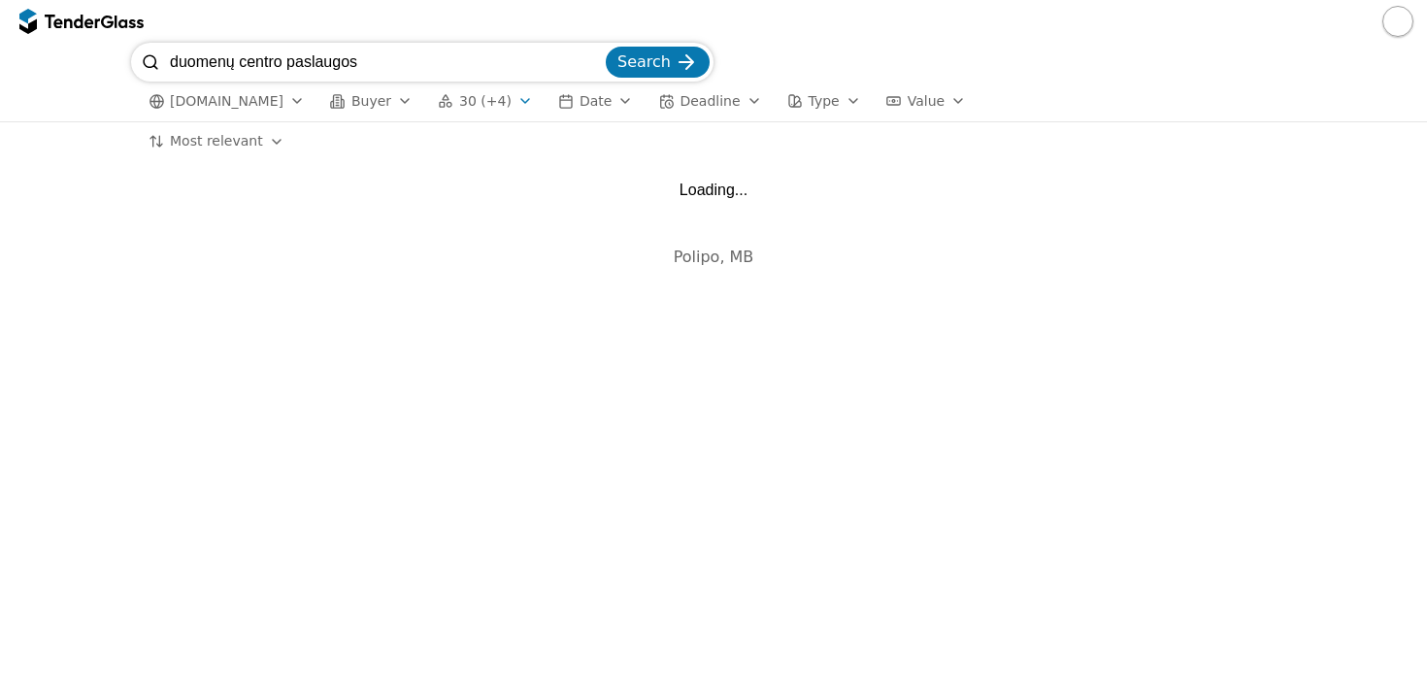
drag, startPoint x: 1417, startPoint y: 613, endPoint x: 1128, endPoint y: 468, distance: 322.7
click at [1128, 468] on div "# Opportunity Published Deadline Loading... Polipo, MB" at bounding box center [713, 429] width 1427 height 537
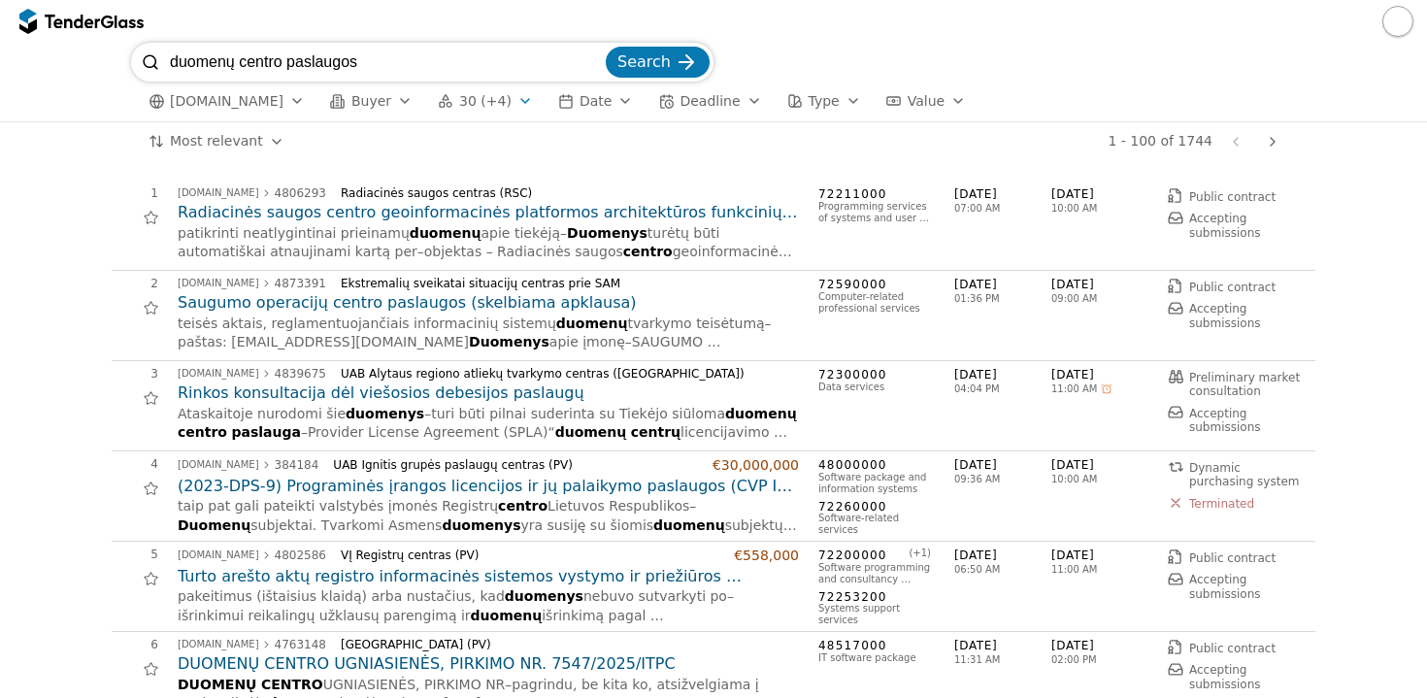
click at [597, 67] on input "duomenų centro paslaugos" at bounding box center [386, 62] width 432 height 39
click at [196, 67] on input "search" at bounding box center [386, 62] width 432 height 39
type input "komutatoriai"
click at [828, 99] on div "button" at bounding box center [853, 101] width 54 height 50
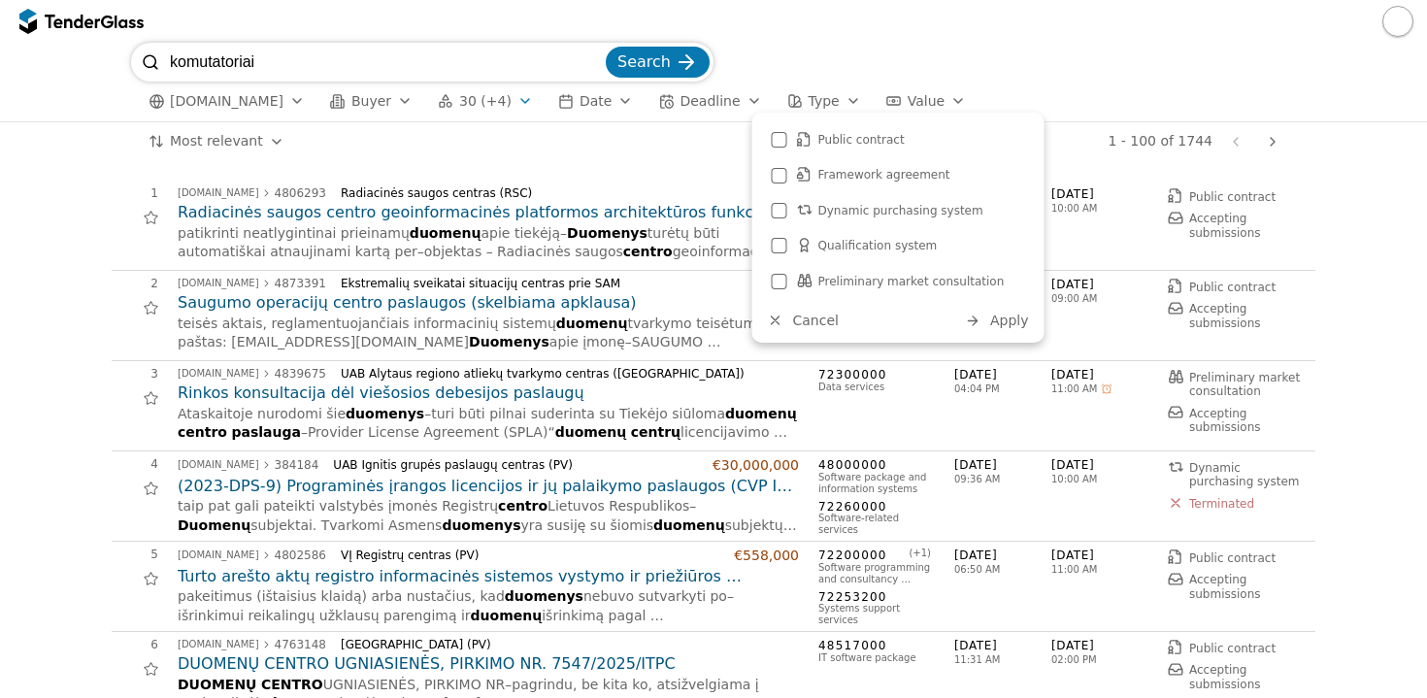
click at [844, 141] on span "Public contract" at bounding box center [862, 140] width 86 height 14
click at [1004, 326] on button "Apply" at bounding box center [997, 321] width 76 height 24
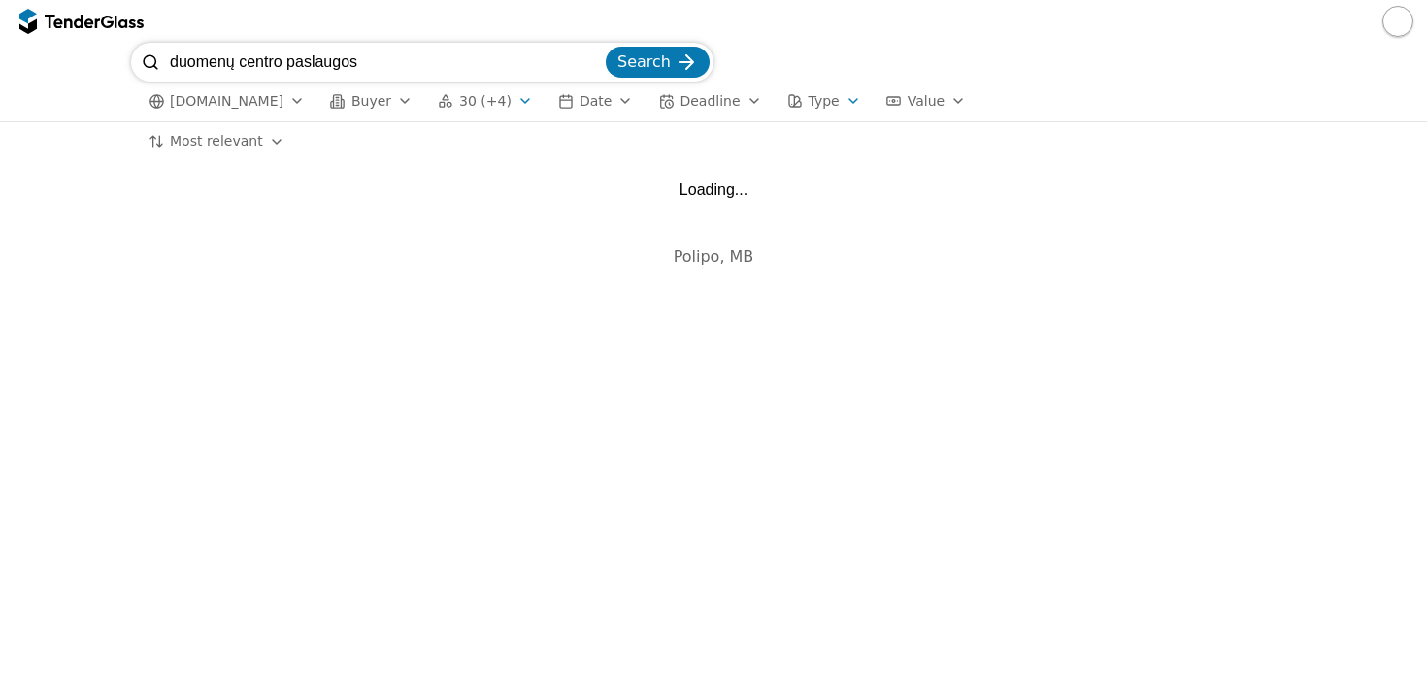
drag, startPoint x: 384, startPoint y: 61, endPoint x: 118, endPoint y: 54, distance: 265.2
click at [118, 54] on div "duomenų centro paslaugos Search viesiejipirkimai.lt Buyer 30 (+4) Date Deadline…" at bounding box center [714, 82] width 1408 height 79
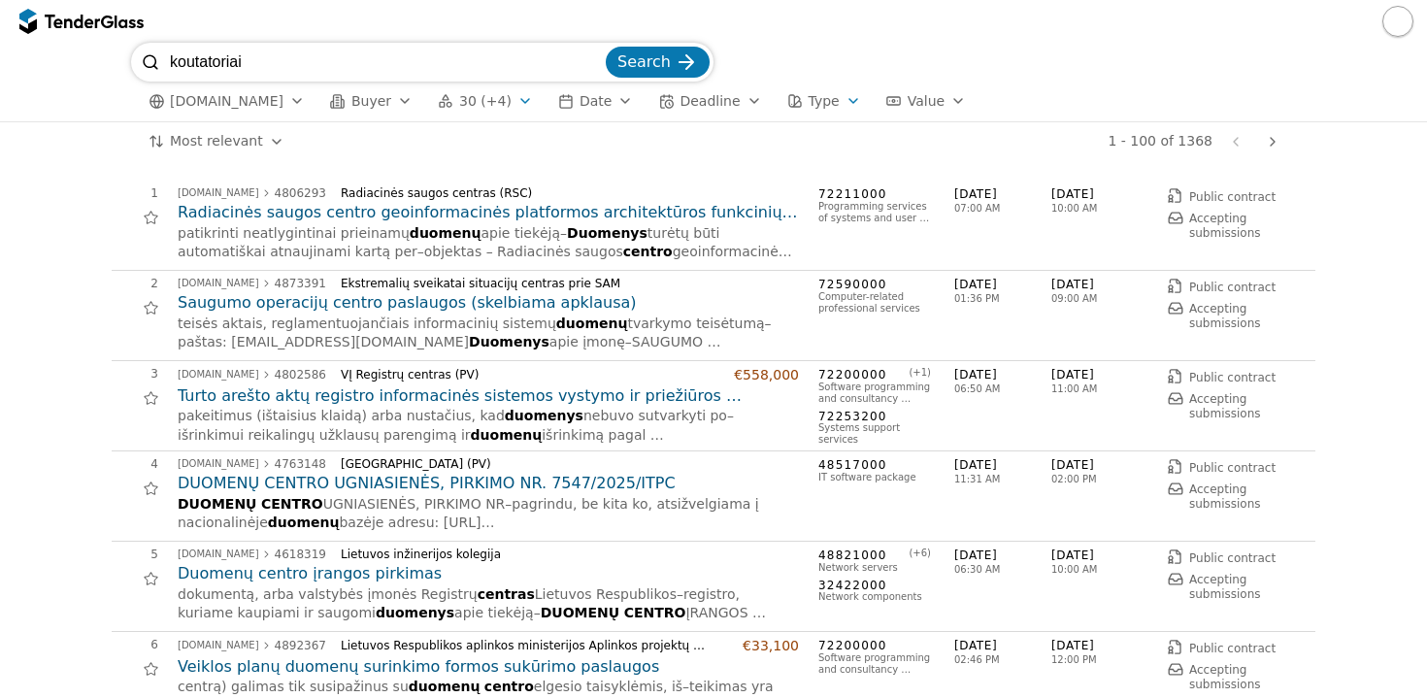
type input "koutatoriai"
click at [672, 61] on button "Search" at bounding box center [658, 62] width 104 height 31
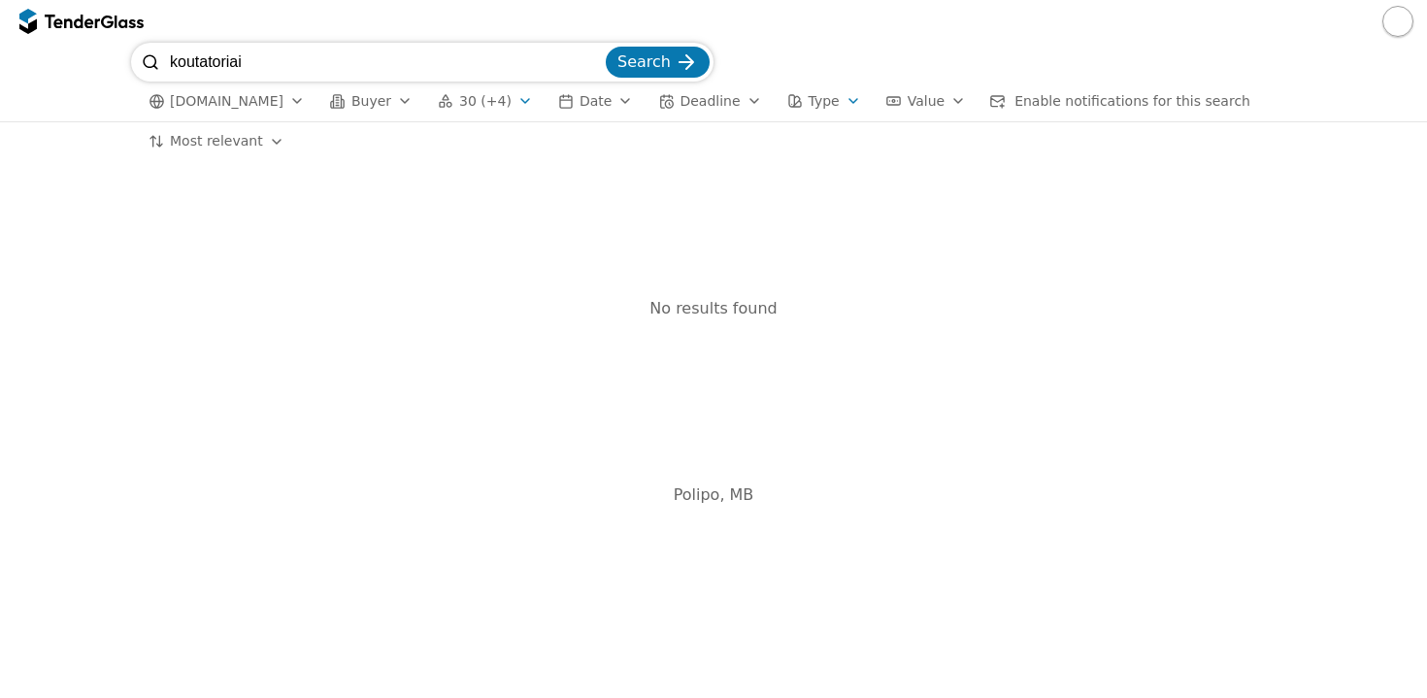
click at [187, 64] on input "koutatoriai" at bounding box center [386, 62] width 432 height 39
type input "komutatoriai"
click at [665, 63] on span "Search" at bounding box center [644, 61] width 53 height 18
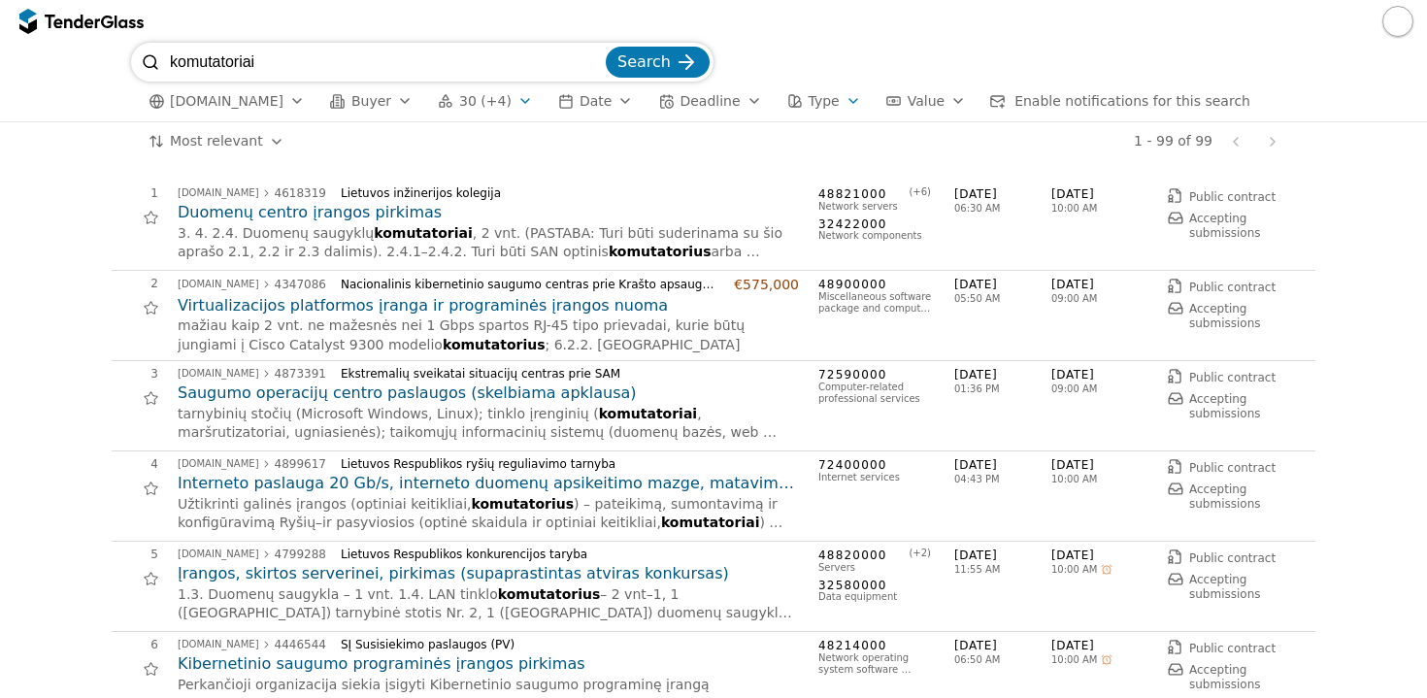
click at [826, 101] on div "button" at bounding box center [853, 101] width 54 height 50
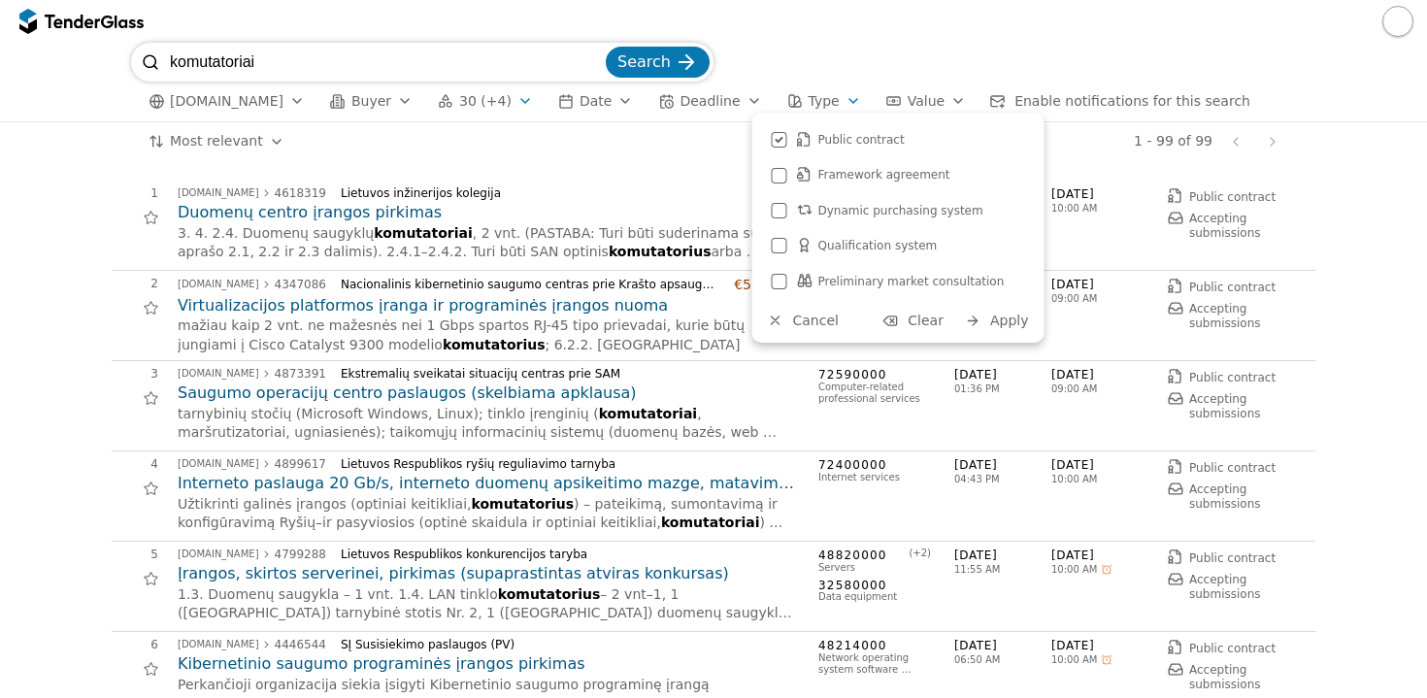
click at [1016, 314] on span "Apply" at bounding box center [1010, 321] width 39 height 16
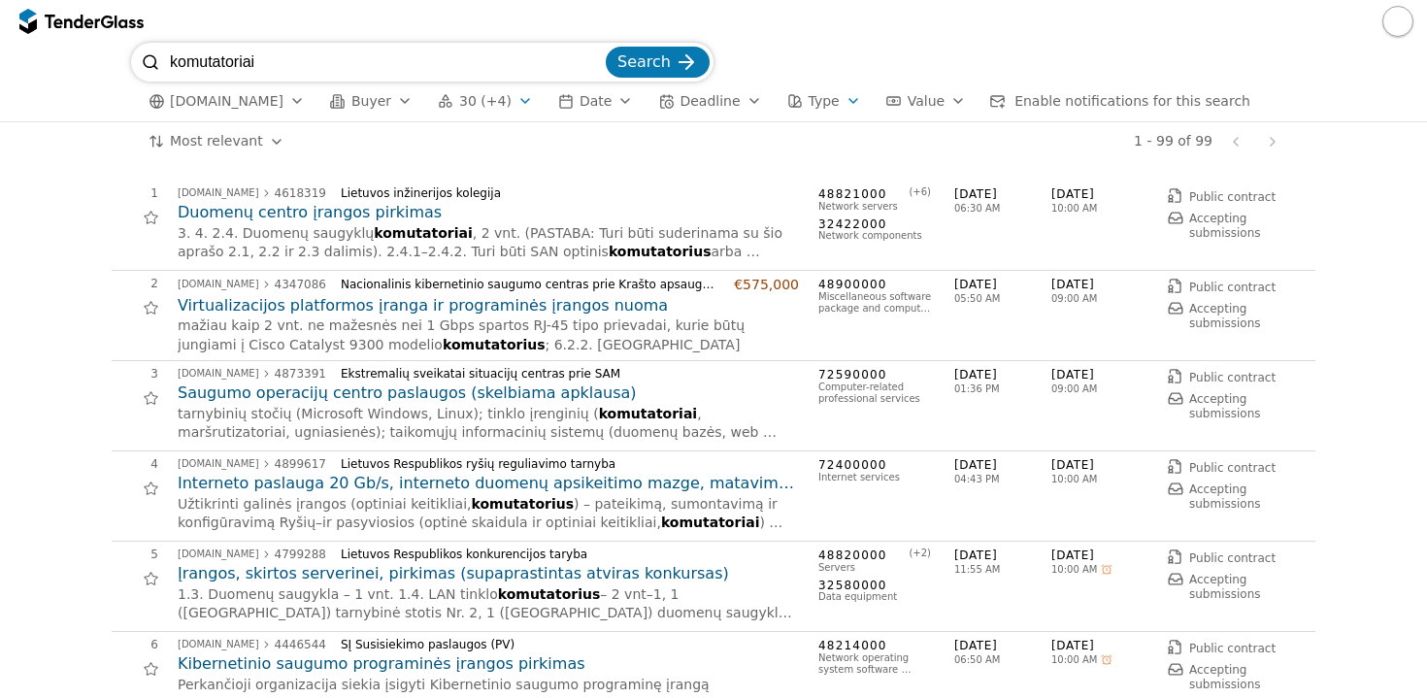
click at [272, 68] on input "komutatoriai" at bounding box center [386, 62] width 432 height 39
type input "k"
click at [1096, 102] on span "Enable notifications for this search" at bounding box center [1133, 101] width 236 height 16
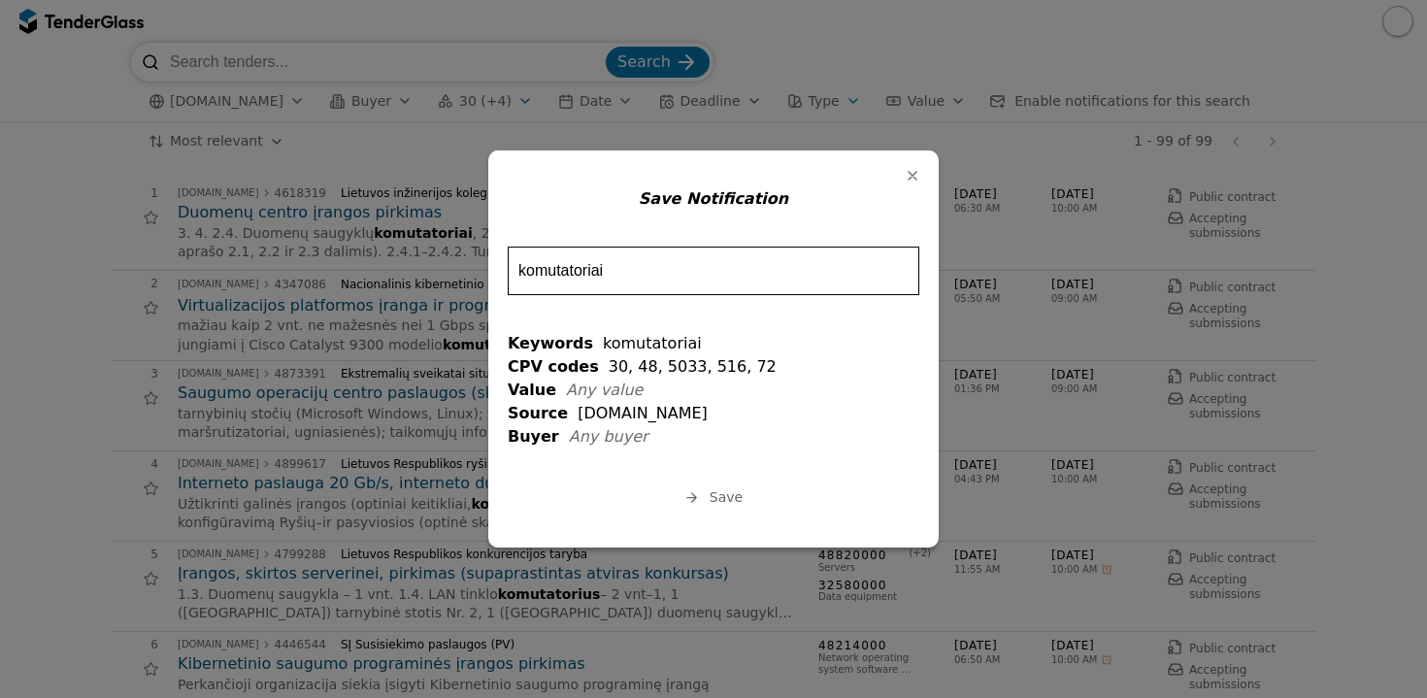
click at [912, 179] on div "button" at bounding box center [913, 176] width 50 height 50
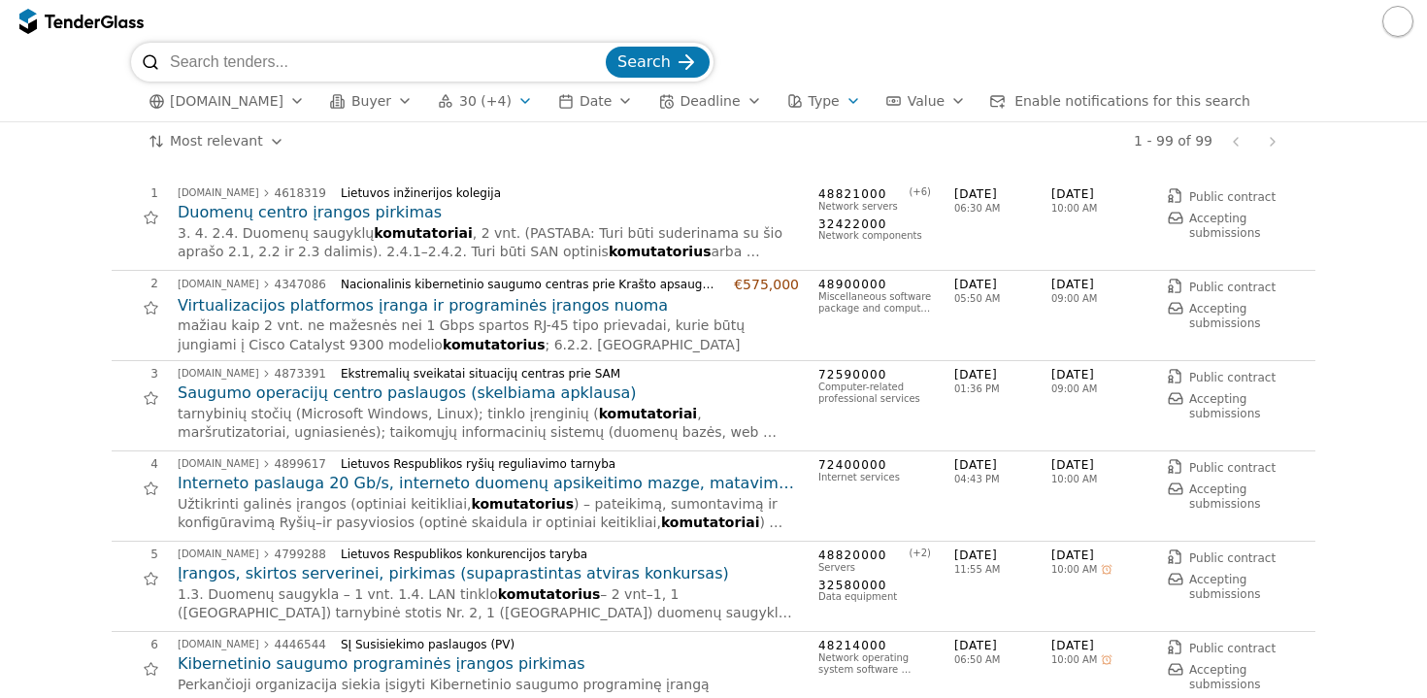
click at [1182, 106] on span "Enable notifications for this search" at bounding box center [1133, 101] width 236 height 16
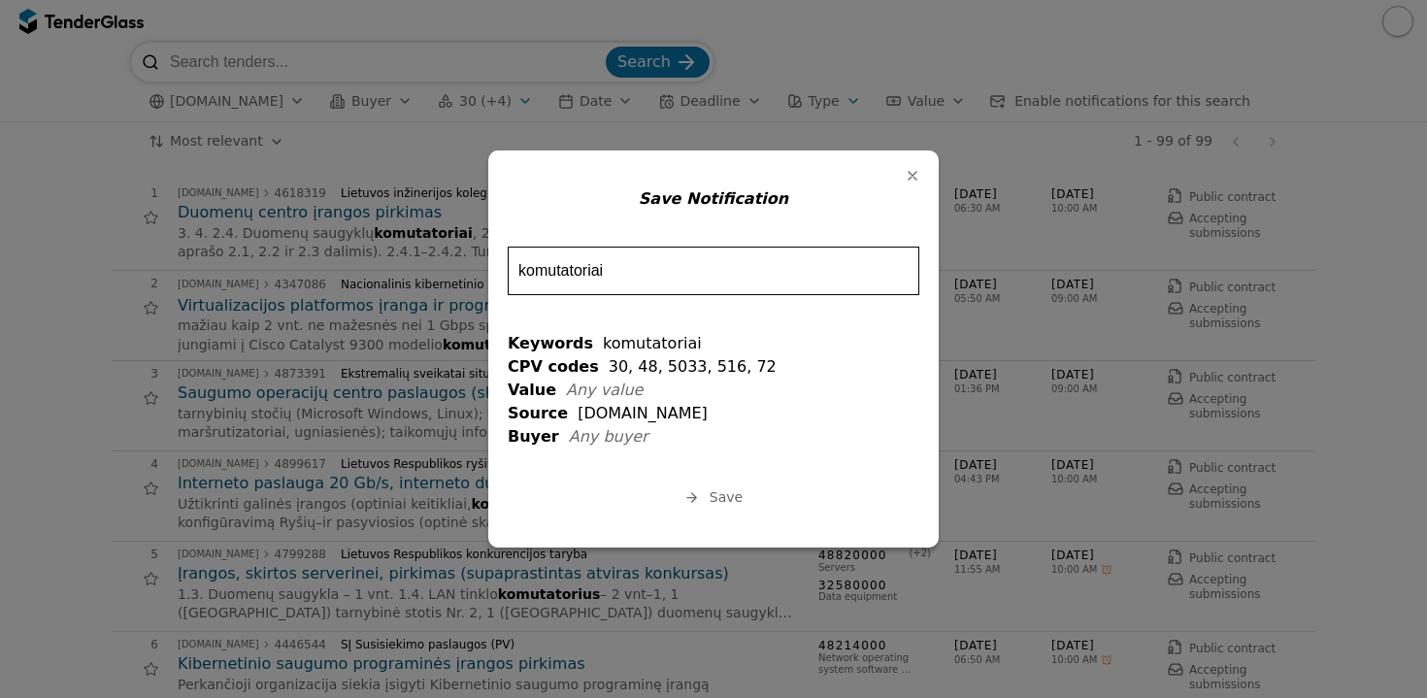
click at [909, 176] on div "button" at bounding box center [913, 176] width 50 height 50
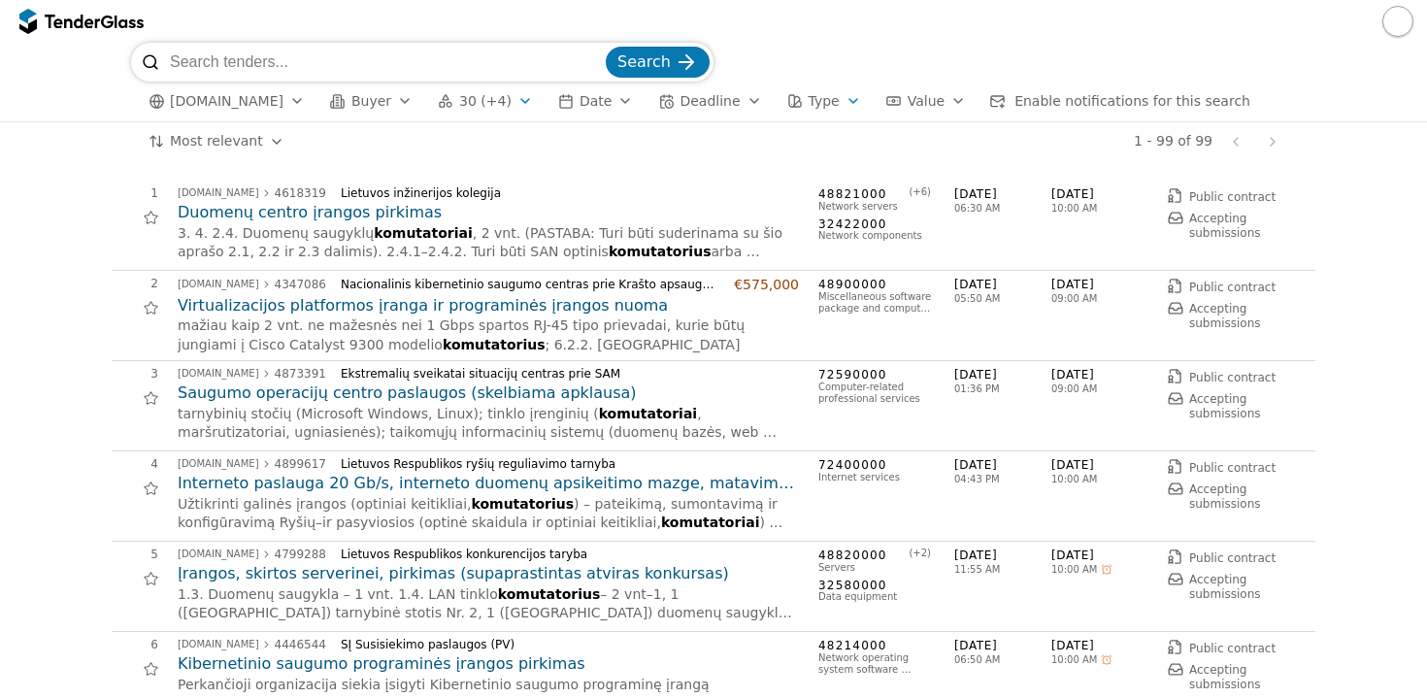
click at [230, 68] on input "search" at bounding box center [386, 62] width 432 height 39
type input "tarnybinė stotis"
click at [659, 62] on button "Search" at bounding box center [658, 62] width 104 height 31
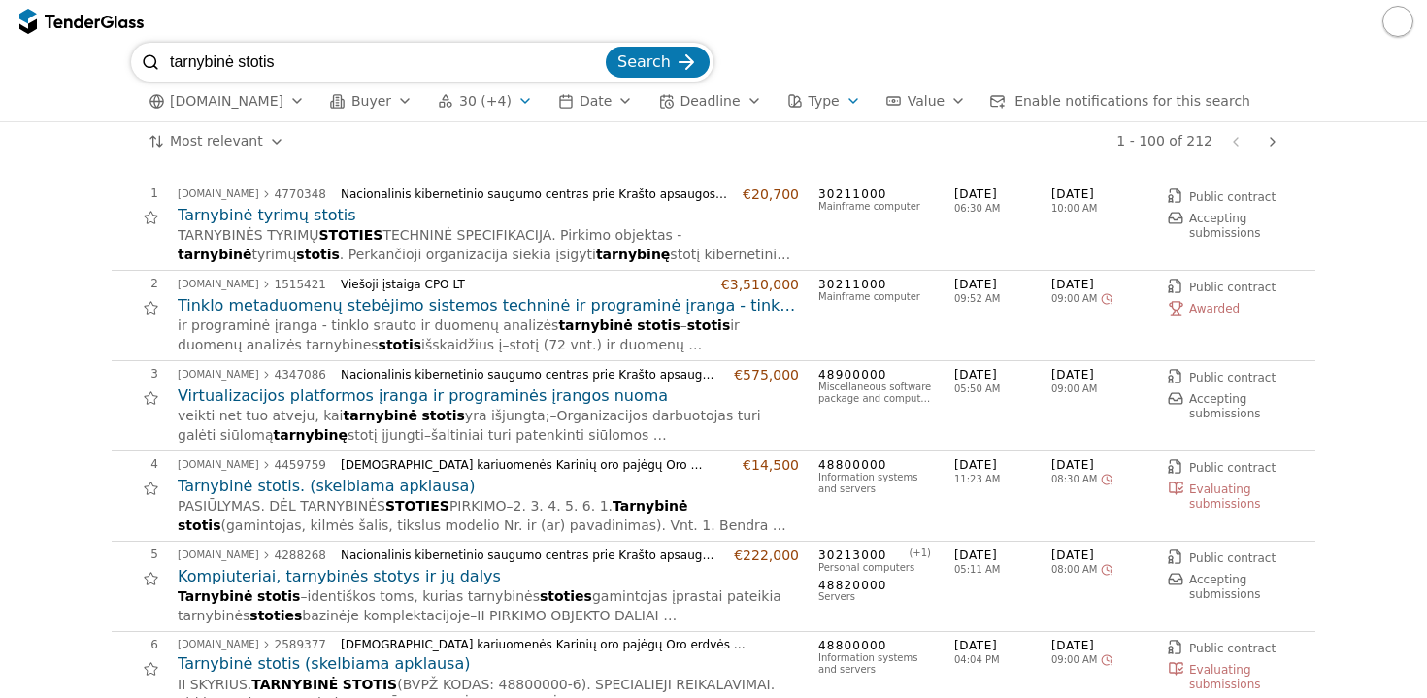
click at [1107, 96] on span "Enable notifications for this search" at bounding box center [1133, 101] width 236 height 16
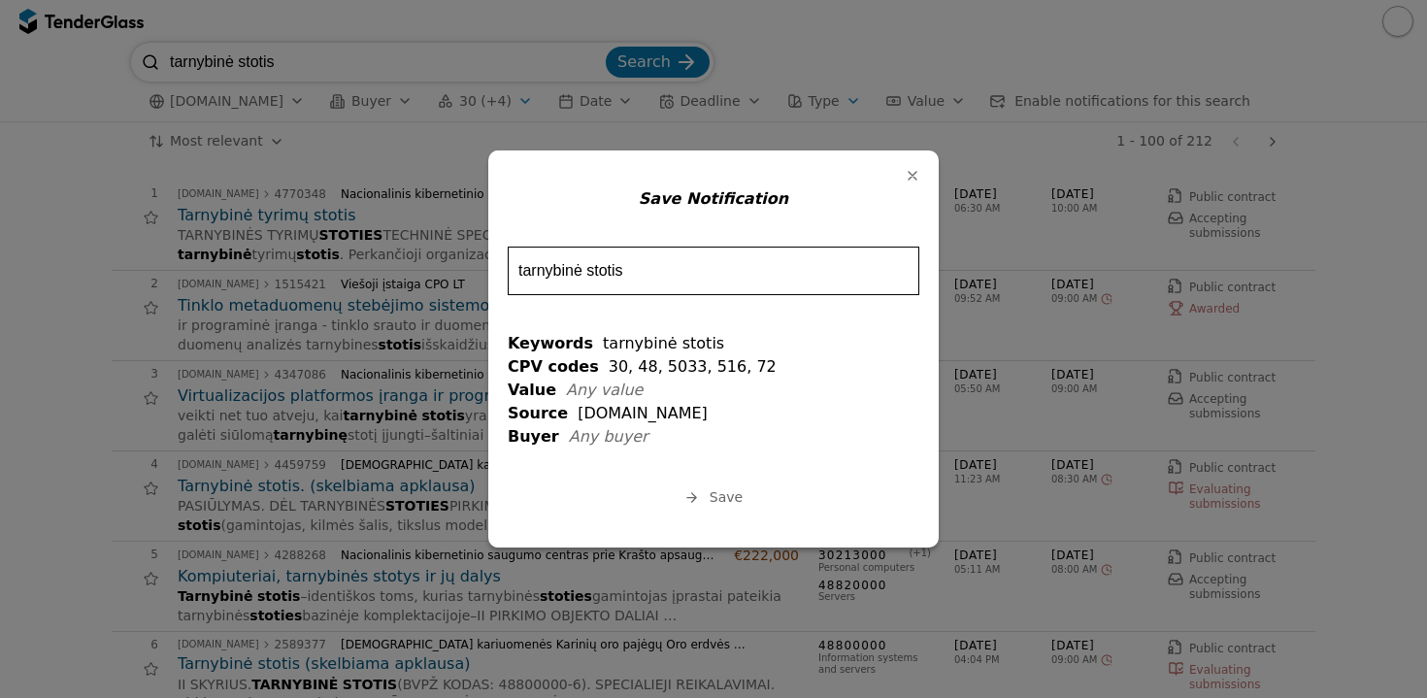
click at [721, 491] on span "Save" at bounding box center [726, 497] width 33 height 16
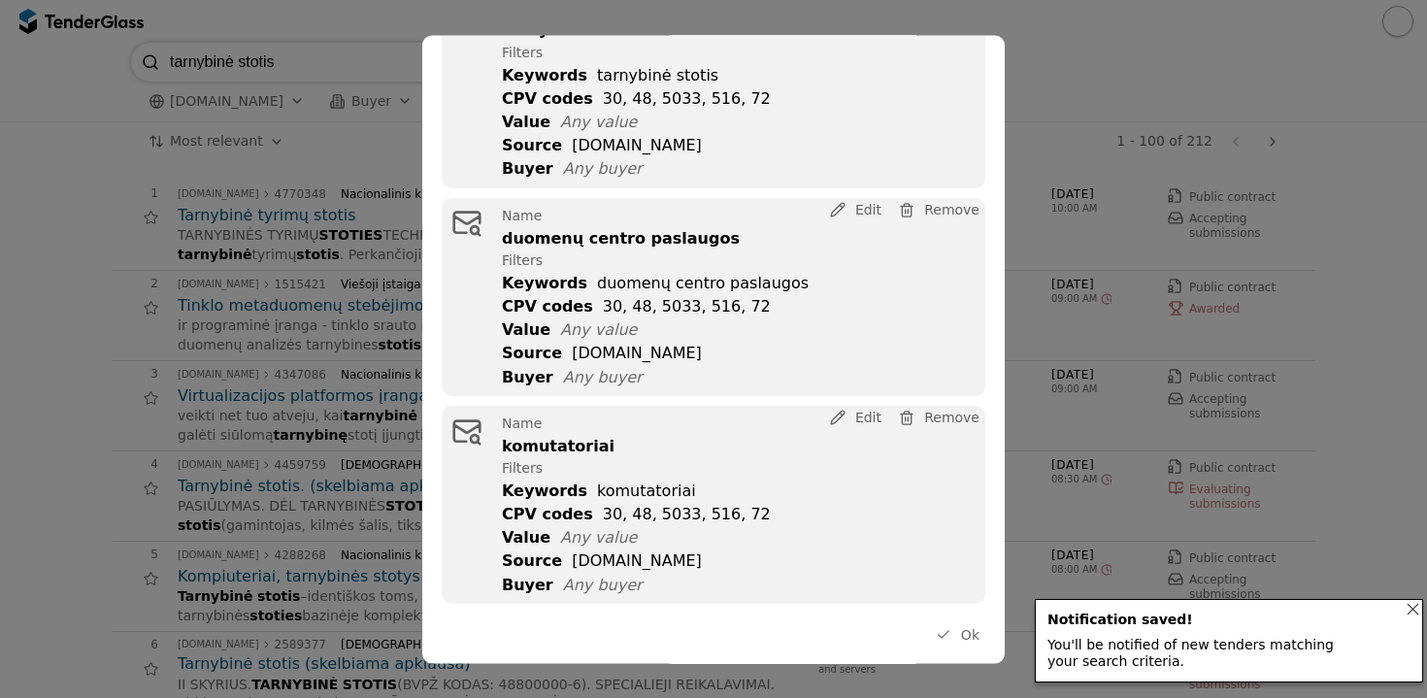
scroll to position [122, 0]
click at [966, 631] on span "Ok" at bounding box center [970, 636] width 18 height 16
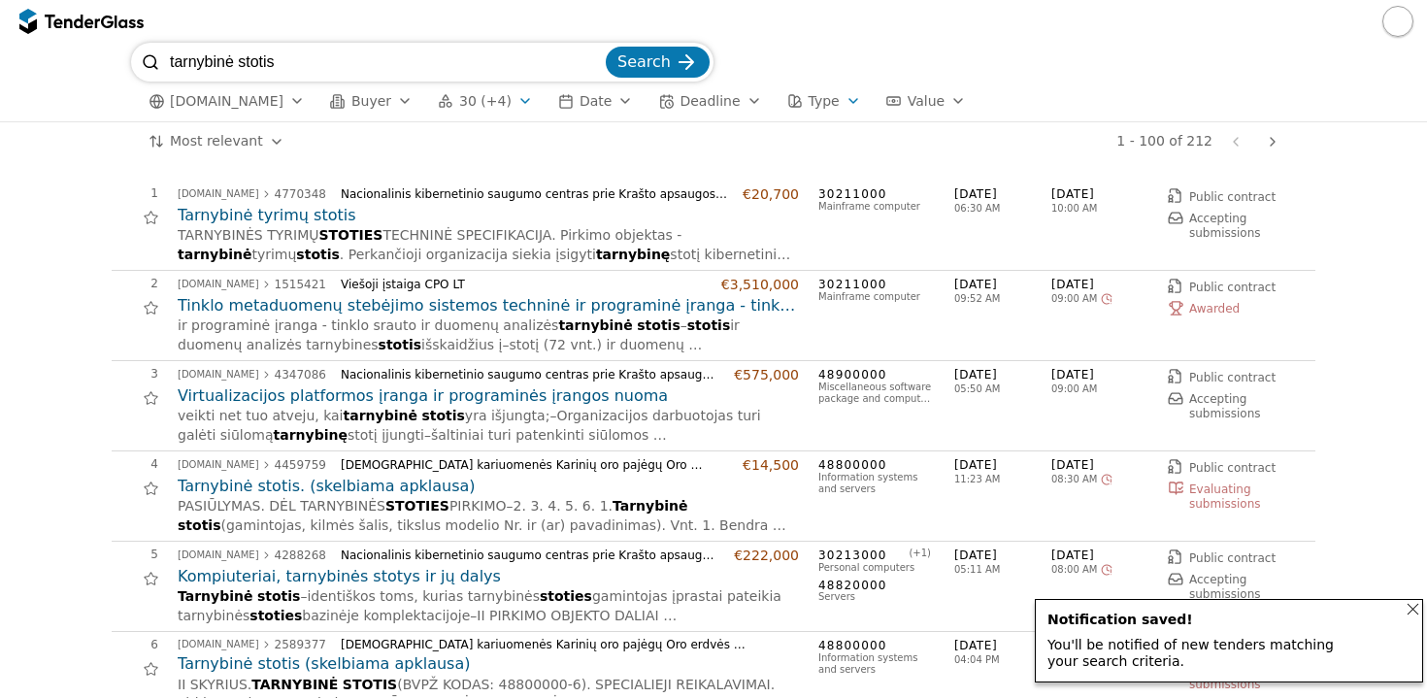
click at [1411, 616] on div "Notifications (F8)" at bounding box center [1414, 609] width 42 height 42
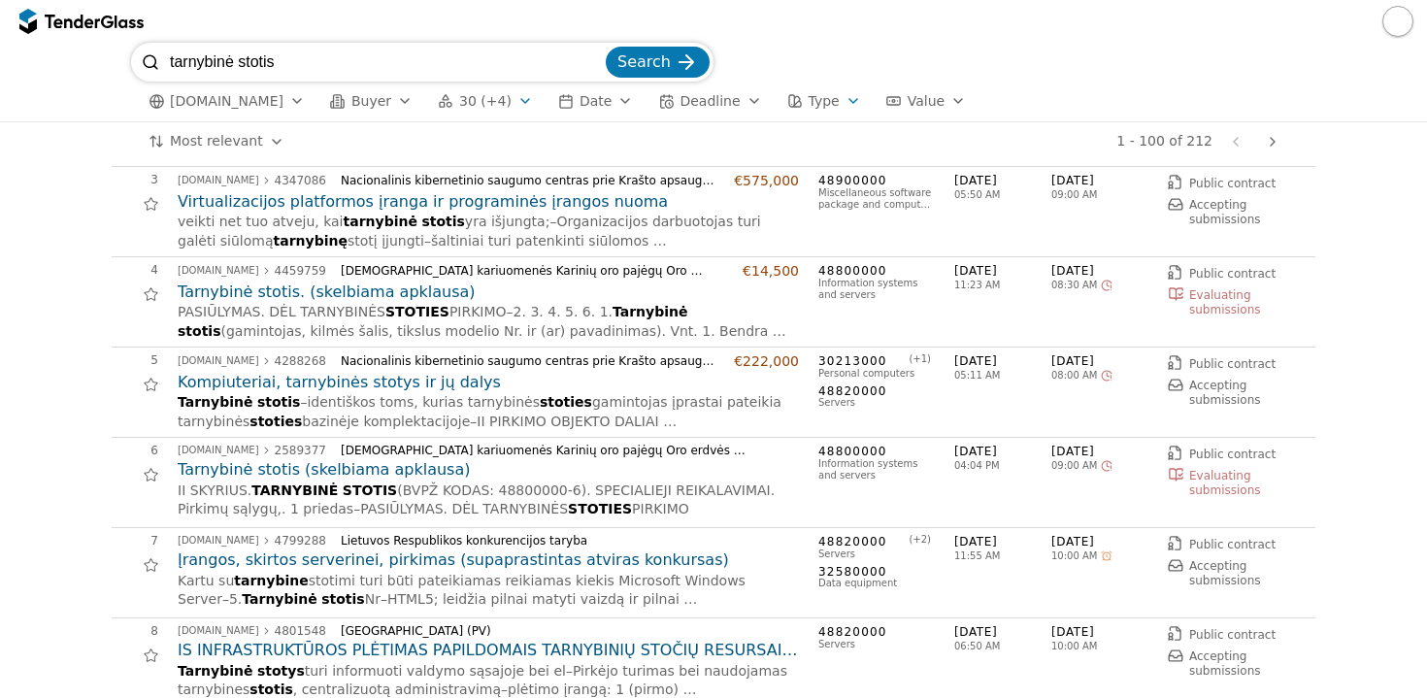
scroll to position [267, 0]
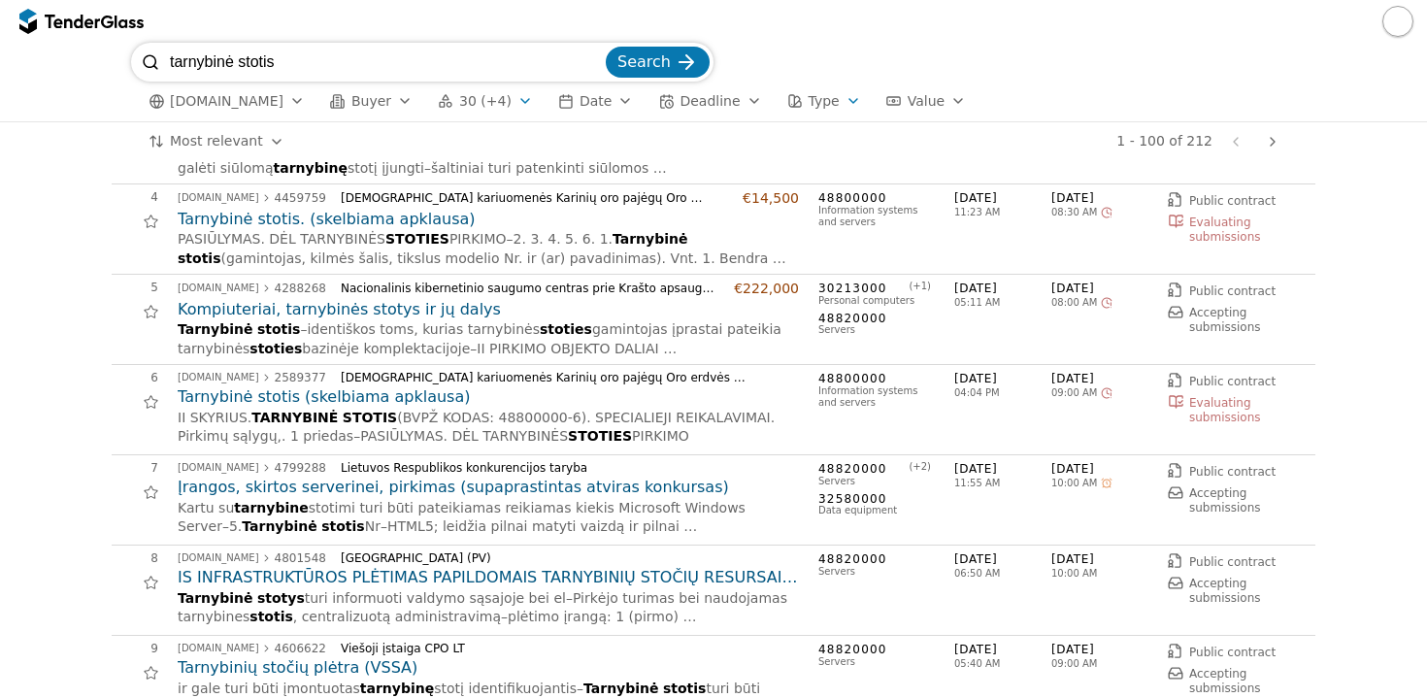
click at [303, 57] on input "tarnybinė stotis" at bounding box center [386, 62] width 432 height 39
type input "t"
type input "katalogų tarnybos licencijos"
click at [659, 62] on button "Search" at bounding box center [658, 62] width 104 height 31
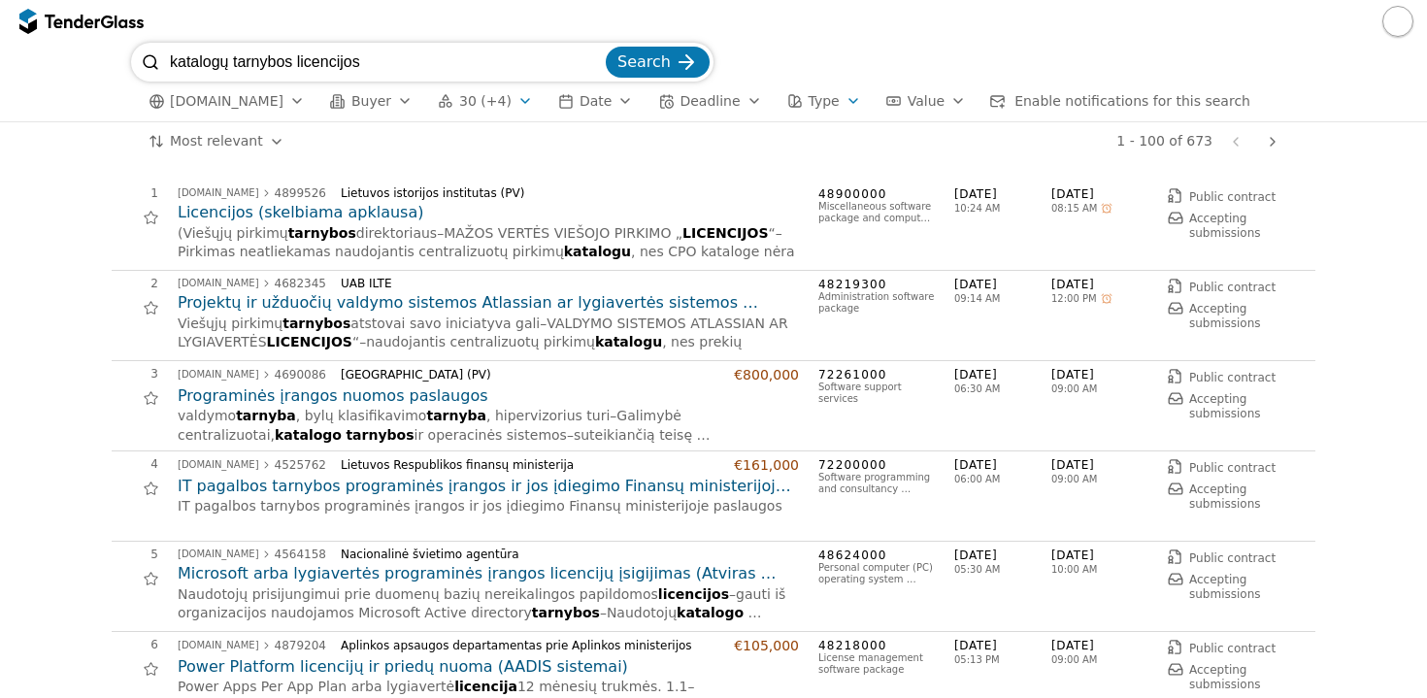
click at [1035, 98] on span "Enable notifications for this search" at bounding box center [1133, 101] width 236 height 16
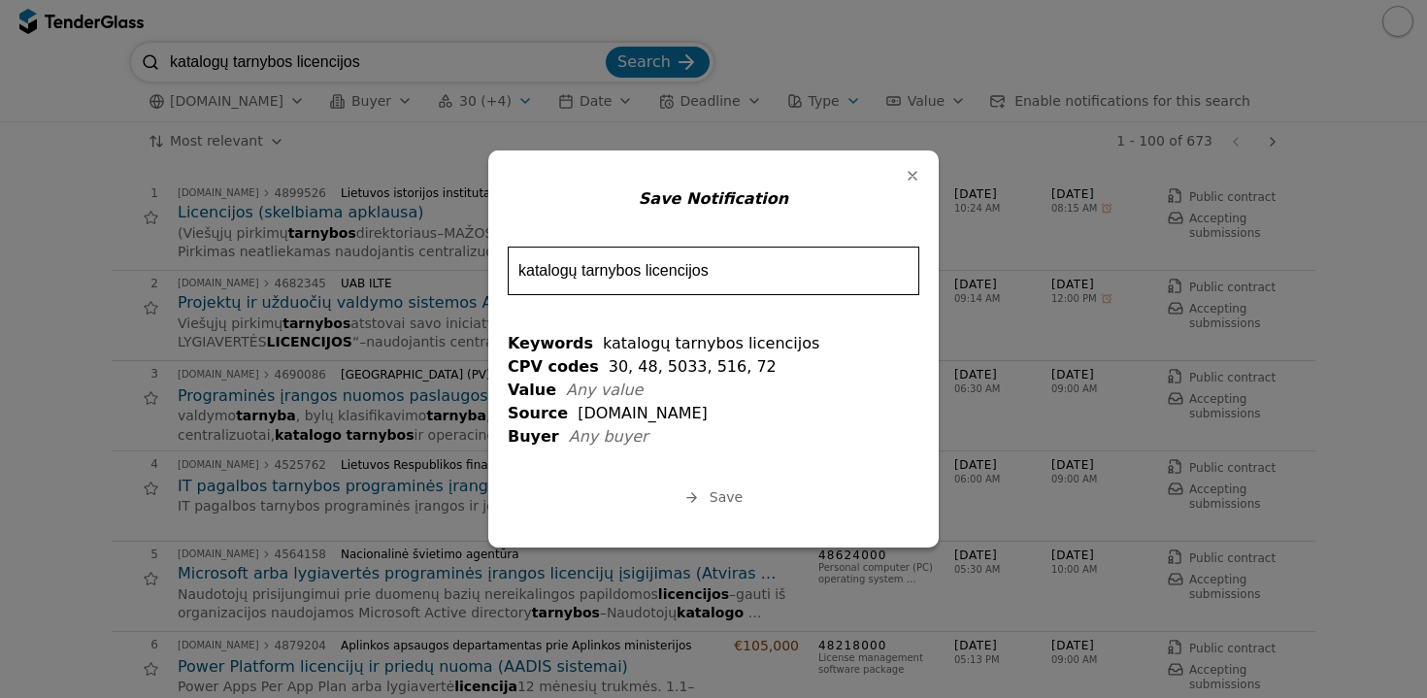
click at [913, 174] on div "button" at bounding box center [913, 176] width 50 height 50
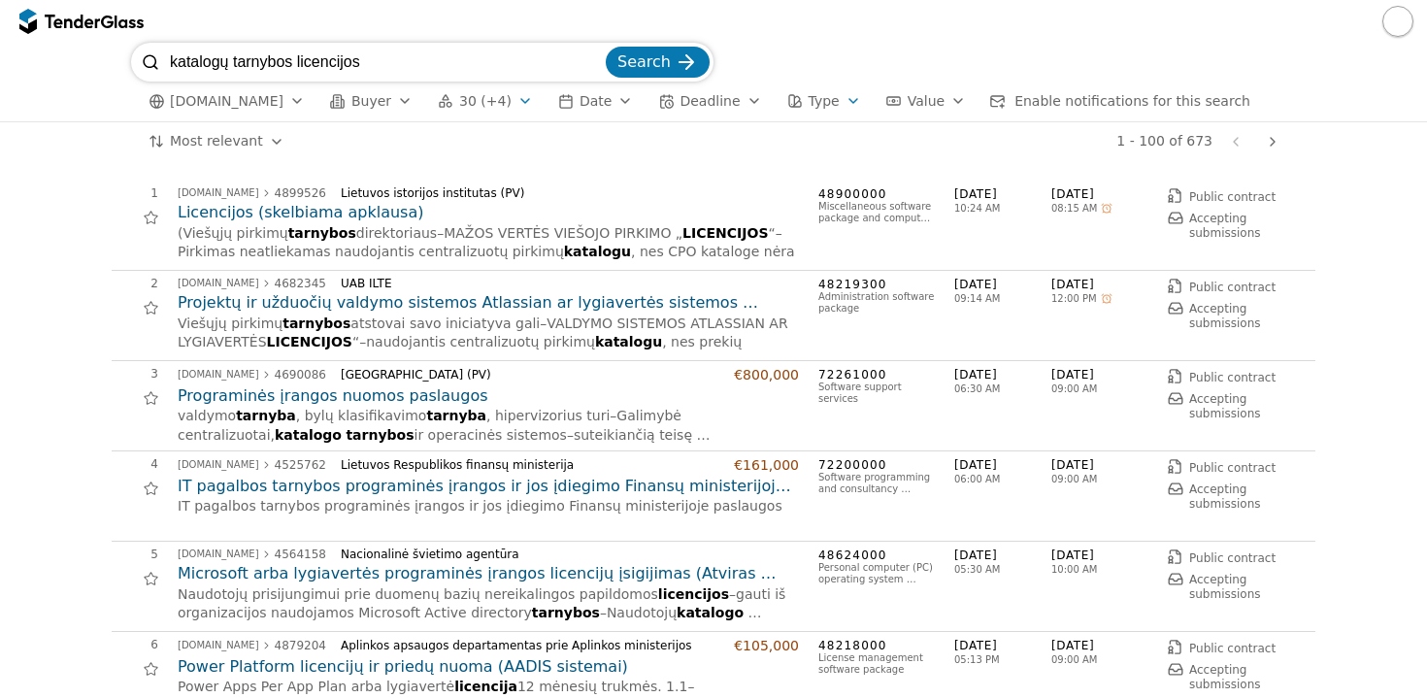
click at [1401, 29] on button "button" at bounding box center [1398, 21] width 31 height 31
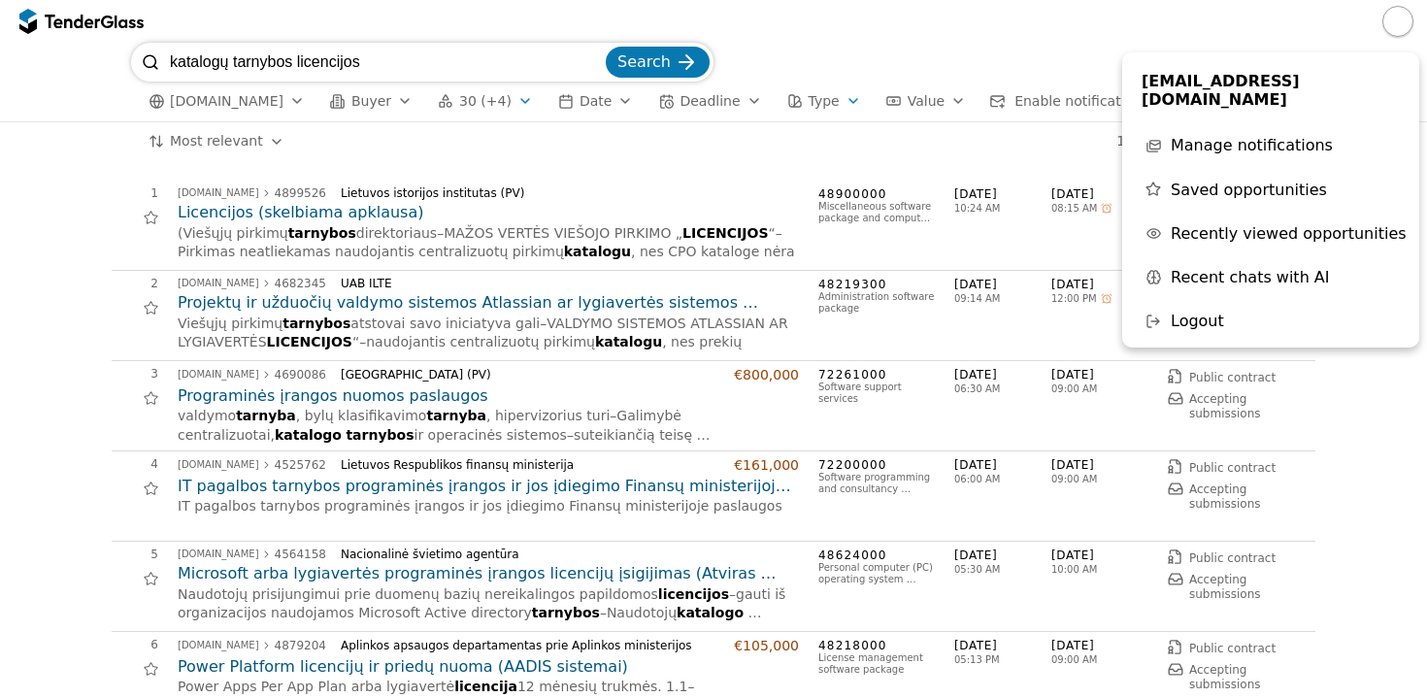
click at [1240, 181] on span "Saved opportunities" at bounding box center [1249, 190] width 156 height 18
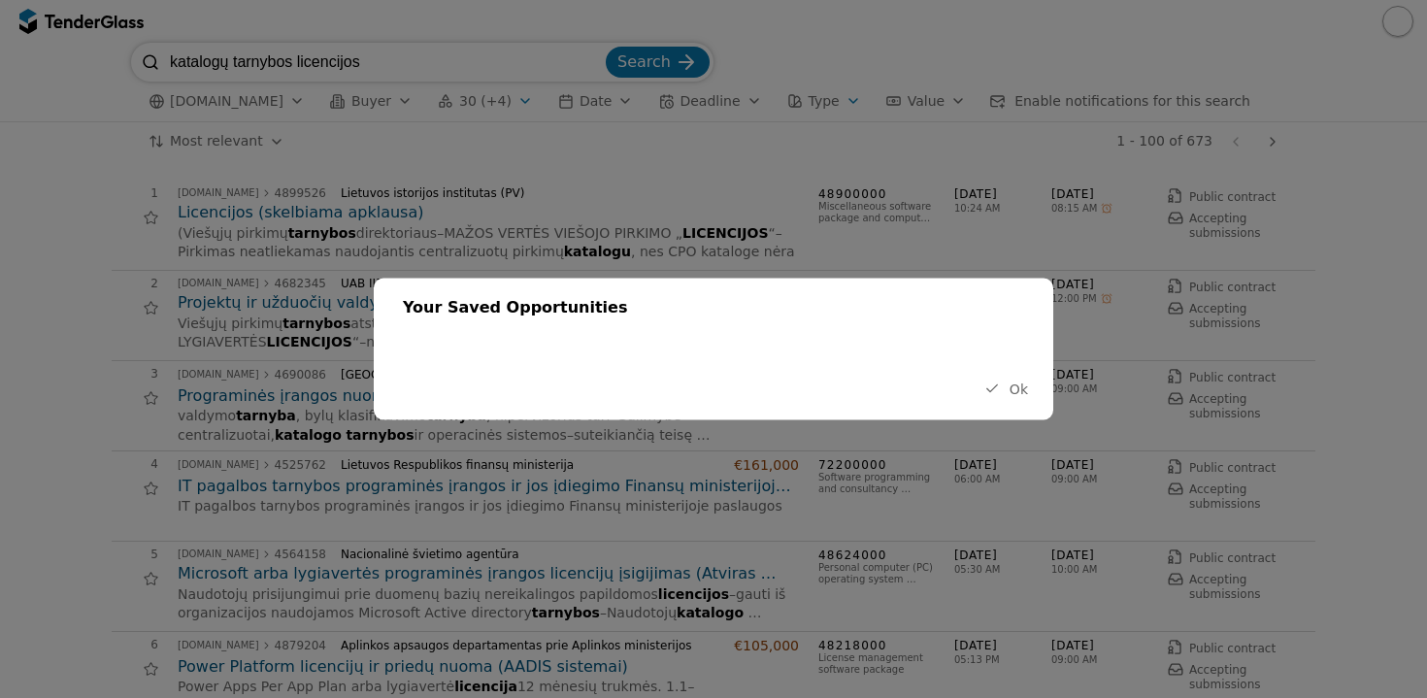
click at [1016, 387] on span "Ok" at bounding box center [1019, 389] width 18 height 16
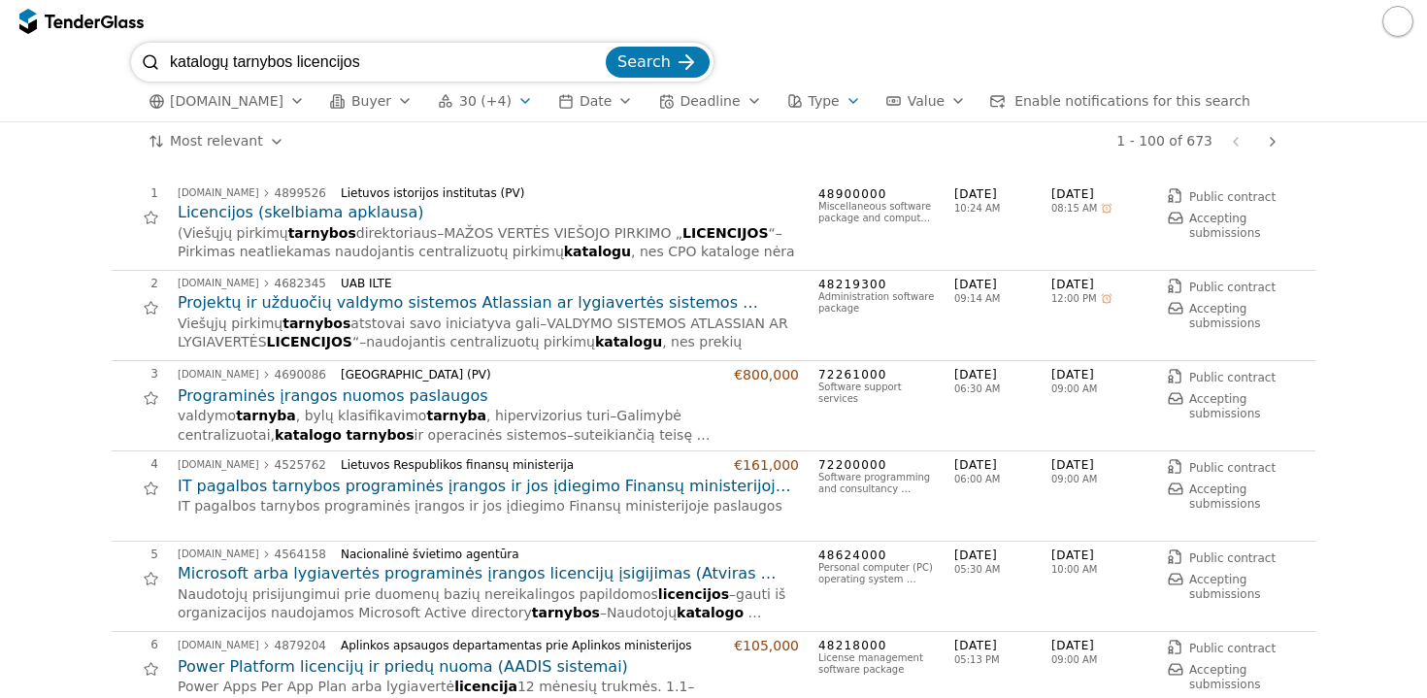
click at [1401, 27] on button "button" at bounding box center [1398, 21] width 31 height 31
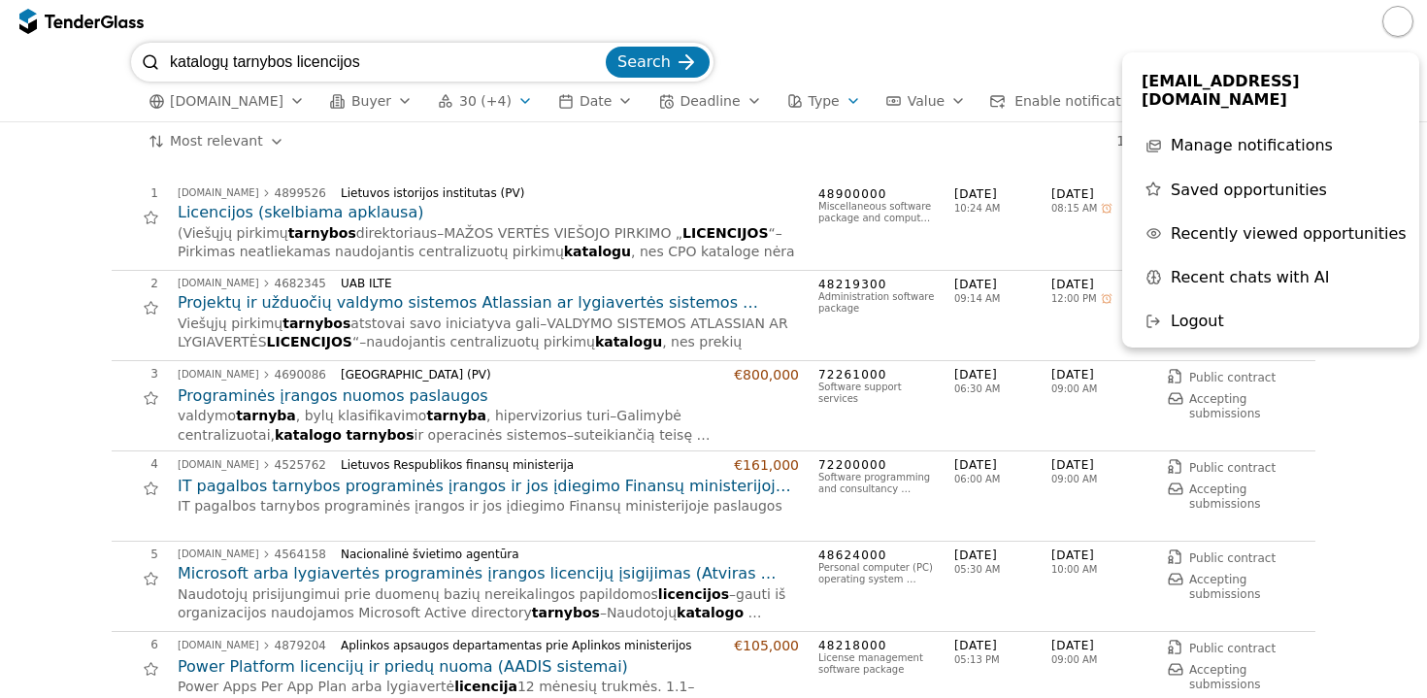
click at [1231, 224] on span "Recently viewed opportunities" at bounding box center [1289, 233] width 236 height 18
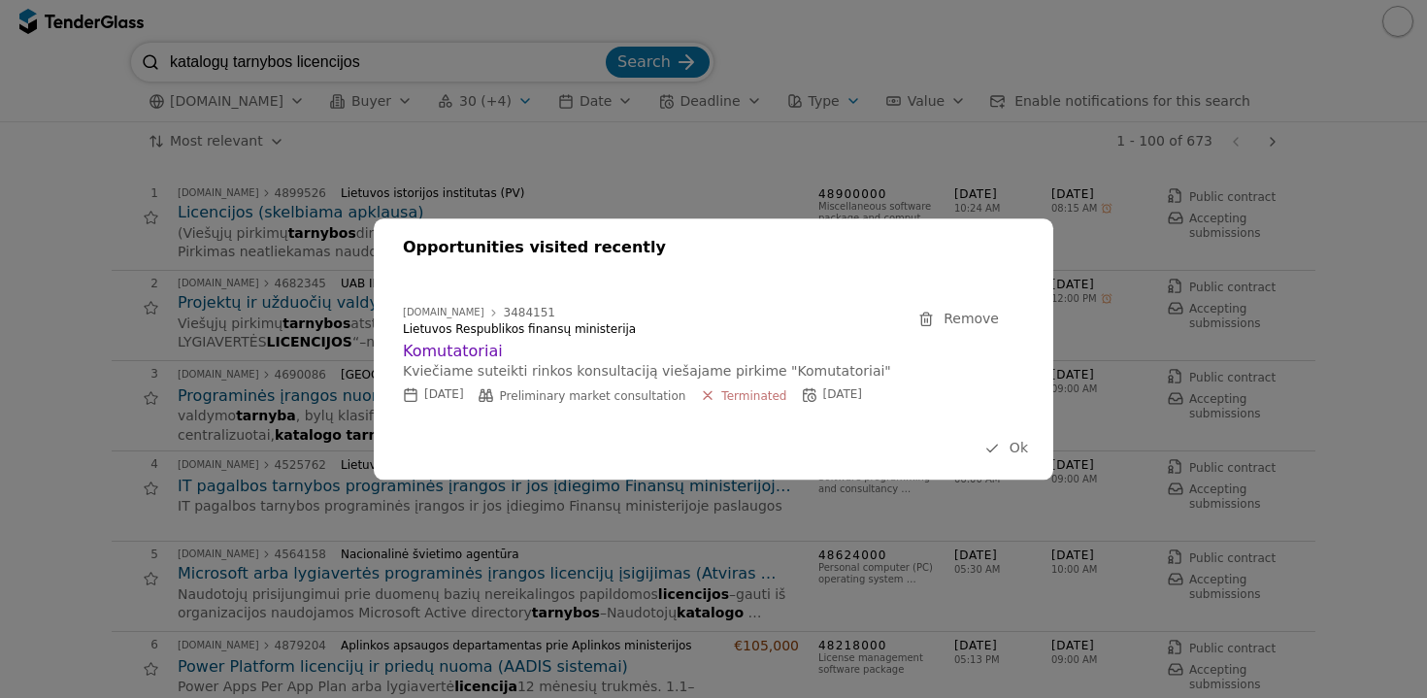
click at [1027, 452] on span "Ok" at bounding box center [1019, 448] width 18 height 16
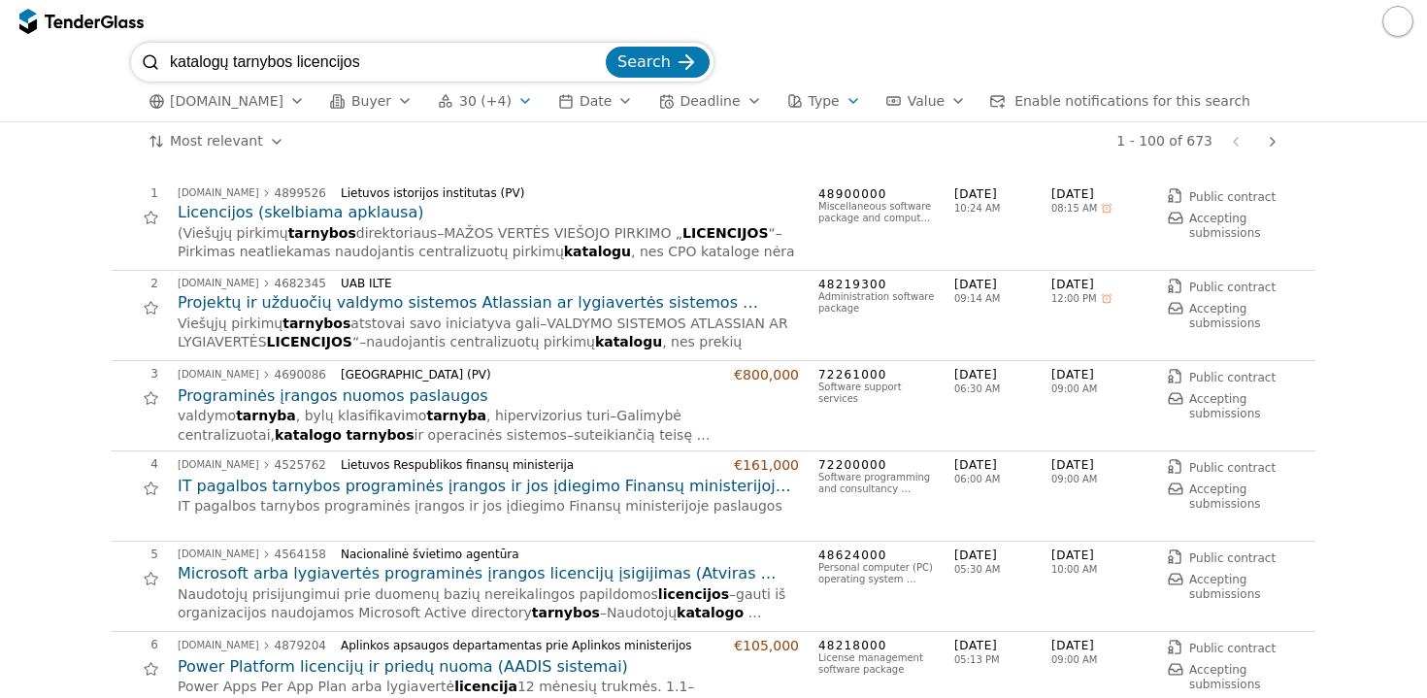
click at [1396, 18] on button "button" at bounding box center [1398, 21] width 31 height 31
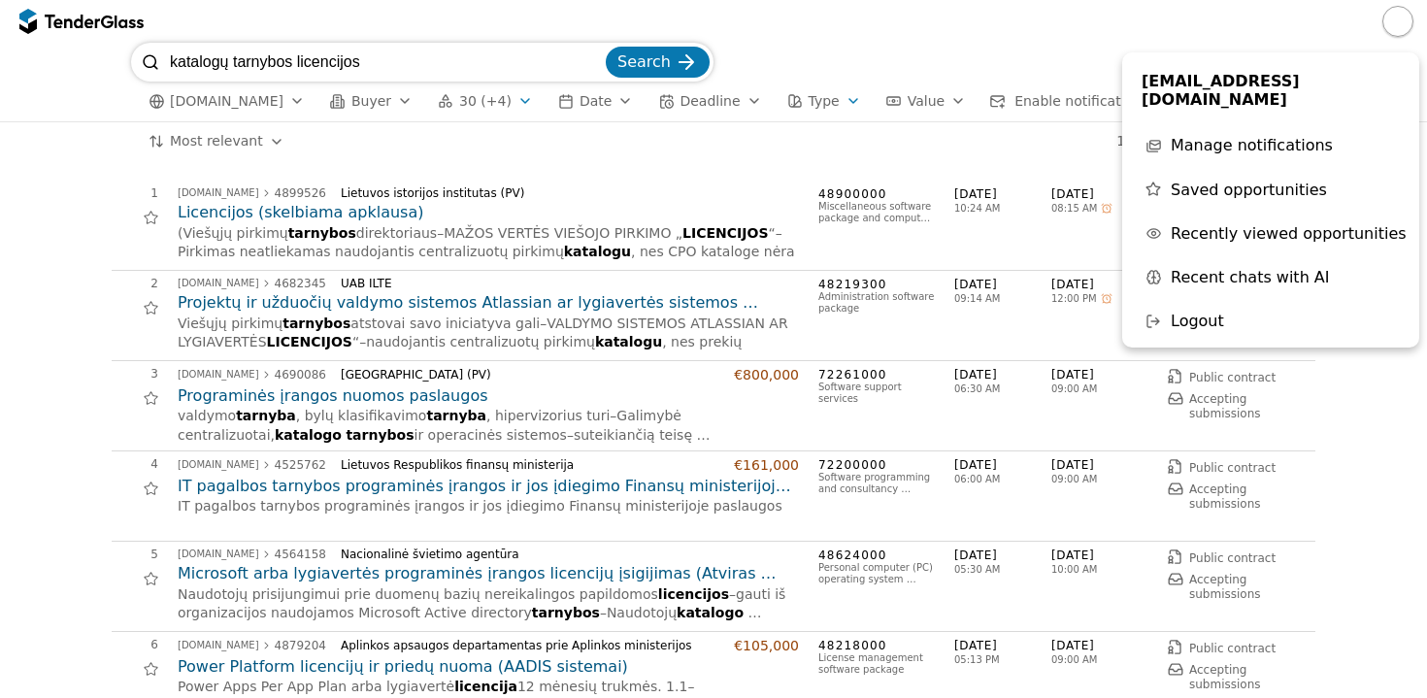
click at [1239, 268] on span "Recent chats with AI" at bounding box center [1250, 277] width 159 height 18
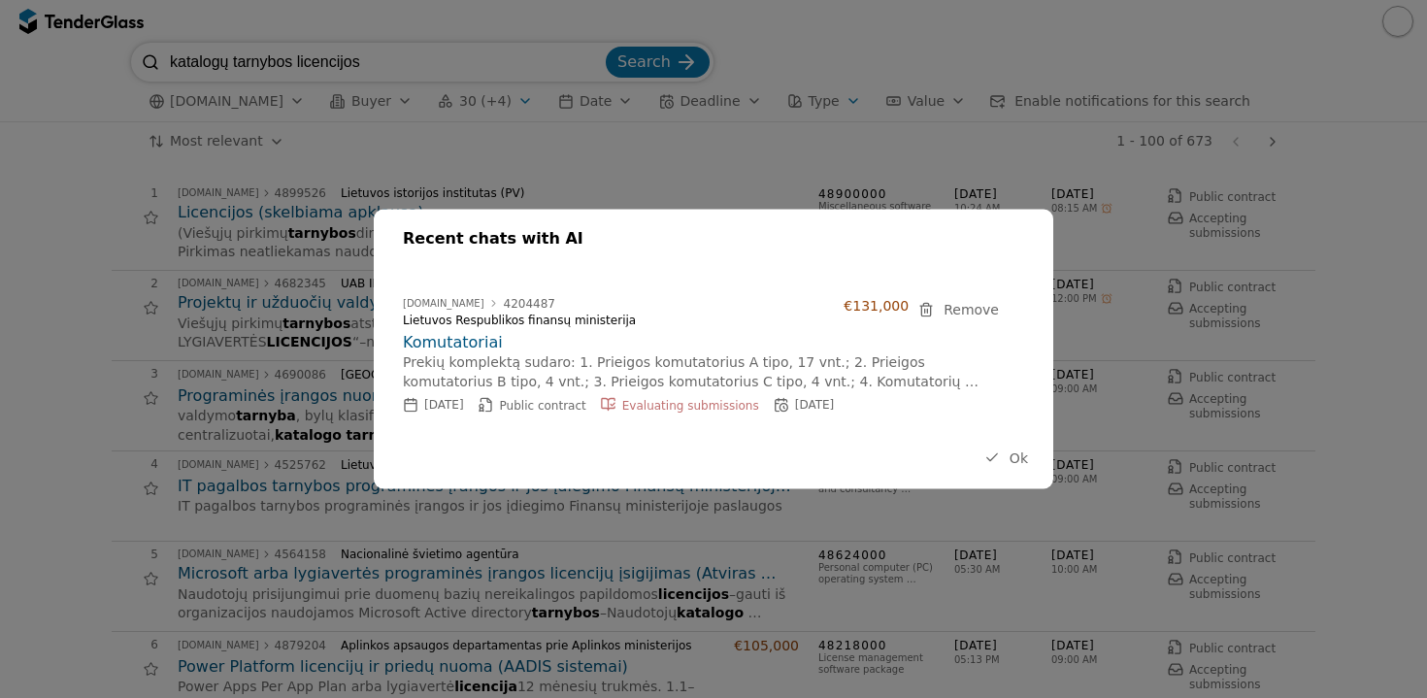
click at [962, 309] on span "Remove" at bounding box center [971, 309] width 55 height 16
click at [929, 309] on div at bounding box center [926, 309] width 54 height 55
click at [1009, 461] on button "Ok" at bounding box center [1006, 458] width 55 height 24
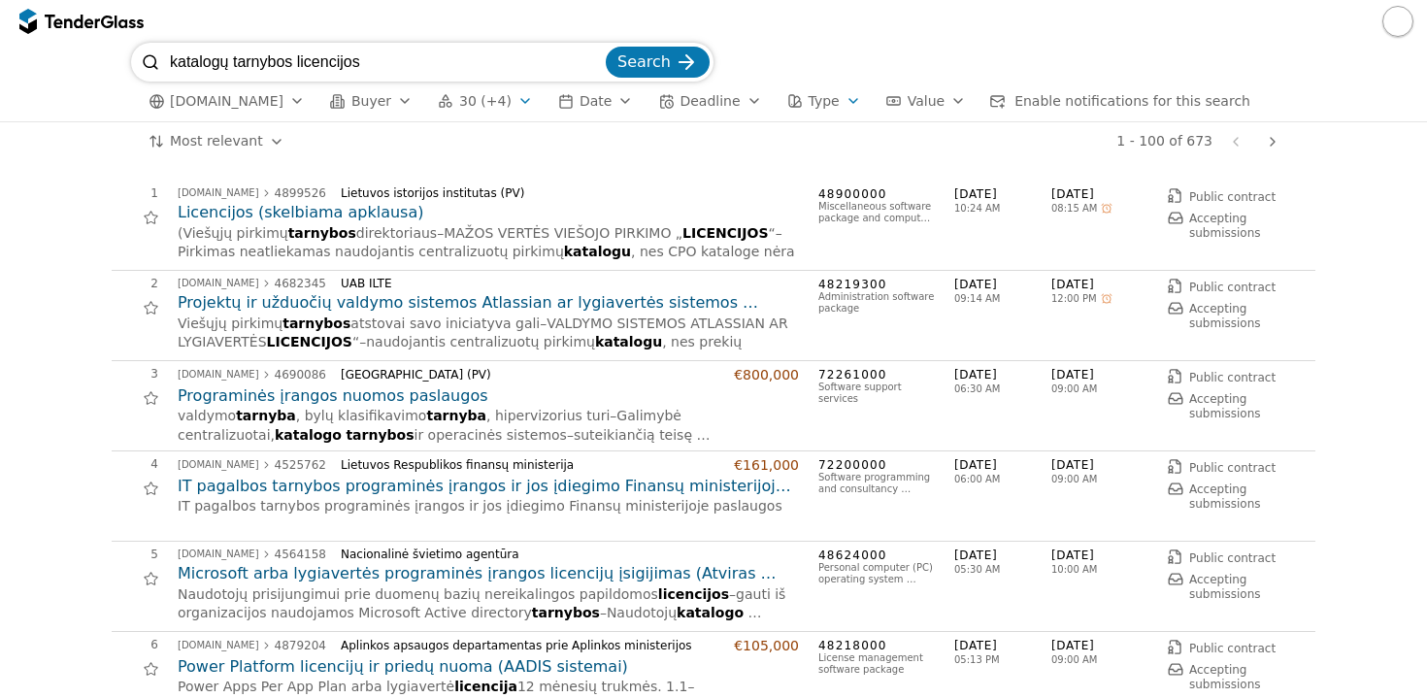
click at [1399, 33] on button "button" at bounding box center [1398, 21] width 31 height 31
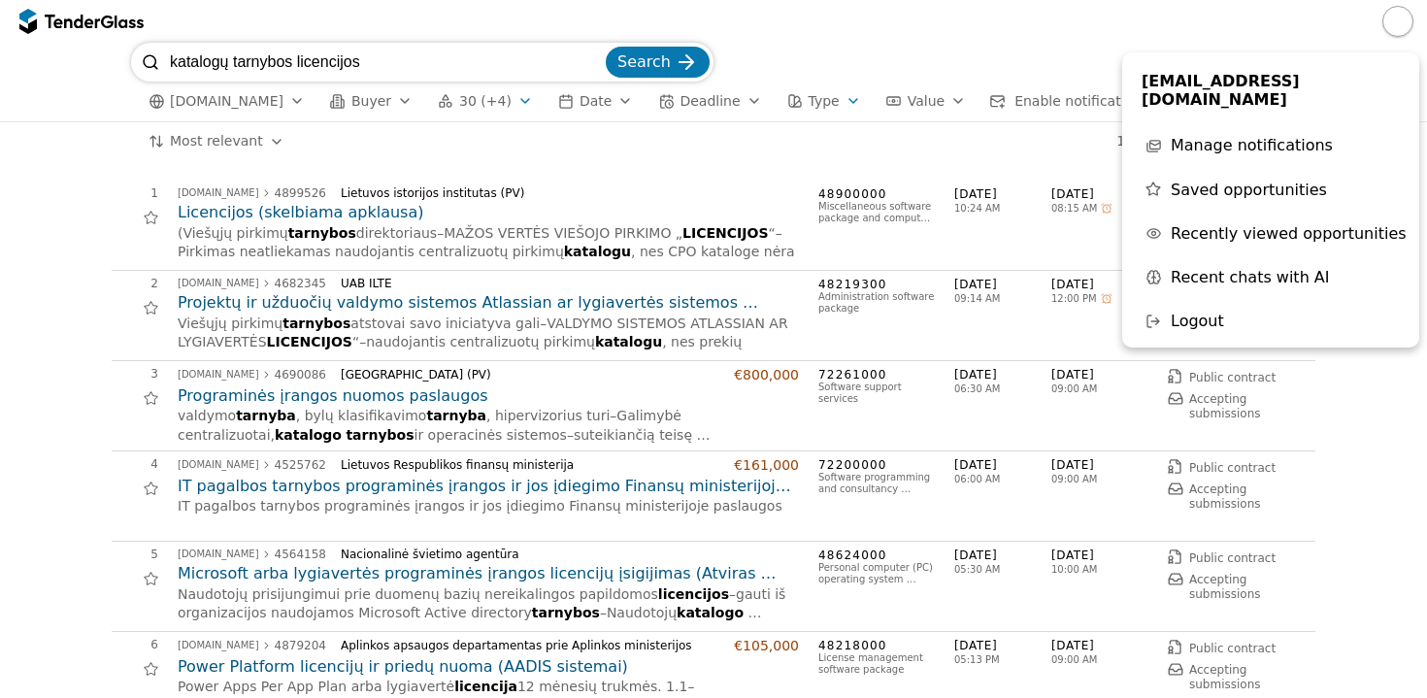
click at [984, 60] on div "katalogų tarnybos licencijos Search" at bounding box center [713, 62] width 1165 height 39
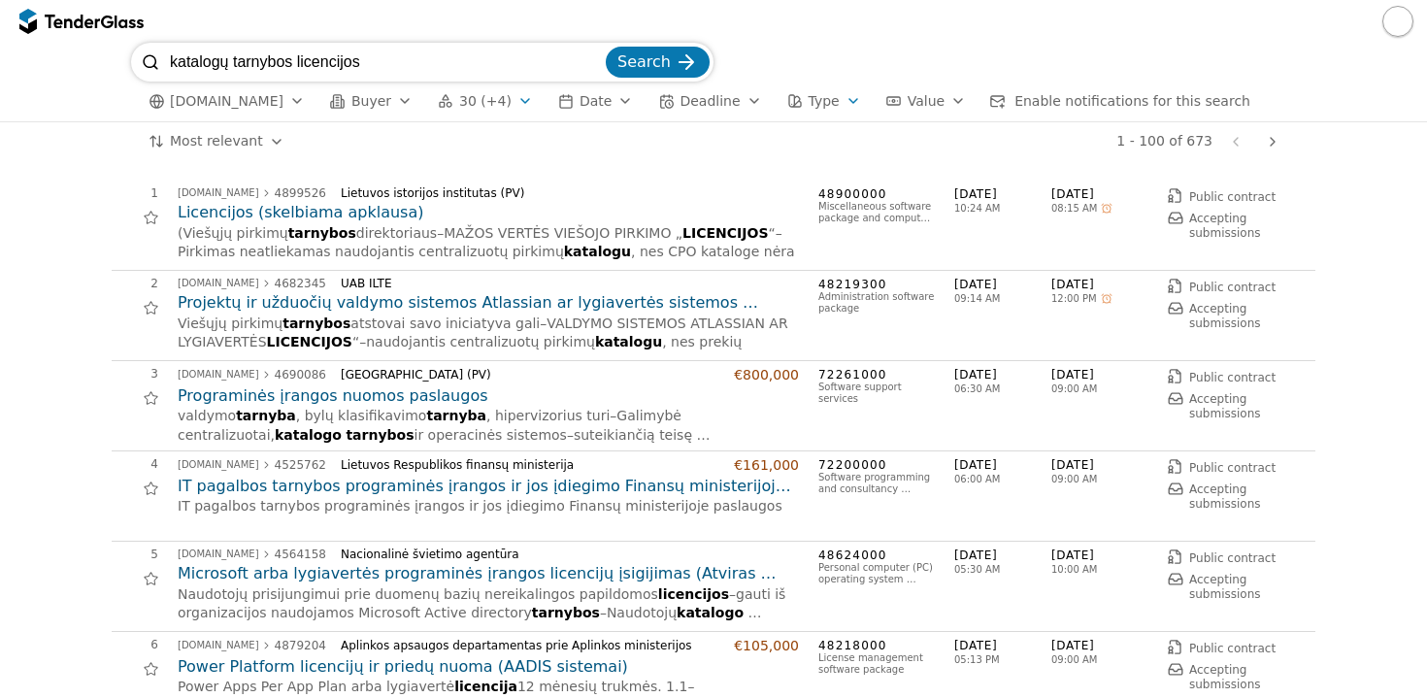
drag, startPoint x: 390, startPoint y: 62, endPoint x: 91, endPoint y: 56, distance: 299.2
click at [91, 56] on div "katalogų tarnybos licencijos Search viesiejipirkimai.lt Buyer 30 (+4) Date Dead…" at bounding box center [714, 82] width 1408 height 79
click at [243, 64] on input "search" at bounding box center [386, 62] width 432 height 39
type input "serveriai"
click at [389, 102] on div "button" at bounding box center [405, 101] width 54 height 50
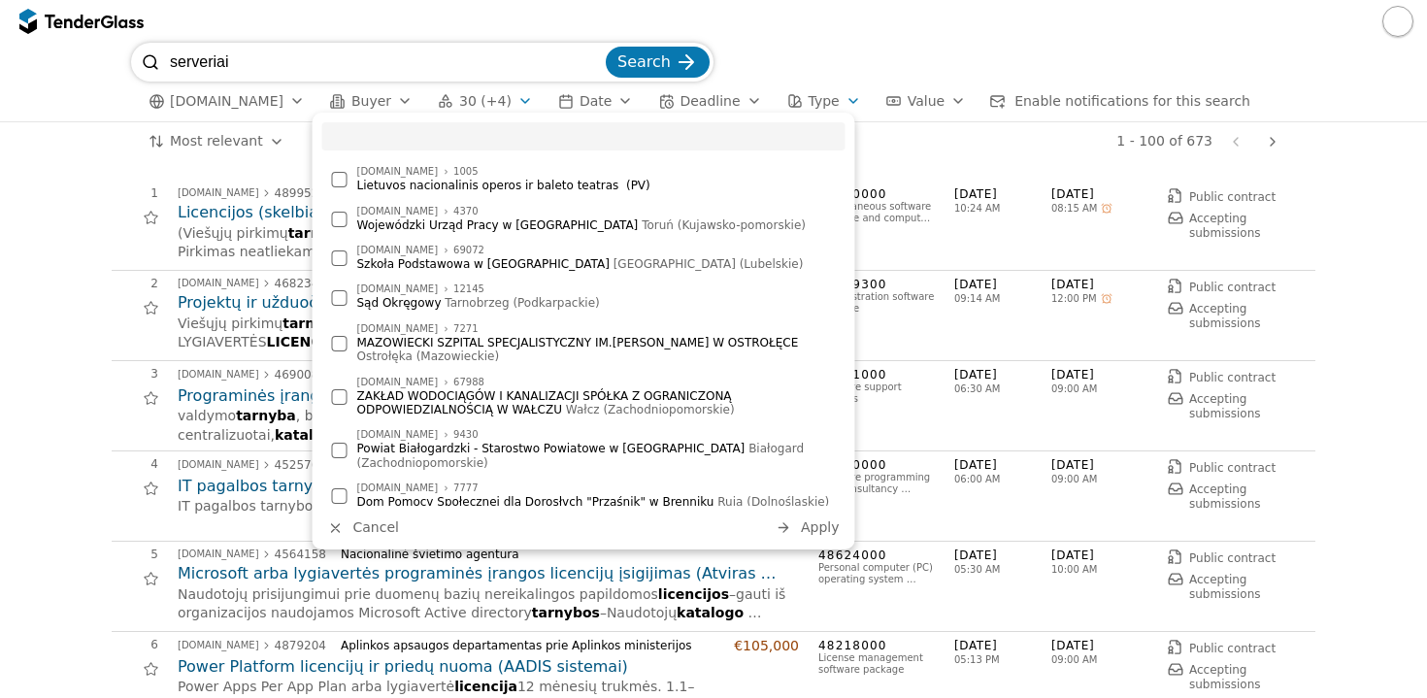
click at [397, 137] on input "search" at bounding box center [583, 136] width 523 height 28
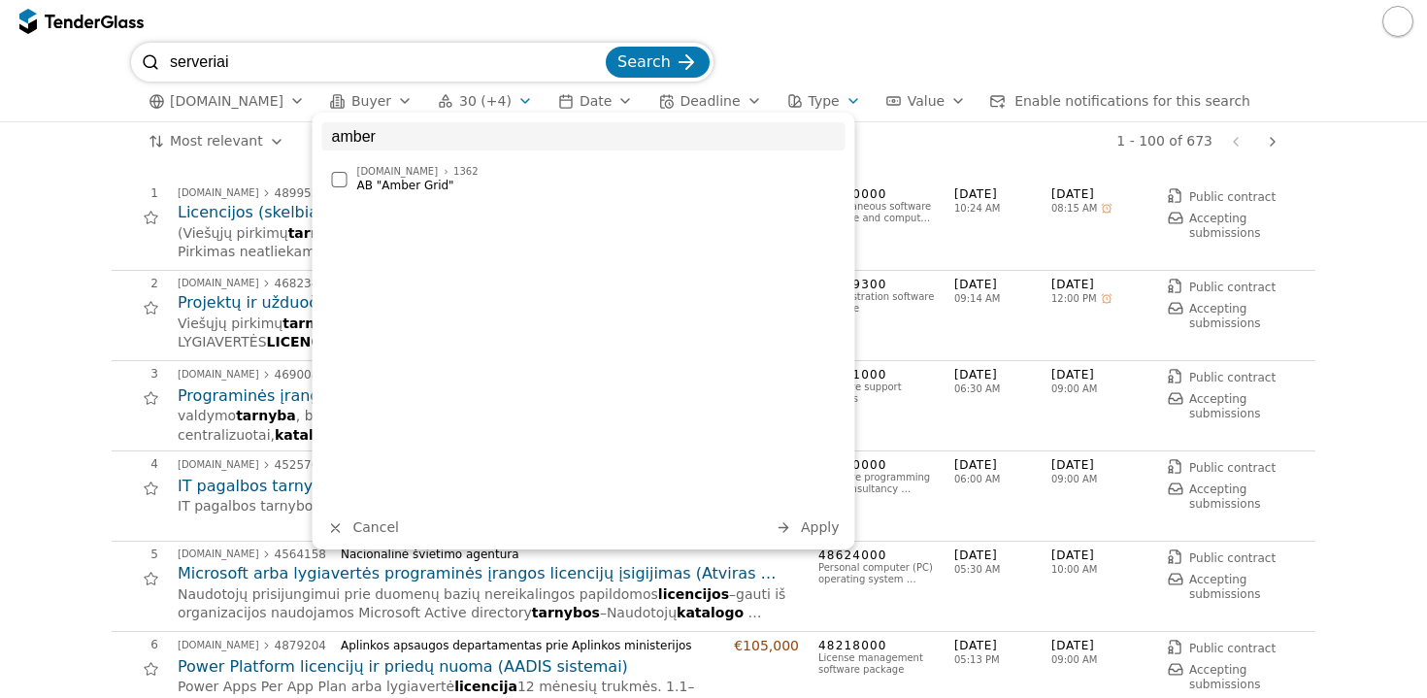
type input "amber"
click at [340, 180] on div at bounding box center [340, 180] width 16 height 16
click at [815, 528] on span "Apply" at bounding box center [820, 528] width 39 height 16
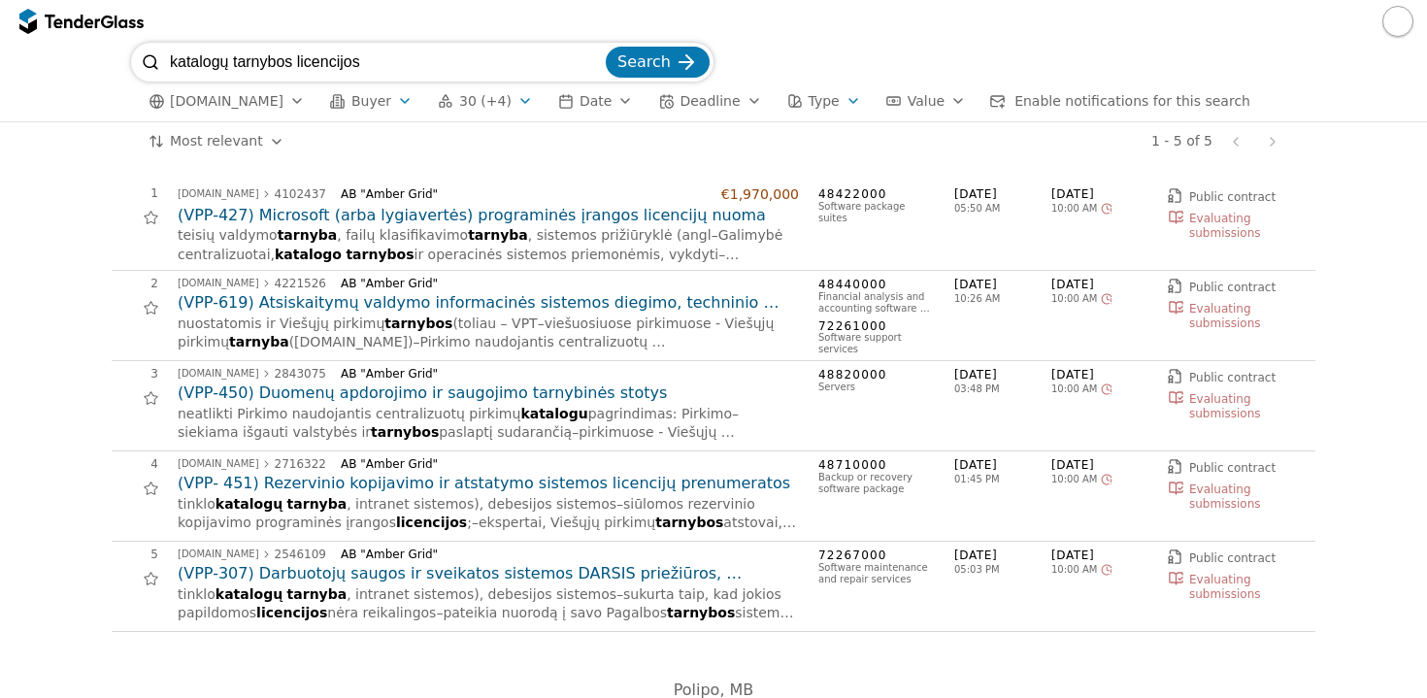
drag, startPoint x: 404, startPoint y: 62, endPoint x: 132, endPoint y: 60, distance: 271.9
click at [132, 60] on div "katalogų tarnybos licencijos Search" at bounding box center [422, 62] width 583 height 39
type input "severiai"
click at [659, 62] on button "Search" at bounding box center [658, 62] width 104 height 31
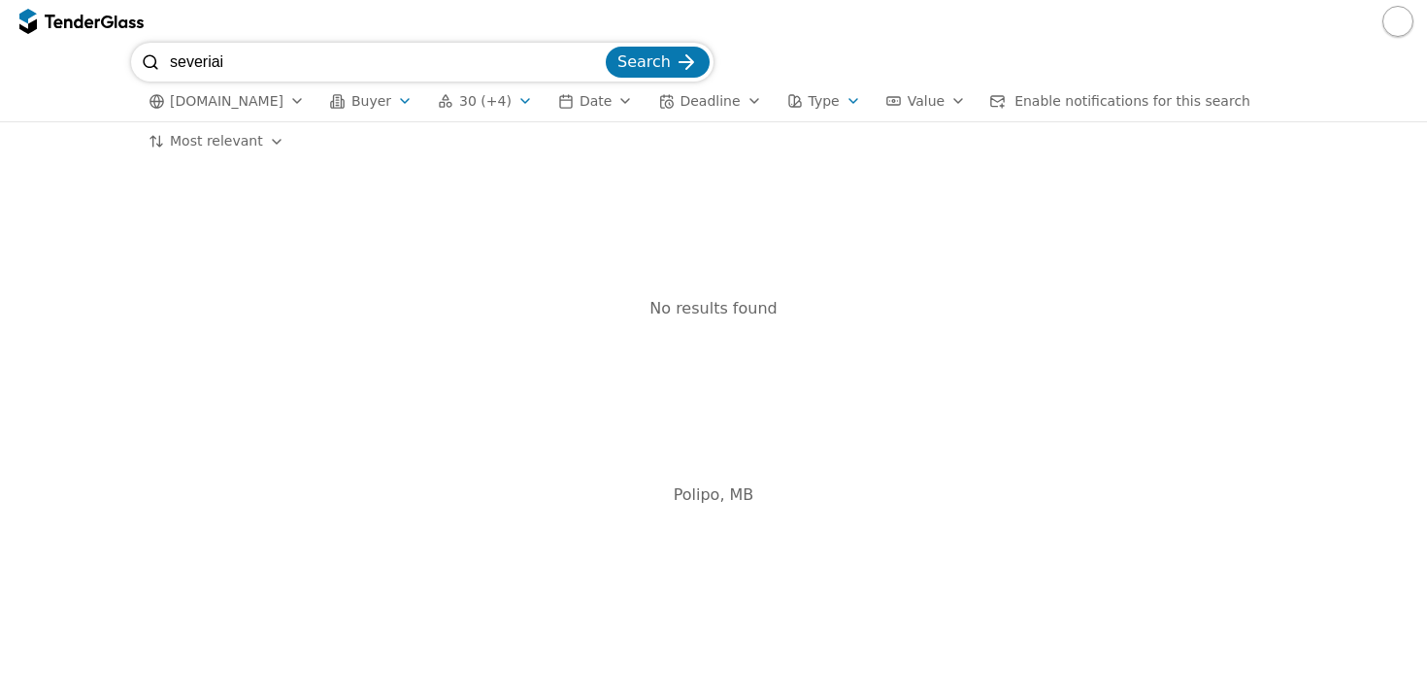
click at [391, 105] on div "button" at bounding box center [405, 101] width 54 height 50
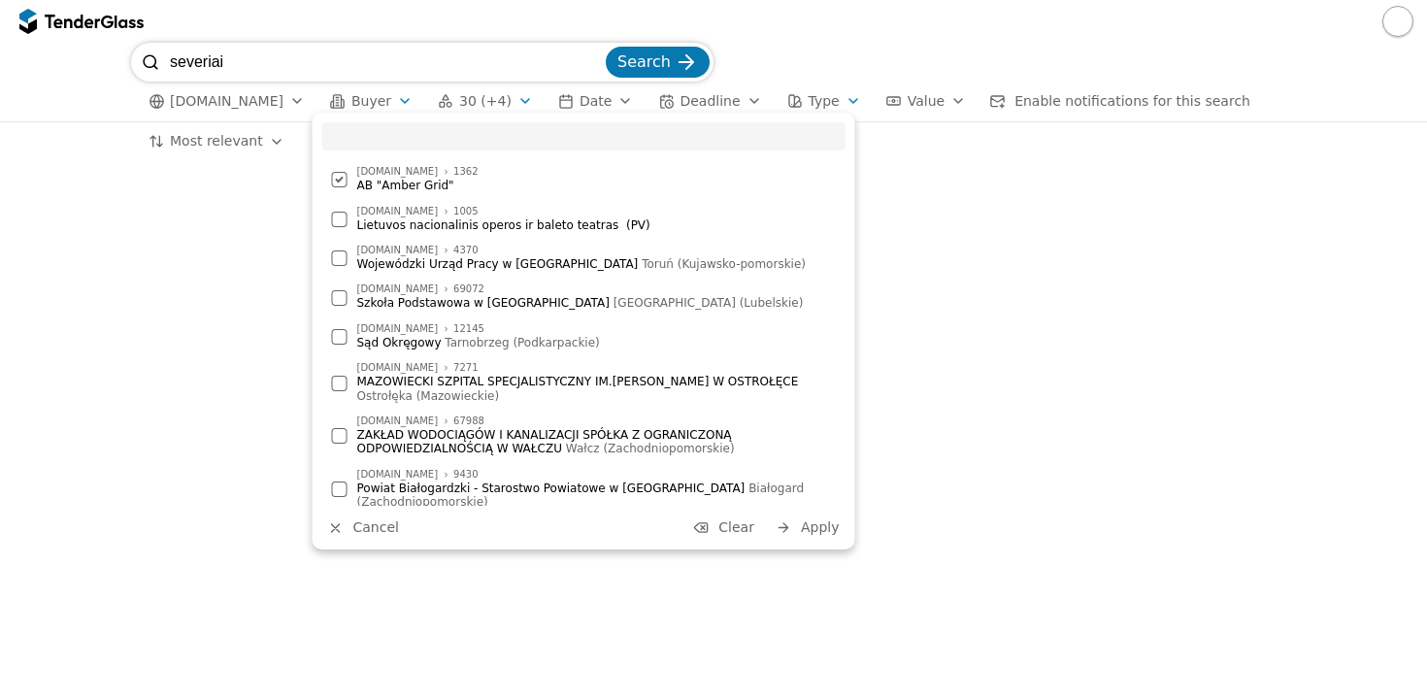
click at [338, 180] on div at bounding box center [340, 180] width 68 height 66
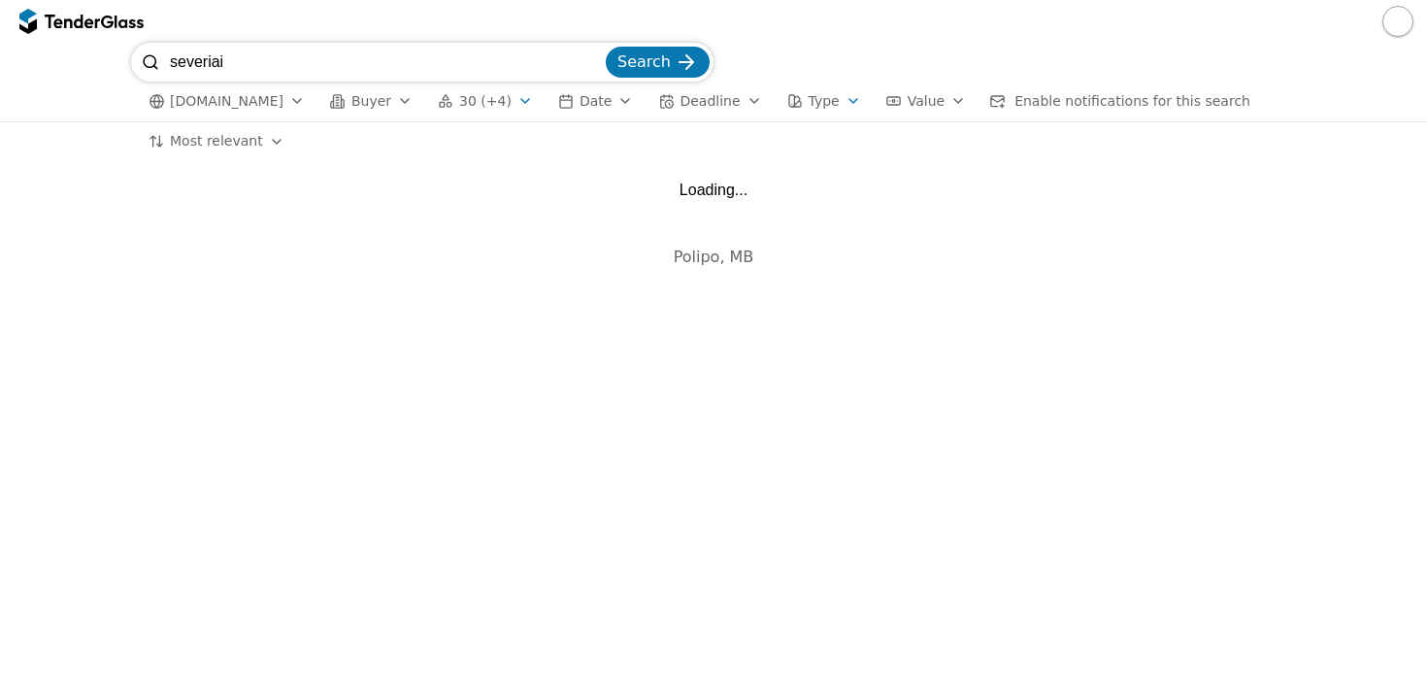
drag, startPoint x: 256, startPoint y: 68, endPoint x: 65, endPoint y: 63, distance: 191.4
click at [246, 60] on input "search" at bounding box center [386, 62] width 432 height 39
type input "vilniaus vystymo kompanija"
click at [659, 62] on button "Search" at bounding box center [658, 62] width 104 height 31
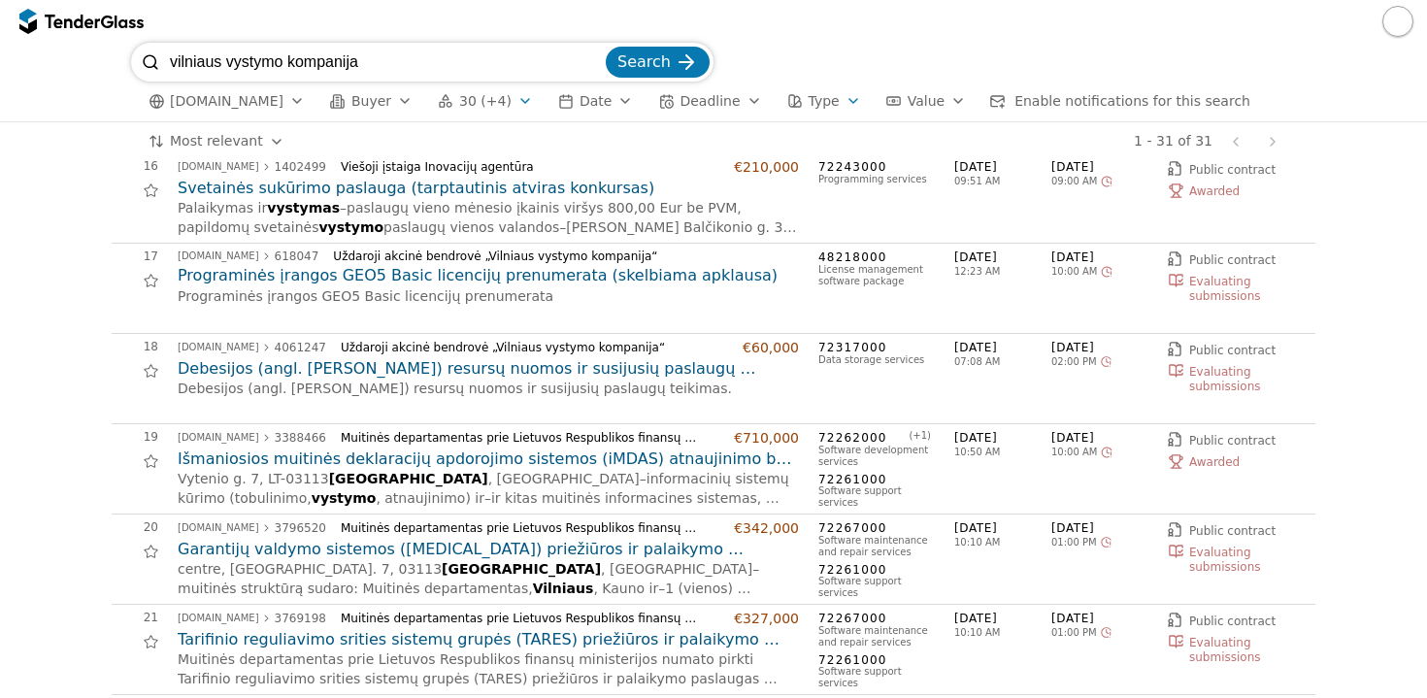
scroll to position [1386, 0]
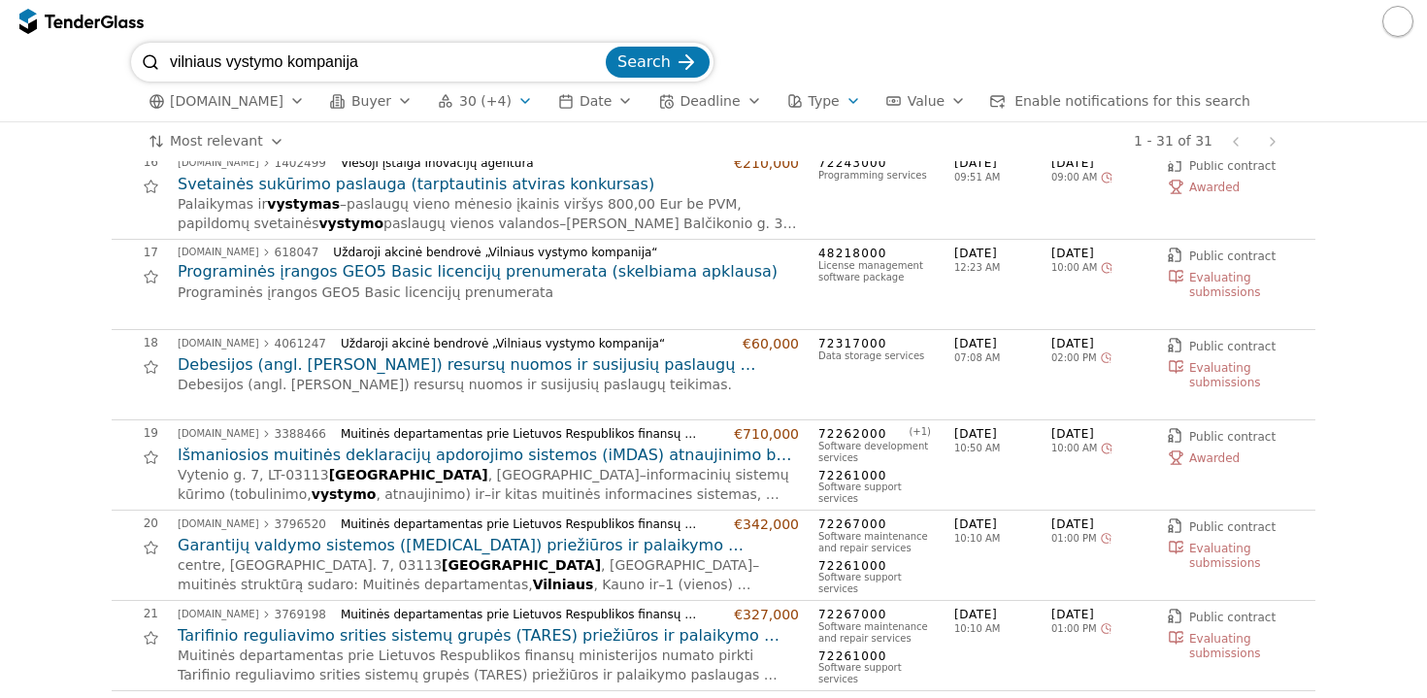
click at [487, 364] on h2 "Debesijos (angl. [PERSON_NAME]) resursų nuomos ir susijusių paslaugų teikimas" at bounding box center [488, 364] width 621 height 21
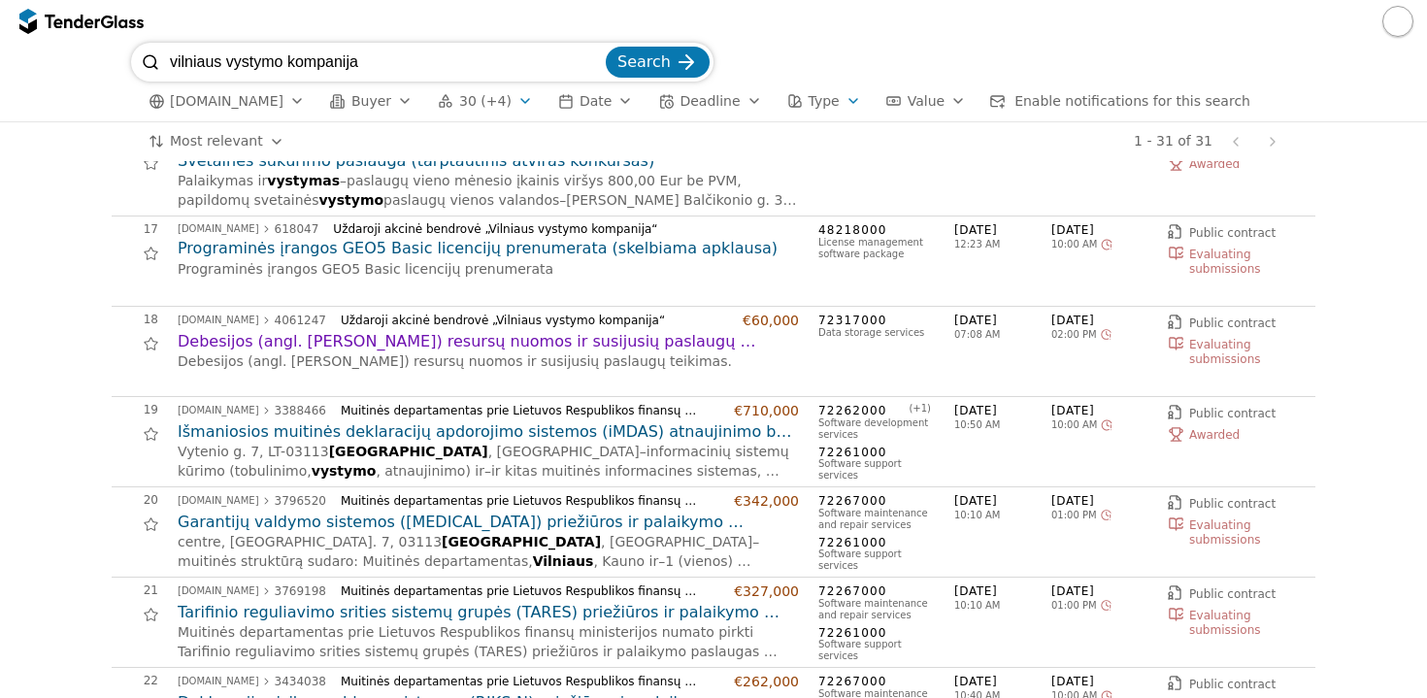
scroll to position [1415, 0]
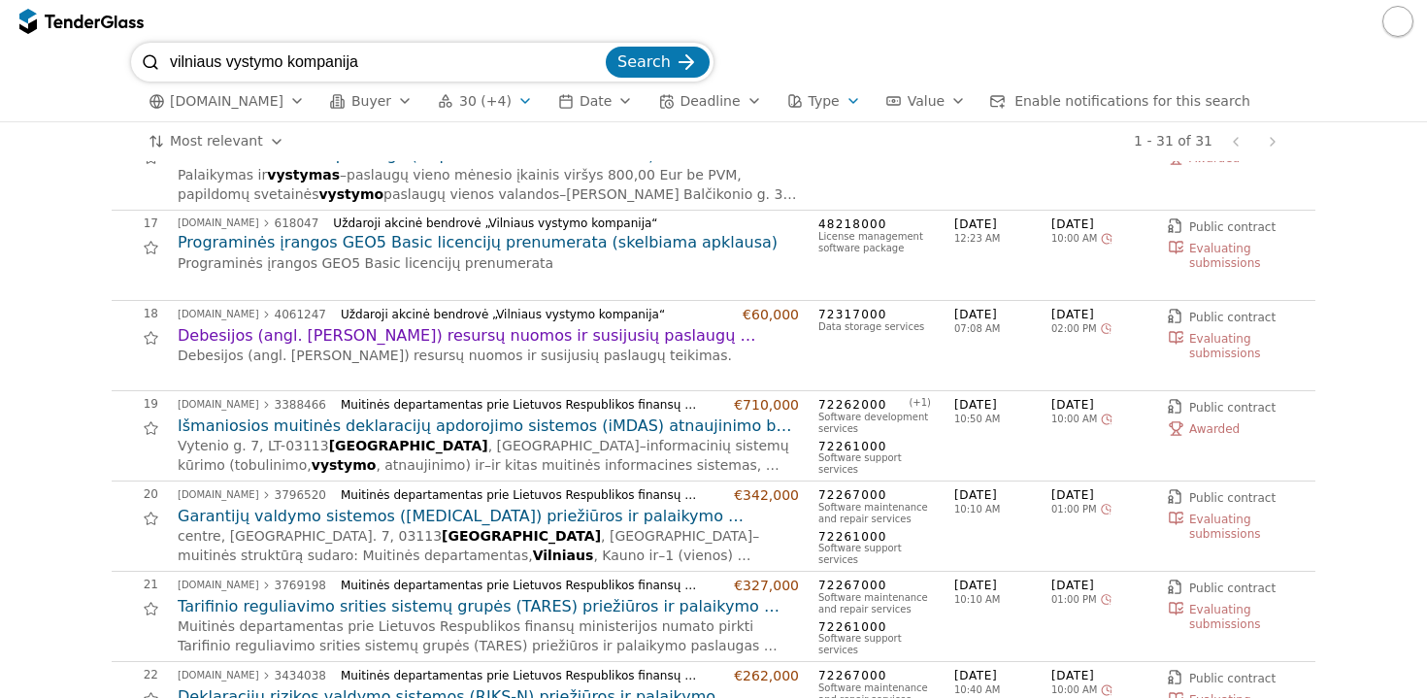
click at [438, 340] on h2 "Debesijos (angl. [PERSON_NAME]) resursų nuomos ir susijusių paslaugų teikimas" at bounding box center [488, 335] width 621 height 21
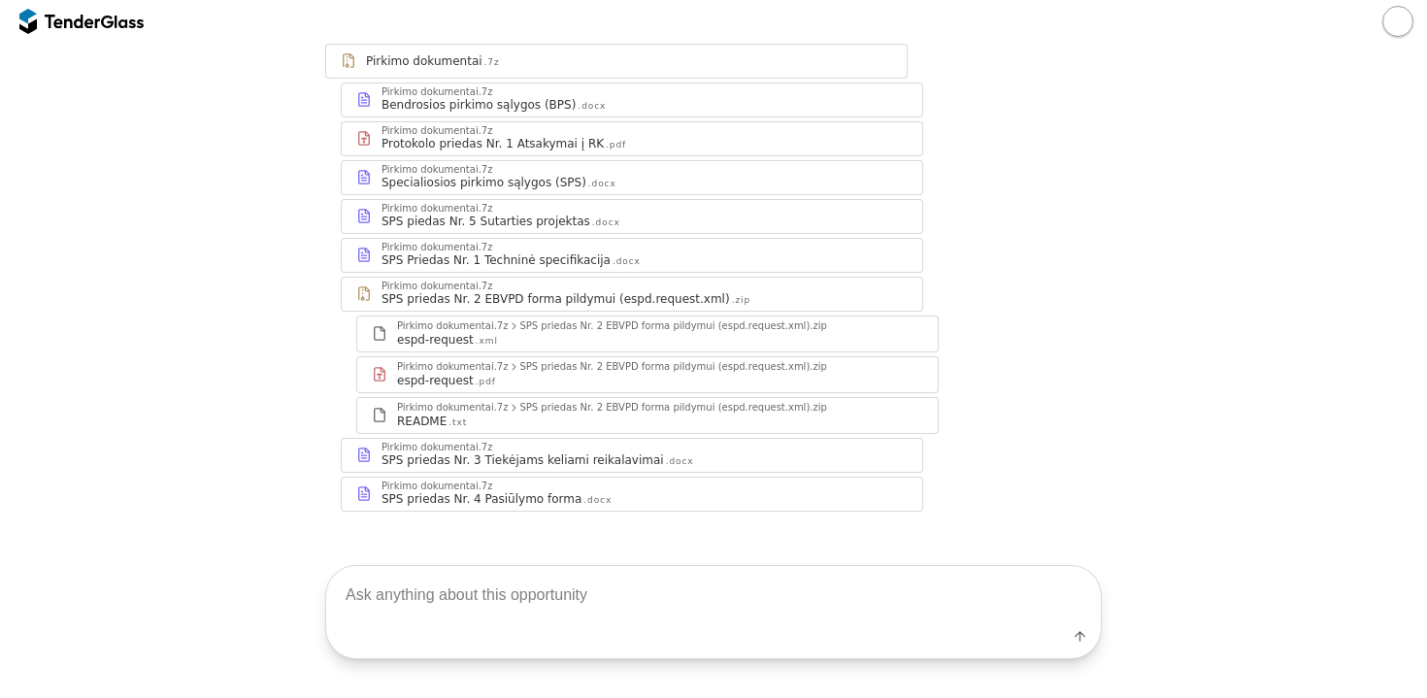
scroll to position [247, 0]
click at [389, 572] on textarea at bounding box center [713, 594] width 775 height 57
type textarea "S"
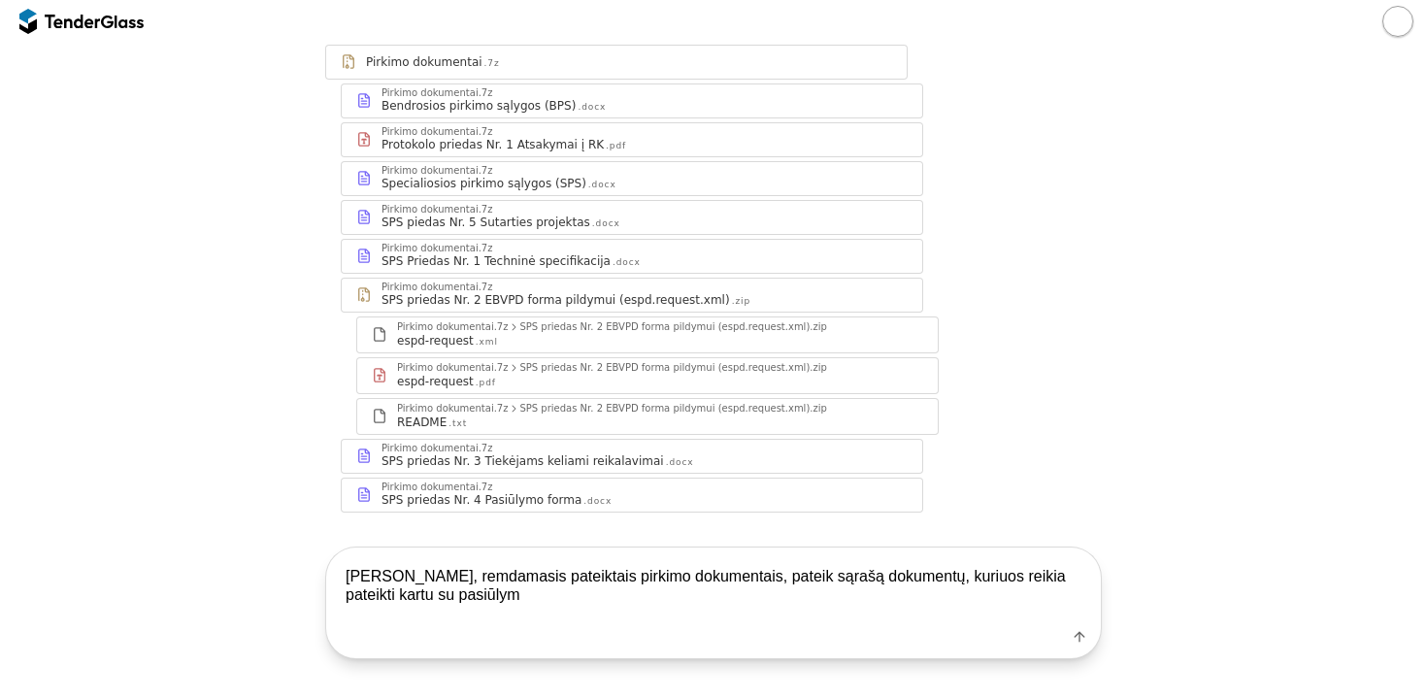
type textarea "[PERSON_NAME], remdamasis pateiktais pirkimo dokumentais, pateik sąrašą dokumen…"
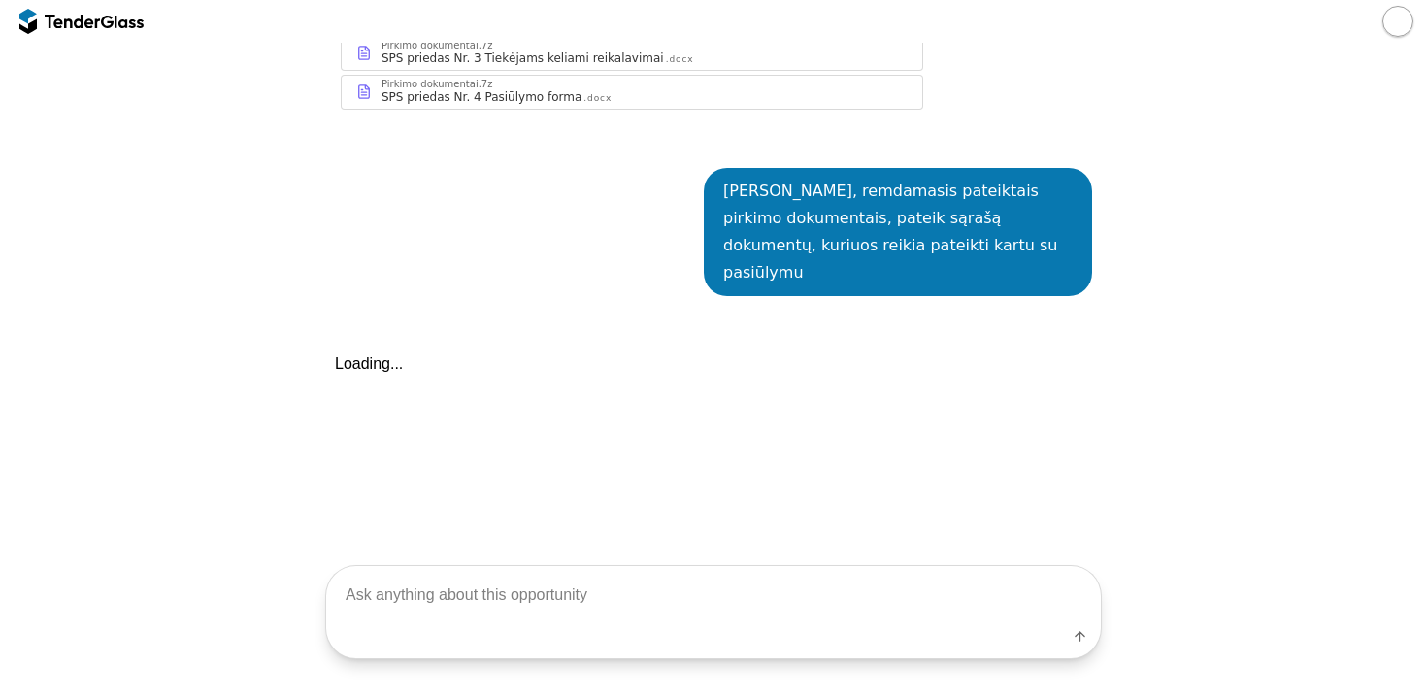
scroll to position [711, 0]
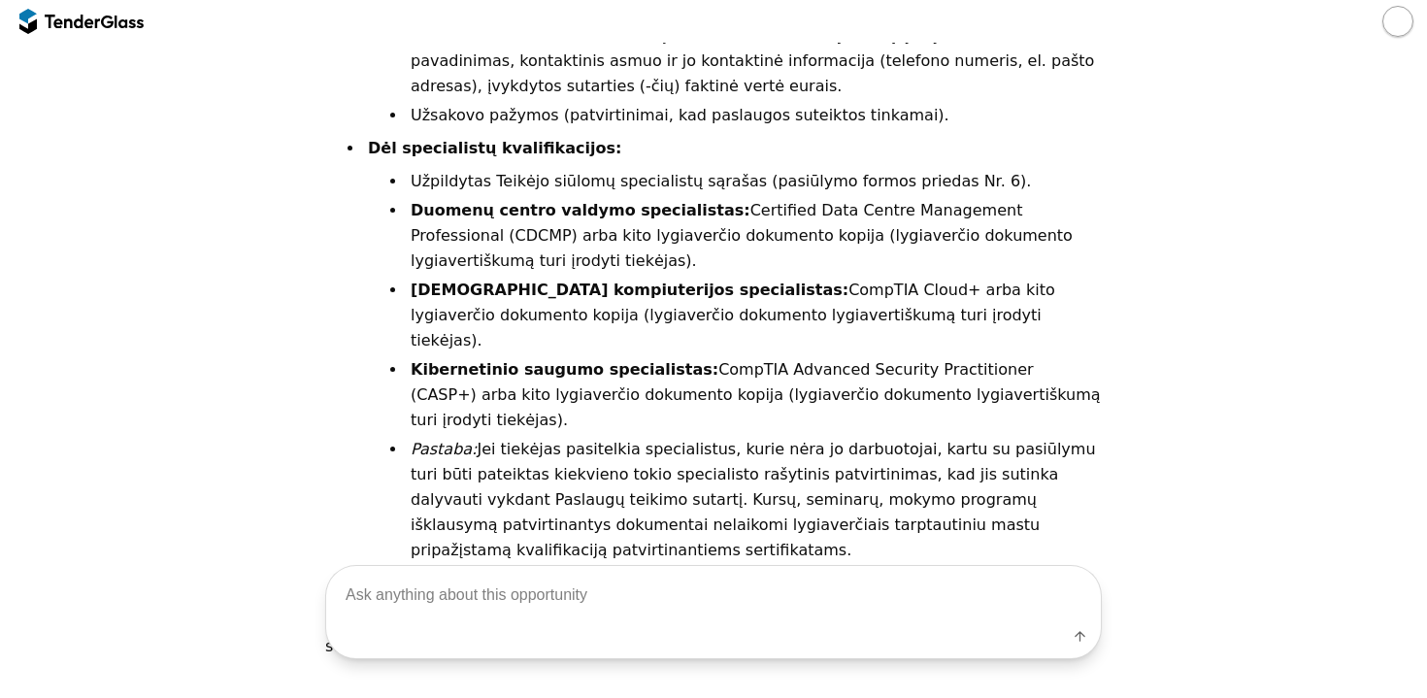
scroll to position [2466, 0]
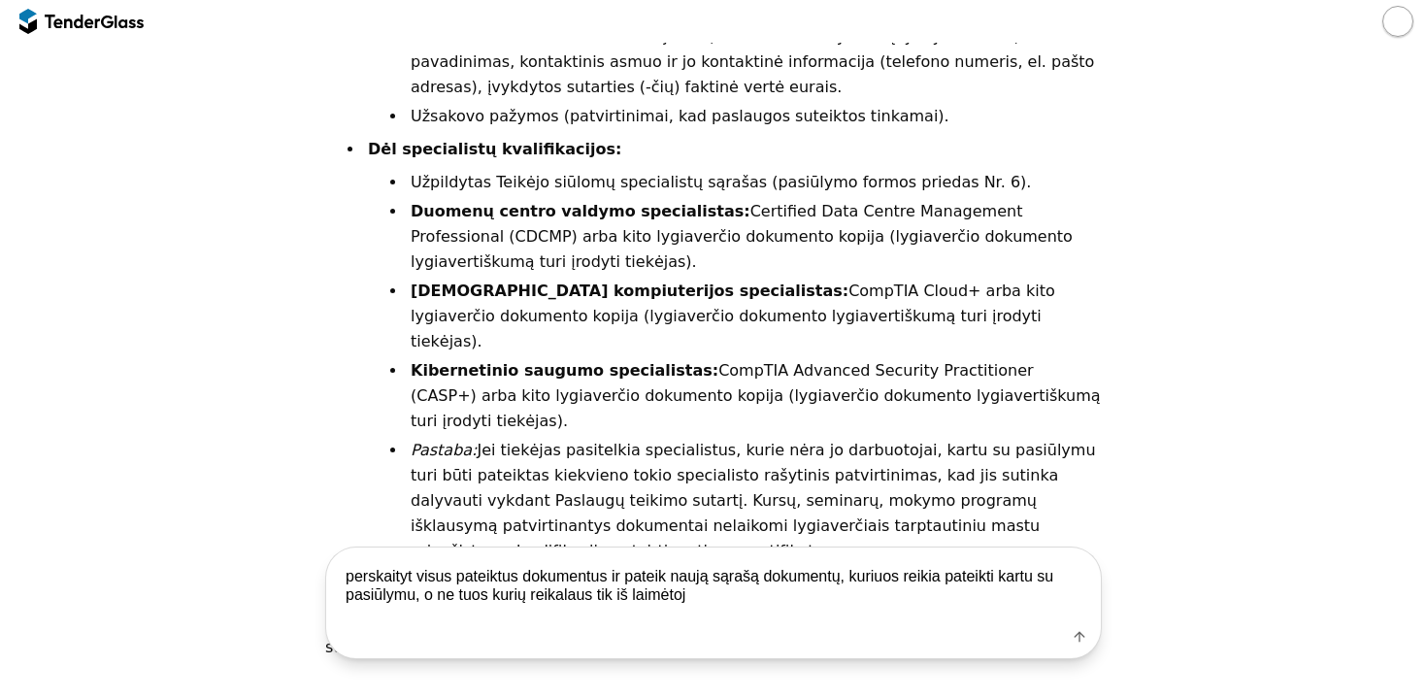
type textarea "perskaityt visus pateiktus dokumentus ir pateik naują sąrašą dokumentų, kuriuos…"
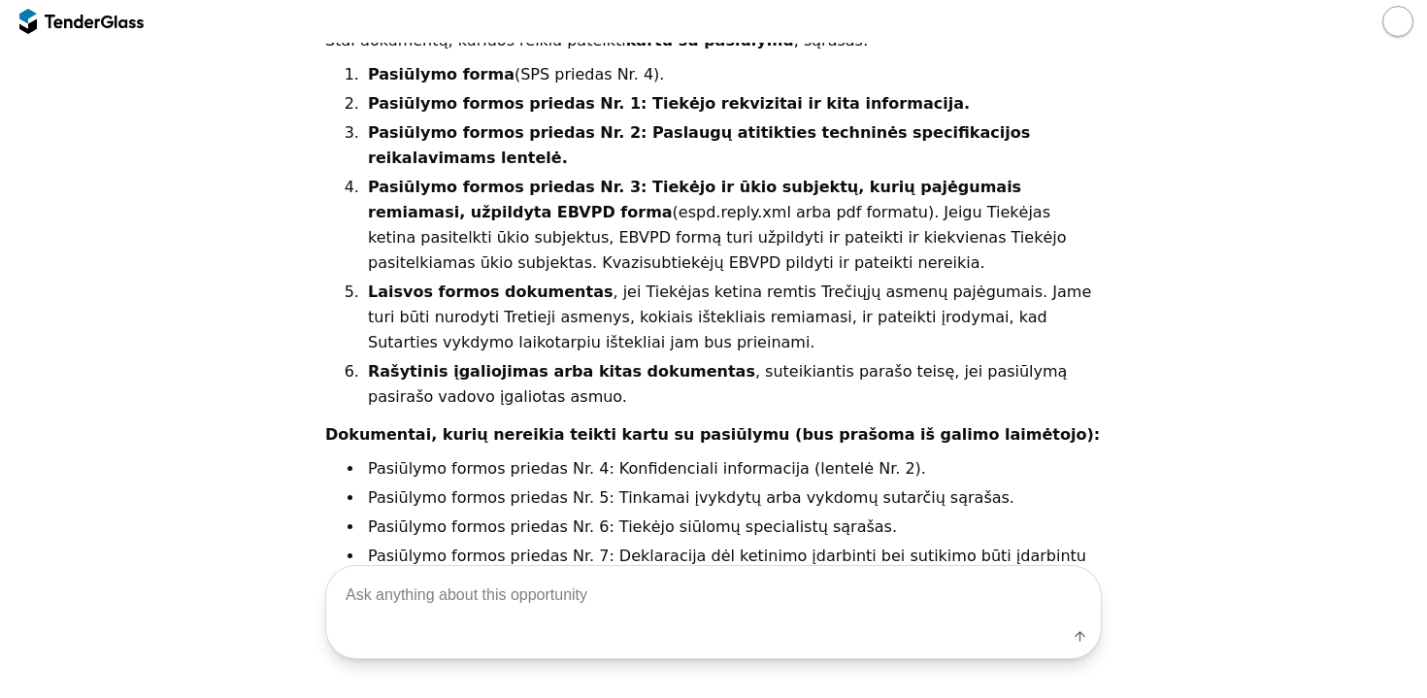
scroll to position [3487, 0]
click at [488, 569] on textarea at bounding box center [713, 594] width 775 height 57
type textarea "kokie yra numatyti paslaugų suteikimo terminai?"
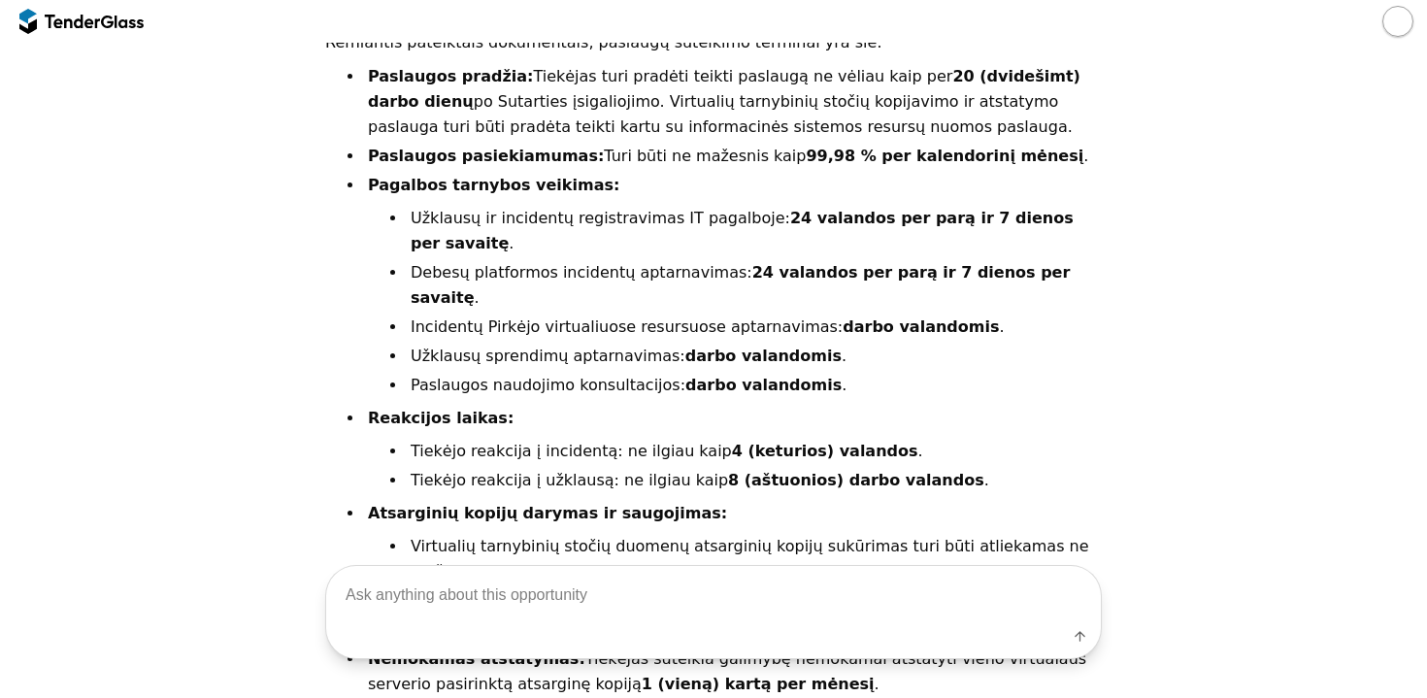
scroll to position [4280, 0]
click at [479, 571] on textarea at bounding box center [713, 594] width 775 height 57
type textarea "kokius sertifikatus turi turėti tiekėjo darbuotojai?"
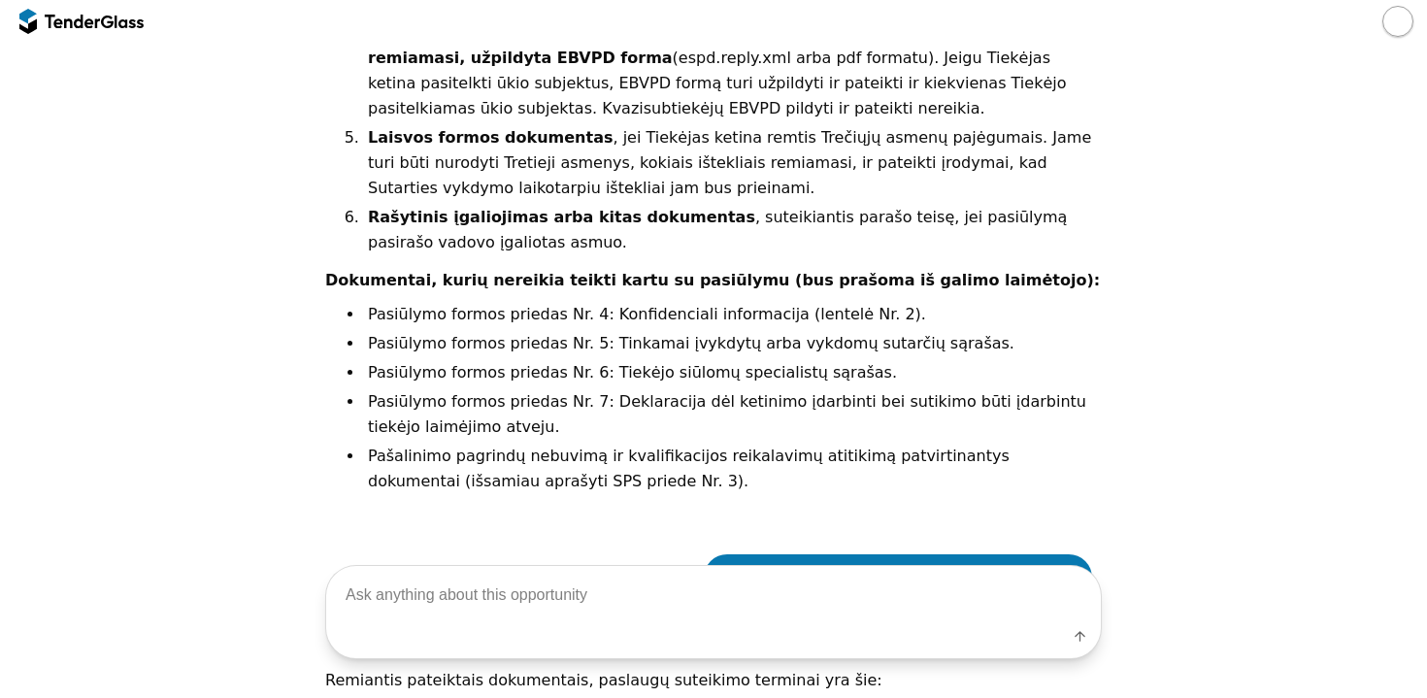
scroll to position [4306, 0]
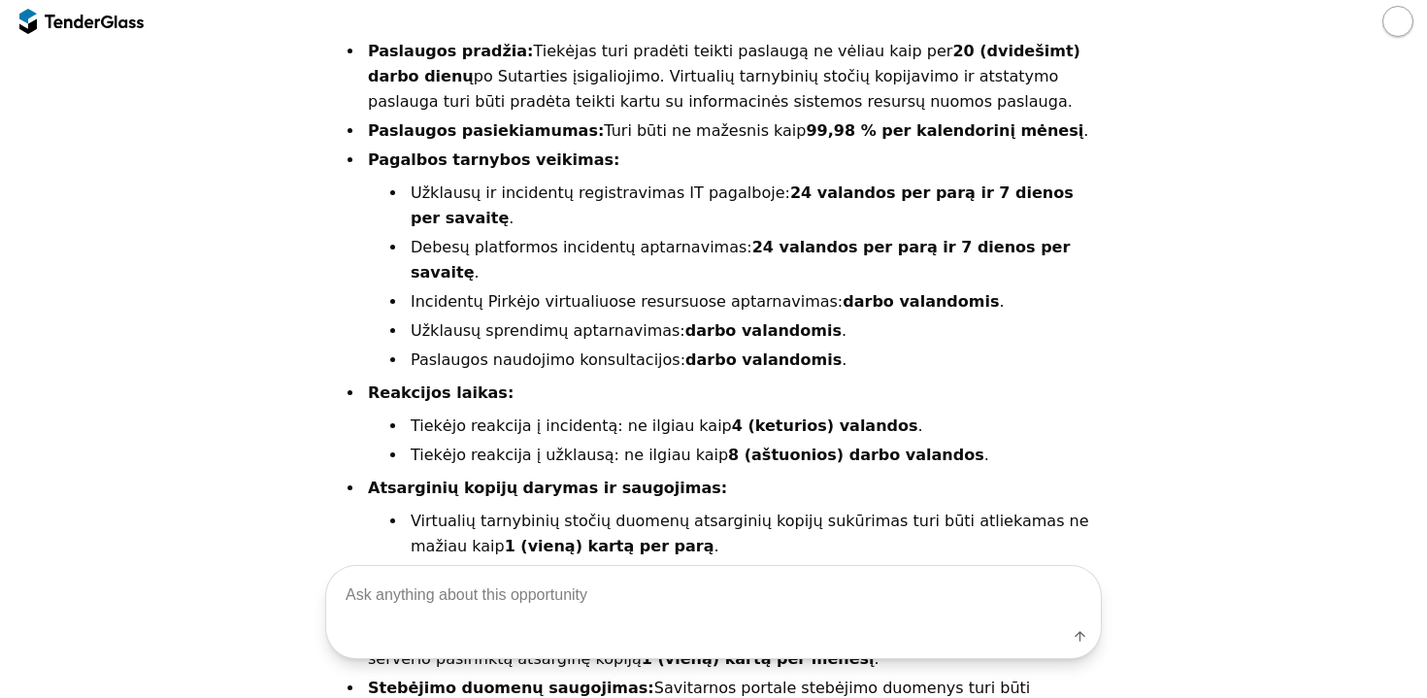
click at [460, 574] on textarea at bounding box center [713, 594] width 775 height 57
type textarea "iki kada reikai pateikti pasiūlymą?"
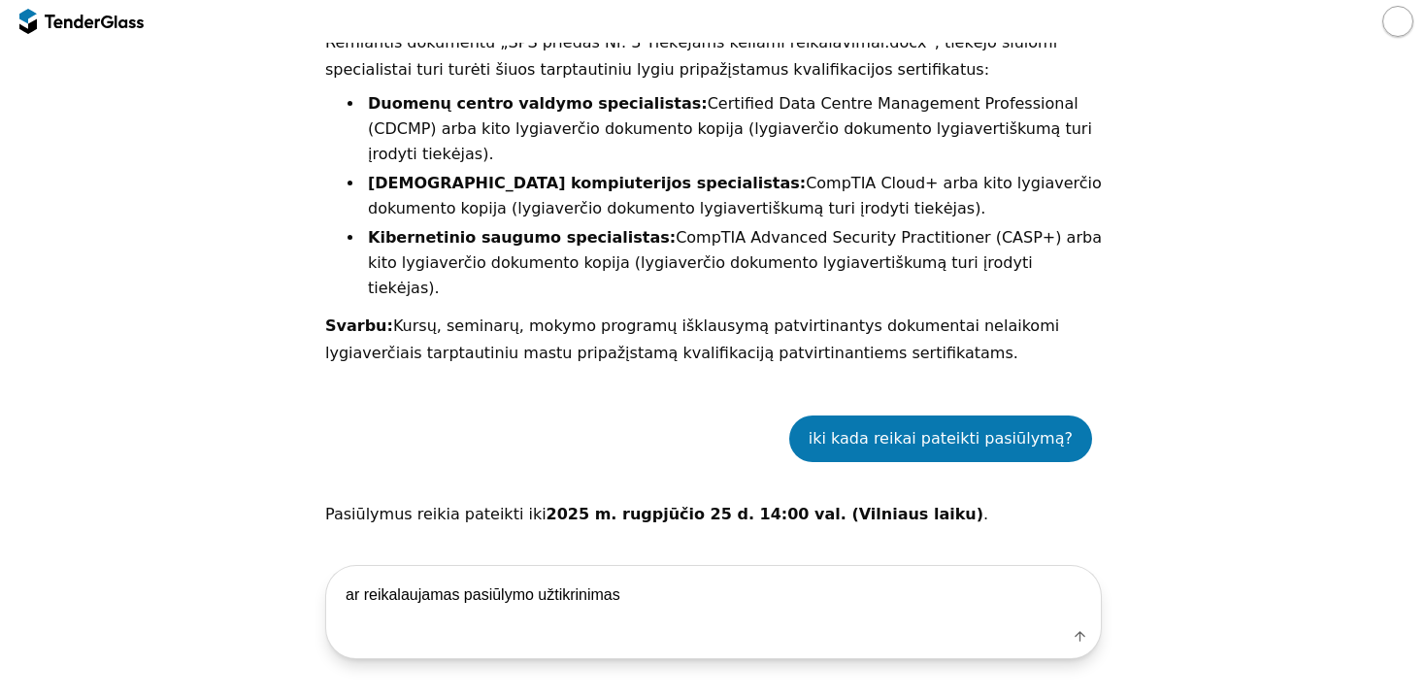
type textarea "ar reikalaujamas pasiūlymo užtikrinimas?"
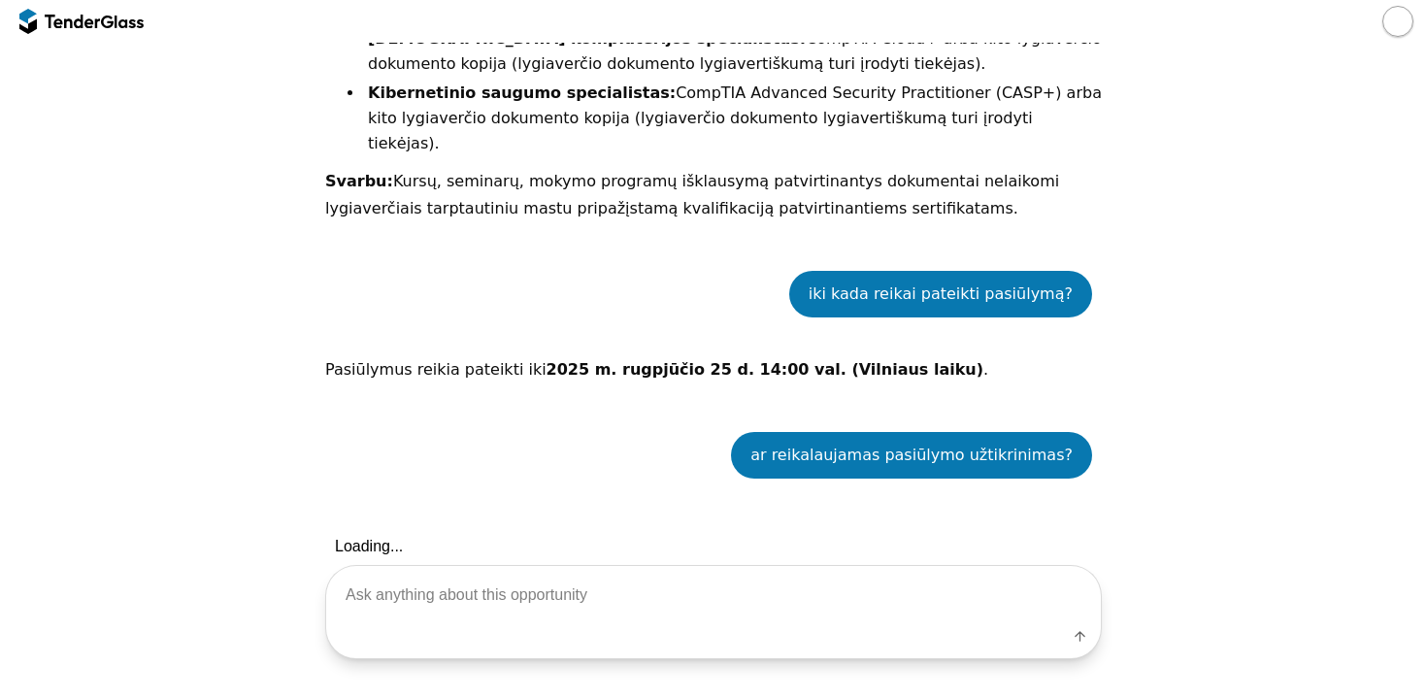
scroll to position [5337, 0]
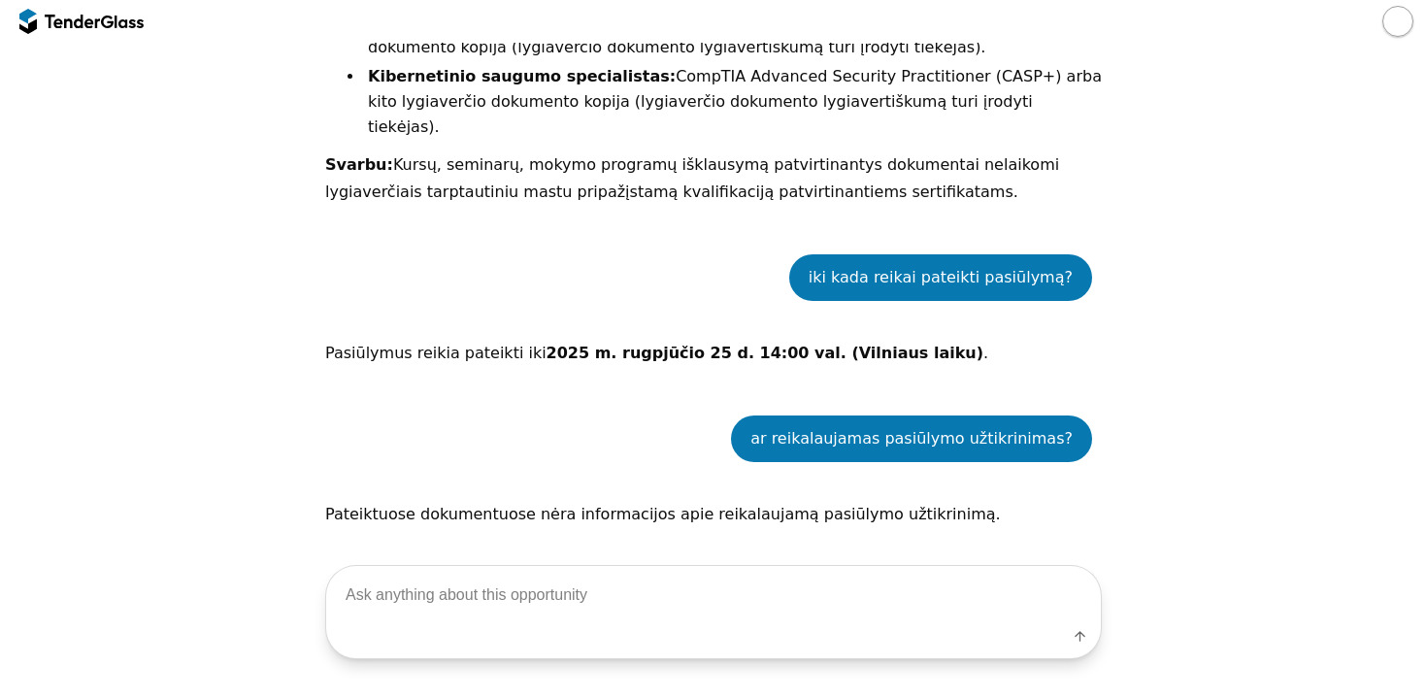
click at [465, 573] on textarea at bounding box center [713, 594] width 775 height 57
type textarea "kokie yra numatyti delspinigiai už sutartinių įsipareigojimų nevykdymą?"
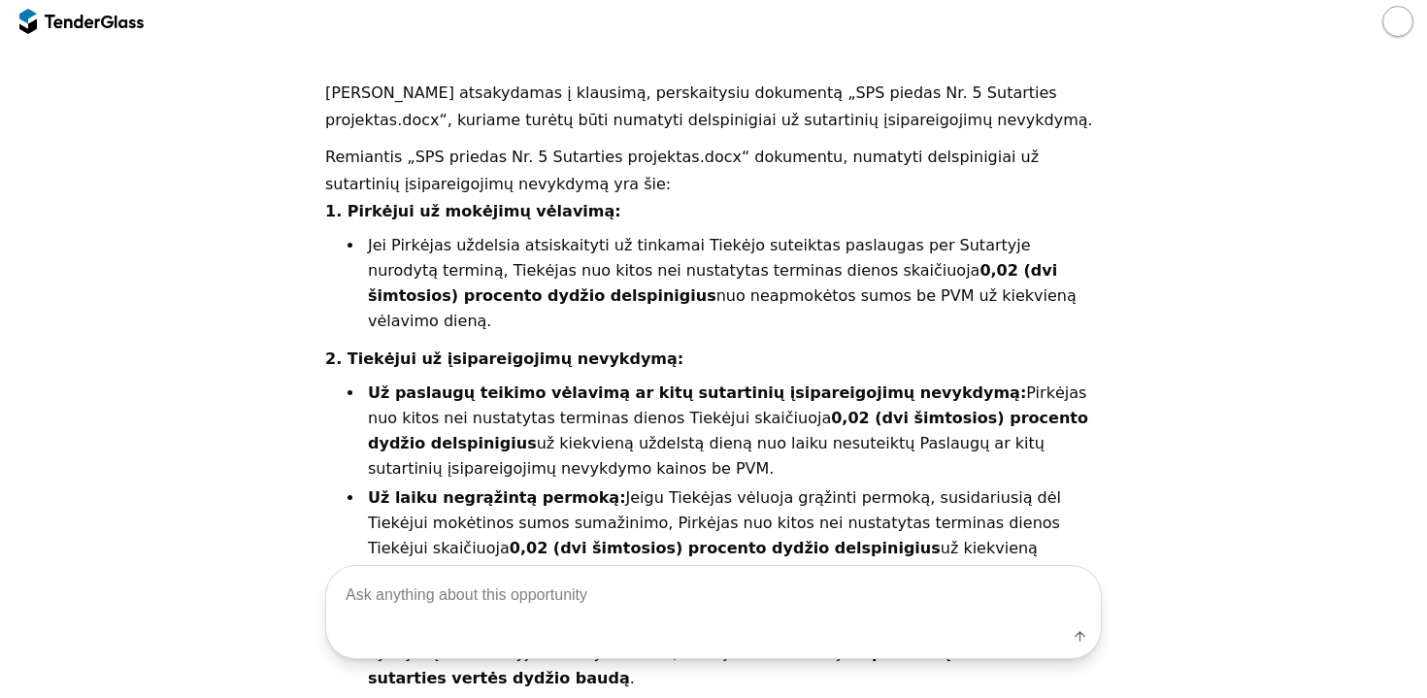
scroll to position [5946, 0]
click at [401, 577] on textarea at bounding box center [713, 594] width 775 height 57
type textarea "jeigu pateikčiau įmonės duomenis, ar galėtum užpildyti ebvpd už mane?"
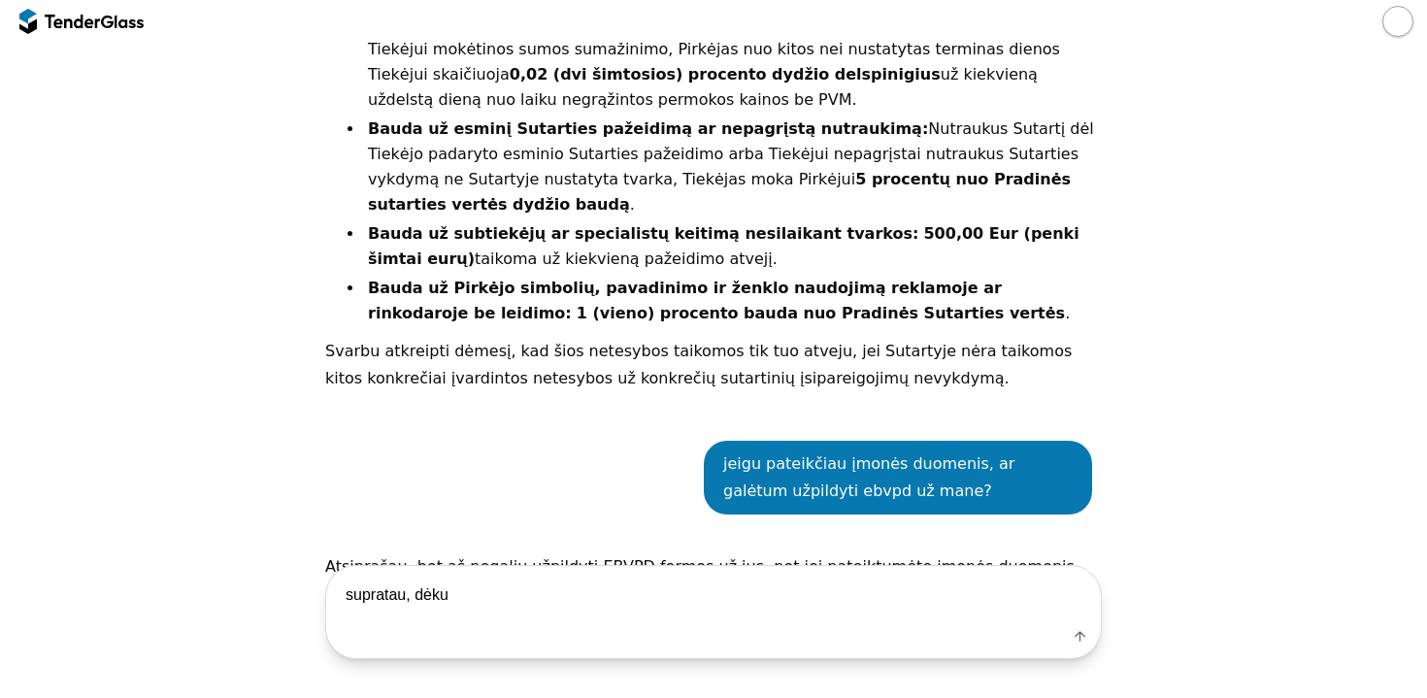
type textarea "supratau, dėkui"
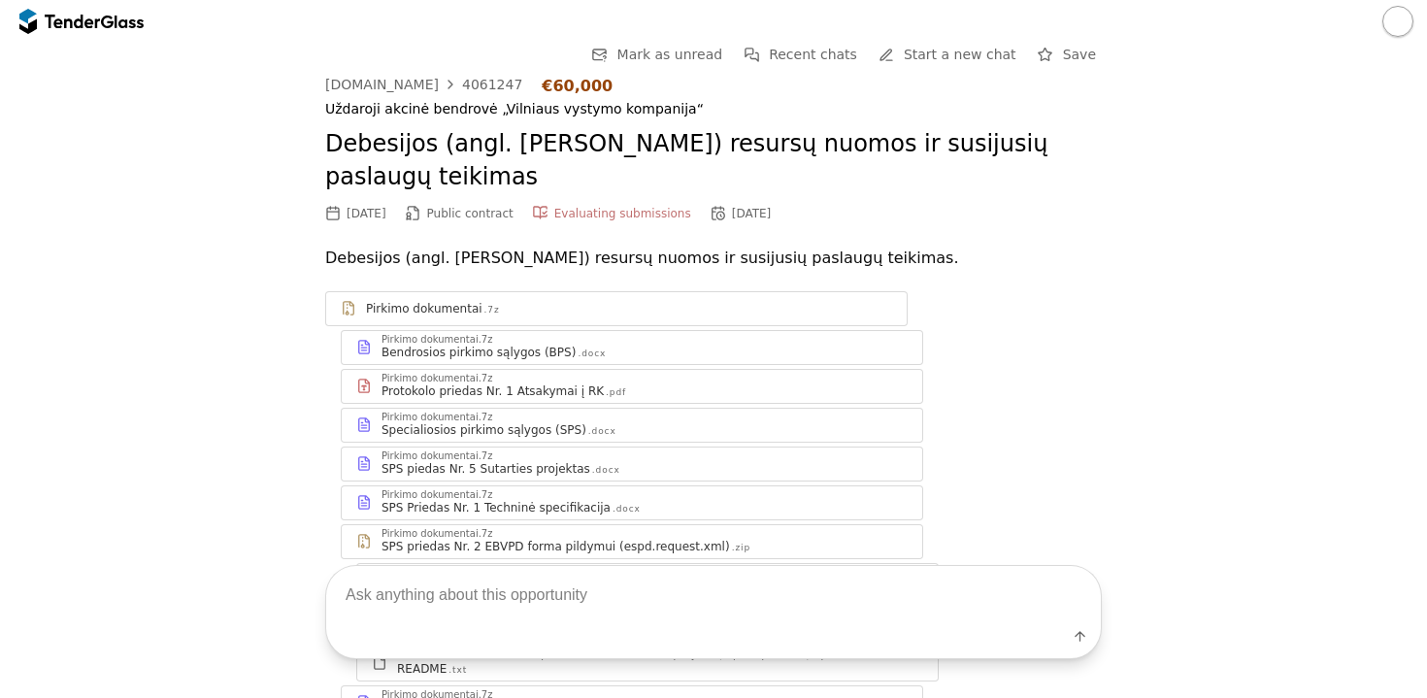
scroll to position [0, 0]
click at [115, 18] on div at bounding box center [129, 21] width 29 height 13
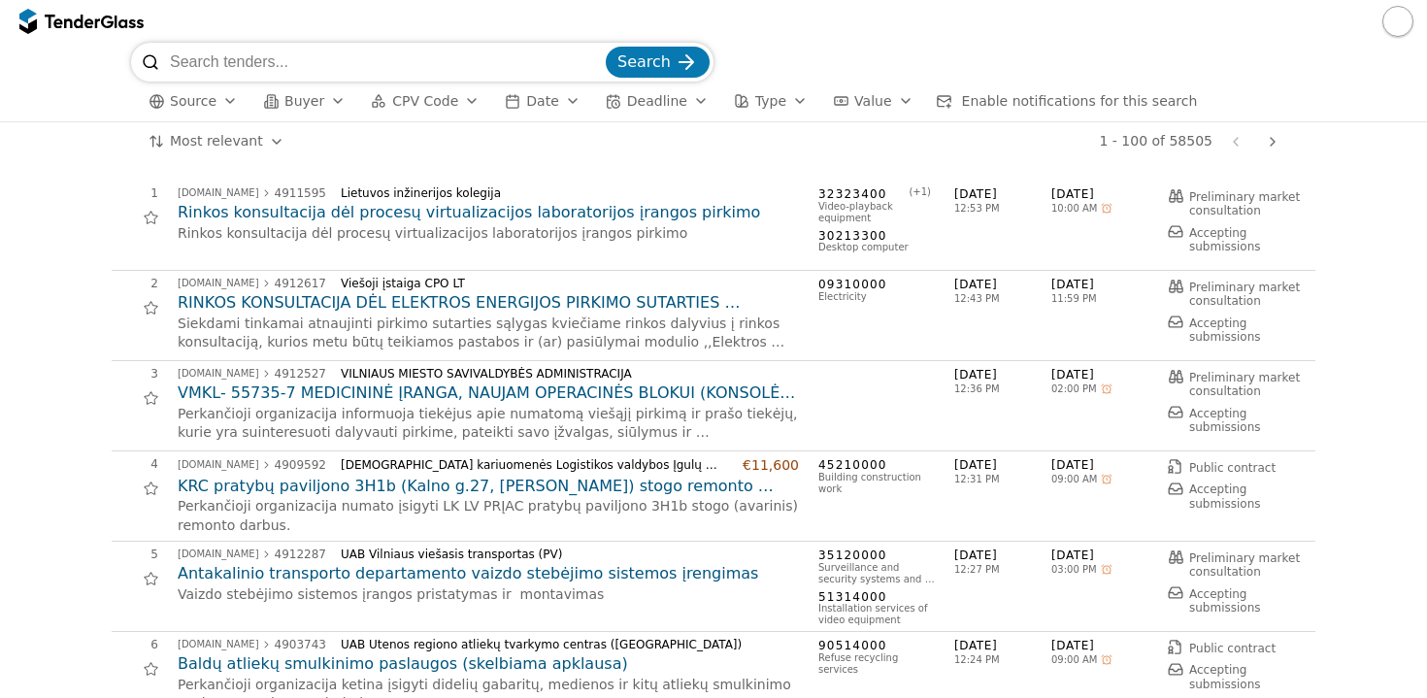
click at [1214, 237] on span "Accepting submissions" at bounding box center [1226, 239] width 72 height 27
click at [1216, 201] on span "Preliminary market consultation" at bounding box center [1247, 203] width 115 height 27
click at [235, 100] on div "button" at bounding box center [230, 101] width 54 height 50
click at [484, 144] on div "1 - 100 of 58505 Previous page Next page" at bounding box center [794, 141] width 985 height 39
click at [329, 103] on div "button" at bounding box center [338, 101] width 54 height 50
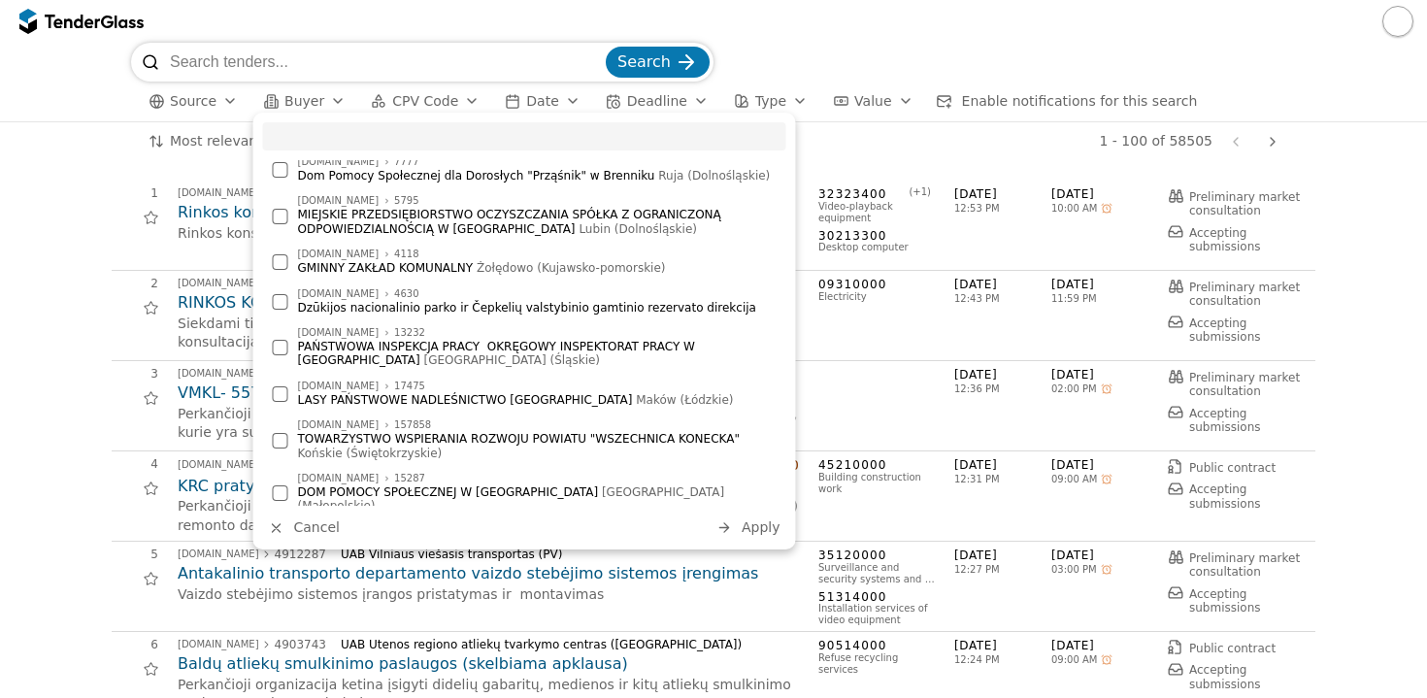
scroll to position [330, 0]
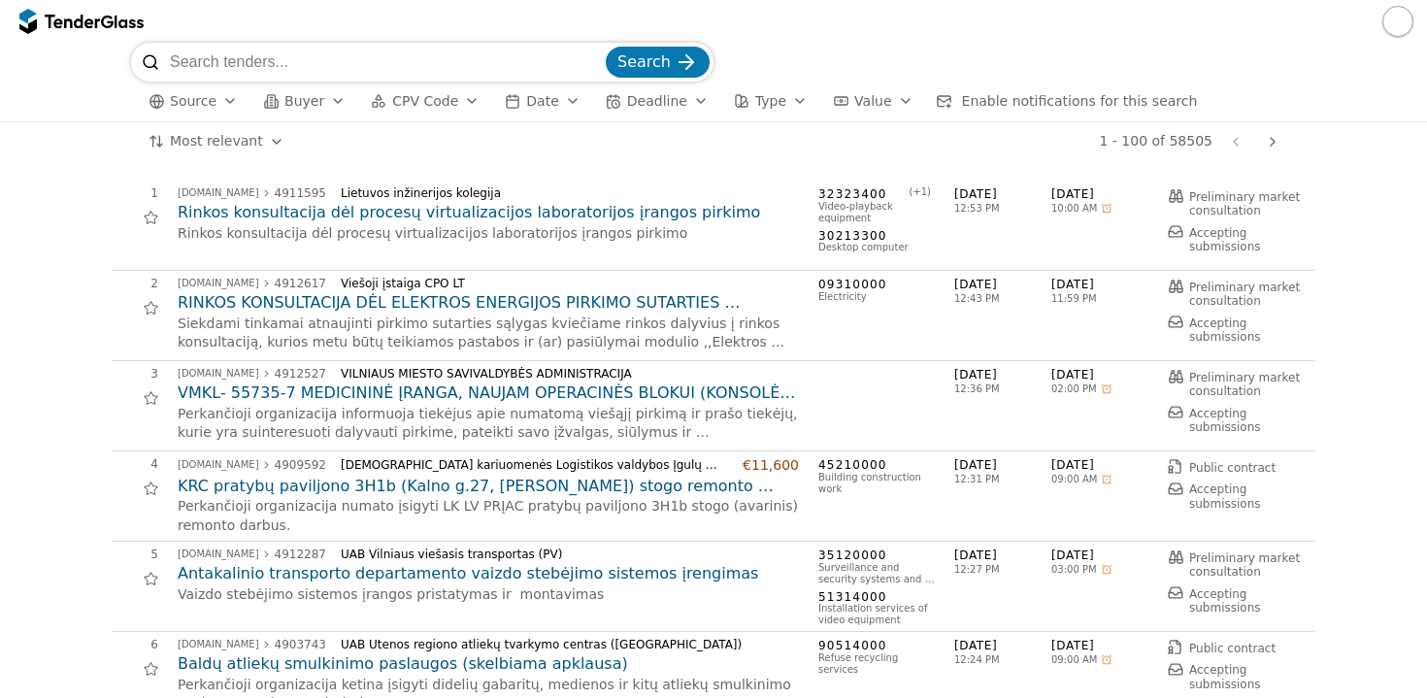
click at [468, 102] on div "button" at bounding box center [472, 101] width 54 height 50
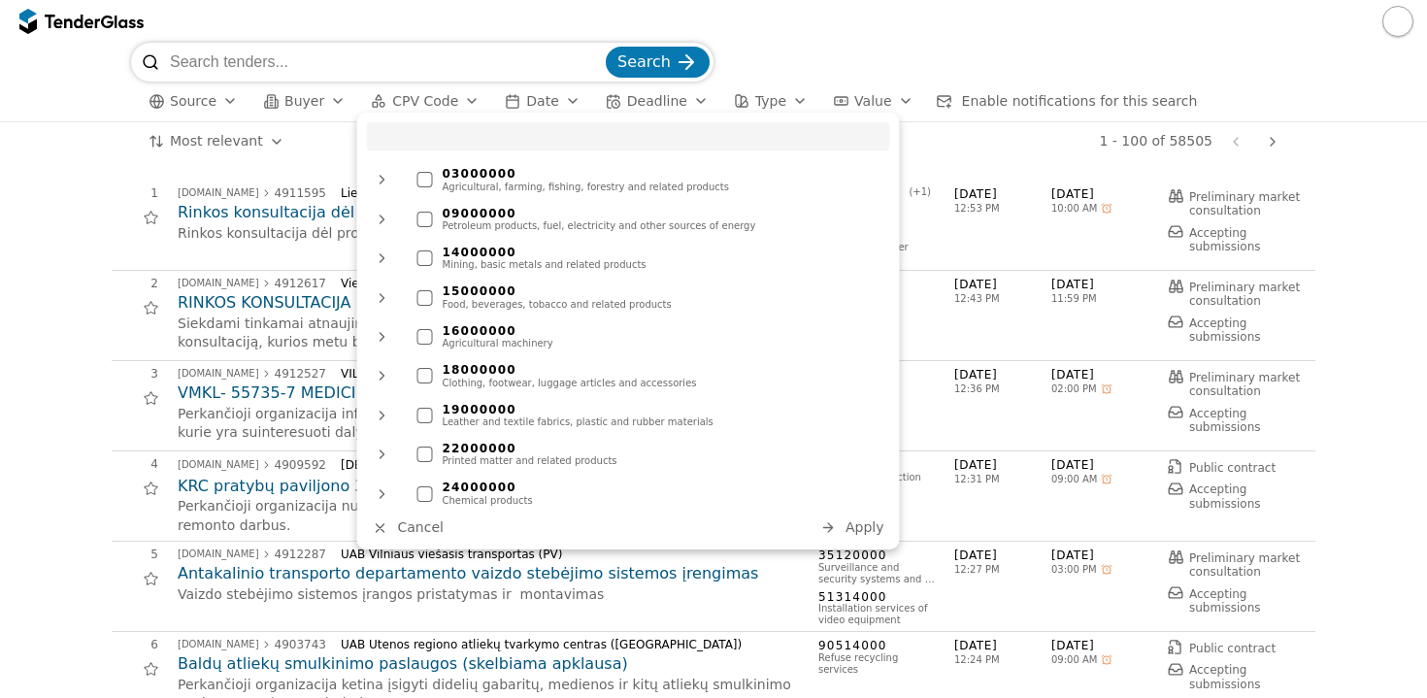
click at [989, 152] on div "1 - 100 of 58505 Previous page Next page" at bounding box center [794, 141] width 985 height 39
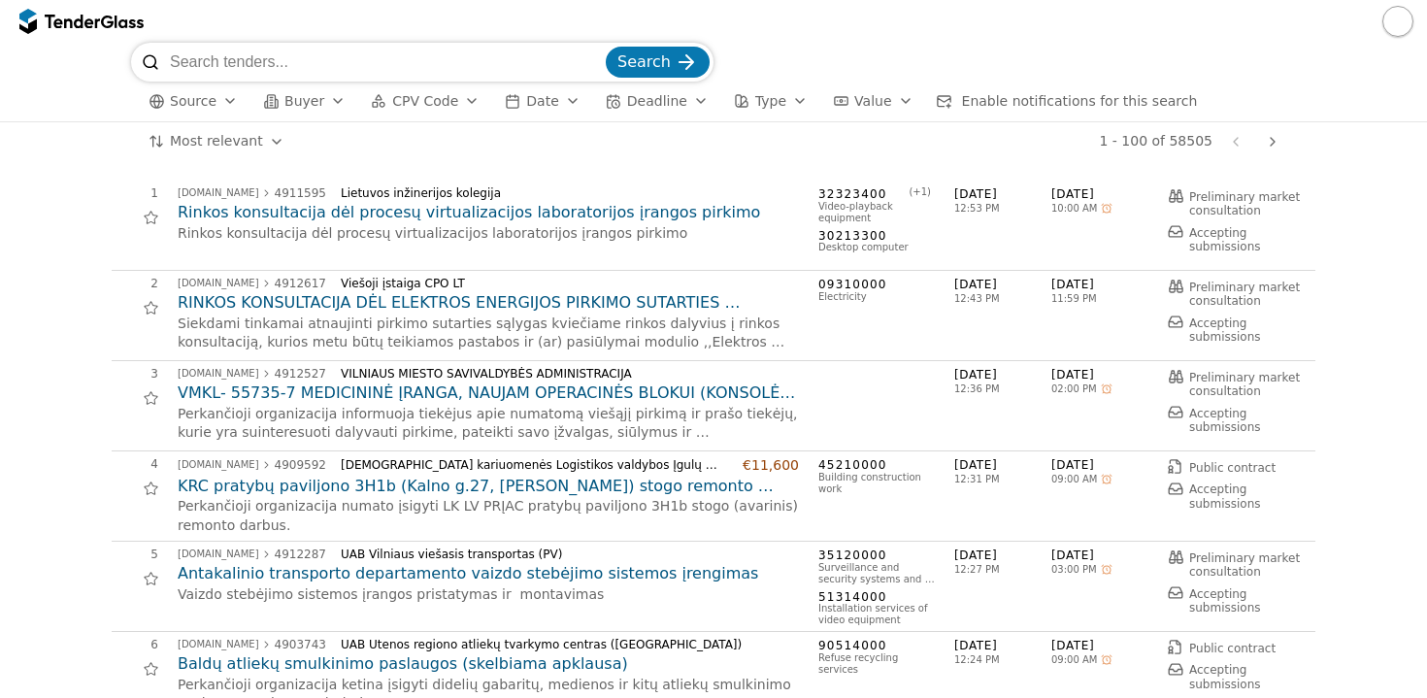
click at [562, 103] on div "button" at bounding box center [573, 101] width 54 height 50
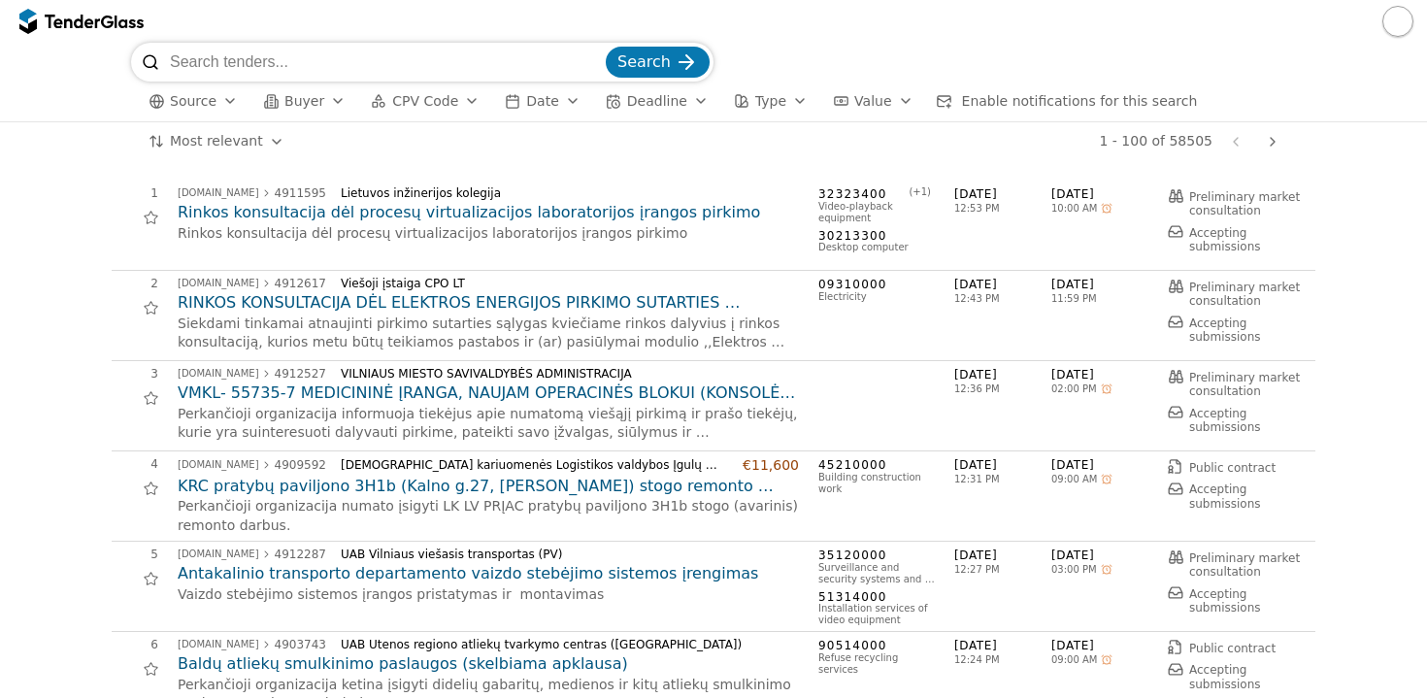
click at [683, 101] on div "button" at bounding box center [701, 101] width 54 height 50
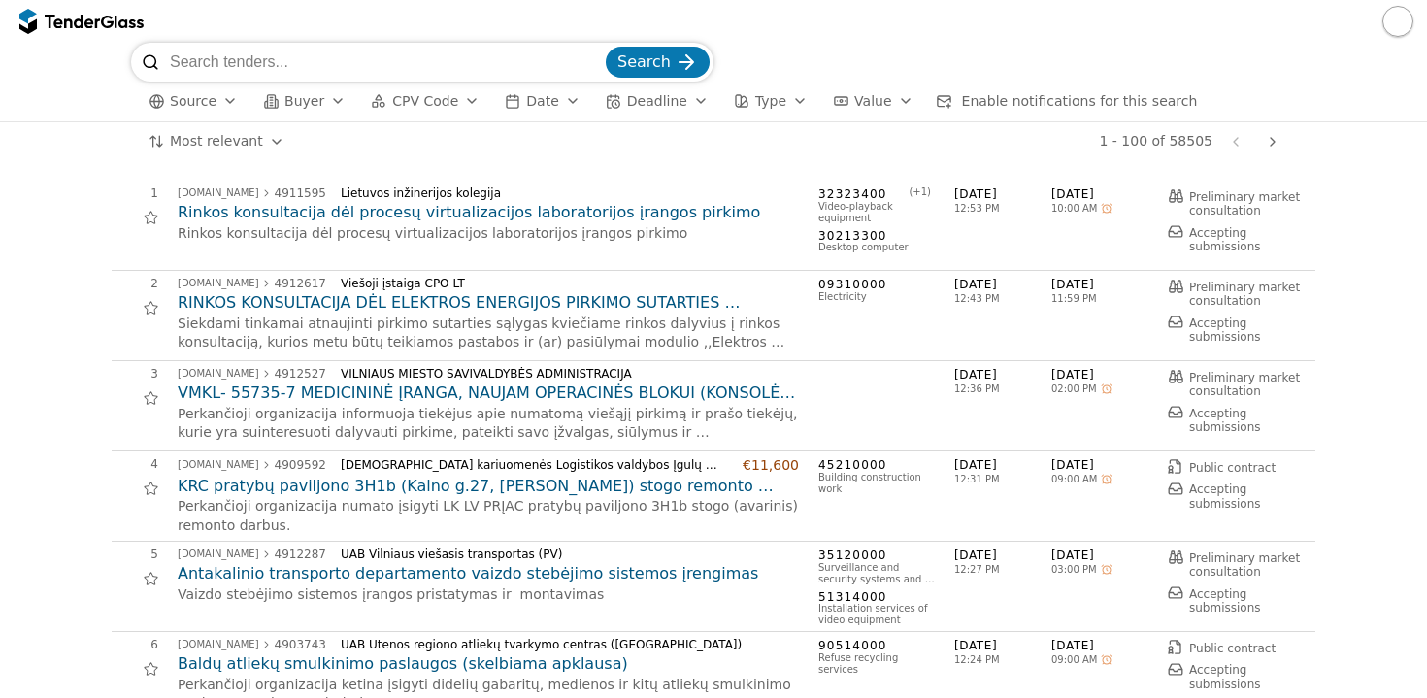
click at [780, 99] on div "button" at bounding box center [800, 101] width 54 height 50
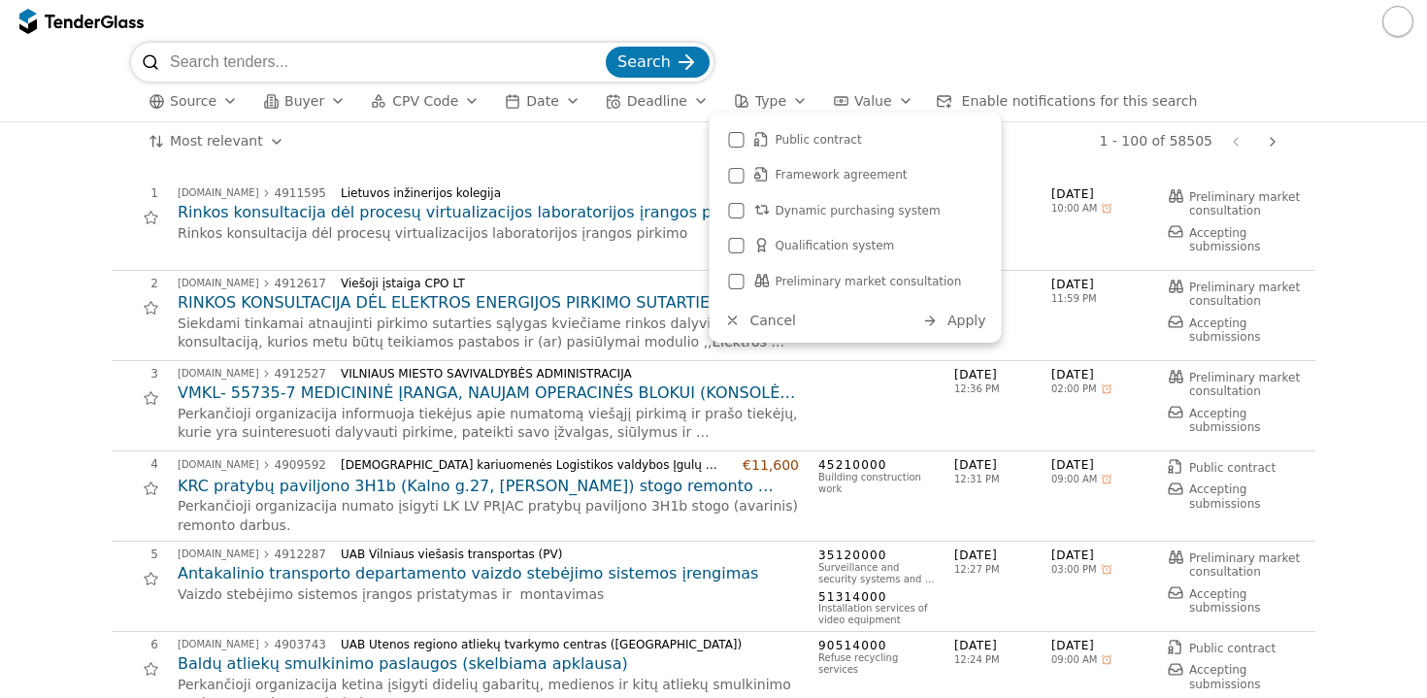
click at [880, 101] on div "button" at bounding box center [906, 101] width 54 height 50
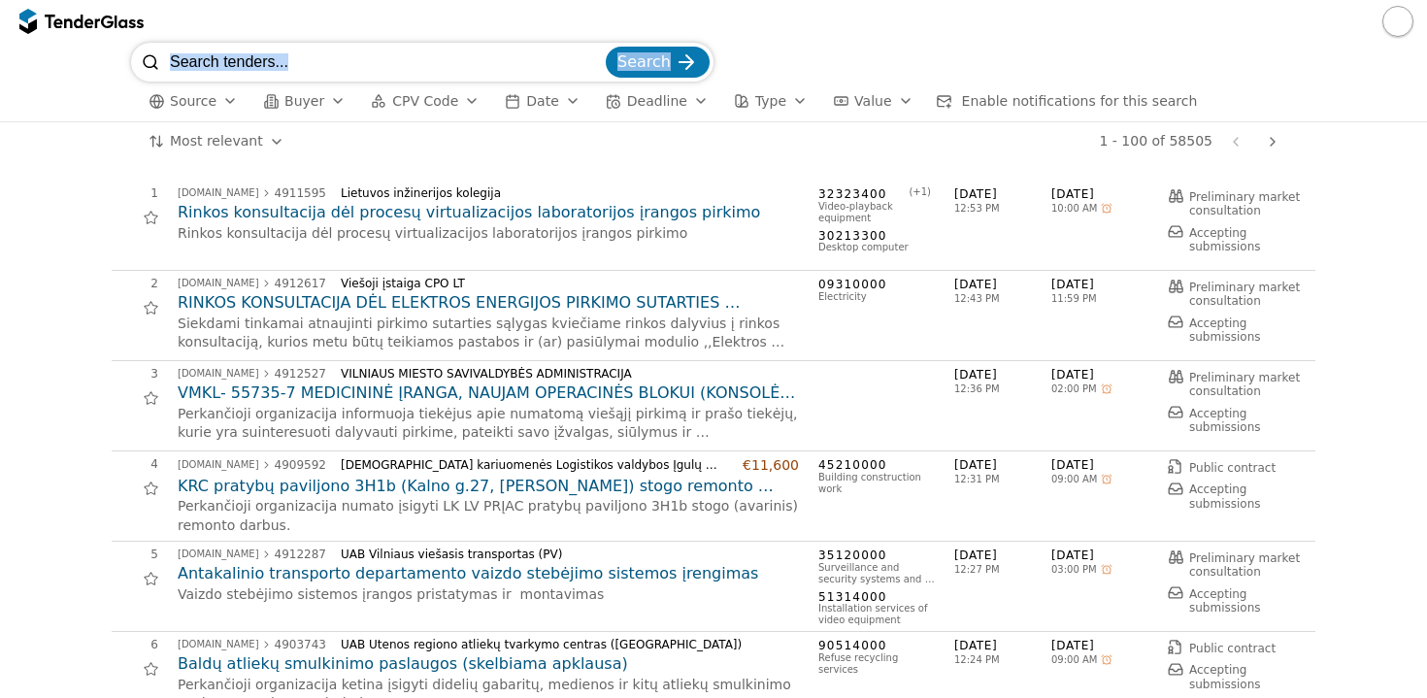
click at [908, 43] on div "Search Source Buyer CPV Code Date Deadline Type Value Enable notifications for …" at bounding box center [713, 349] width 1427 height 698
click at [523, 154] on div "1 - 100 of 58505 Previous page Next page" at bounding box center [794, 141] width 985 height 39
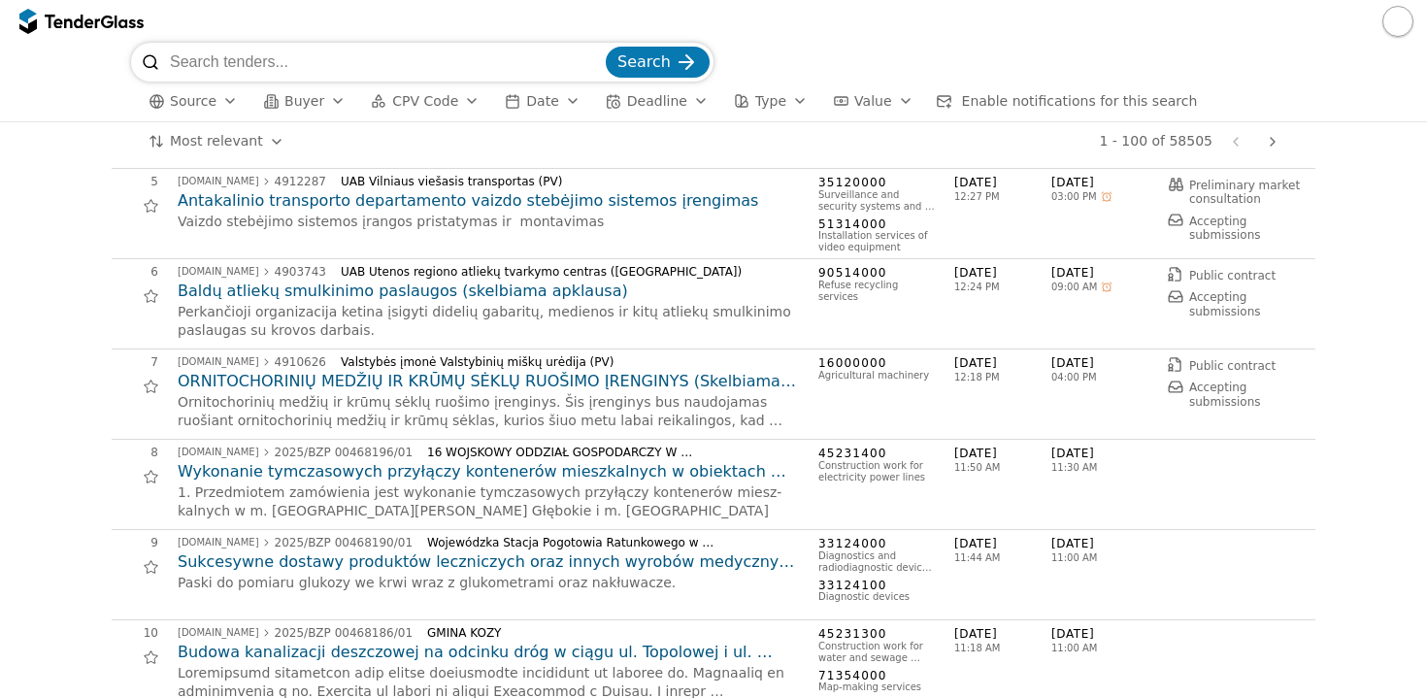
scroll to position [0, 0]
click at [1400, 24] on button "button" at bounding box center [1398, 21] width 31 height 31
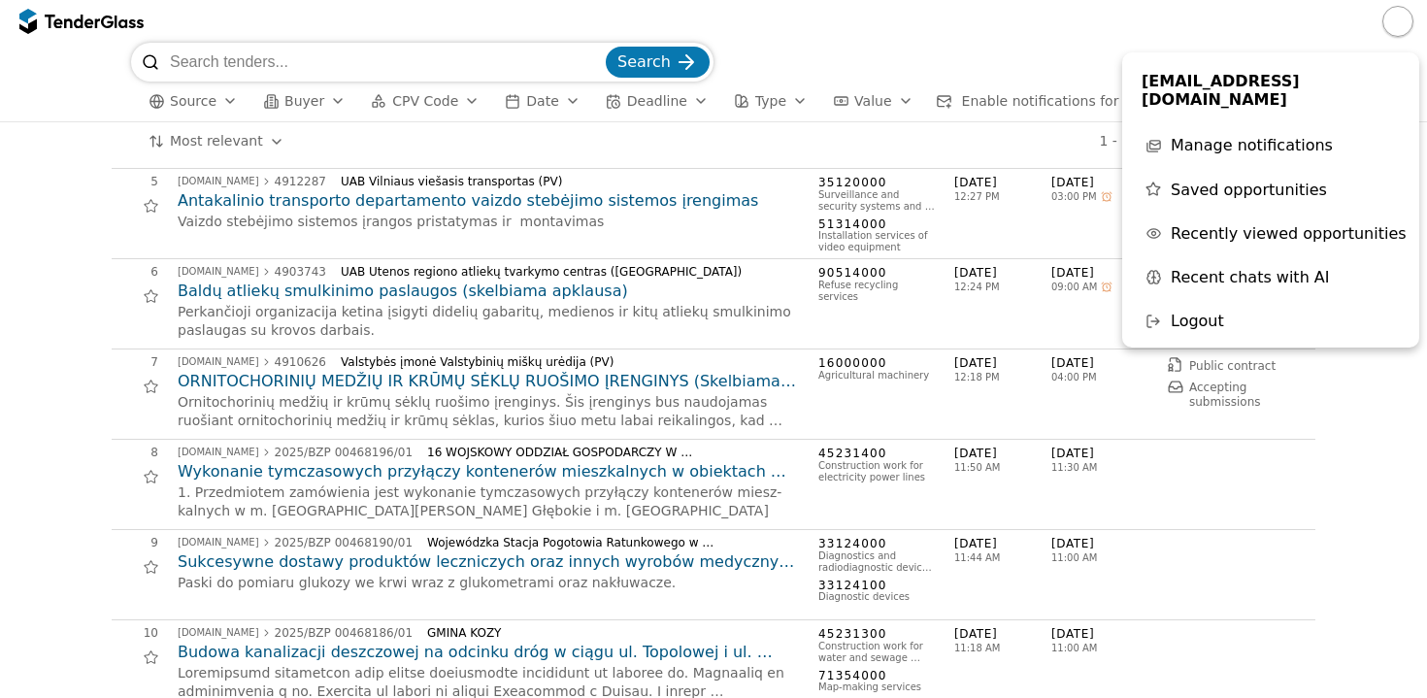
click at [993, 48] on div "Search" at bounding box center [713, 62] width 1165 height 39
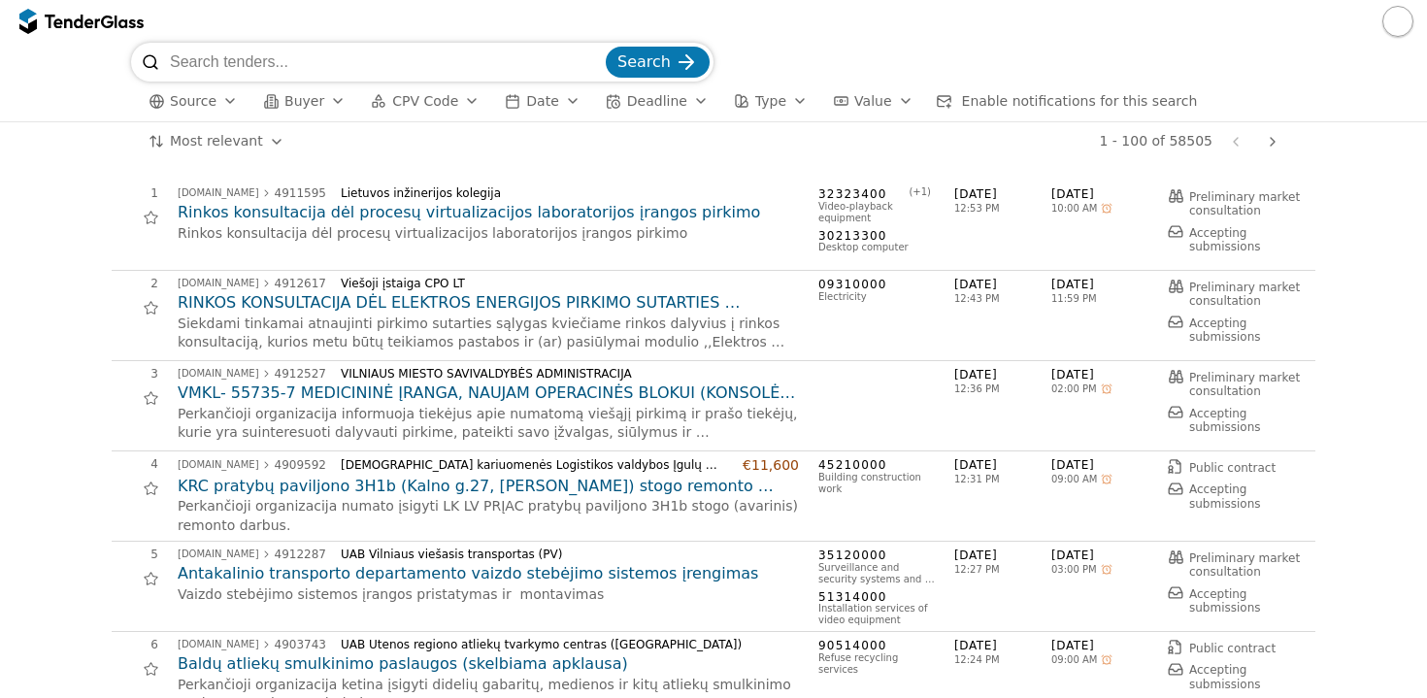
click at [252, 62] on input "search" at bounding box center [386, 62] width 432 height 39
type input "dupmenų saugyklos"
click at [659, 62] on button "Search" at bounding box center [658, 62] width 104 height 31
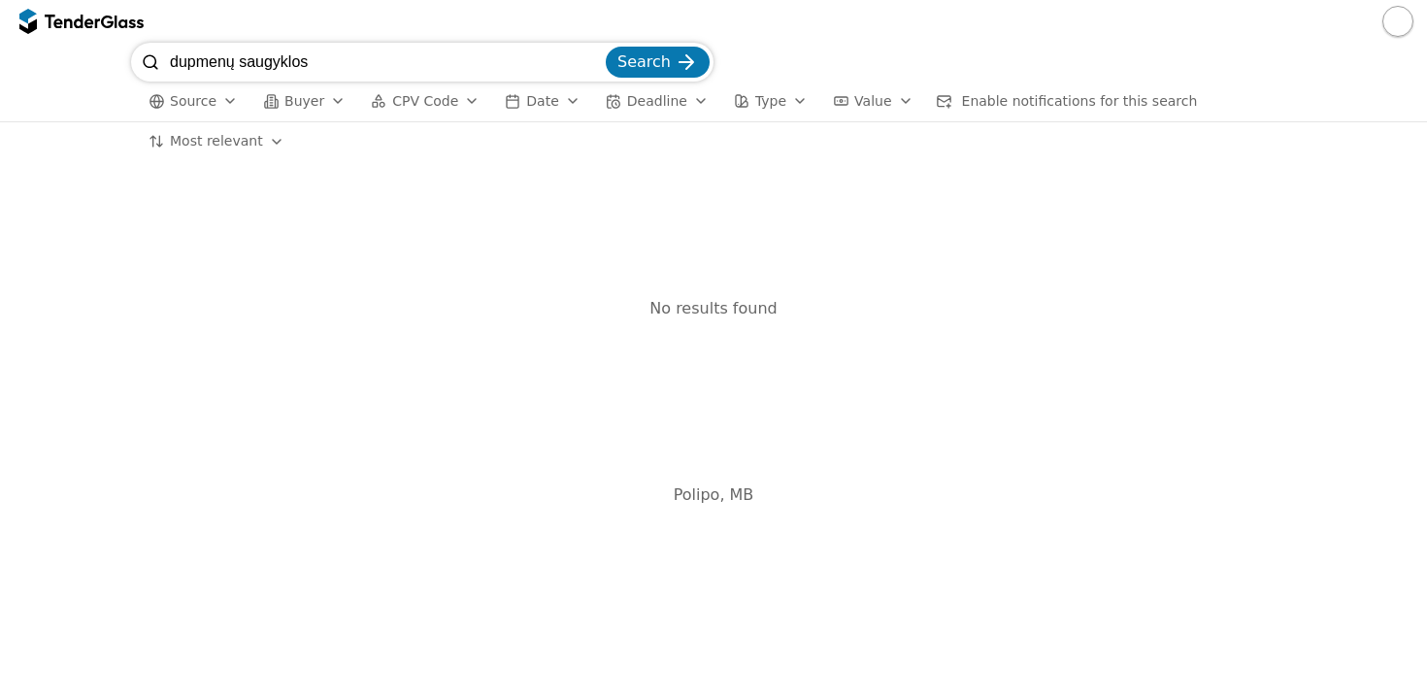
click at [330, 94] on div "button" at bounding box center [338, 101] width 54 height 50
click at [217, 326] on div "No results found" at bounding box center [714, 309] width 1204 height 256
click at [465, 94] on div "button" at bounding box center [472, 101] width 54 height 50
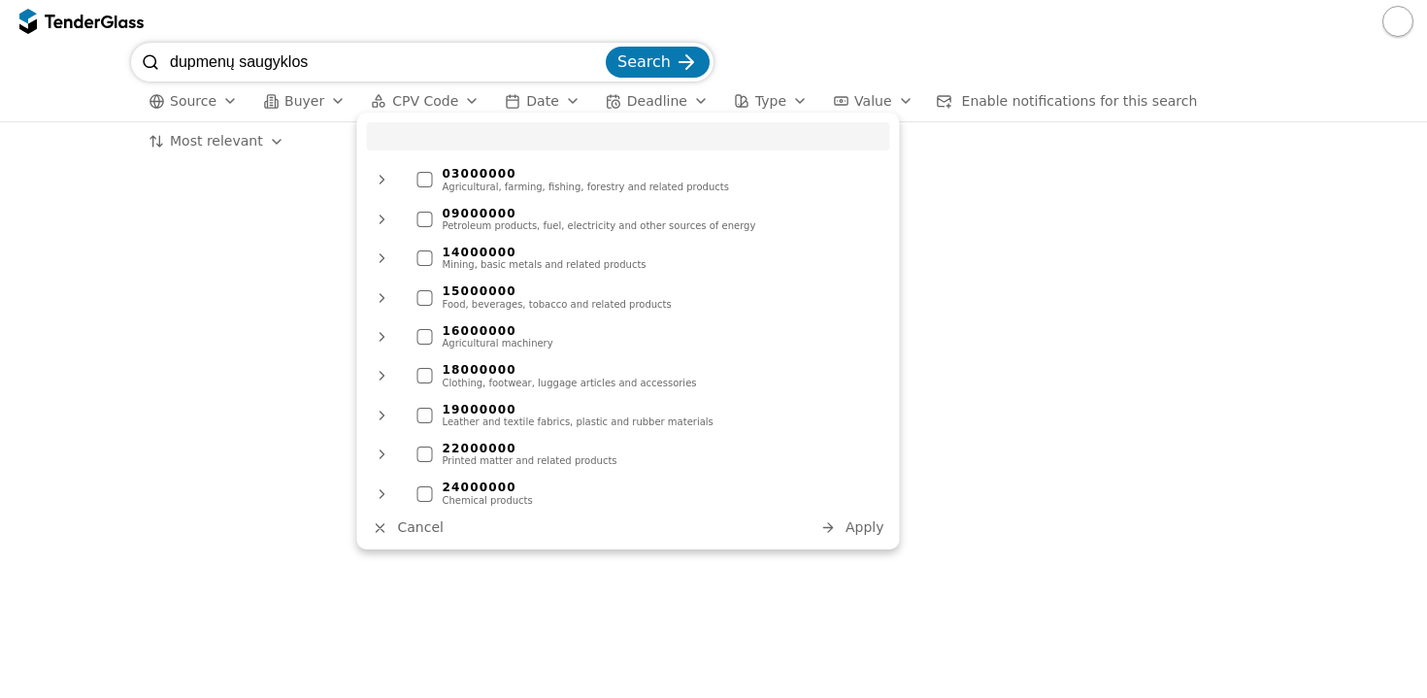
click at [253, 398] on div "No results found" at bounding box center [714, 309] width 1204 height 256
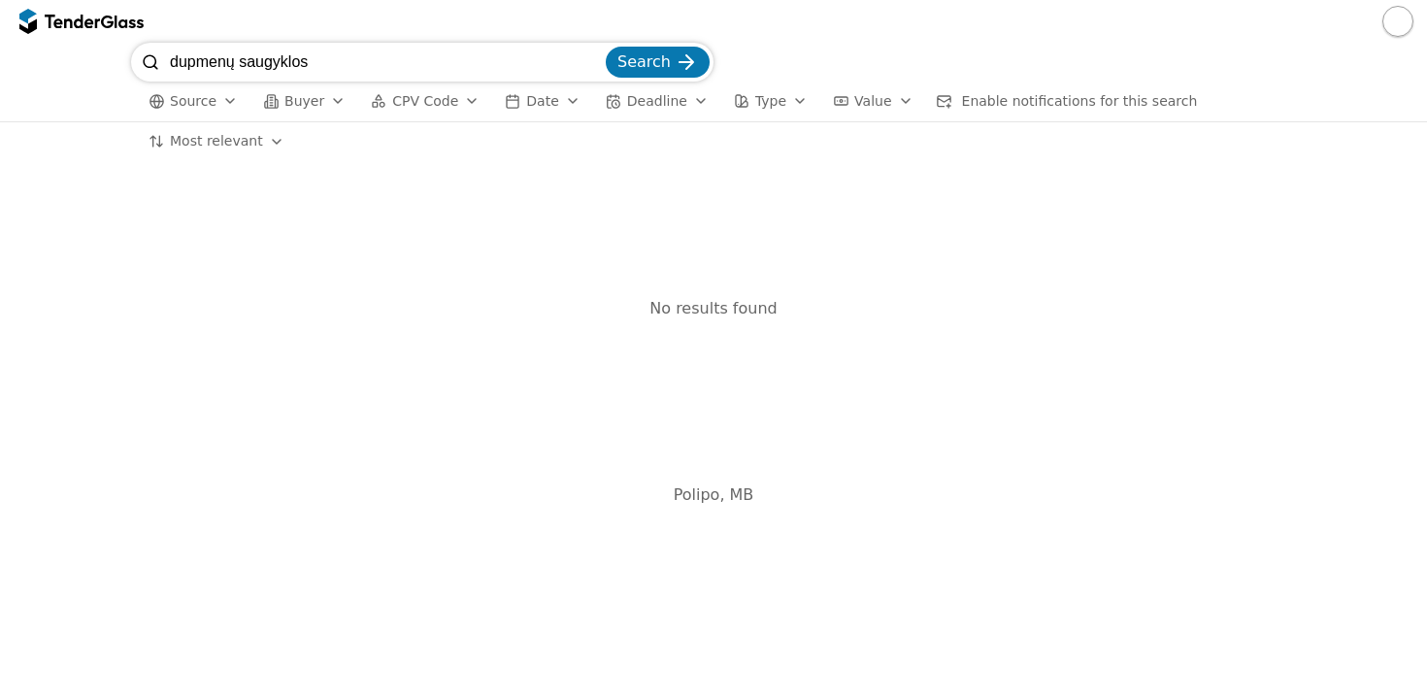
click at [466, 102] on div "button" at bounding box center [472, 101] width 54 height 50
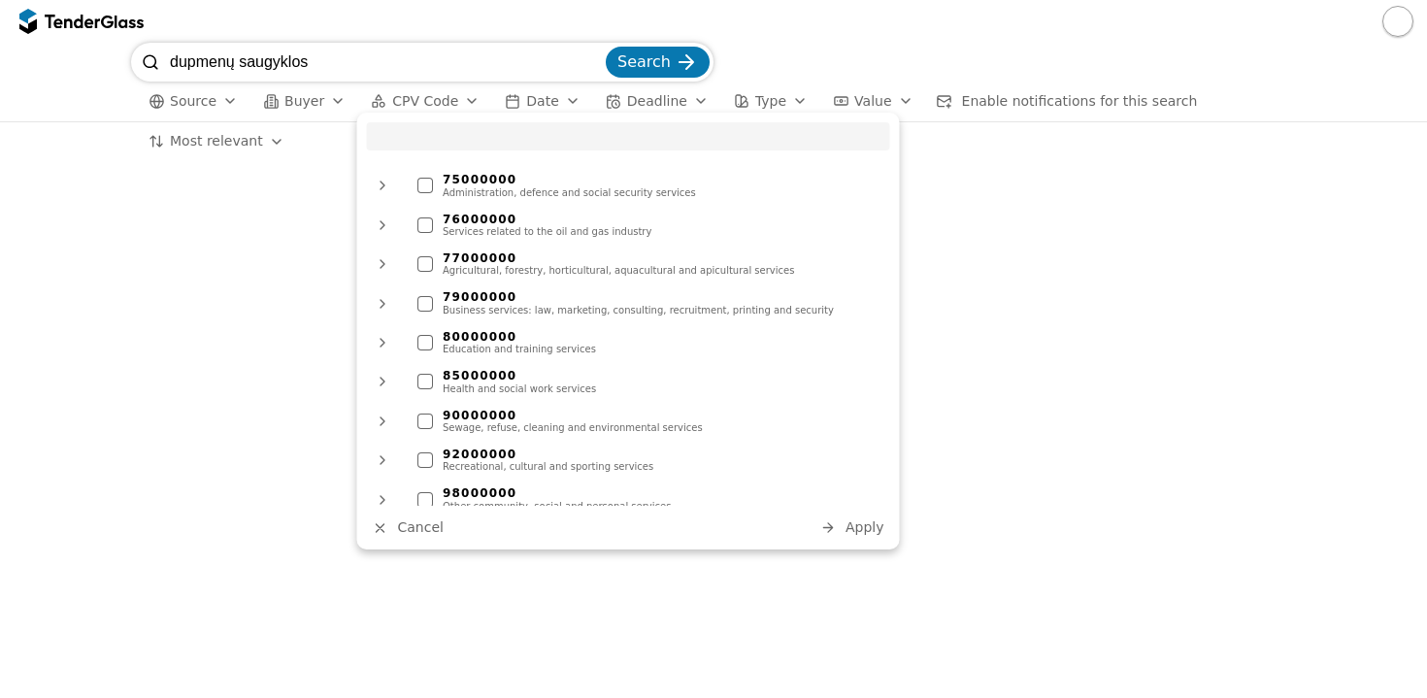
click at [249, 289] on div "No results found" at bounding box center [714, 309] width 1204 height 256
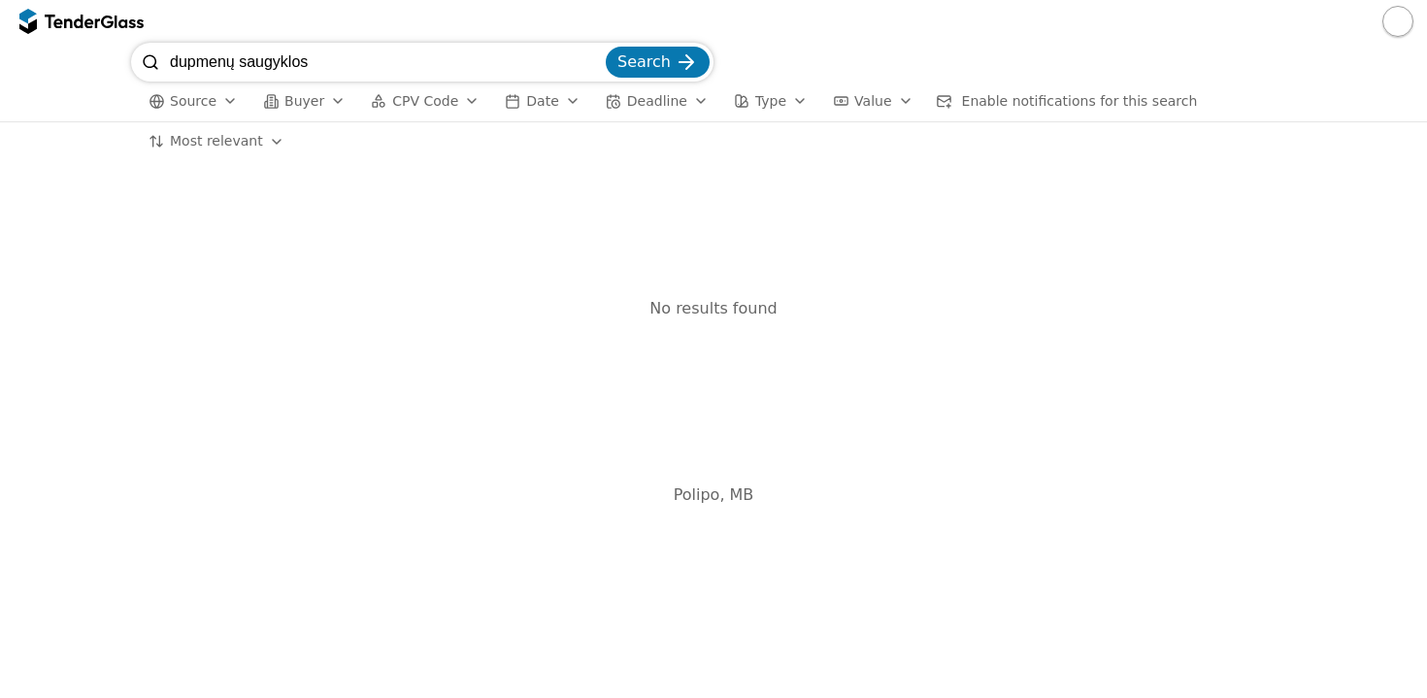
click at [197, 63] on input "dupmenų saugyklos" at bounding box center [386, 62] width 432 height 39
type input "duomenų saugyklos"
click at [659, 62] on button "Search" at bounding box center [658, 62] width 104 height 31
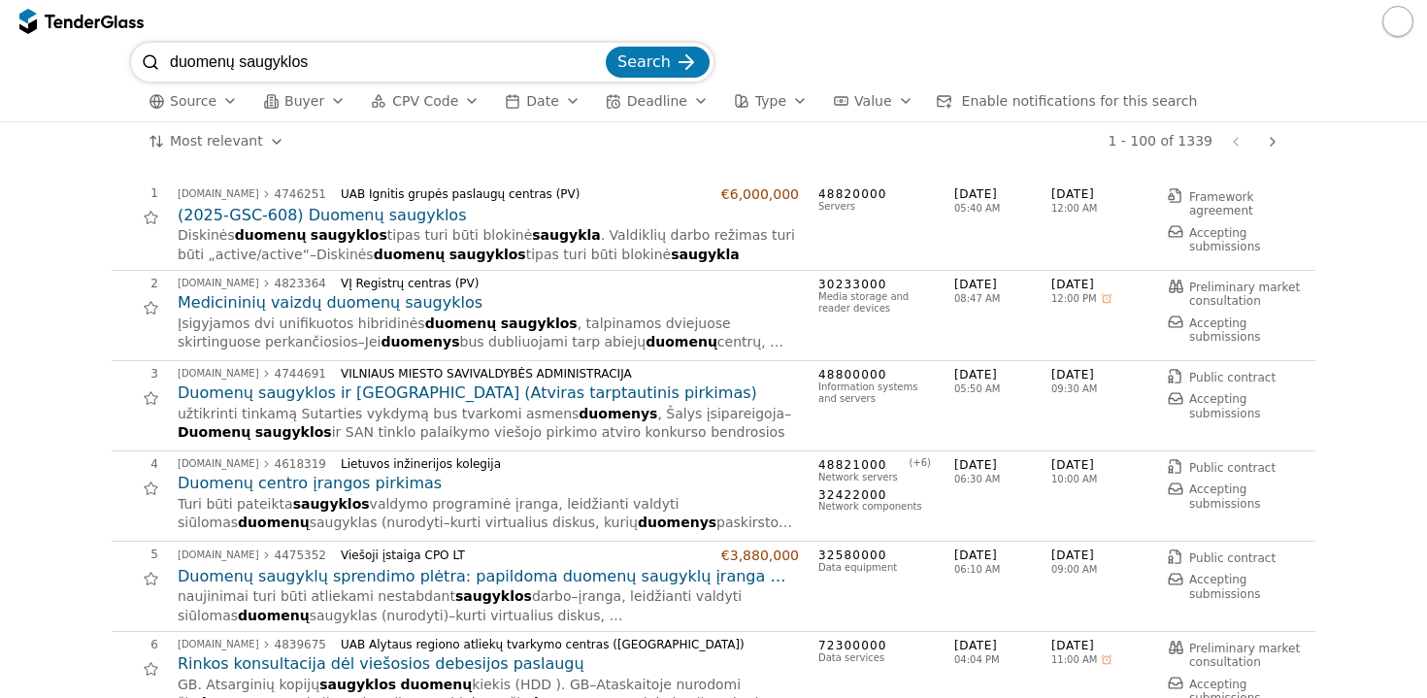
drag, startPoint x: 325, startPoint y: 63, endPoint x: 130, endPoint y: 62, distance: 195.2
click at [130, 62] on div "duomenų saugyklos Search Source Buyer CPV Code Date Deadline Type Value Enable …" at bounding box center [714, 82] width 1408 height 79
